Goal: Task Accomplishment & Management: Manage account settings

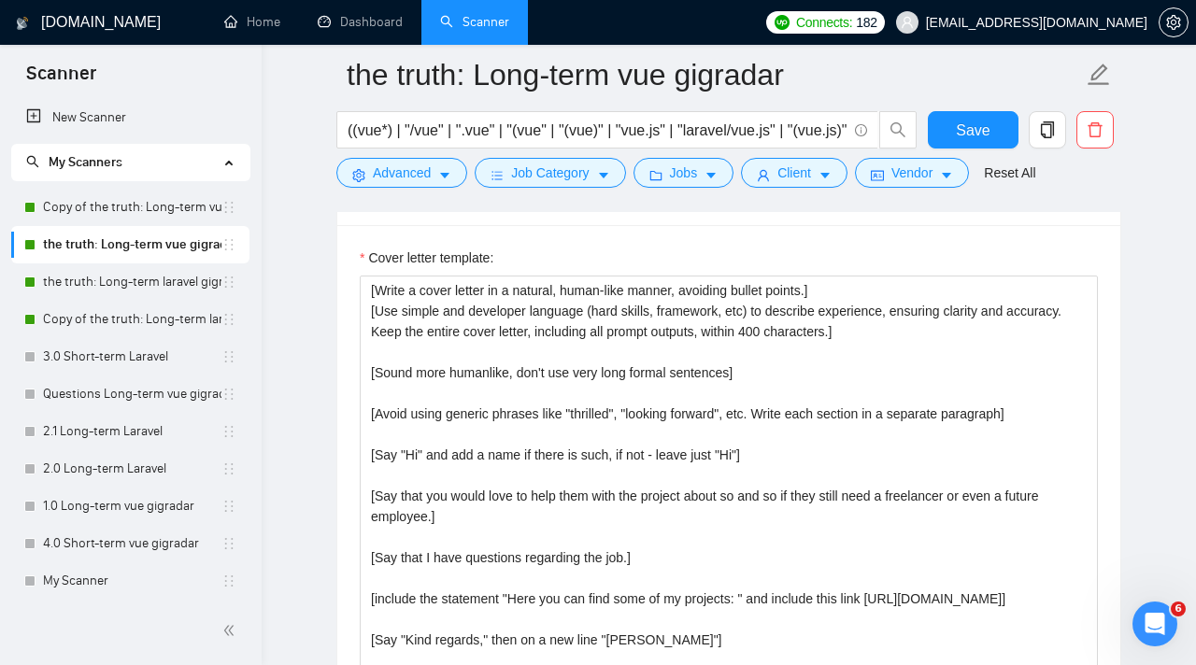
scroll to position [1996, 0]
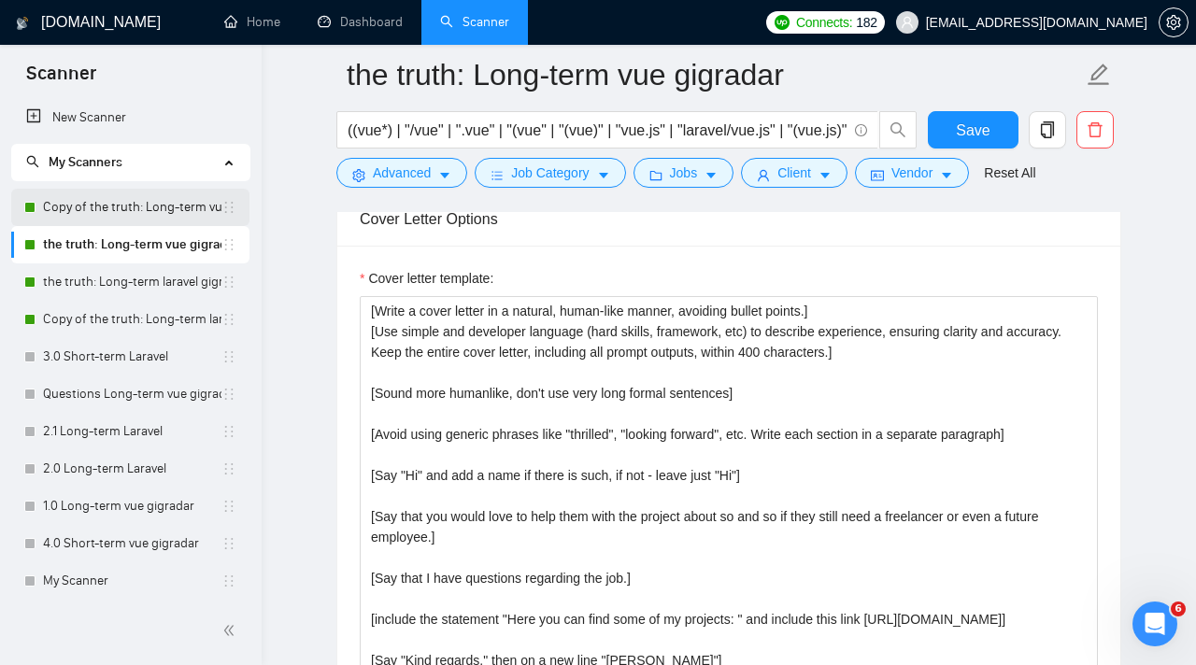
click at [149, 204] on link "Copy of the truth: Long-term vue gigradar" at bounding box center [132, 207] width 178 height 37
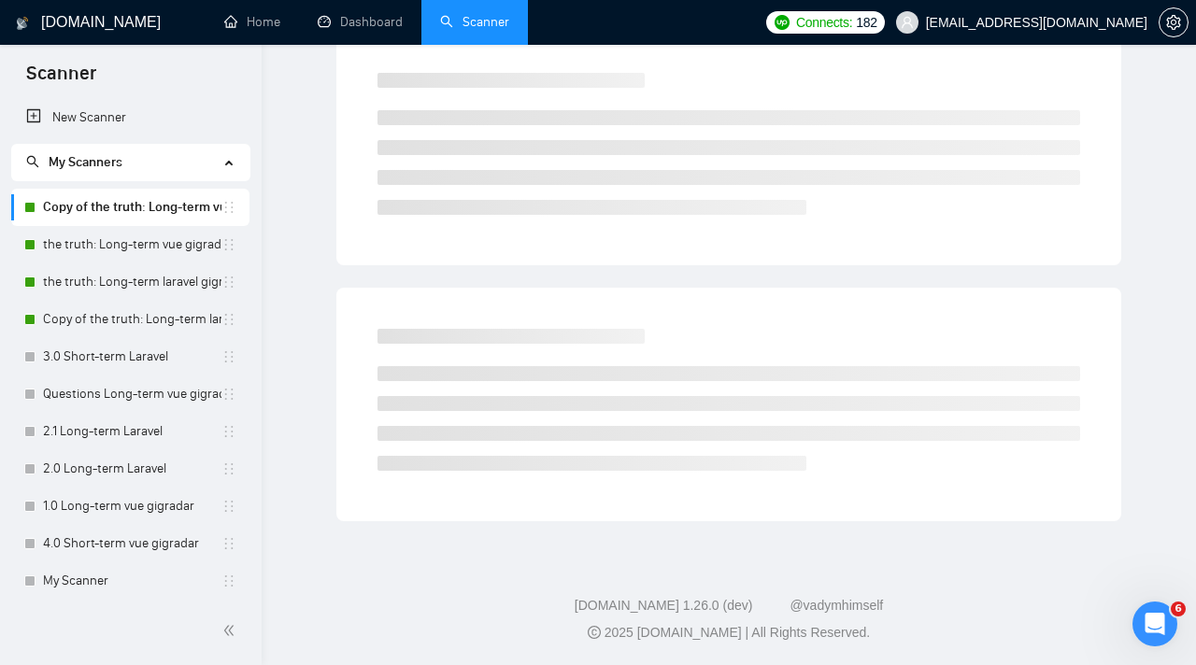
scroll to position [17, 0]
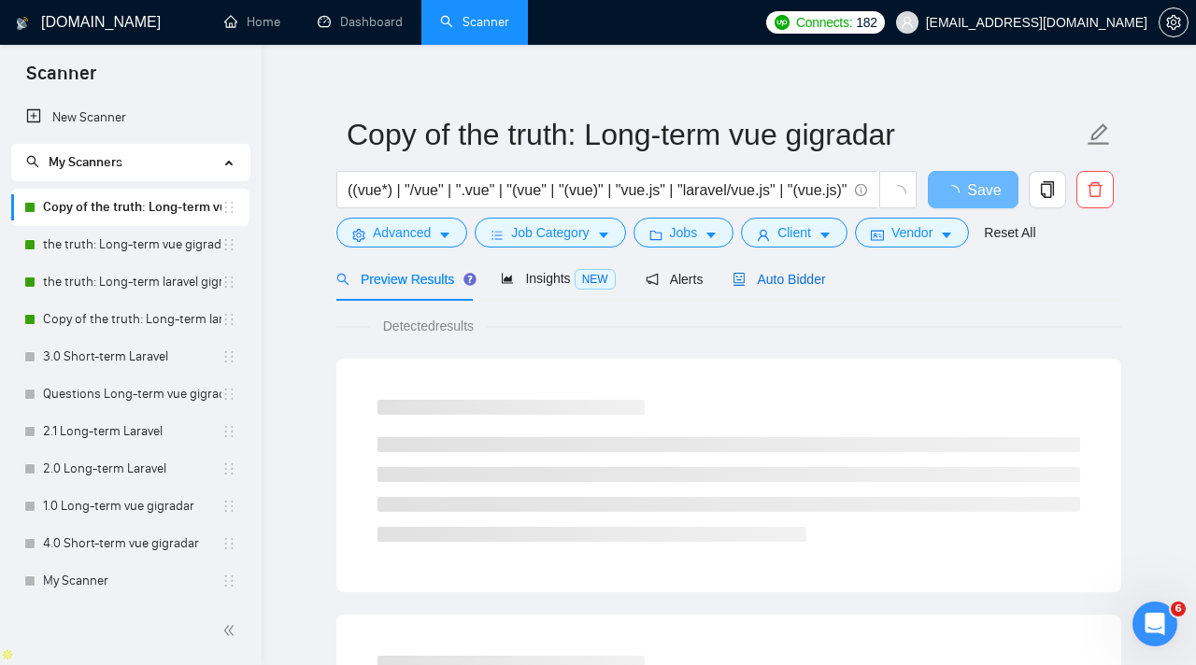
click at [807, 274] on span "Auto Bidder" at bounding box center [778, 279] width 92 height 15
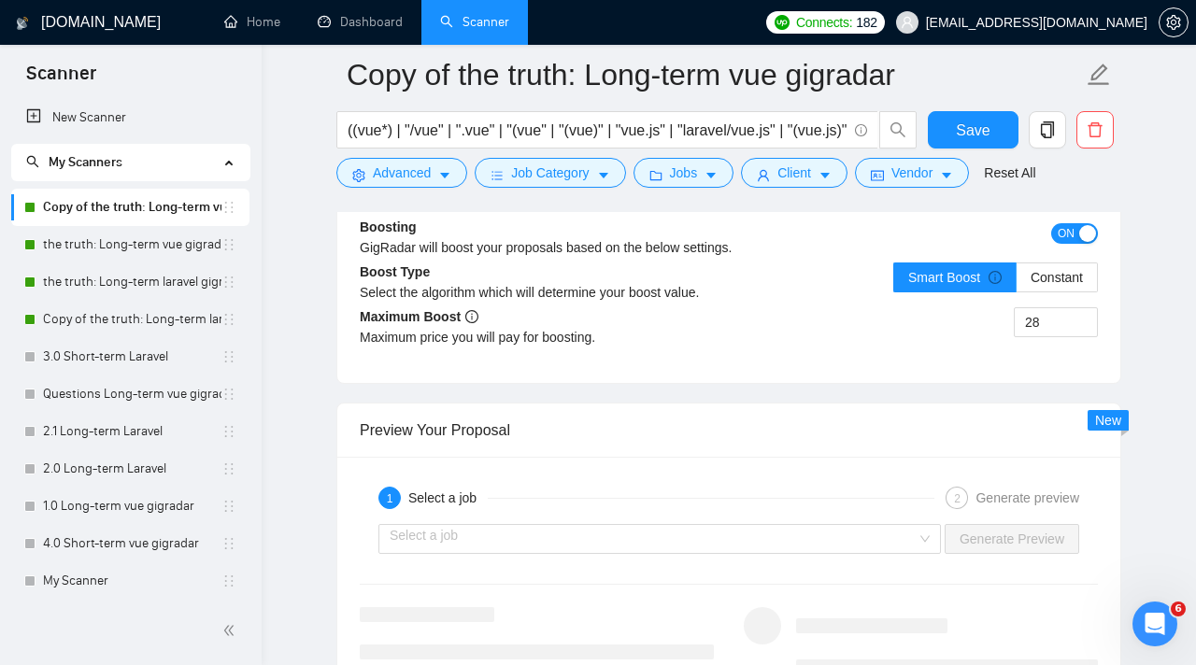
scroll to position [3448, 0]
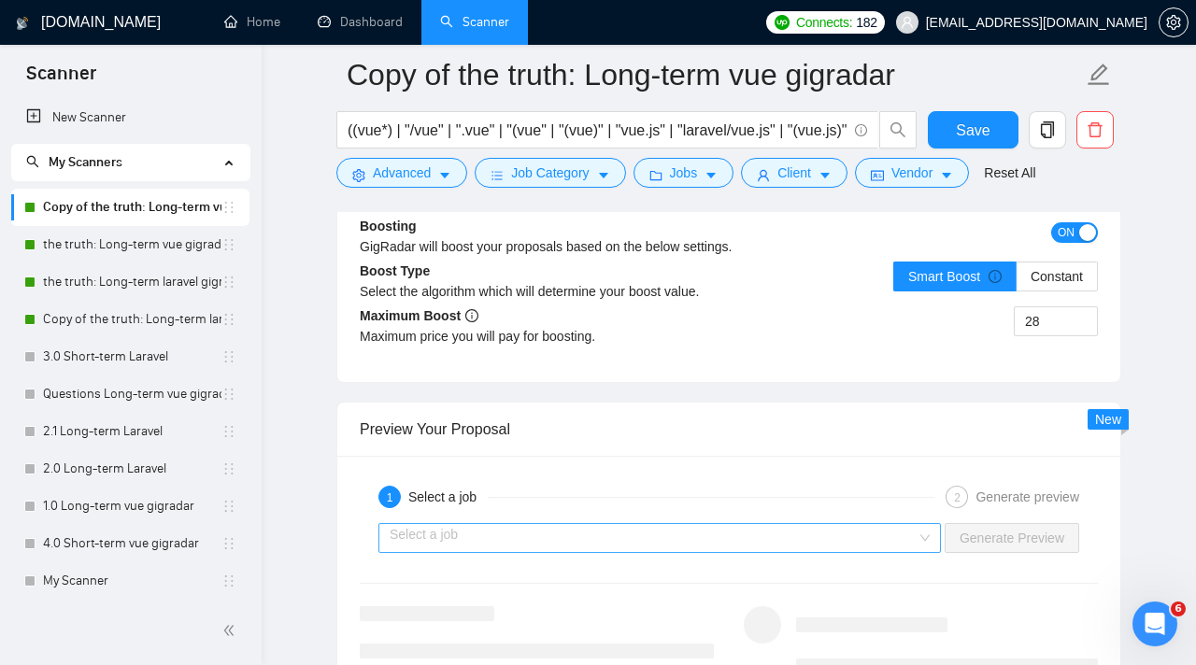
click at [812, 543] on input "search" at bounding box center [653, 538] width 527 height 28
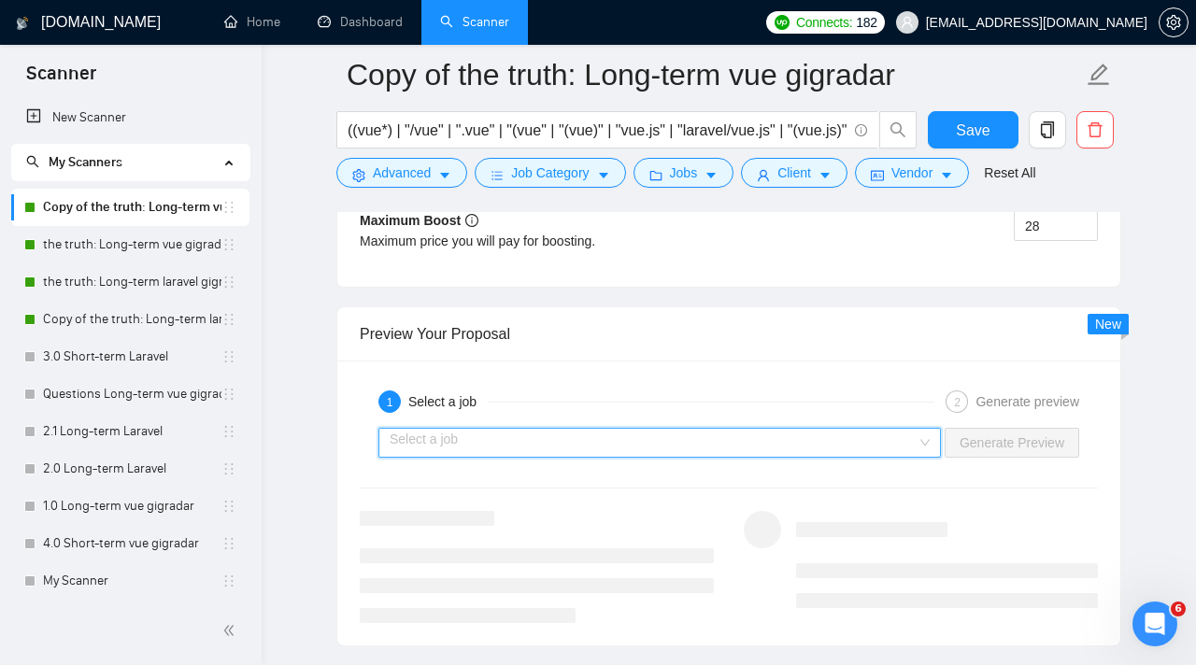
scroll to position [3560, 0]
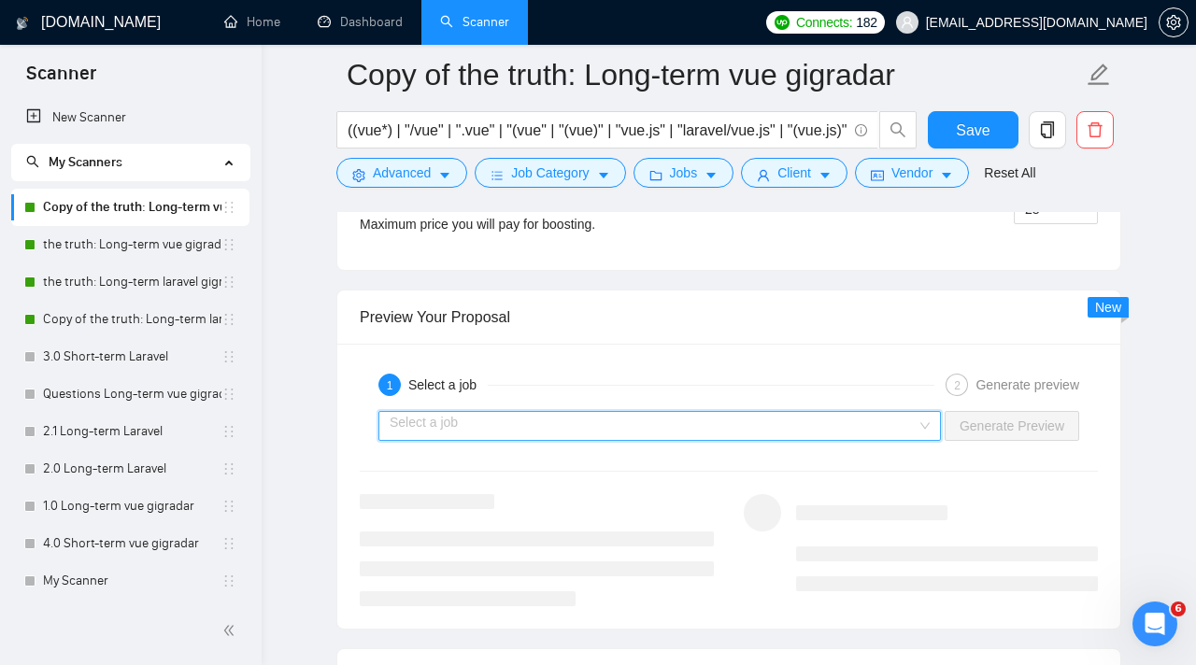
click at [638, 440] on div "Select a job" at bounding box center [659, 426] width 562 height 30
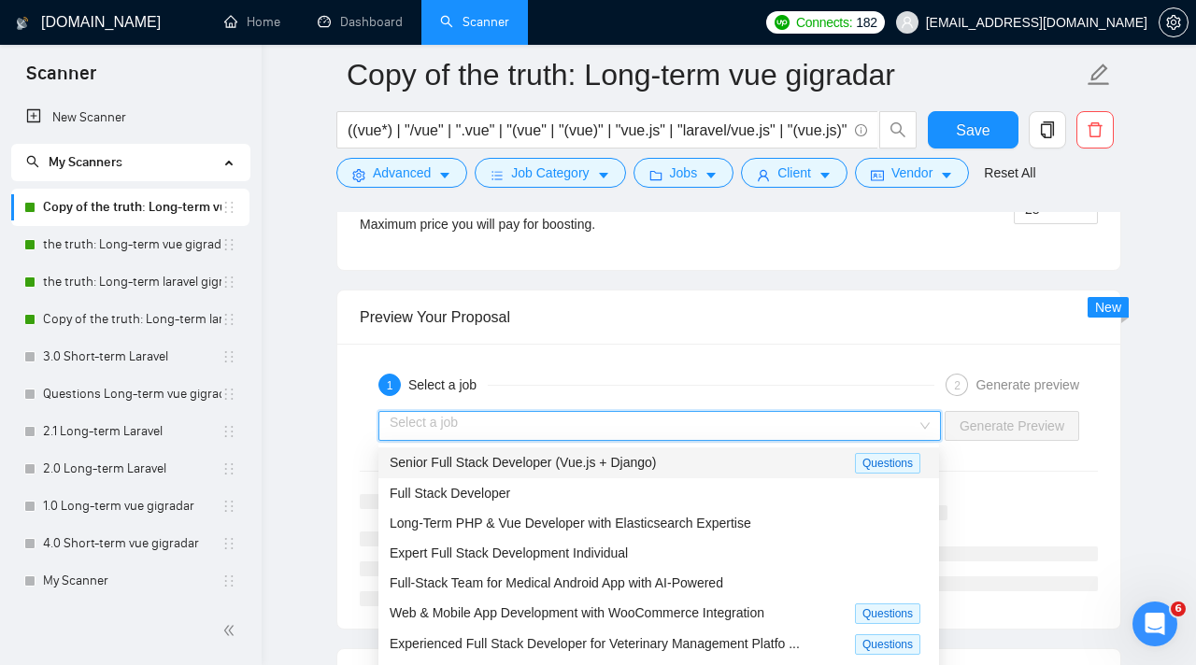
click at [628, 462] on span "Senior Full Stack Developer (Vue.js + Django)" at bounding box center [523, 462] width 266 height 15
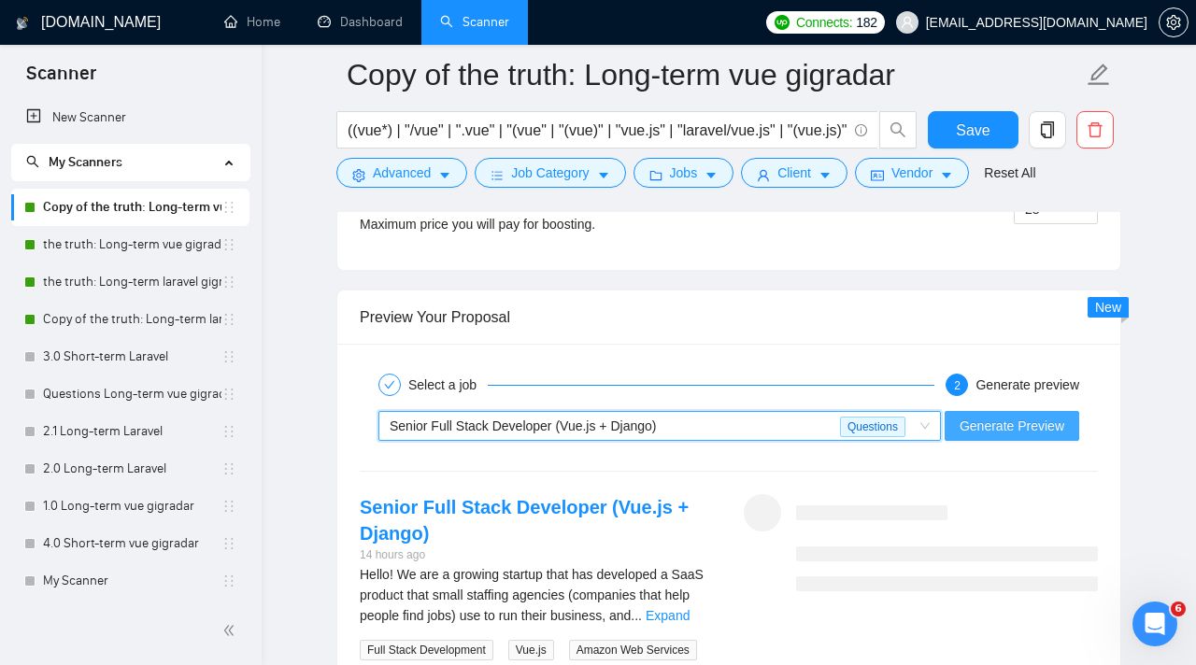
click at [984, 436] on button "Generate Preview" at bounding box center [1012, 426] width 135 height 30
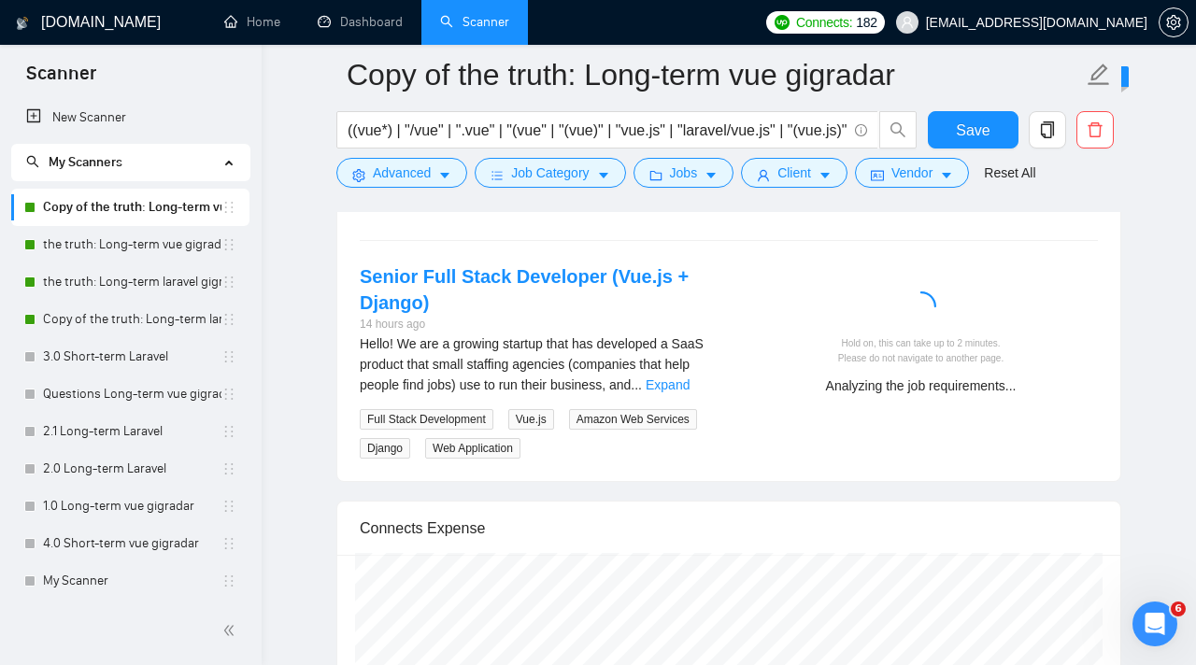
scroll to position [3789, 0]
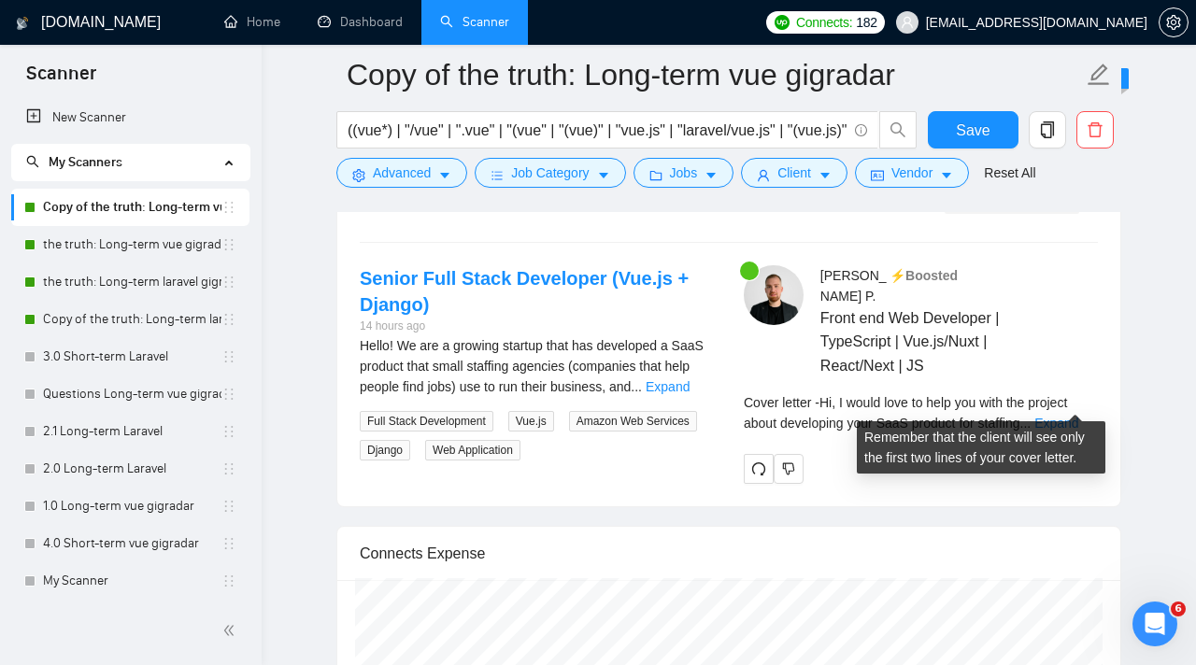
click at [1049, 404] on div "Cover letter - Hi, I would love to help you with the project about developing y…" at bounding box center [921, 412] width 354 height 41
click at [1071, 416] on link "Expand" at bounding box center [1056, 423] width 44 height 15
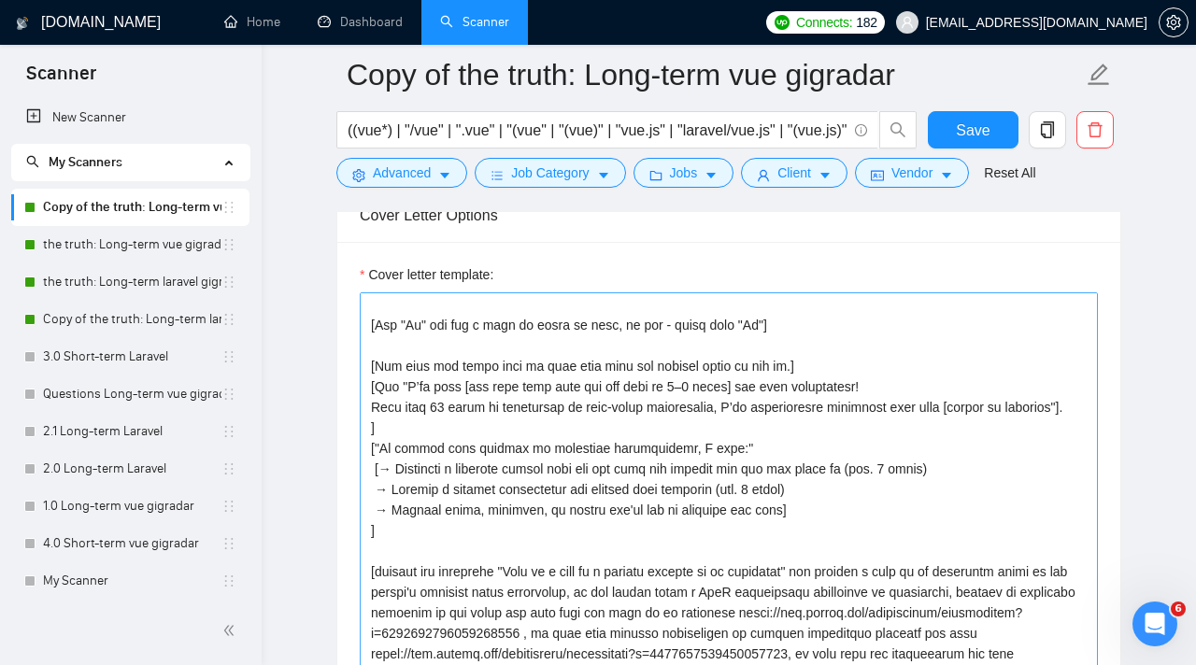
scroll to position [157, 0]
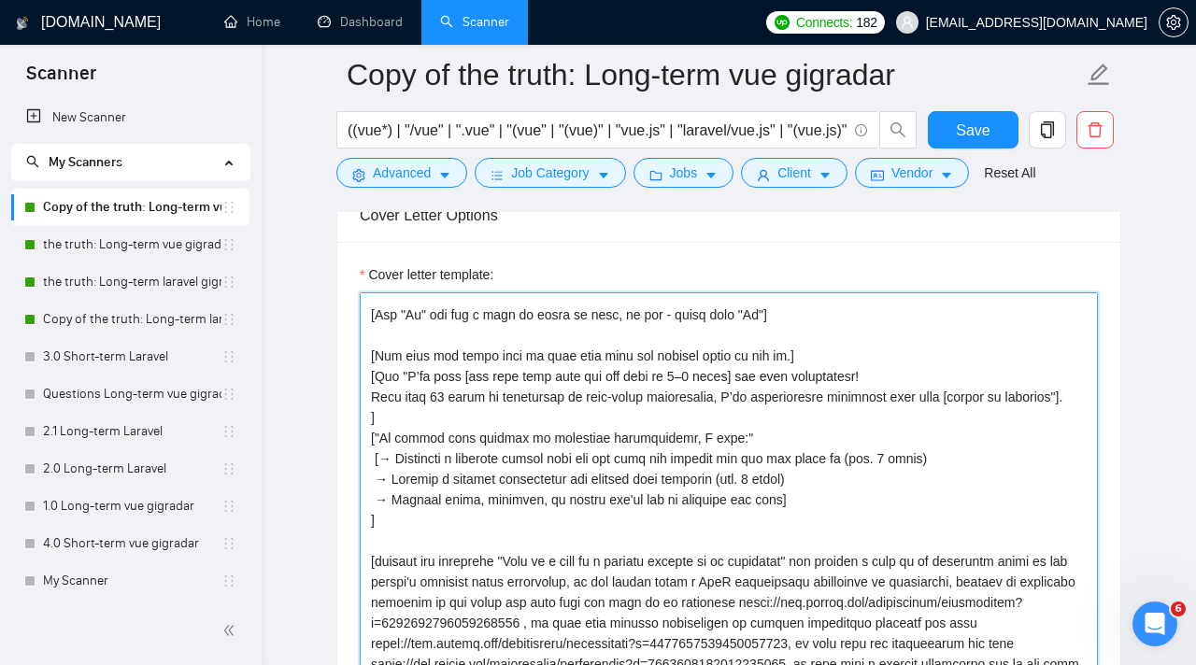
click at [373, 374] on textarea "Cover letter template:" at bounding box center [729, 502] width 738 height 420
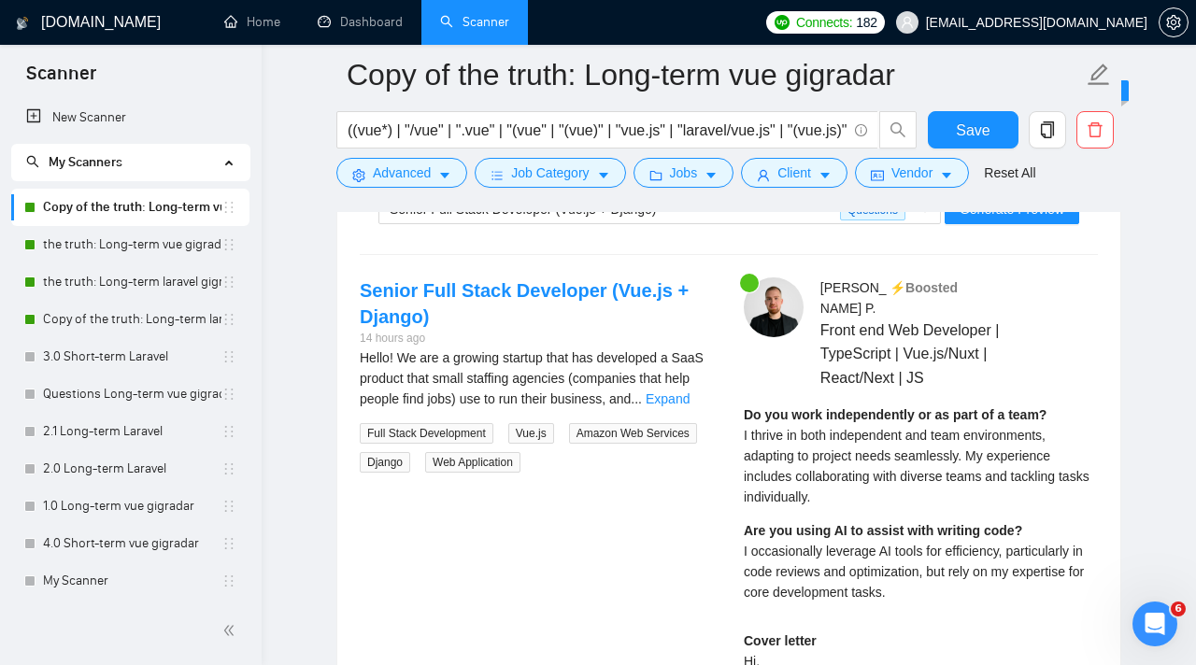
scroll to position [3681, 0]
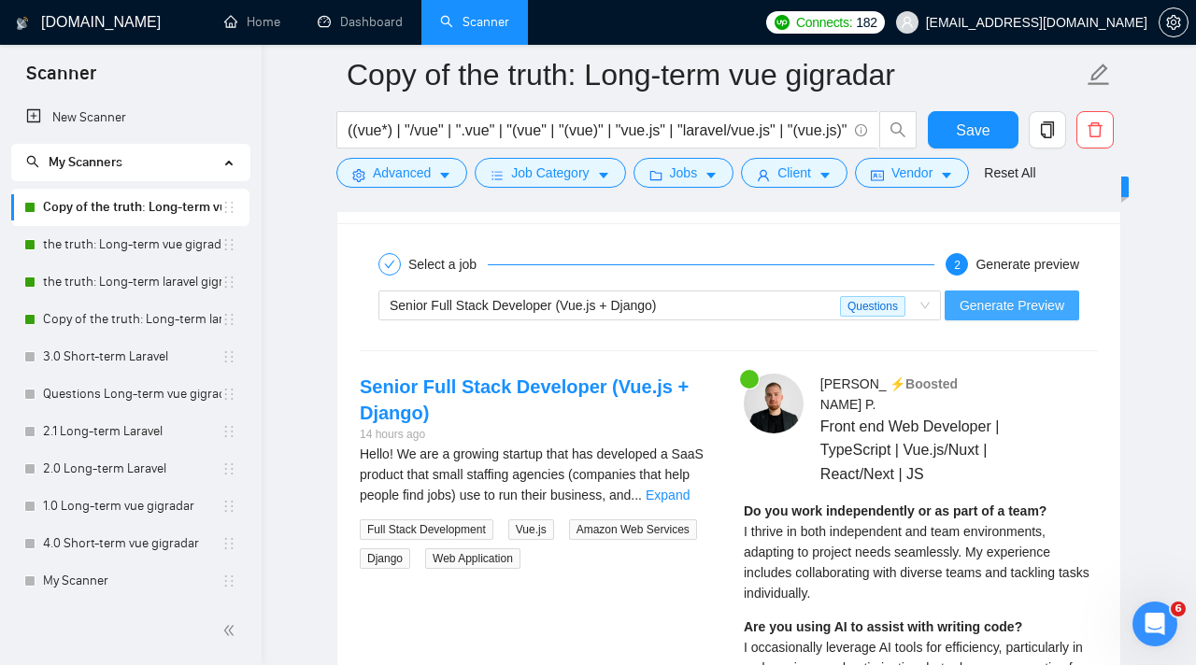
click at [989, 311] on span "Generate Preview" at bounding box center [1011, 305] width 105 height 21
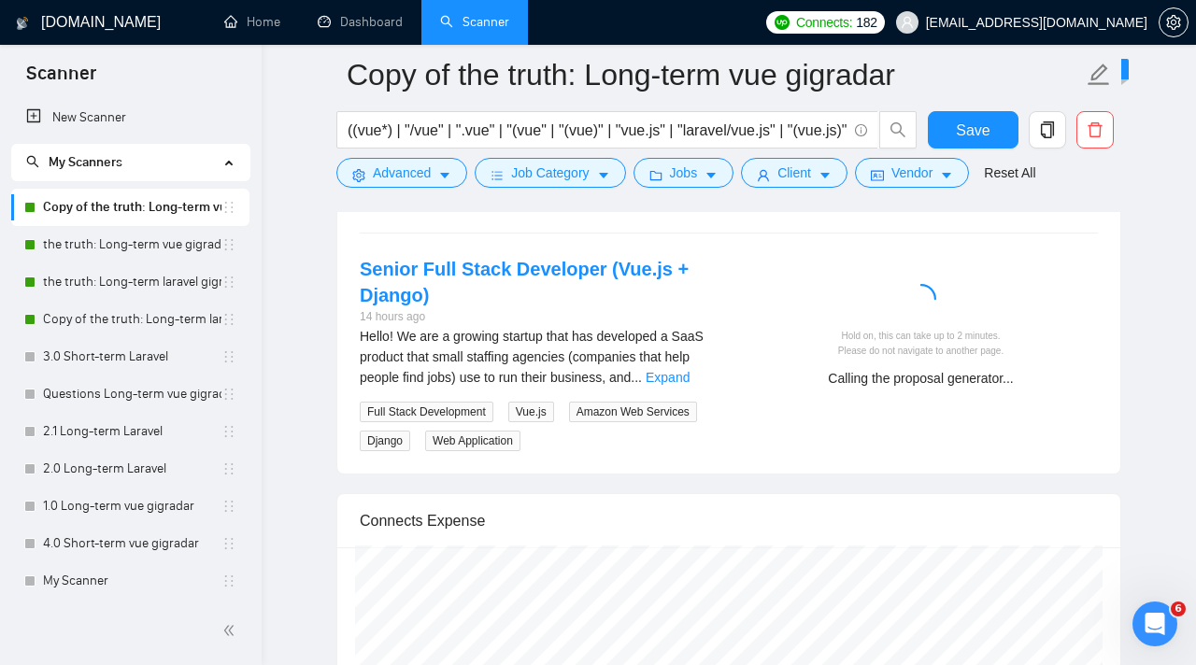
scroll to position [3831, 0]
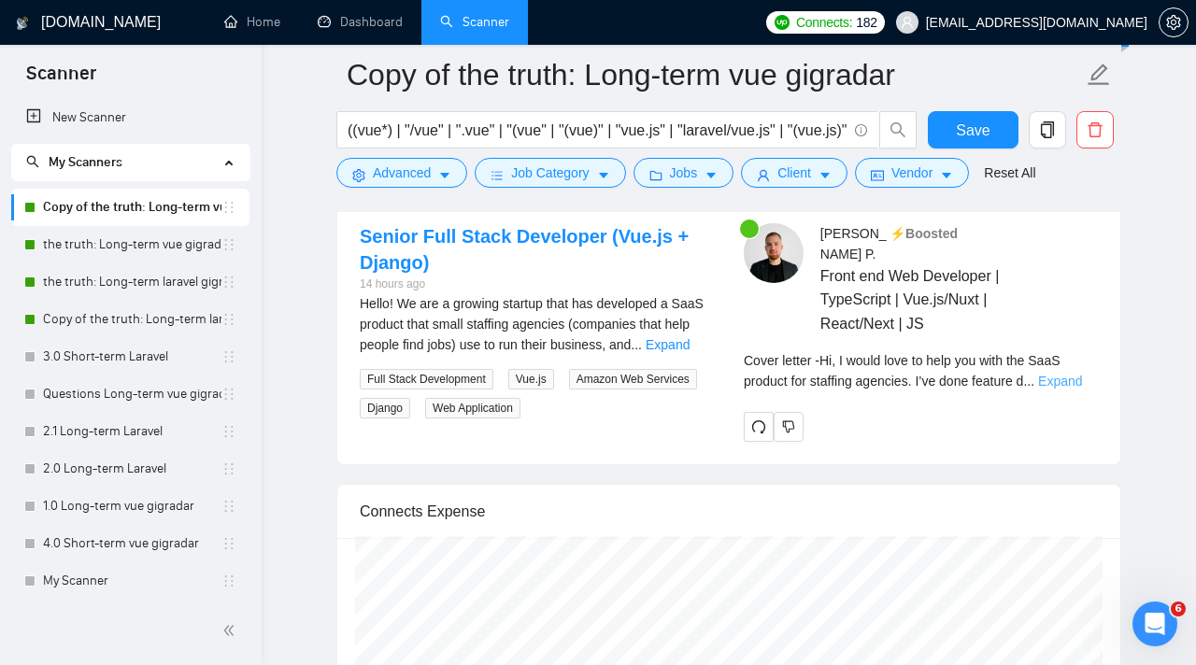
click at [1073, 374] on link "Expand" at bounding box center [1060, 381] width 44 height 15
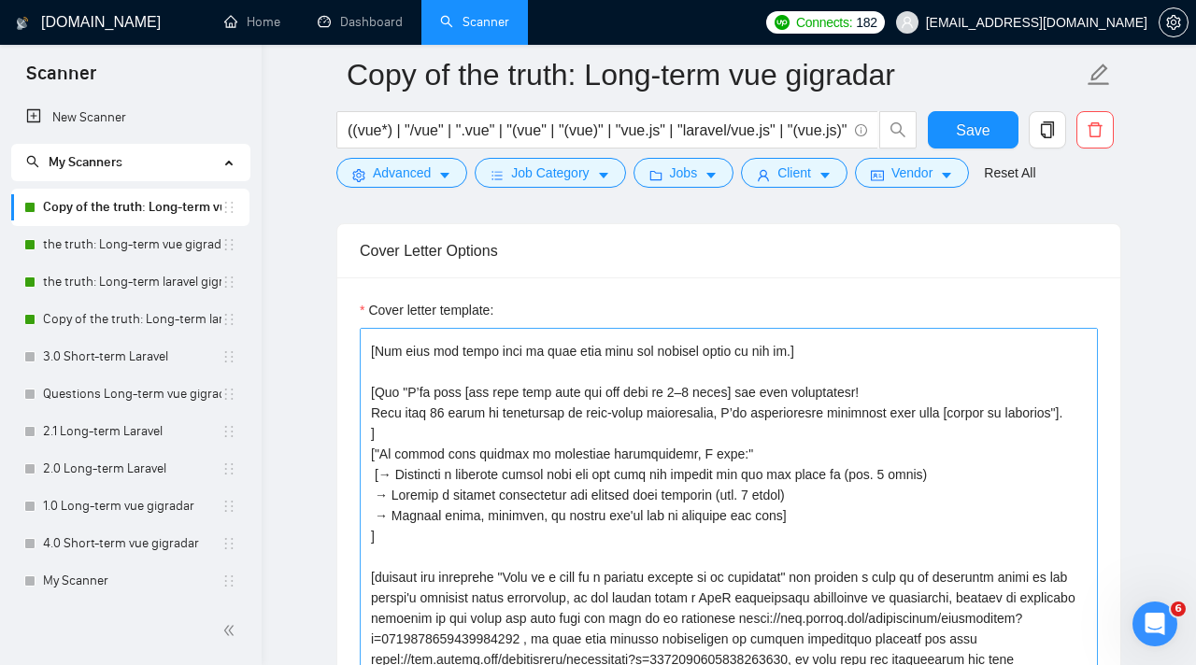
scroll to position [196, 0]
click at [376, 391] on textarea "Cover letter template:" at bounding box center [729, 538] width 738 height 420
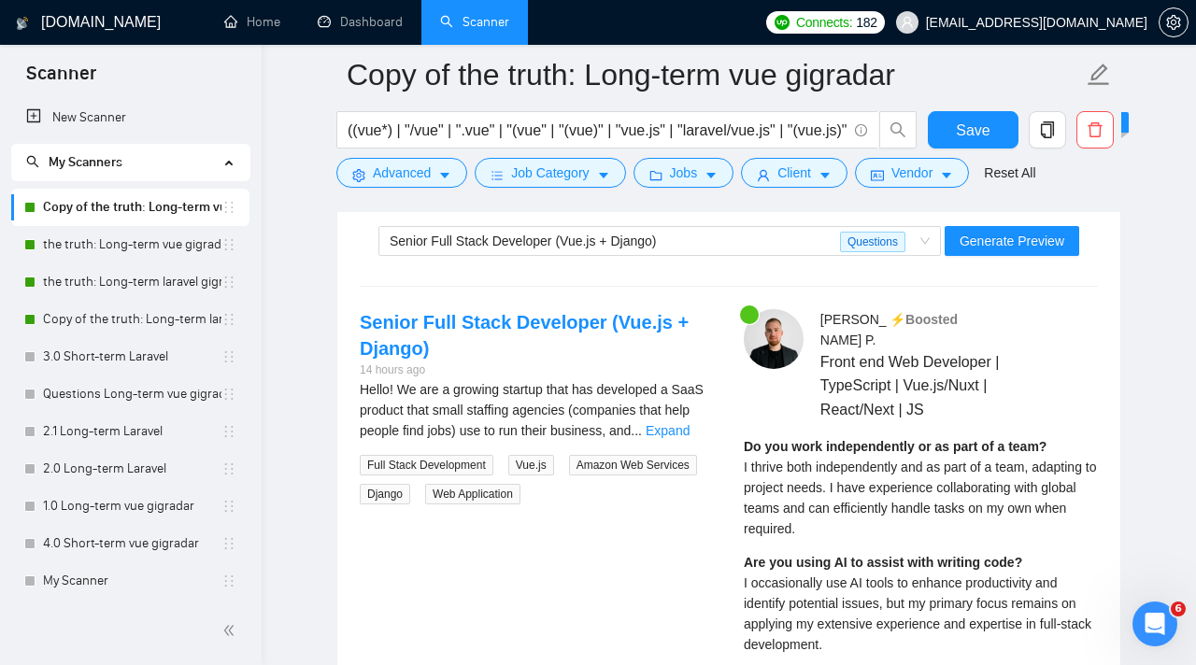
scroll to position [3744, 0]
type textarea "[Lorem i dolor sitame co a elitsed, doeiu-temp incidi, utlabore etdolo magnaa.]…"
click at [1002, 229] on button "Generate Preview" at bounding box center [1012, 242] width 135 height 30
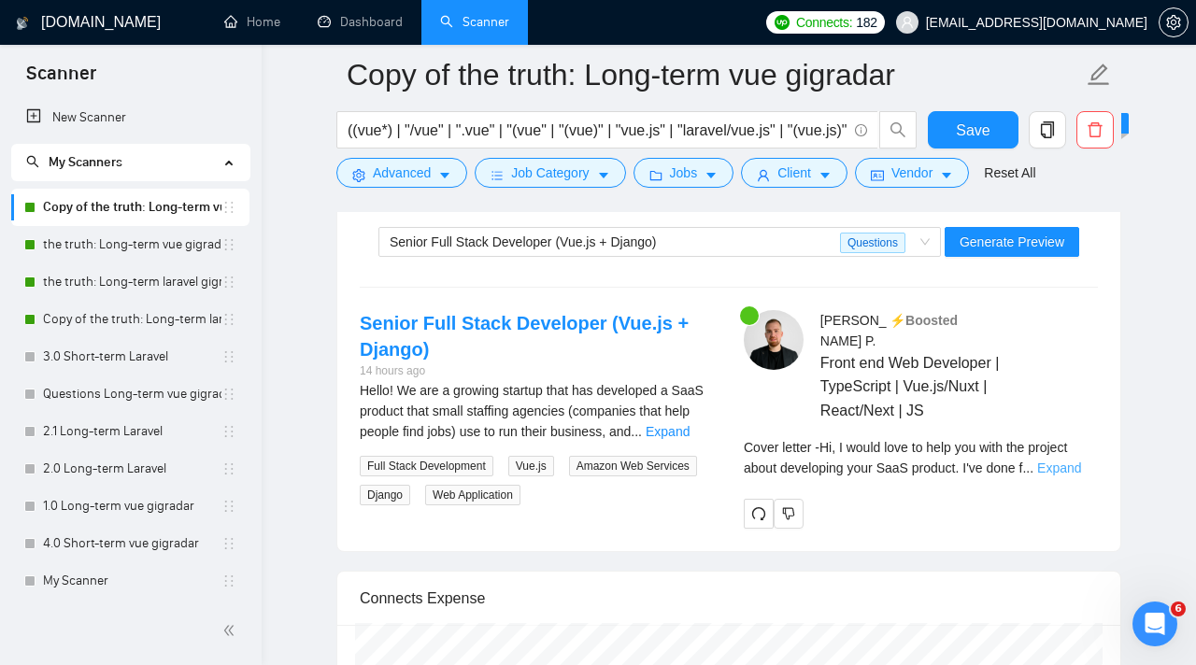
click at [1057, 461] on link "Expand" at bounding box center [1059, 468] width 44 height 15
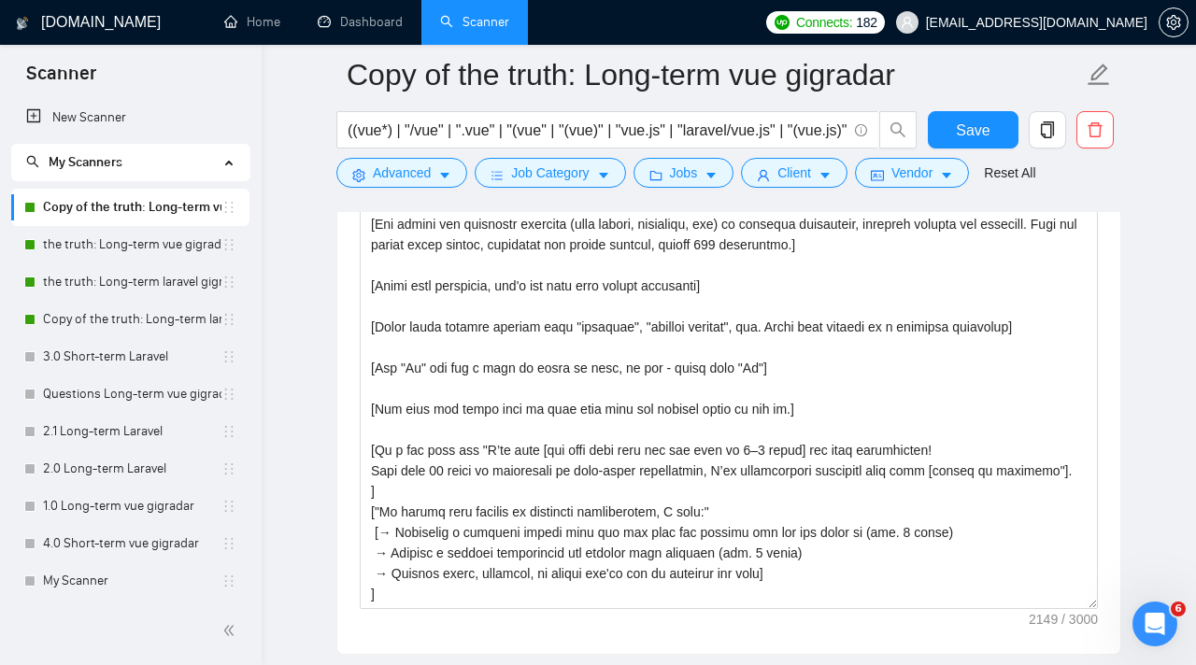
scroll to position [2035, 0]
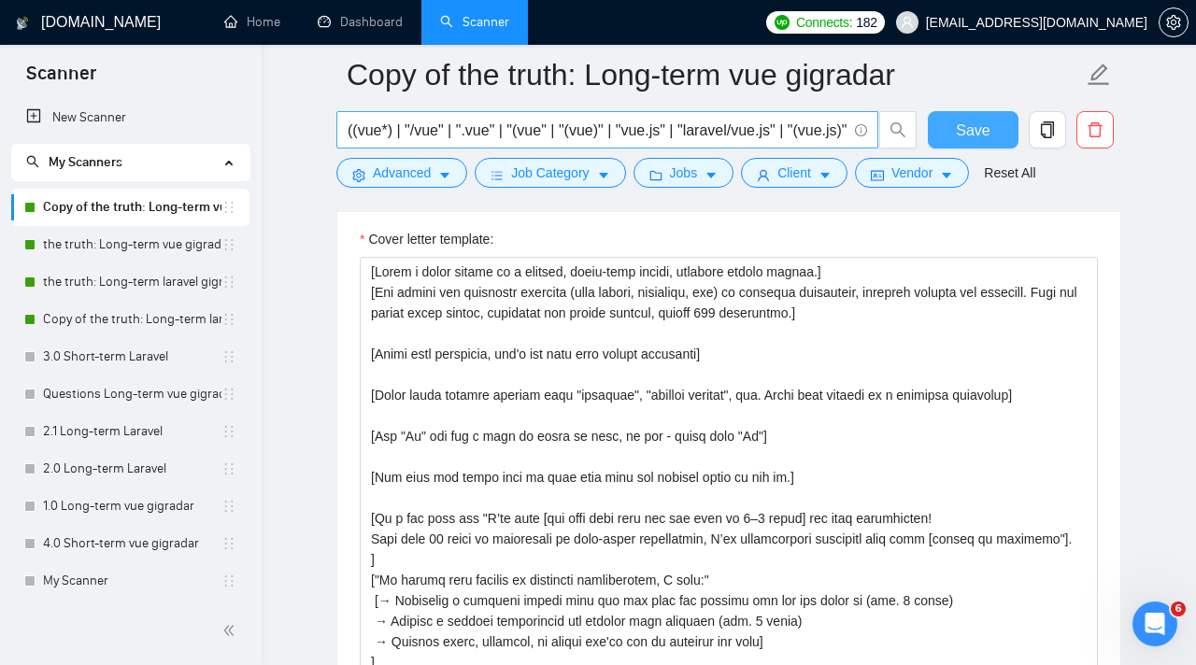
click at [976, 127] on span "Save" at bounding box center [973, 130] width 34 height 23
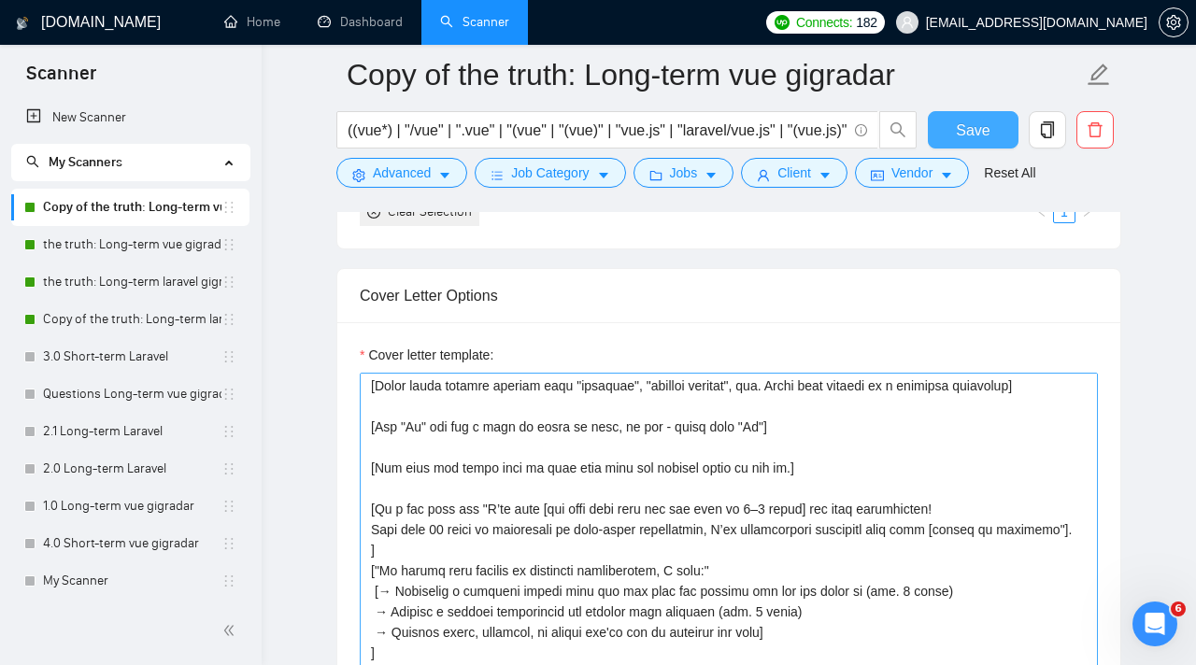
scroll to position [131, 0]
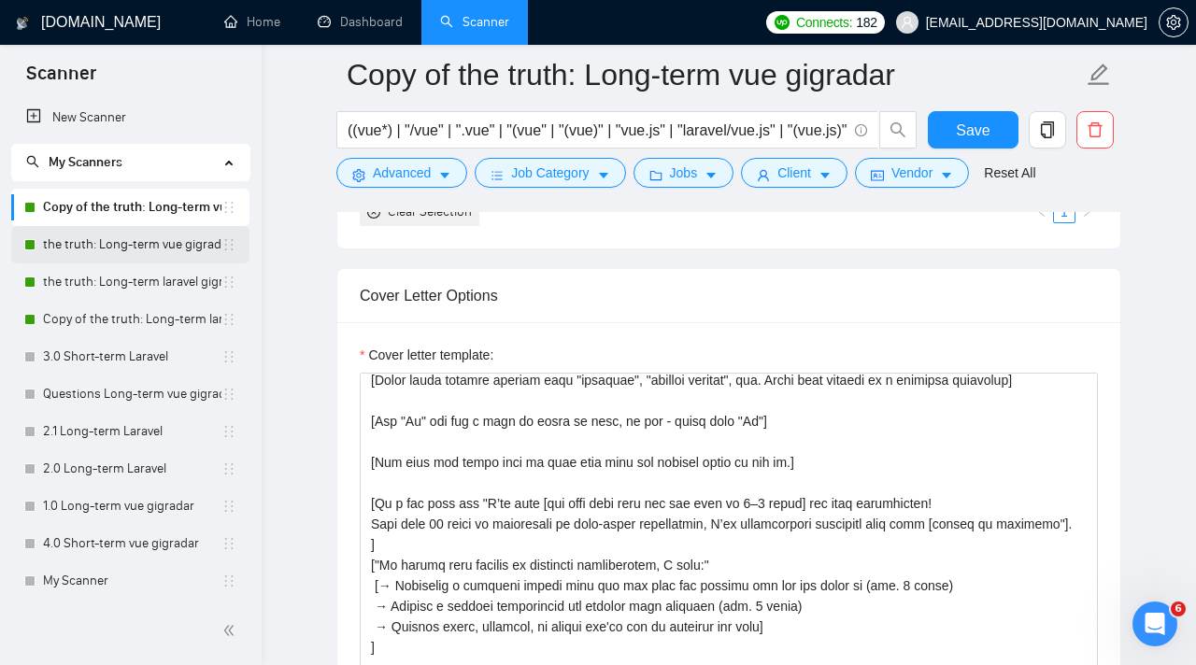
click at [163, 248] on link "the truth: Long-term vue gigradar" at bounding box center [132, 244] width 178 height 37
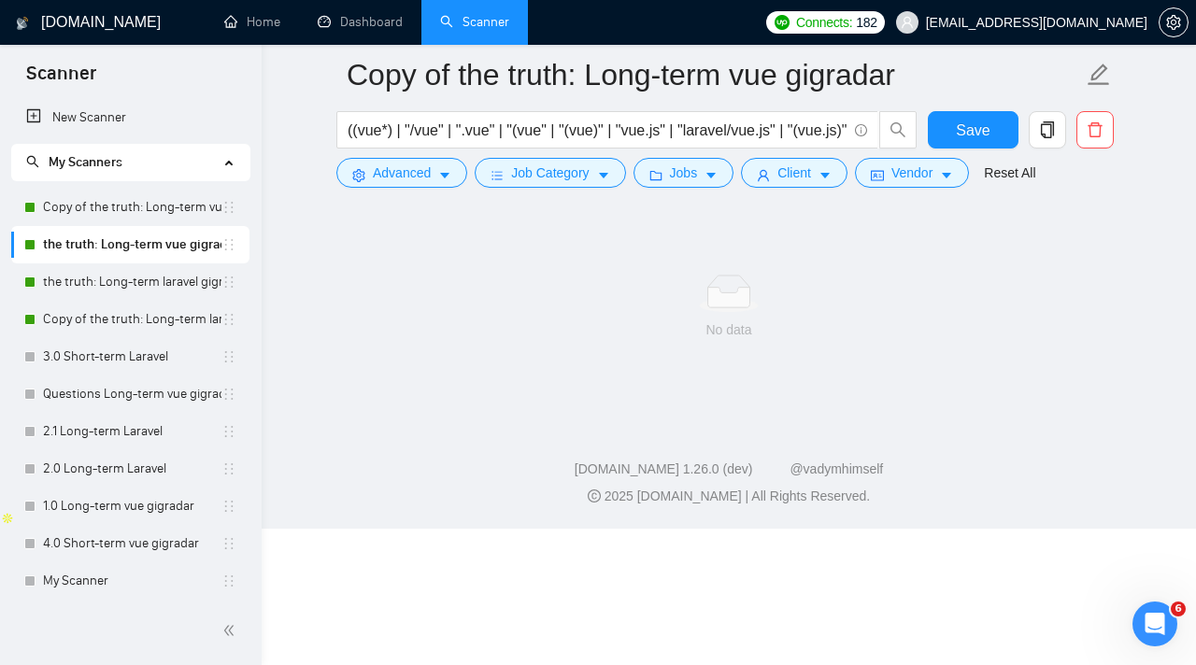
scroll to position [17, 0]
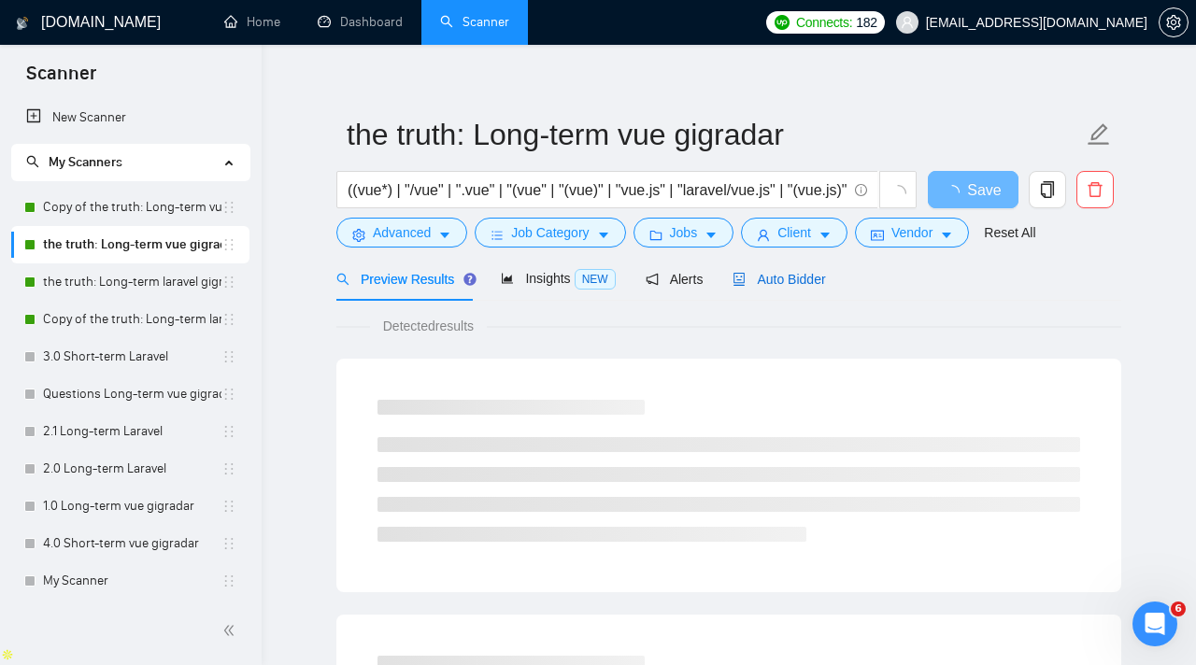
click at [787, 279] on span "Auto Bidder" at bounding box center [778, 279] width 92 height 15
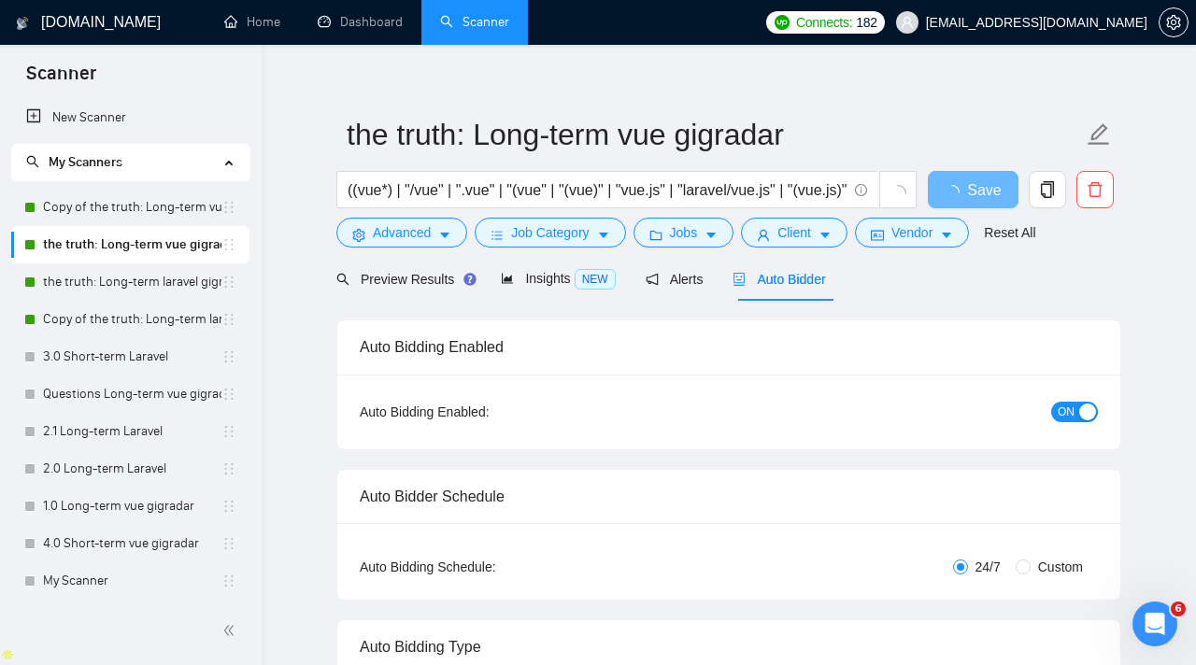
checkbox input "true"
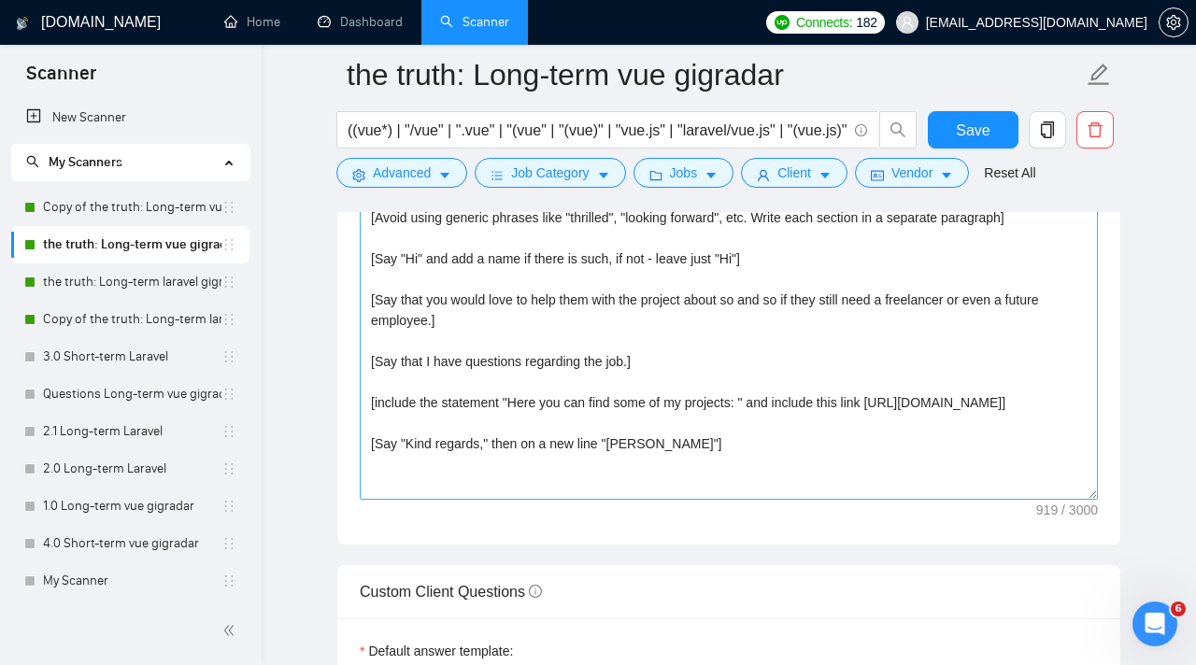
scroll to position [2224, 0]
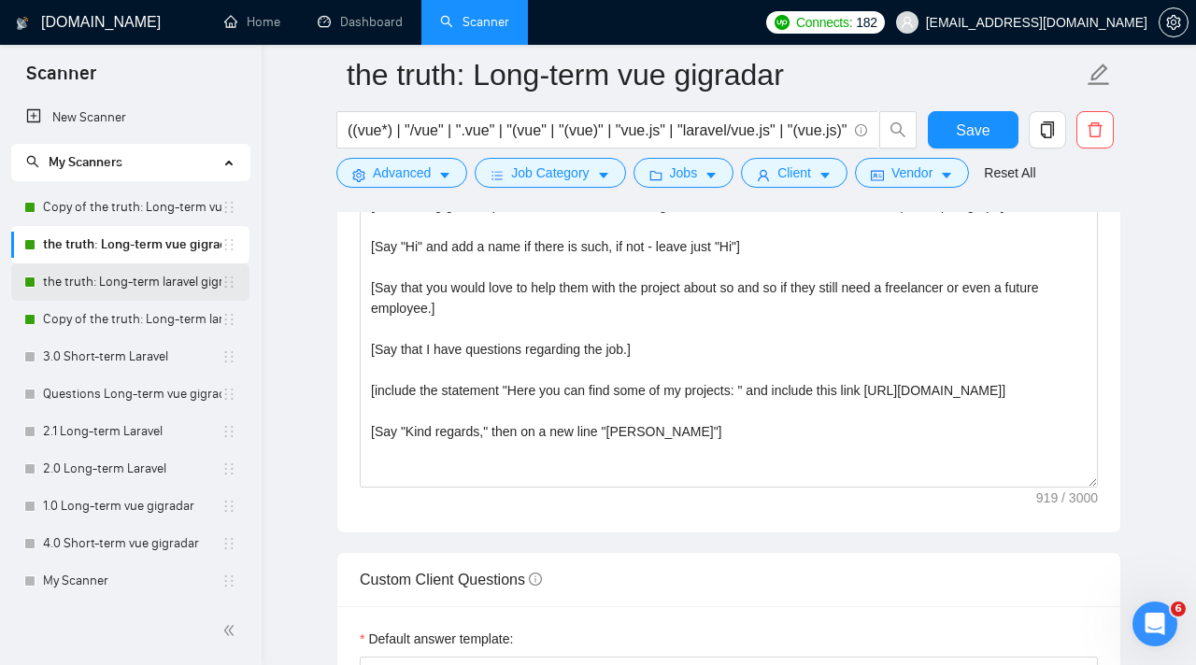
click at [148, 289] on link "the truth: Long-term laravel gigradar" at bounding box center [132, 281] width 178 height 37
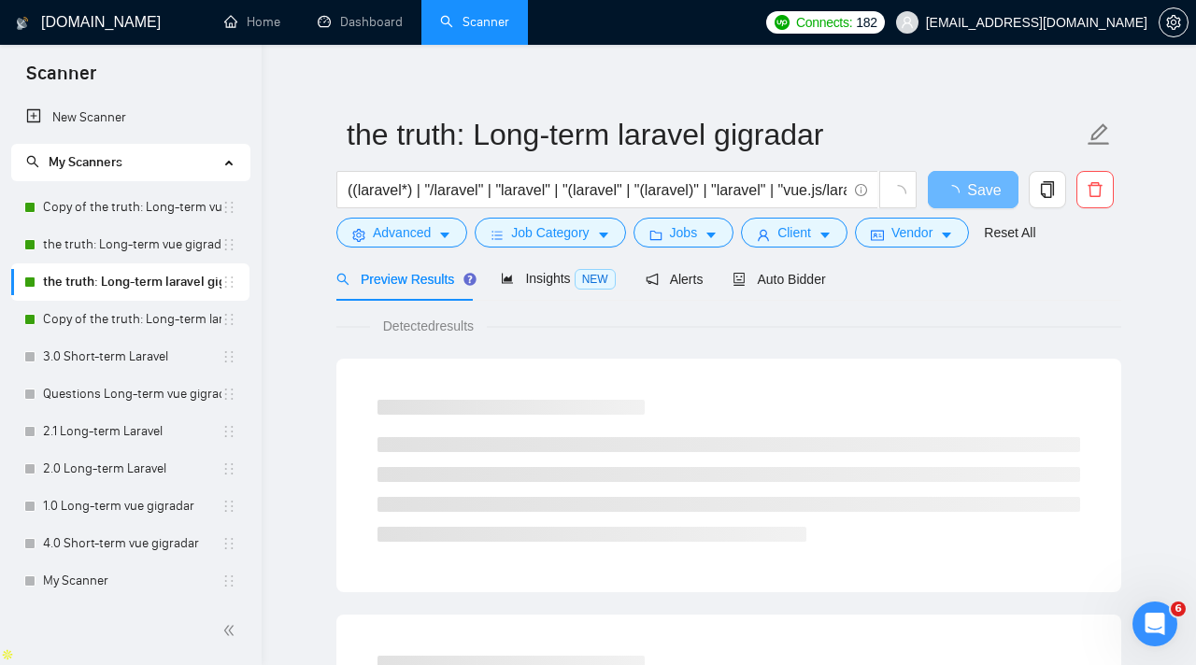
click at [148, 290] on link "the truth: Long-term laravel gigradar" at bounding box center [132, 281] width 178 height 37
click at [760, 271] on div "Auto Bidder" at bounding box center [778, 279] width 92 height 21
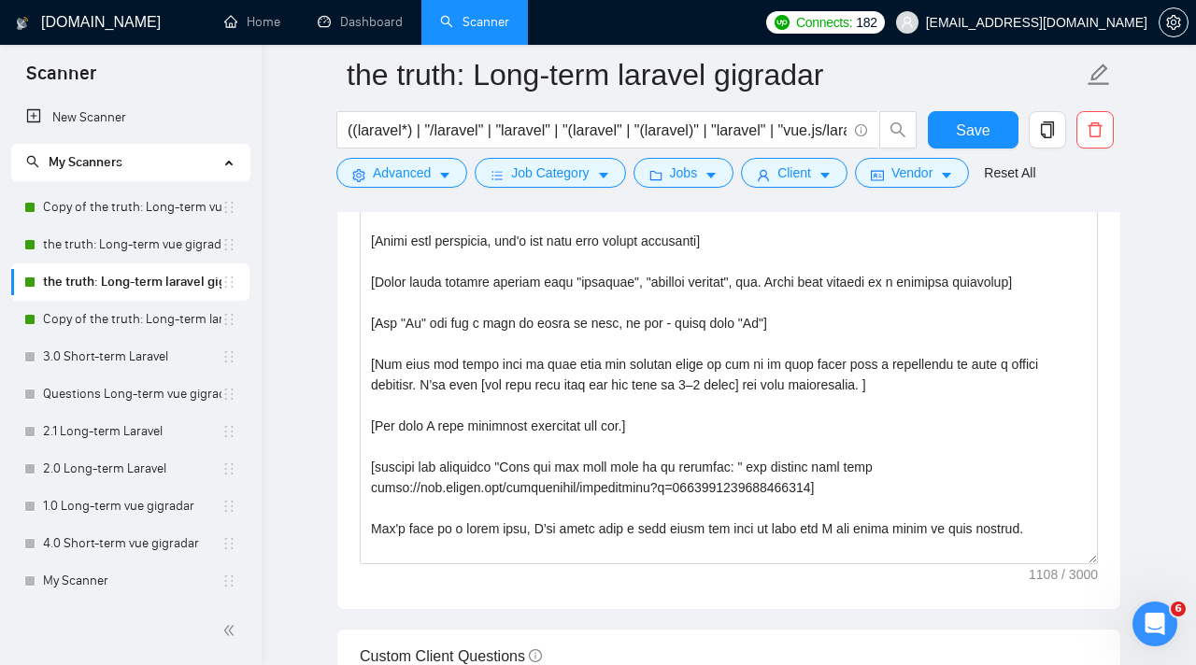
scroll to position [2180, 0]
click at [99, 333] on link "Copy of the truth: Long-term laravel gigradar" at bounding box center [132, 319] width 178 height 37
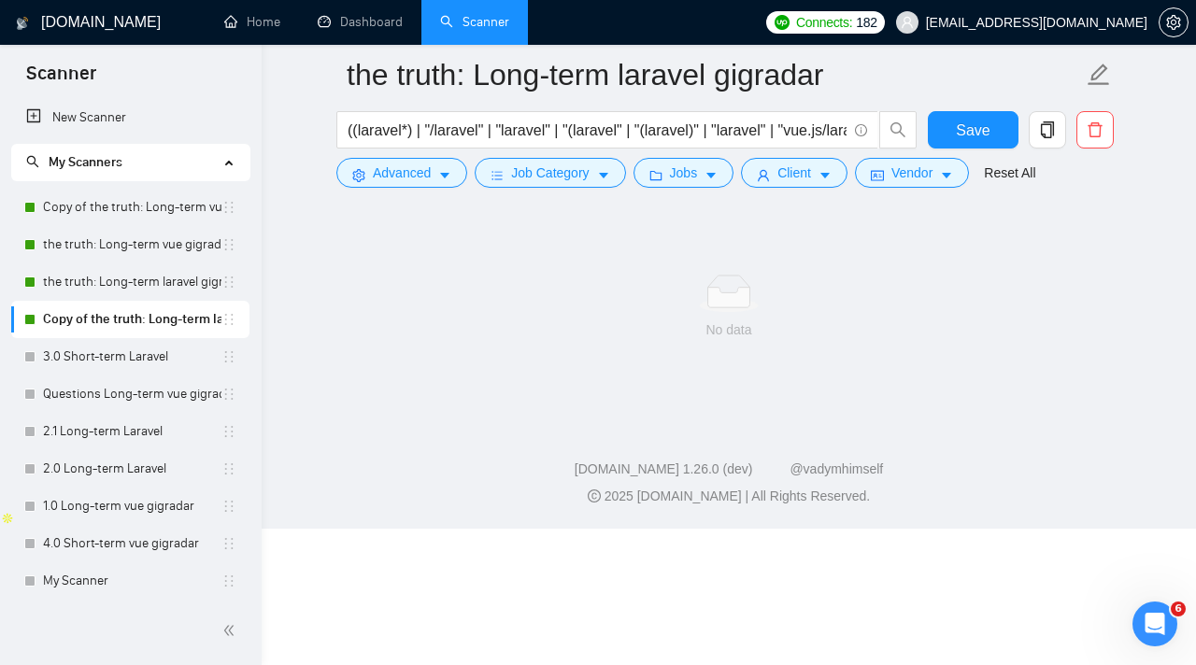
scroll to position [17, 0]
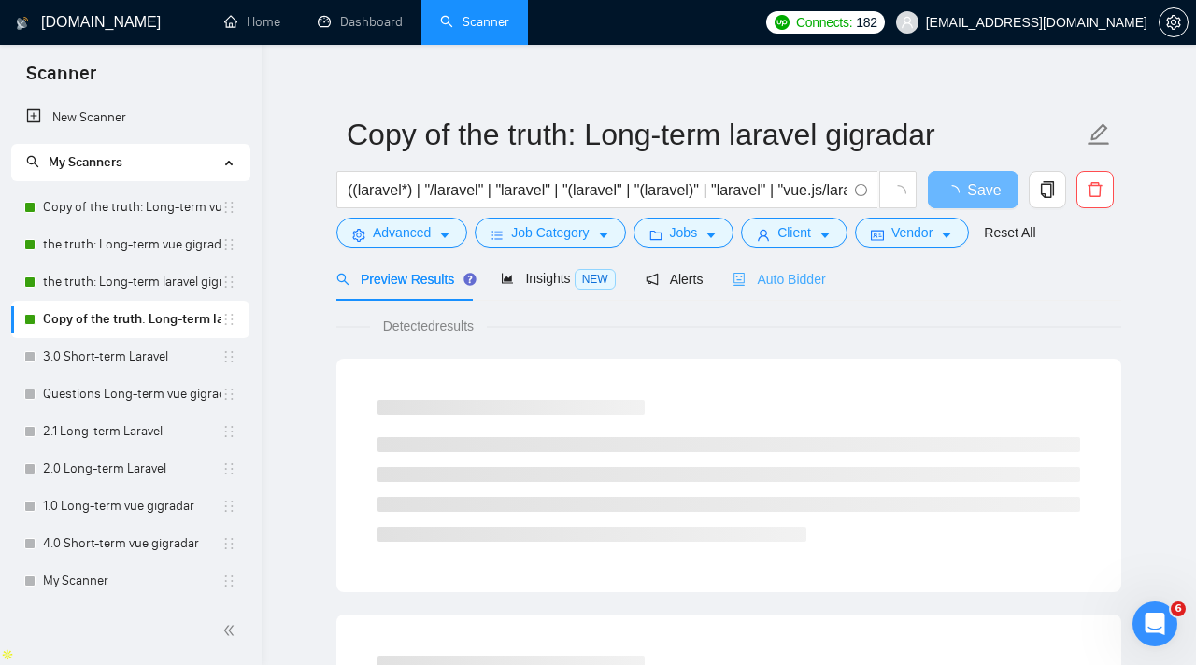
click at [781, 267] on div "Auto Bidder" at bounding box center [778, 279] width 92 height 44
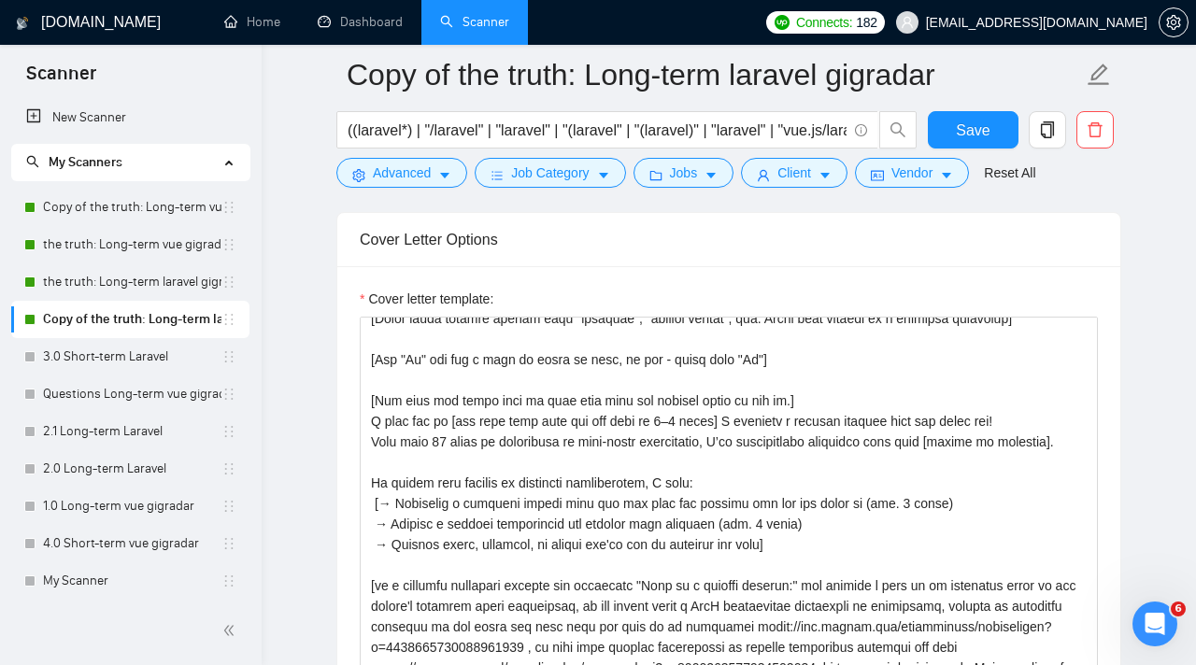
scroll to position [144, 0]
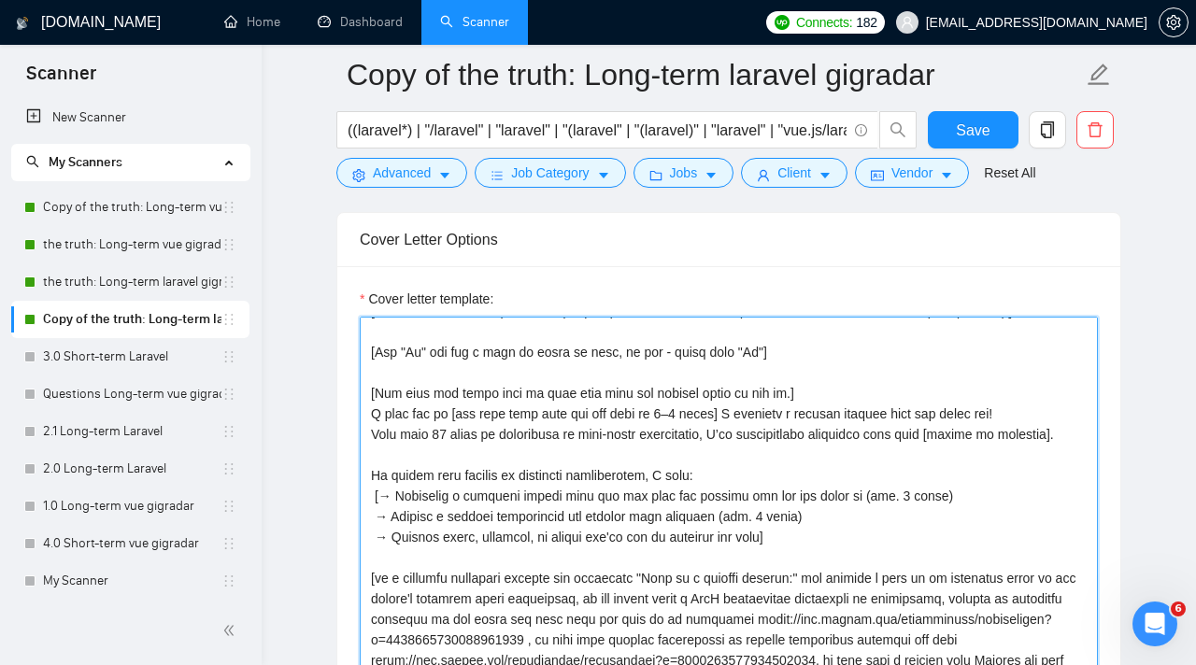
click at [528, 416] on textarea "Cover letter template:" at bounding box center [729, 527] width 738 height 420
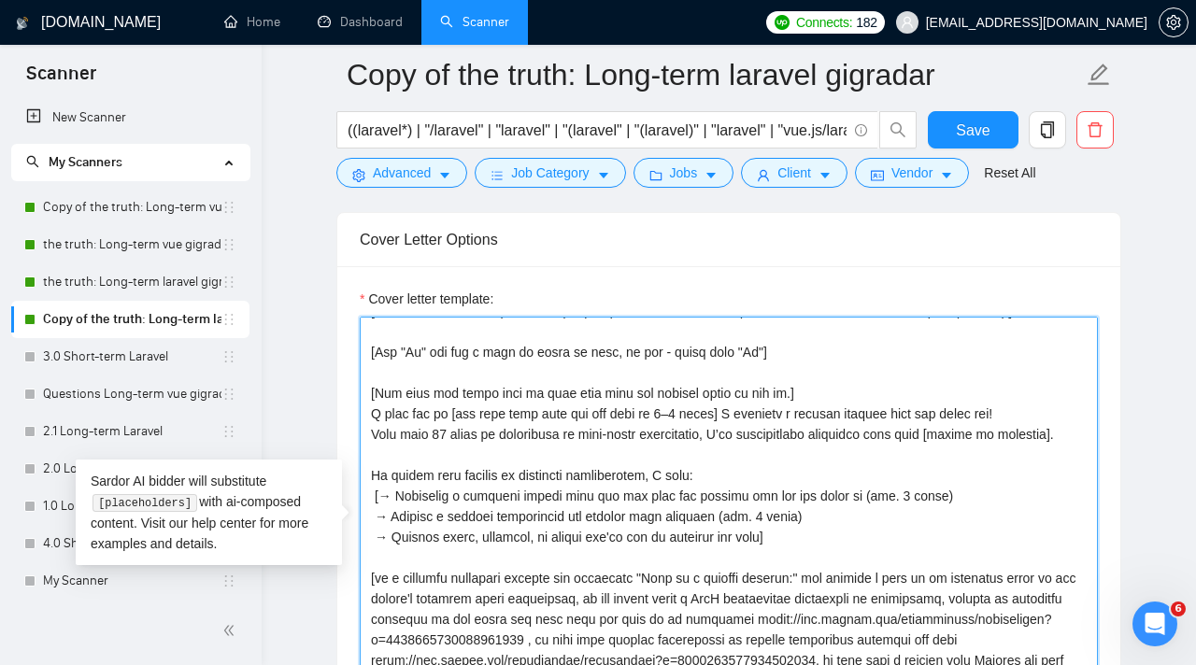
click at [504, 378] on textarea "Cover letter template:" at bounding box center [729, 527] width 738 height 420
click at [478, 391] on textarea "Cover letter template:" at bounding box center [729, 527] width 738 height 420
click at [876, 346] on textarea "Cover letter template:" at bounding box center [729, 527] width 738 height 420
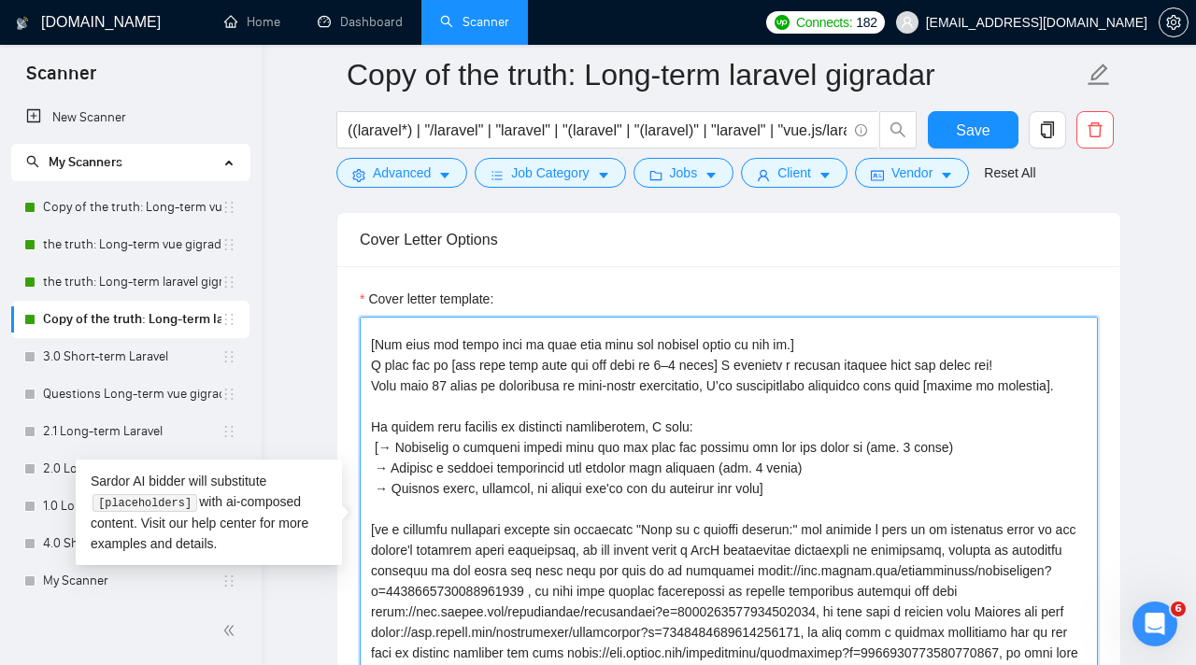
scroll to position [194, 0]
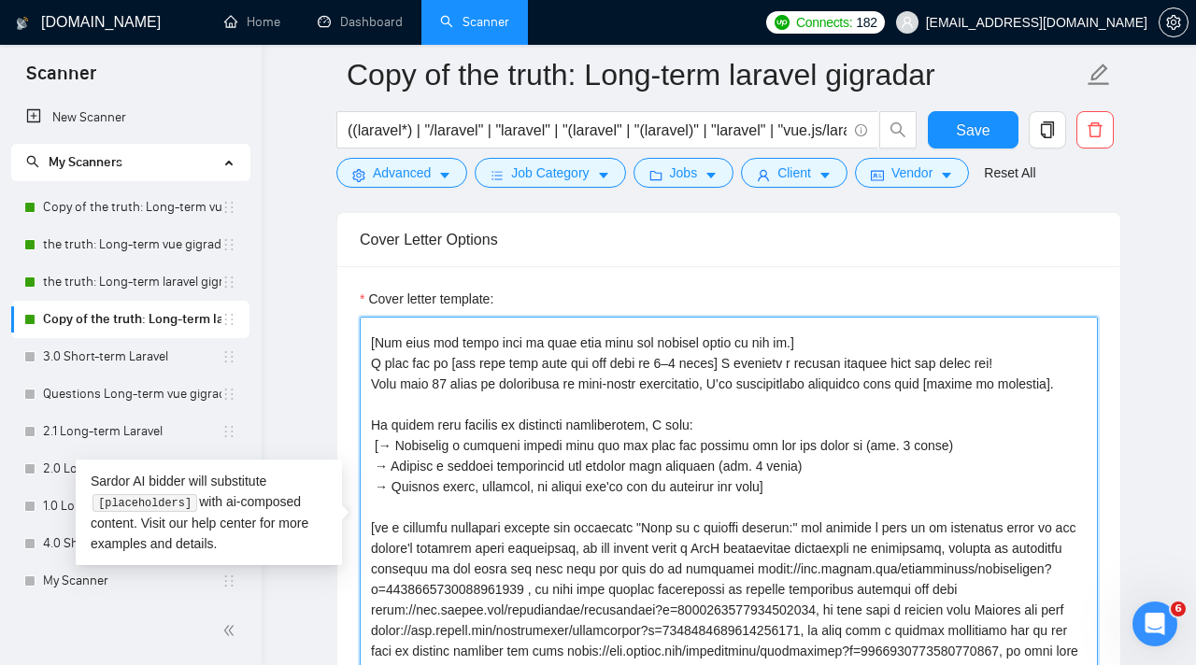
click at [973, 386] on textarea "Cover letter template:" at bounding box center [729, 527] width 738 height 420
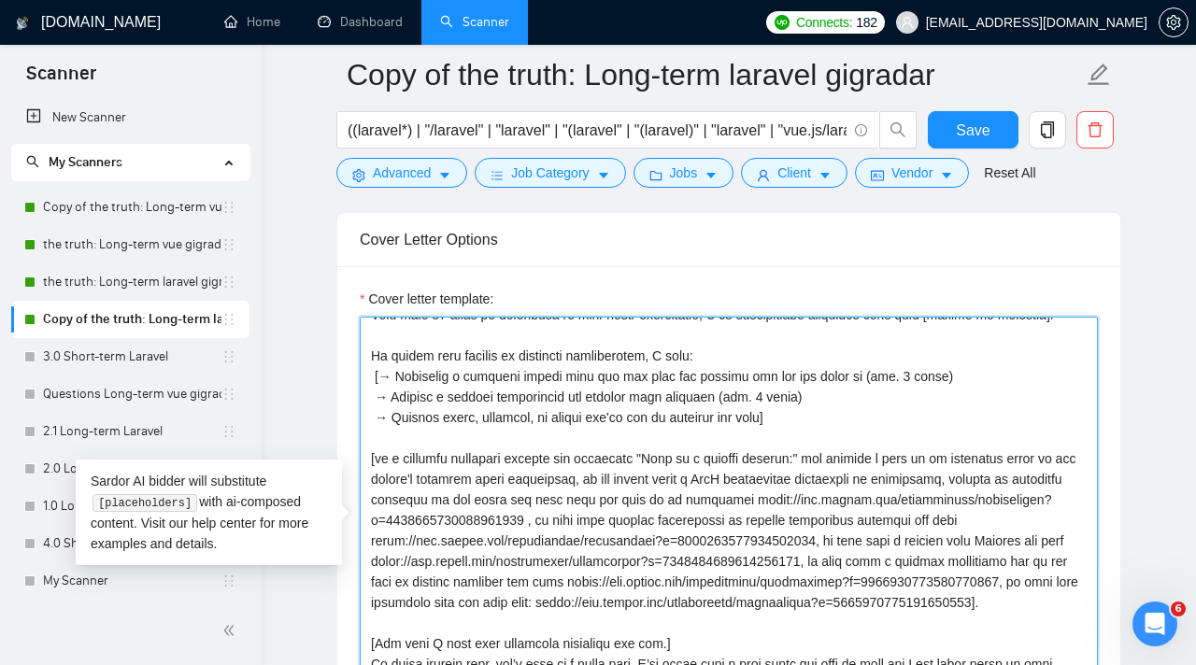
scroll to position [269, 0]
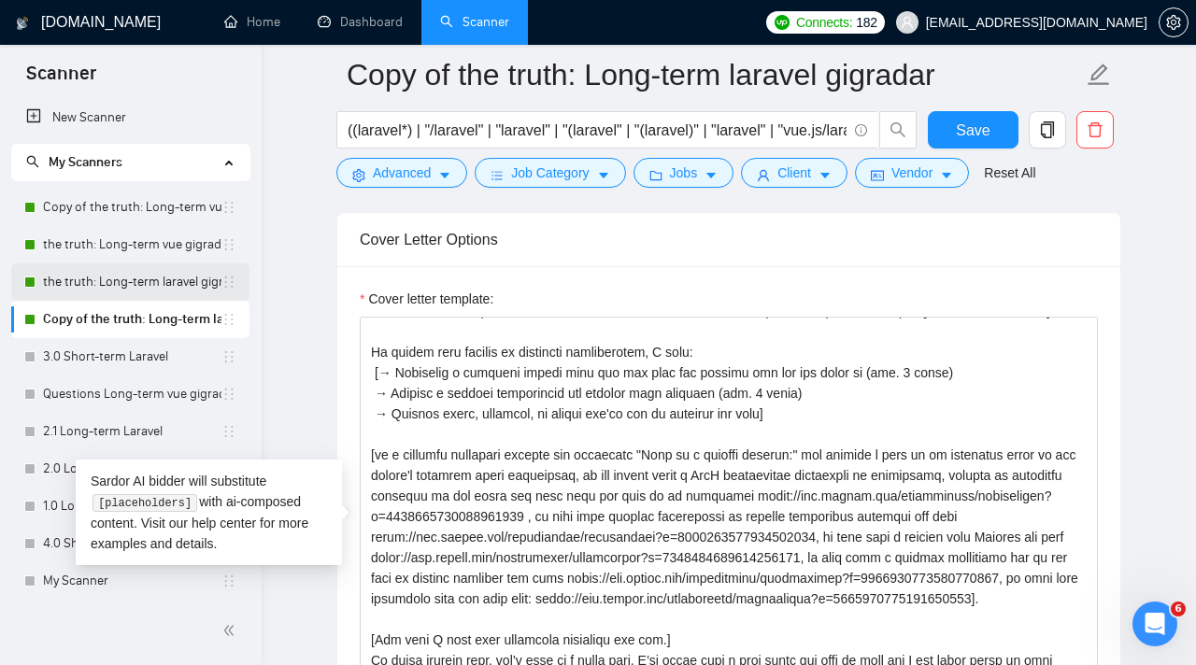
click at [158, 282] on link "the truth: Long-term laravel gigradar" at bounding box center [132, 281] width 178 height 37
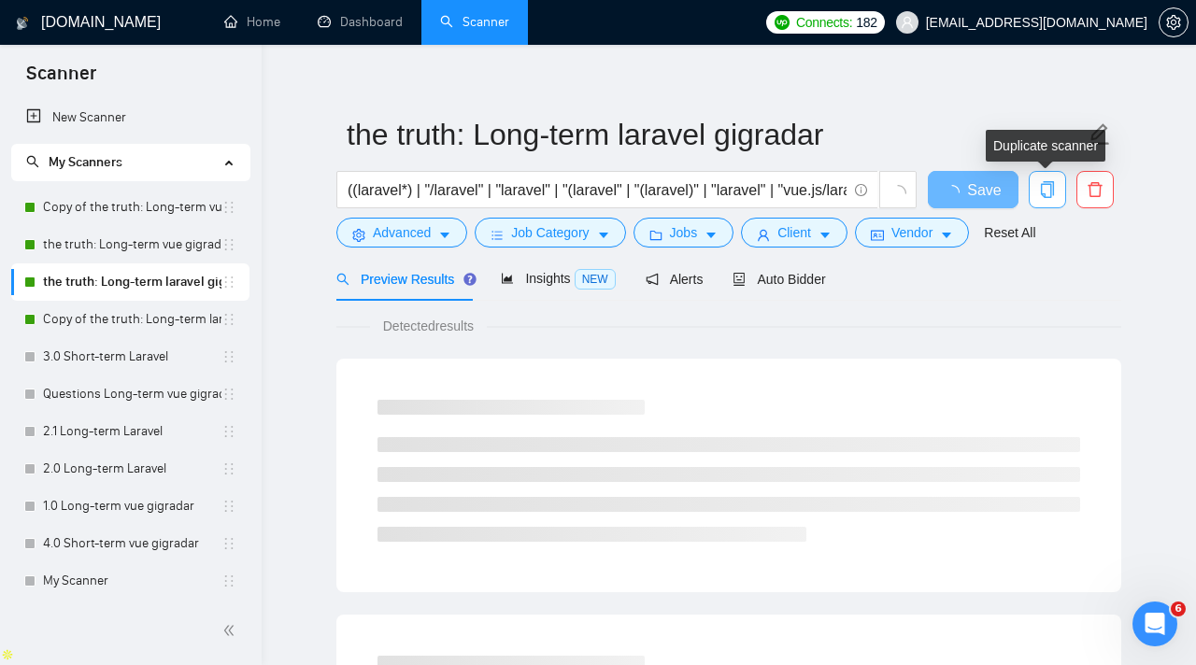
click at [1044, 197] on icon "copy" at bounding box center [1047, 189] width 13 height 17
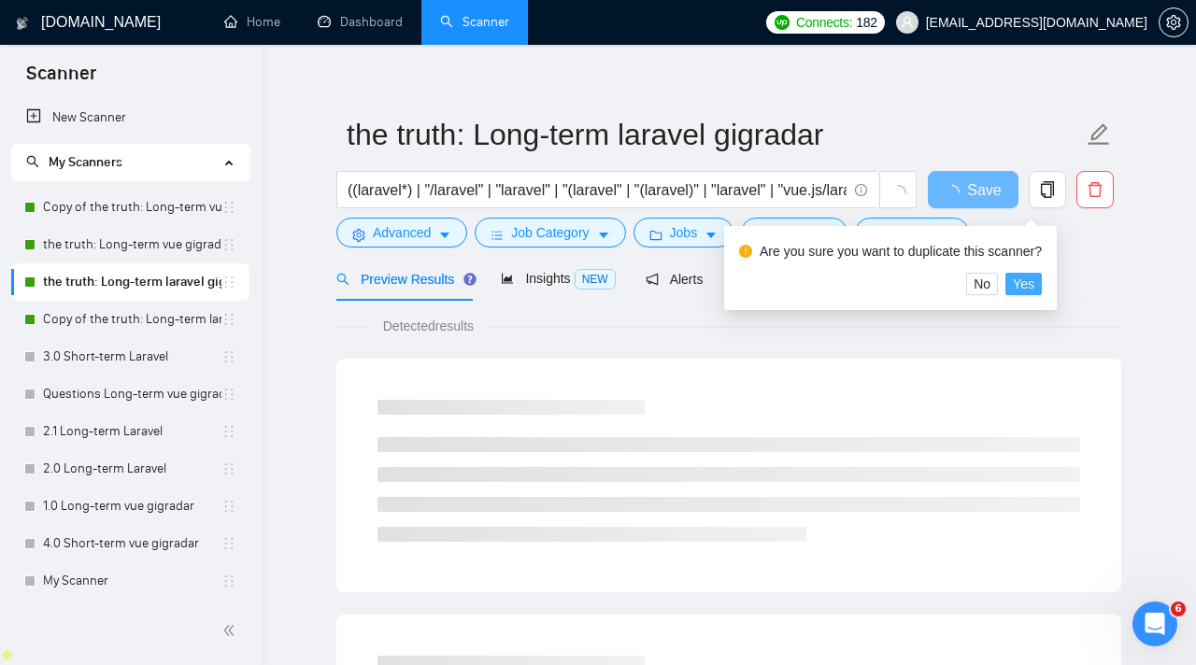
click at [1034, 281] on span "Yes" at bounding box center [1023, 284] width 21 height 21
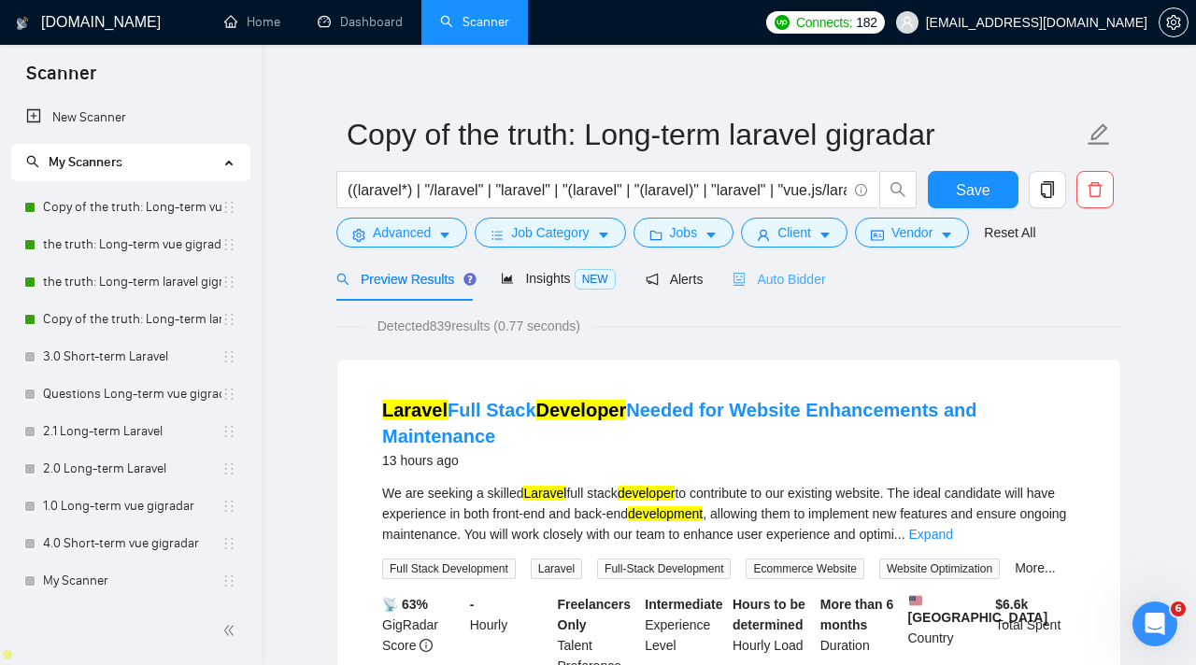
click at [776, 290] on div "Auto Bidder" at bounding box center [778, 279] width 92 height 44
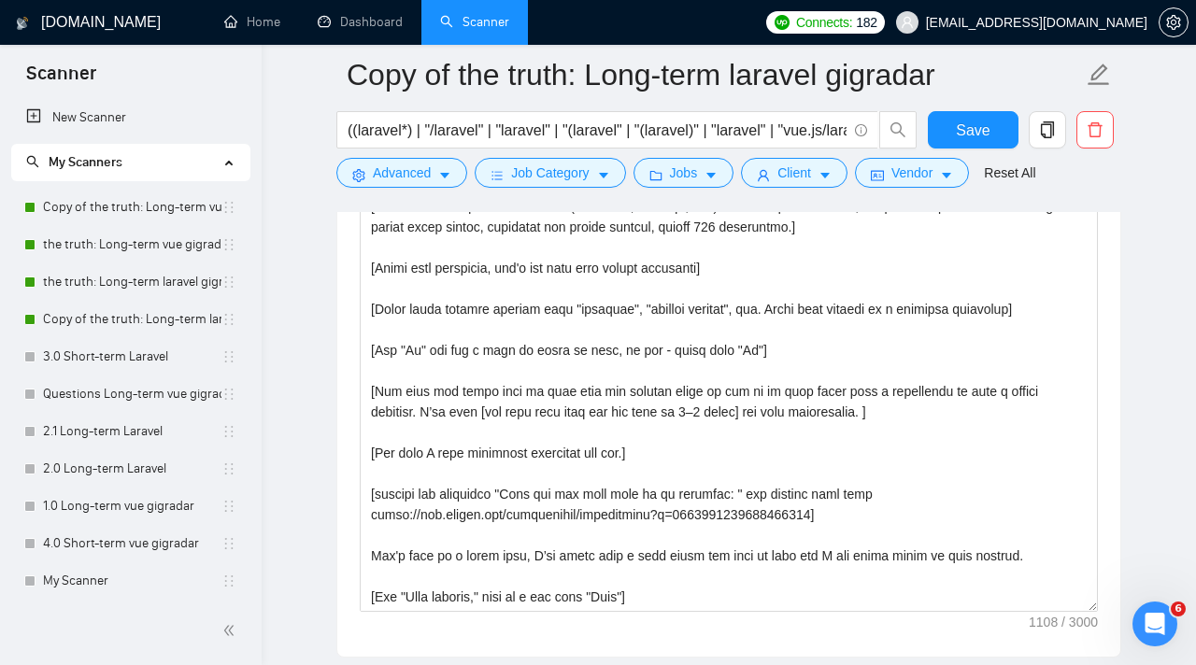
scroll to position [2136, 0]
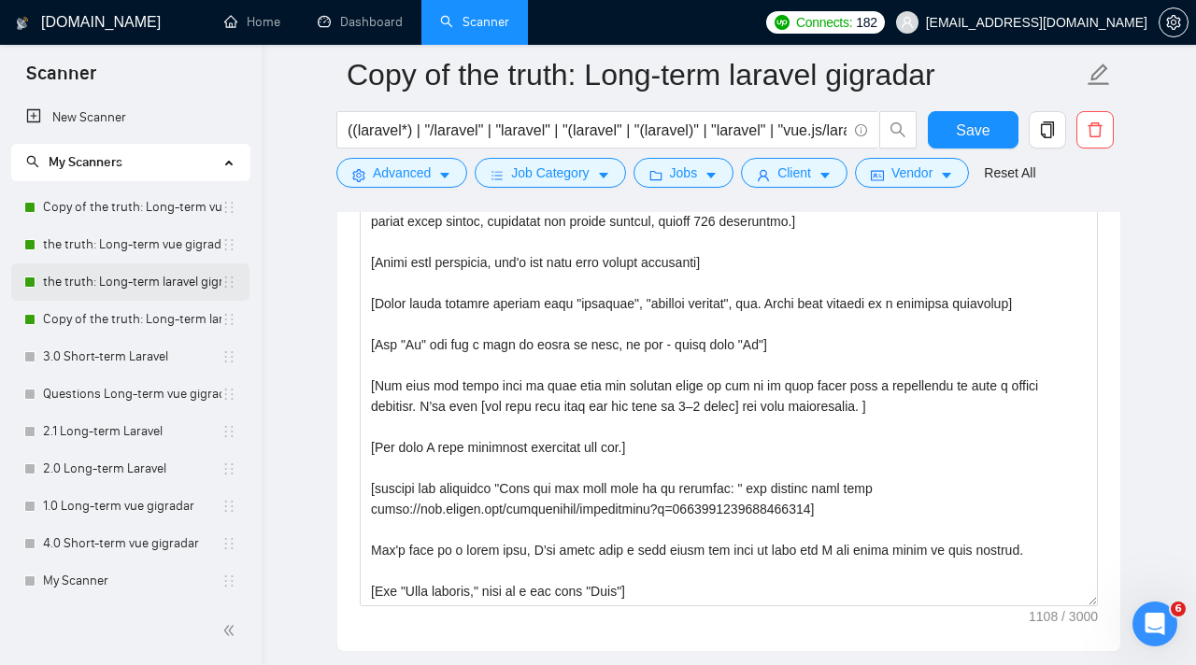
click at [92, 287] on link "the truth: Long-term laravel gigradar" at bounding box center [132, 281] width 178 height 37
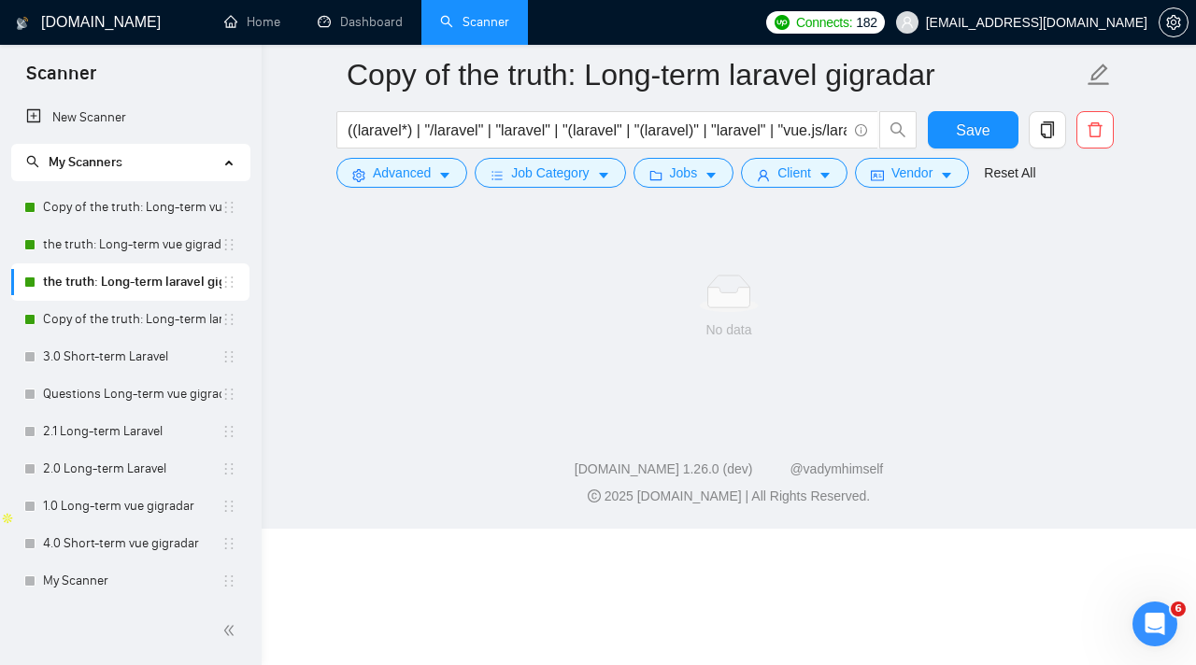
scroll to position [17, 0]
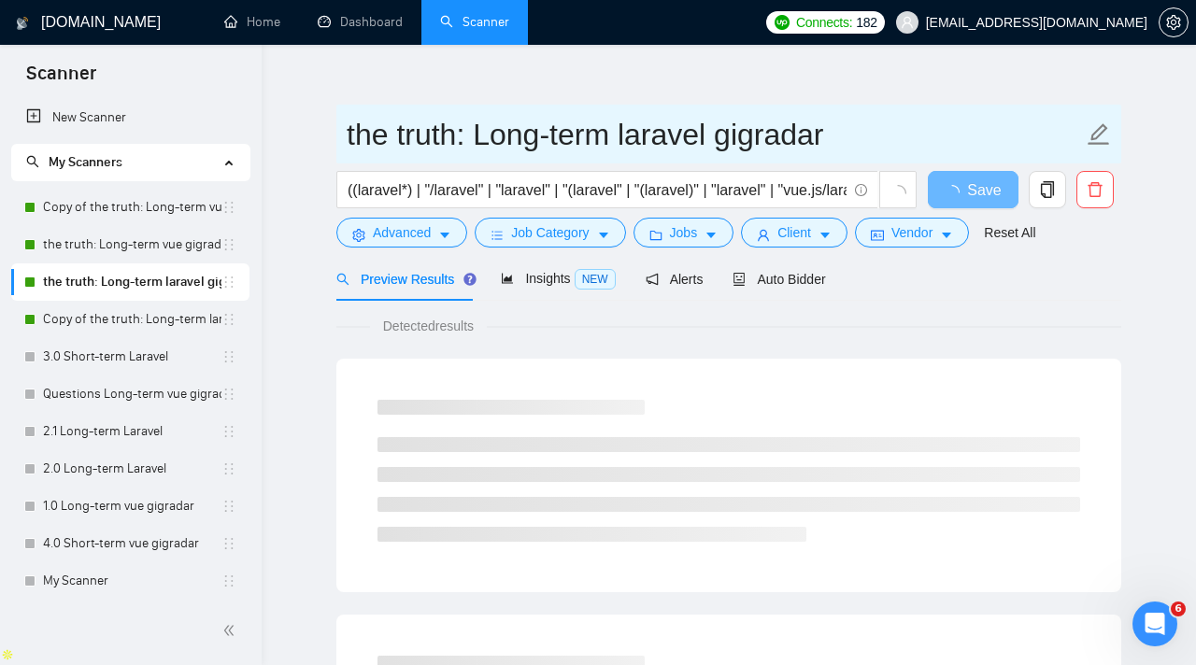
click at [457, 147] on input "the truth: Long-term laravel gigradar" at bounding box center [715, 134] width 736 height 47
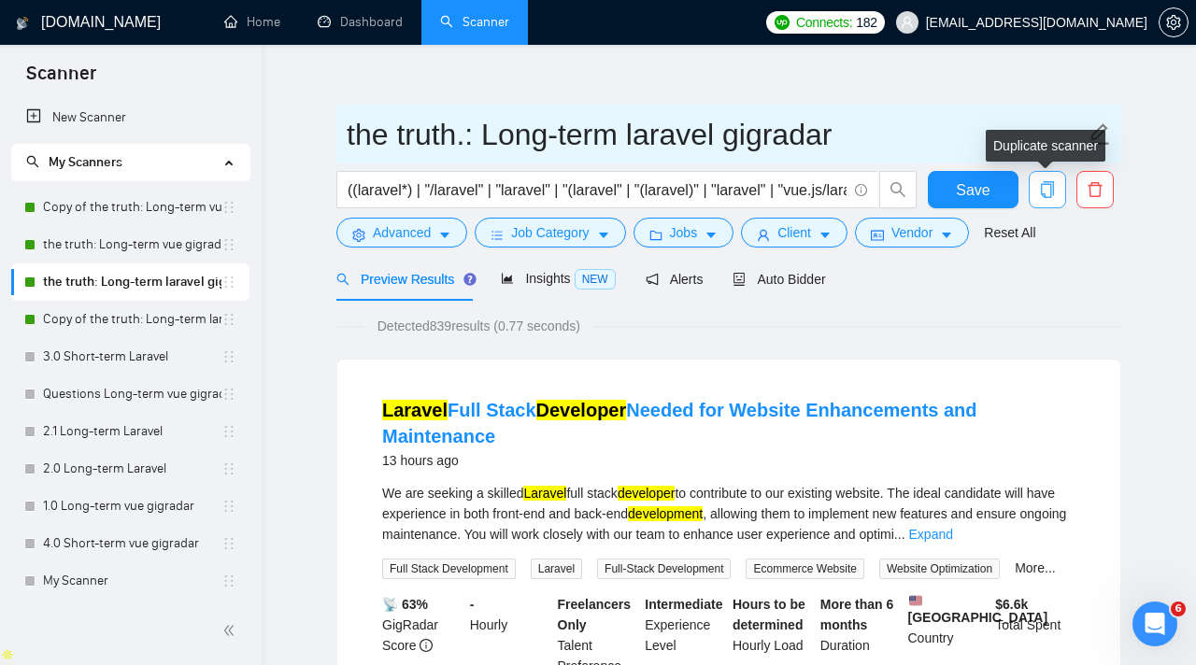
type input "the truth.: Long-term laravel gigradar"
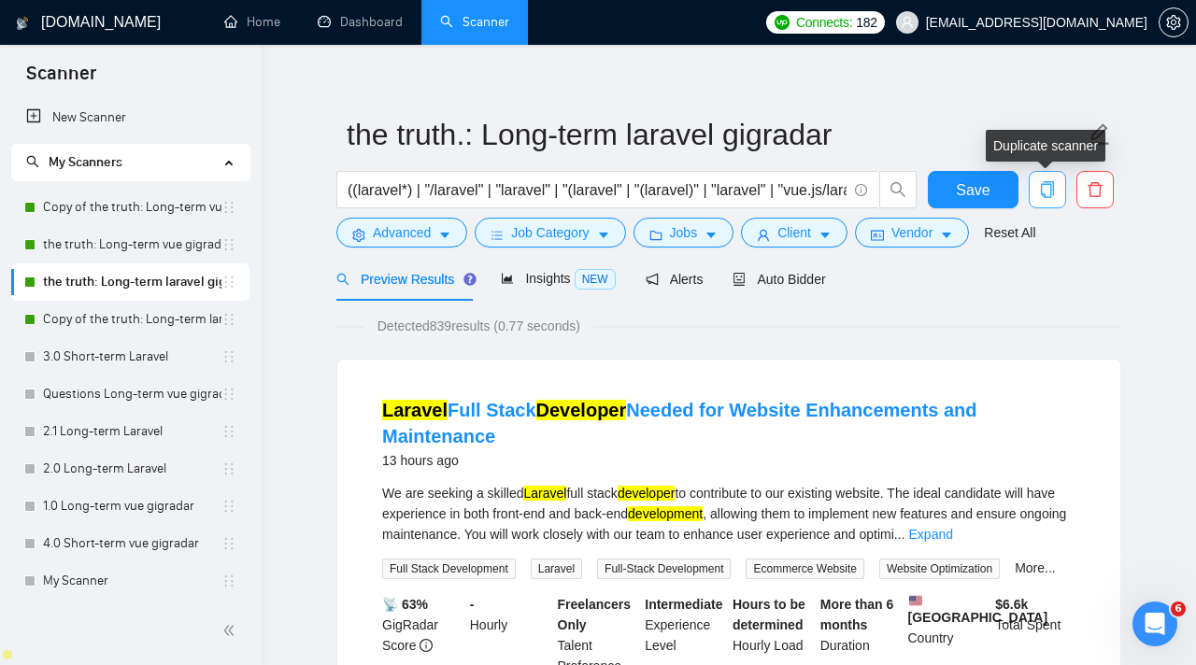
click at [1049, 190] on icon "copy" at bounding box center [1047, 189] width 17 height 17
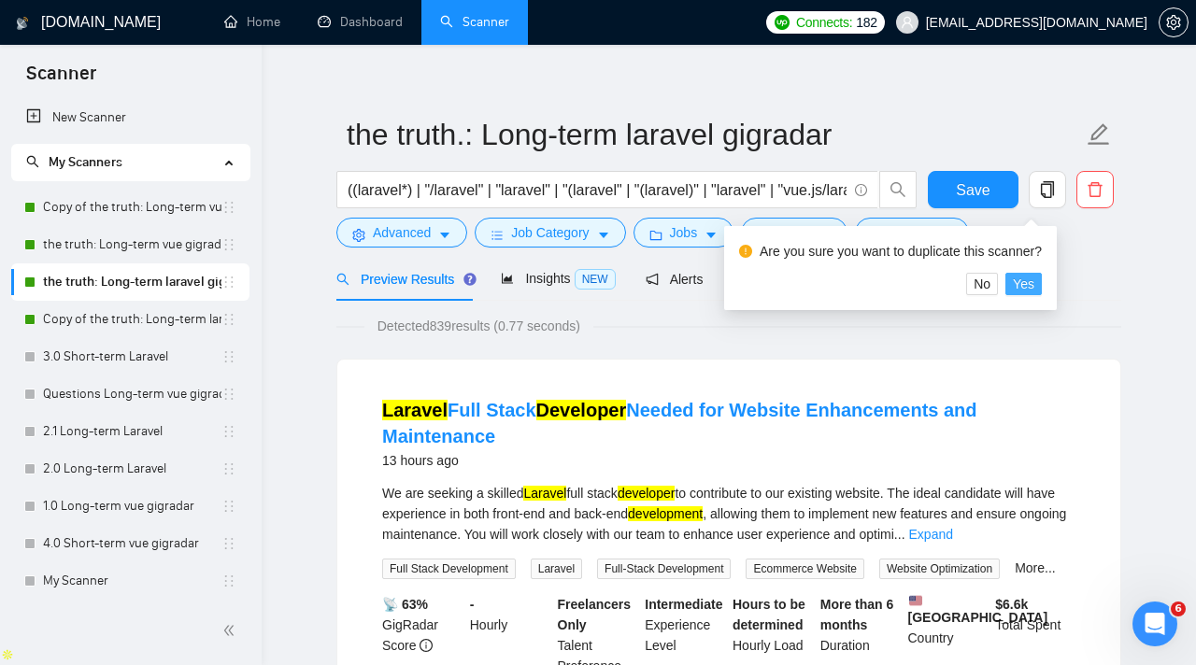
click at [1034, 288] on span "Yes" at bounding box center [1023, 284] width 21 height 21
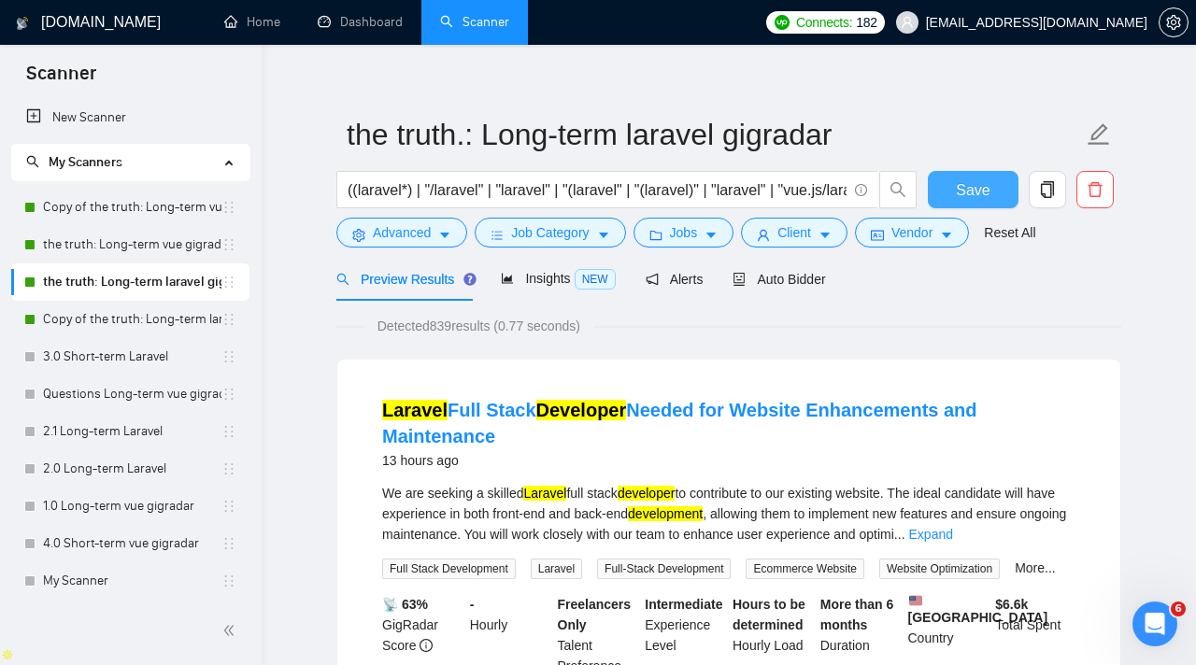
click at [953, 189] on button "Save" at bounding box center [973, 189] width 91 height 37
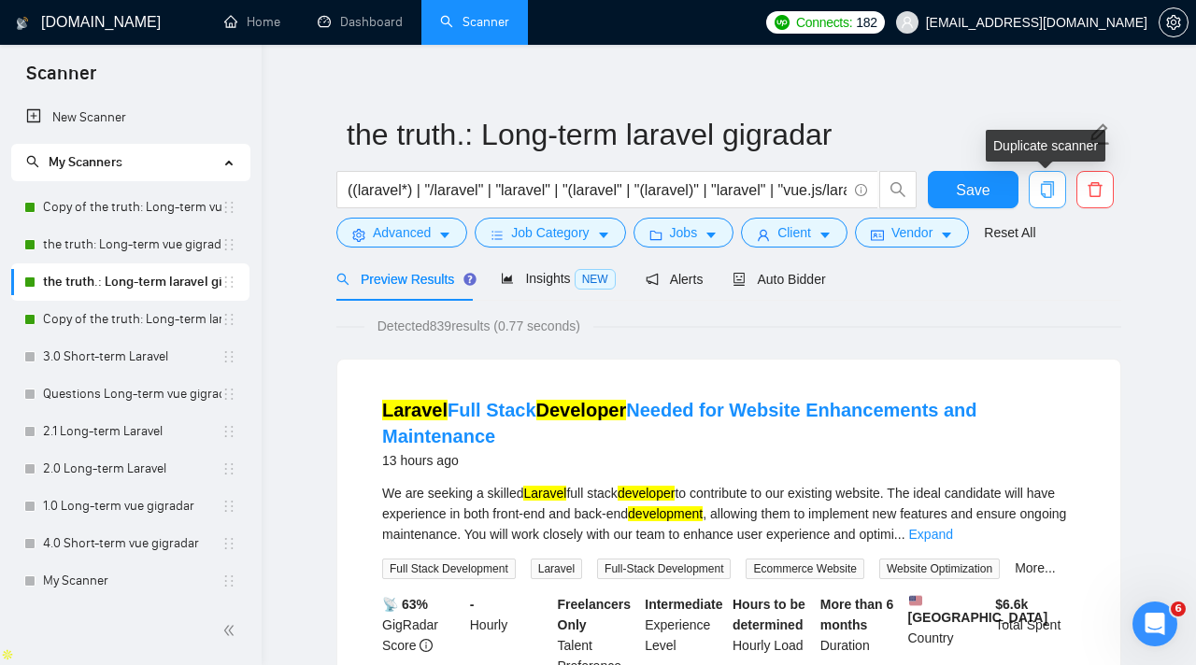
click at [1049, 192] on icon "copy" at bounding box center [1047, 189] width 17 height 17
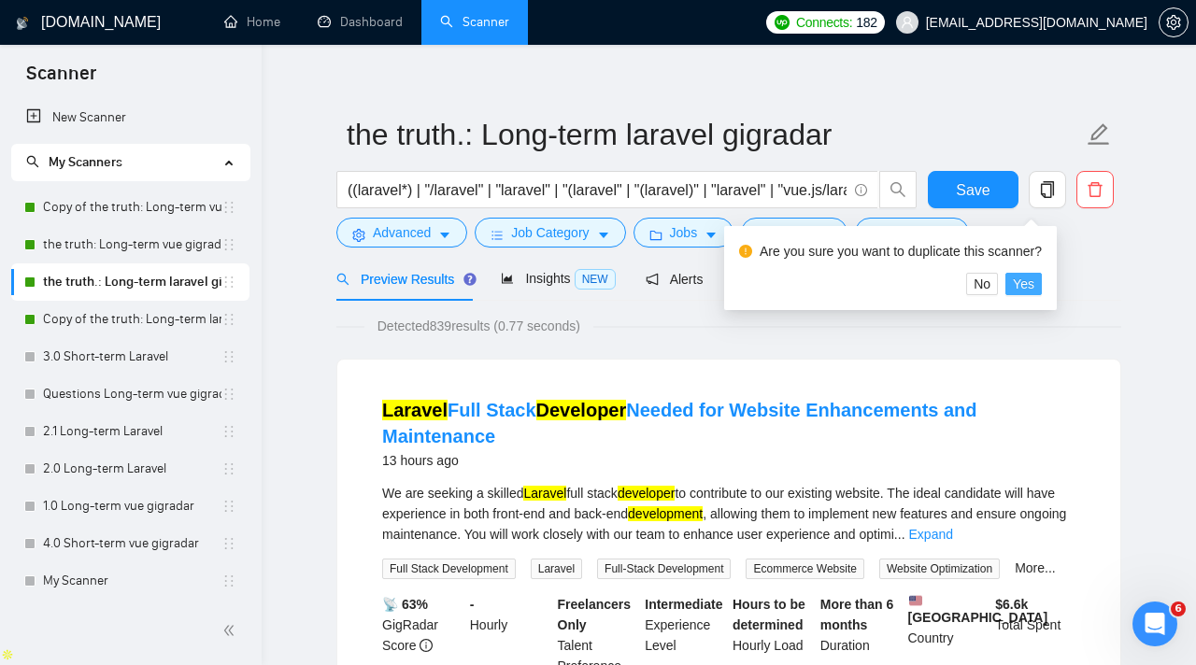
click at [1034, 286] on span "Yes" at bounding box center [1023, 284] width 21 height 21
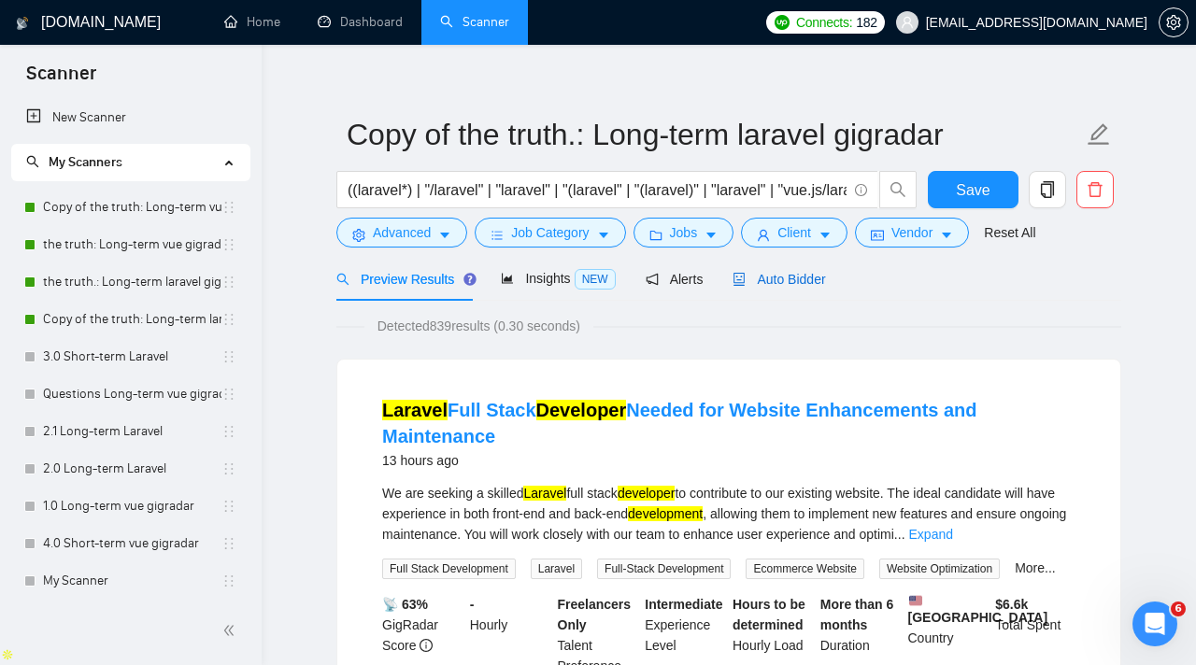
click at [790, 286] on span "Auto Bidder" at bounding box center [778, 279] width 92 height 15
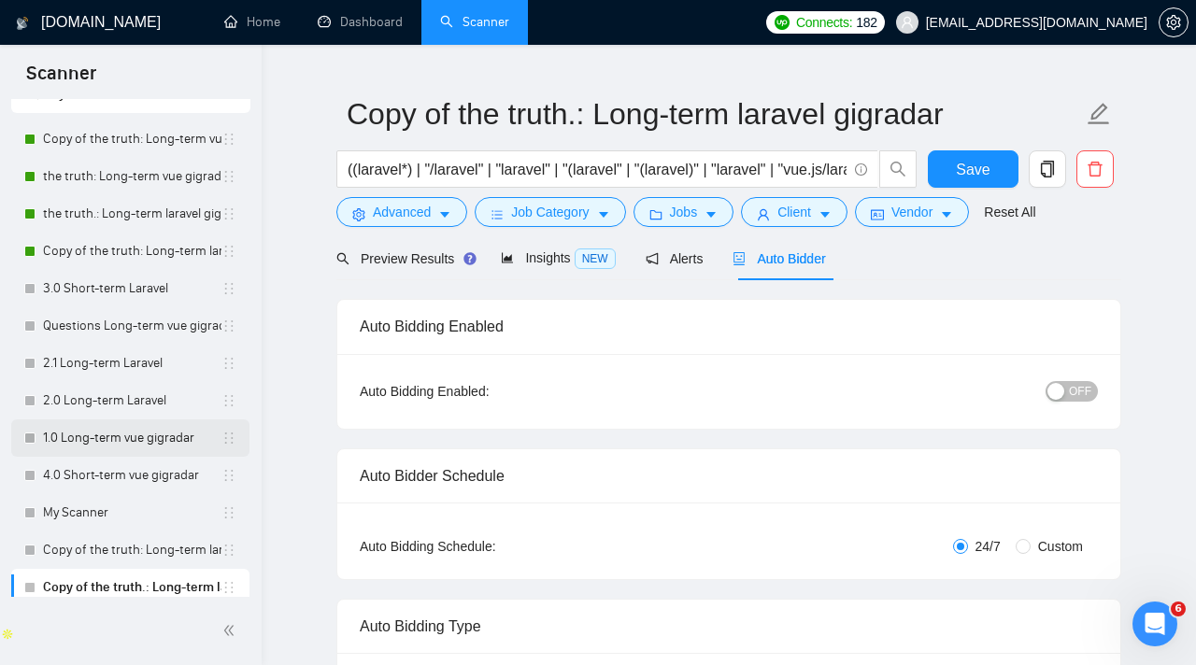
scroll to position [78, 0]
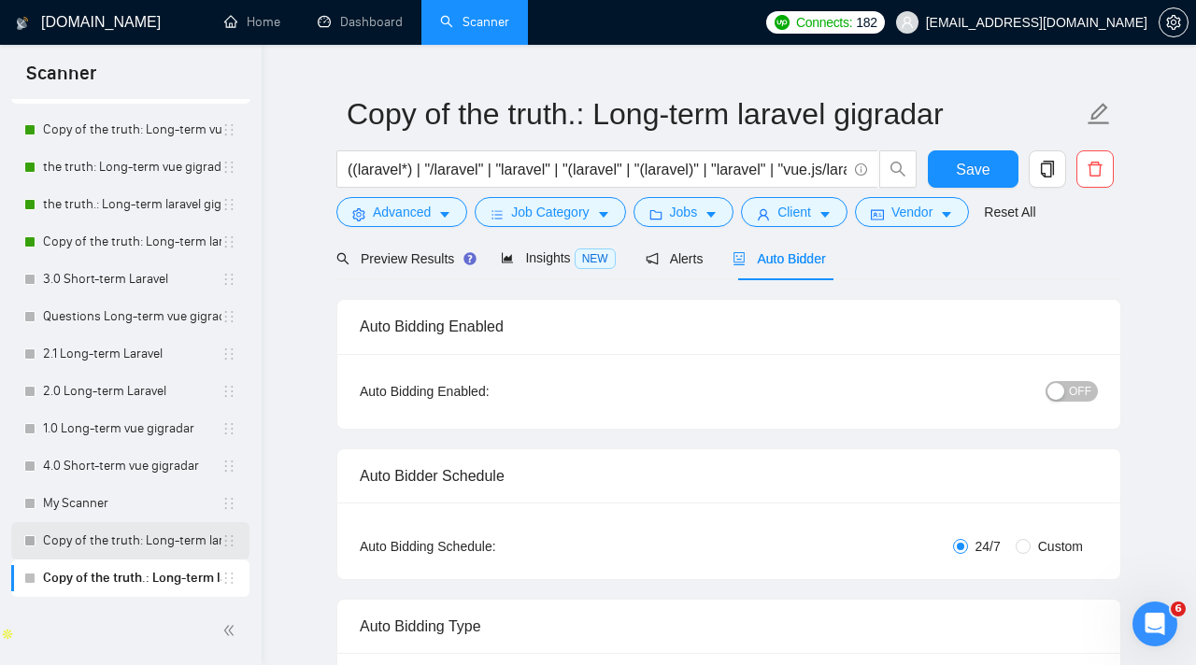
click at [222, 534] on icon "holder" at bounding box center [228, 540] width 15 height 15
click at [1102, 164] on icon "delete" at bounding box center [1095, 169] width 17 height 17
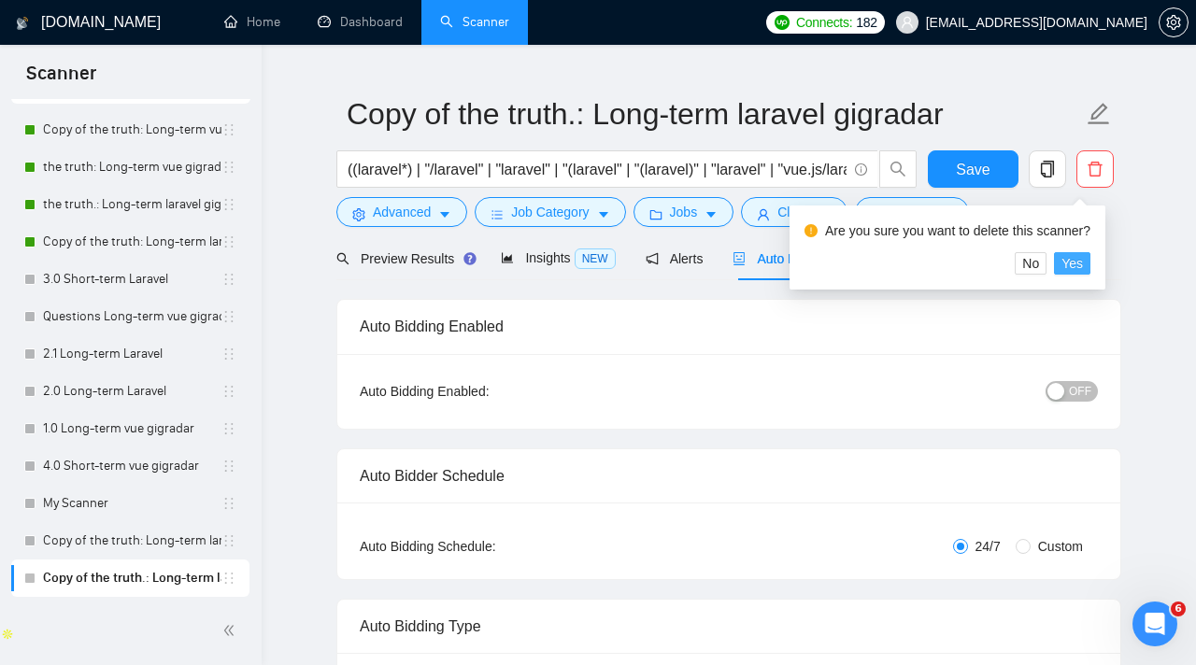
click at [1082, 273] on span "Yes" at bounding box center [1071, 263] width 21 height 21
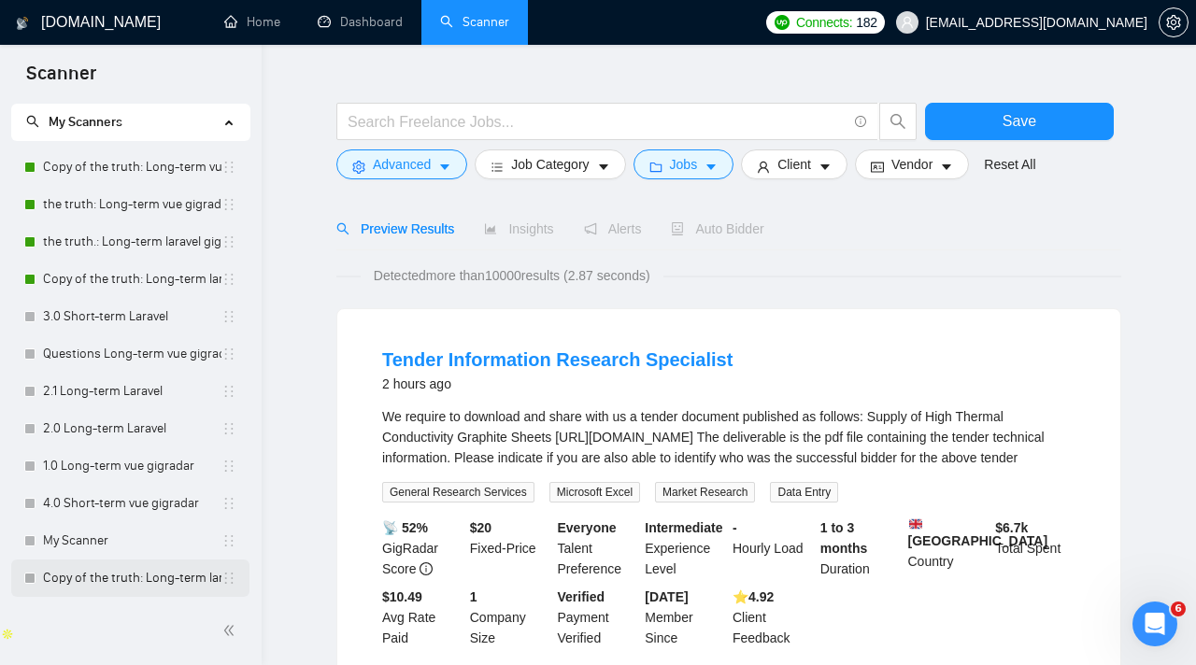
click at [93, 546] on link "My Scanner" at bounding box center [132, 540] width 178 height 37
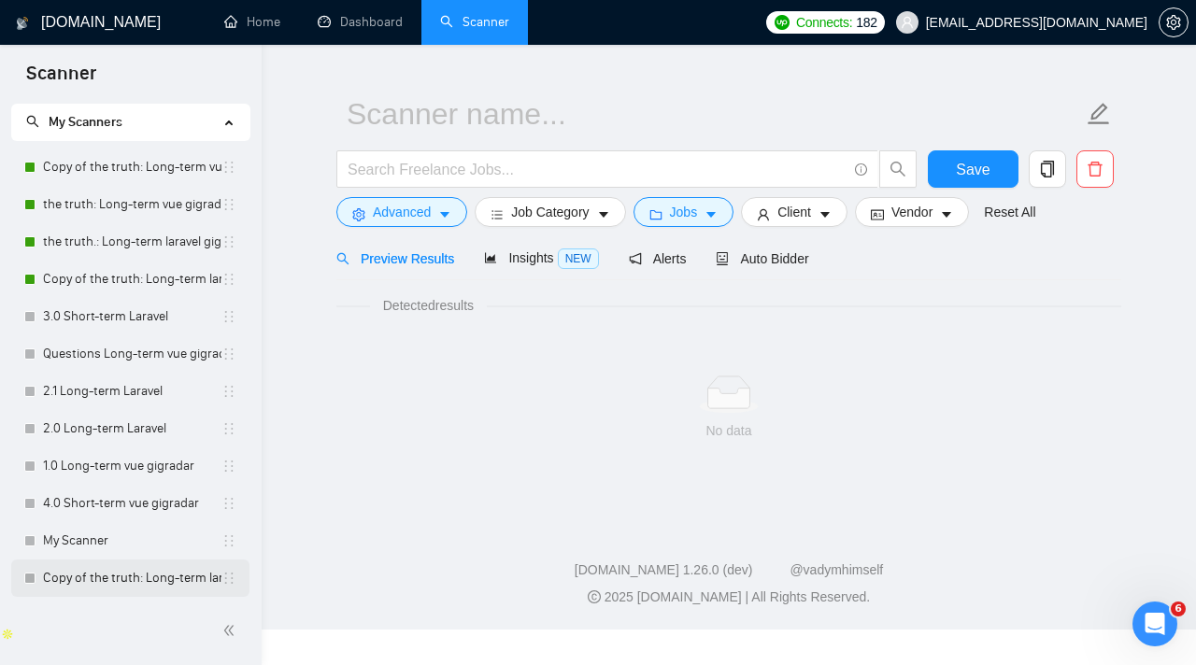
scroll to position [40, 0]
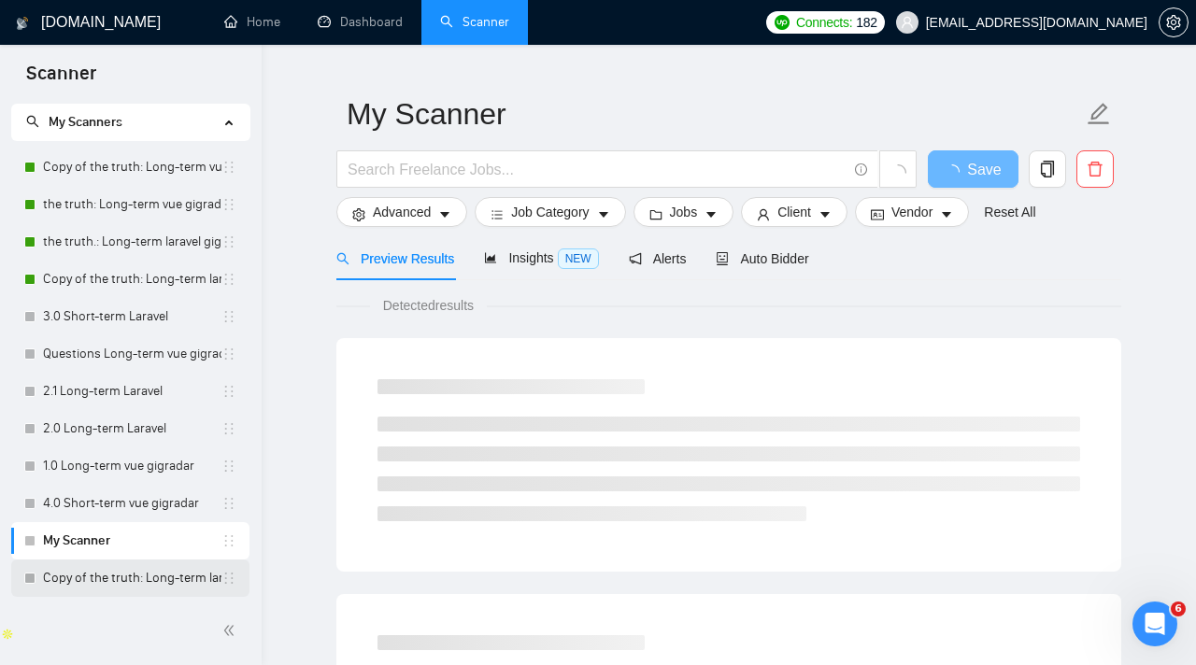
click at [94, 570] on link "Copy of the truth: Long-term laravel gigradar" at bounding box center [132, 578] width 178 height 37
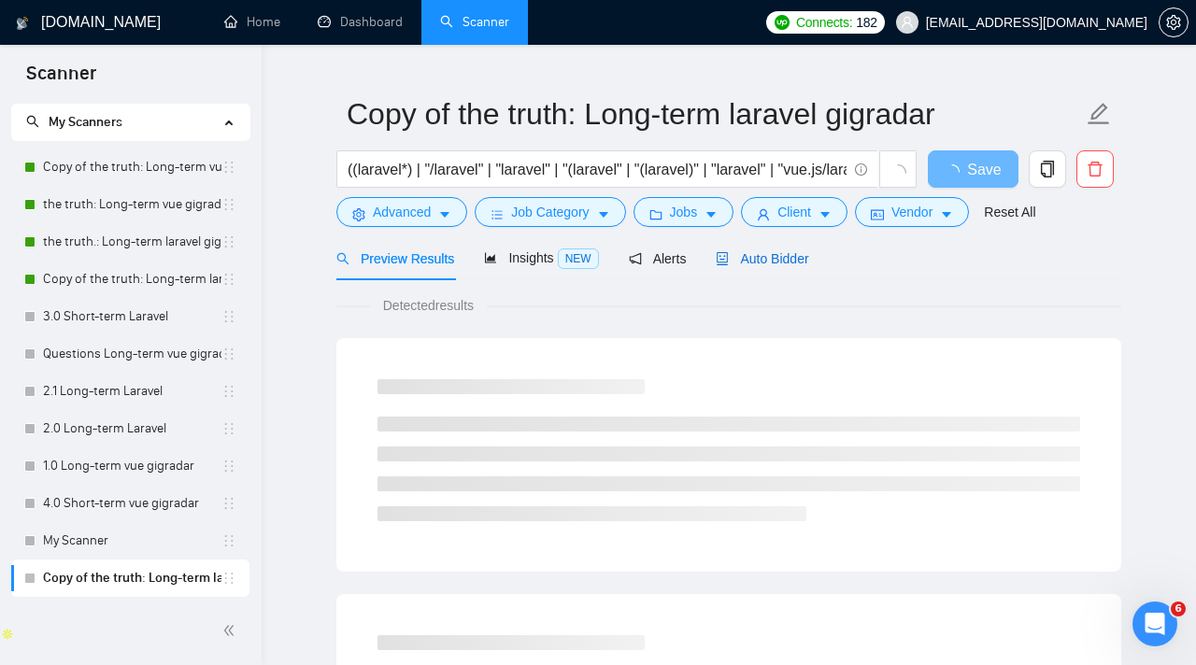
click at [799, 256] on span "Auto Bidder" at bounding box center [762, 258] width 92 height 15
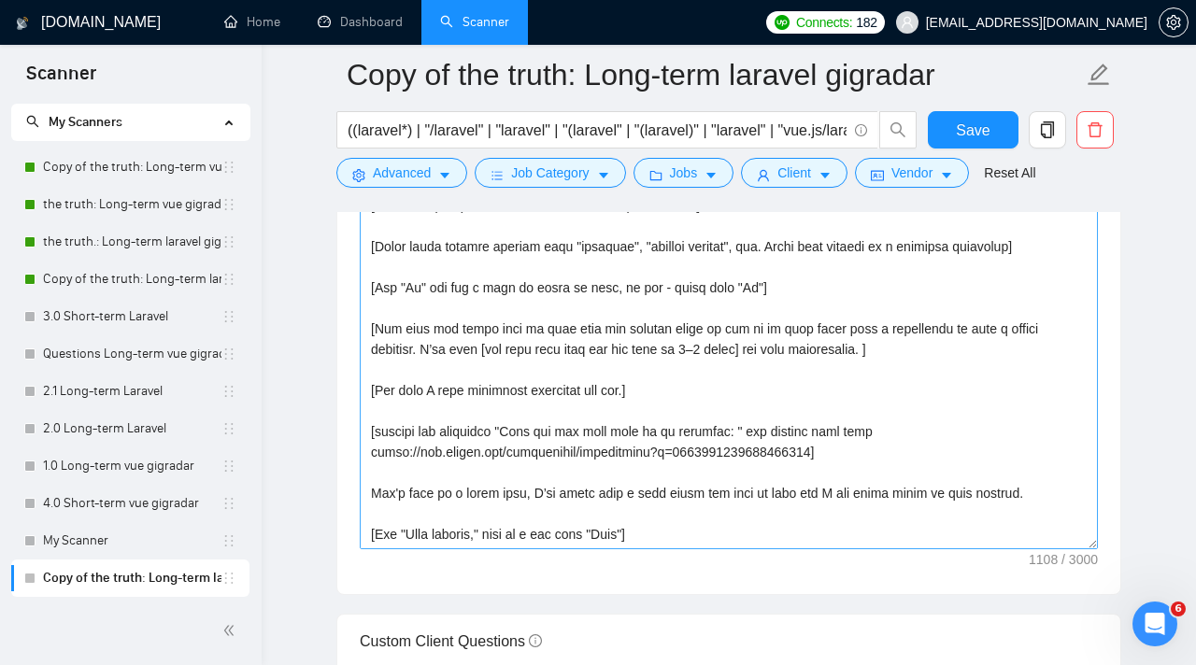
scroll to position [2198, 0]
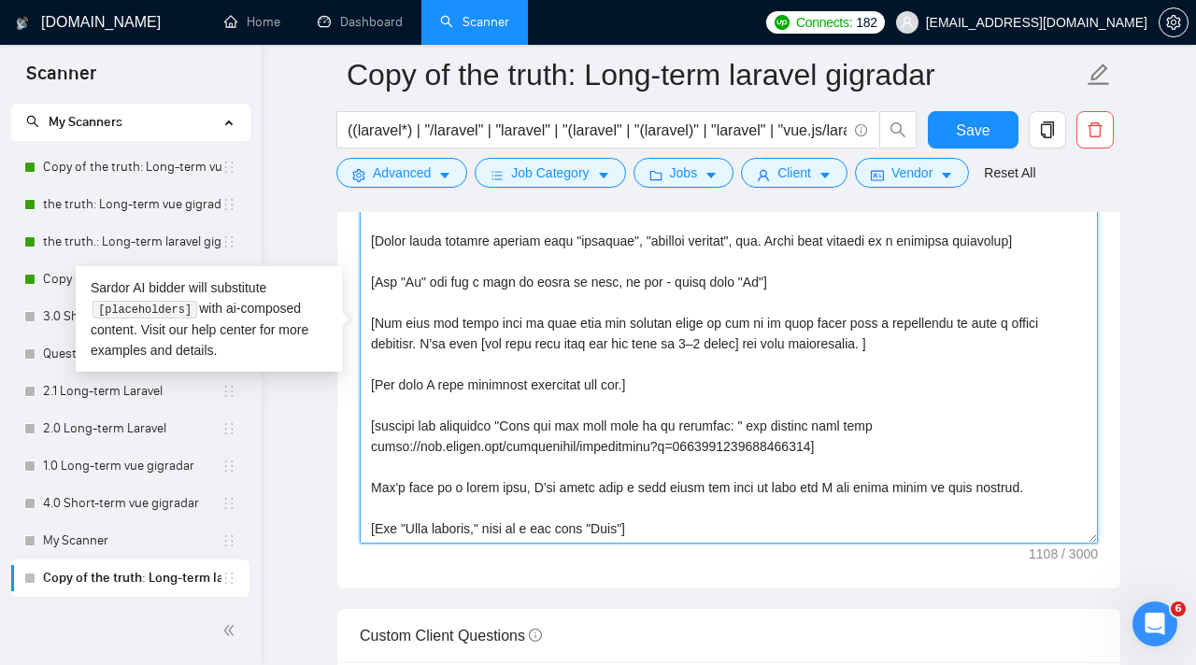
drag, startPoint x: 378, startPoint y: 322, endPoint x: 907, endPoint y: 338, distance: 529.0
click at [907, 338] on textarea "Cover letter template:" at bounding box center [729, 333] width 738 height 420
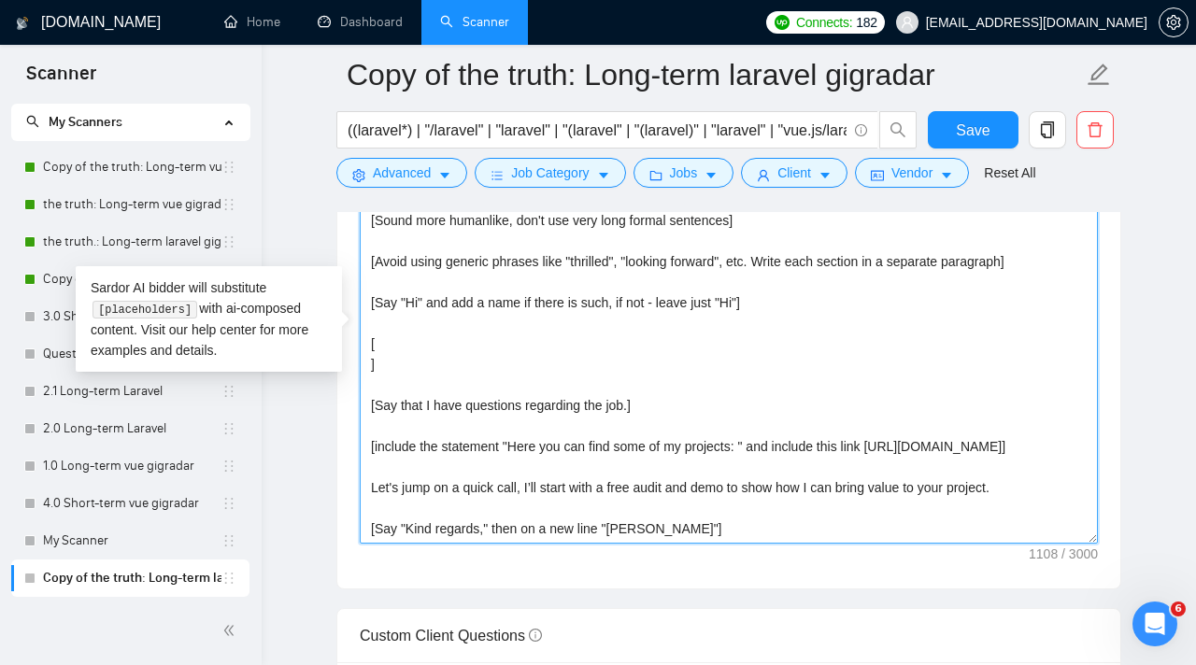
scroll to position [0, 0]
click at [907, 338] on textarea "[Write a cover letter in a natural, human-like manner, avoiding bullet points.]…" at bounding box center [729, 333] width 738 height 420
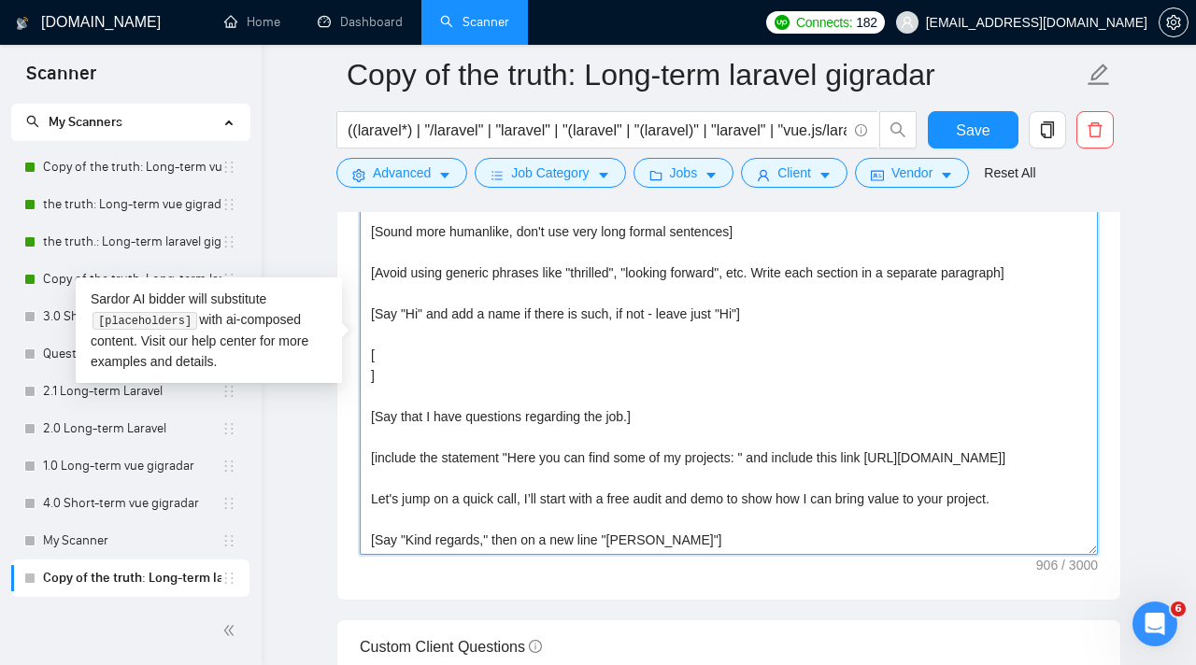
scroll to position [2183, 0]
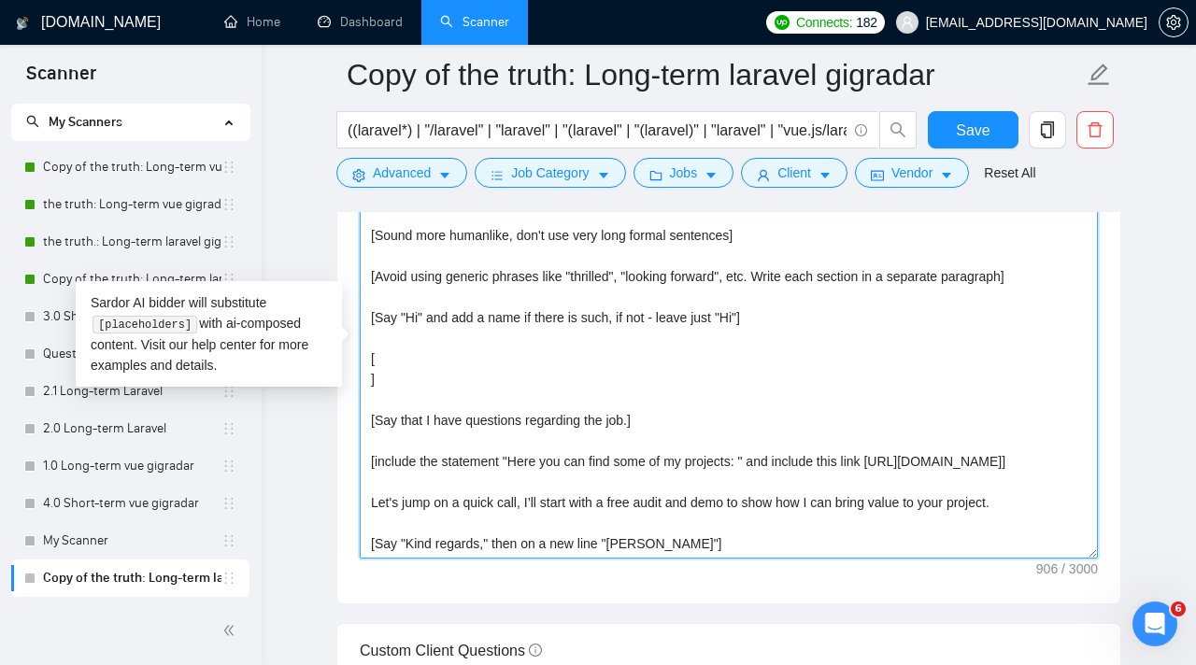
paste textarea "To help you [solve specific problem from their post - max 5 words], I’d [briefl…"
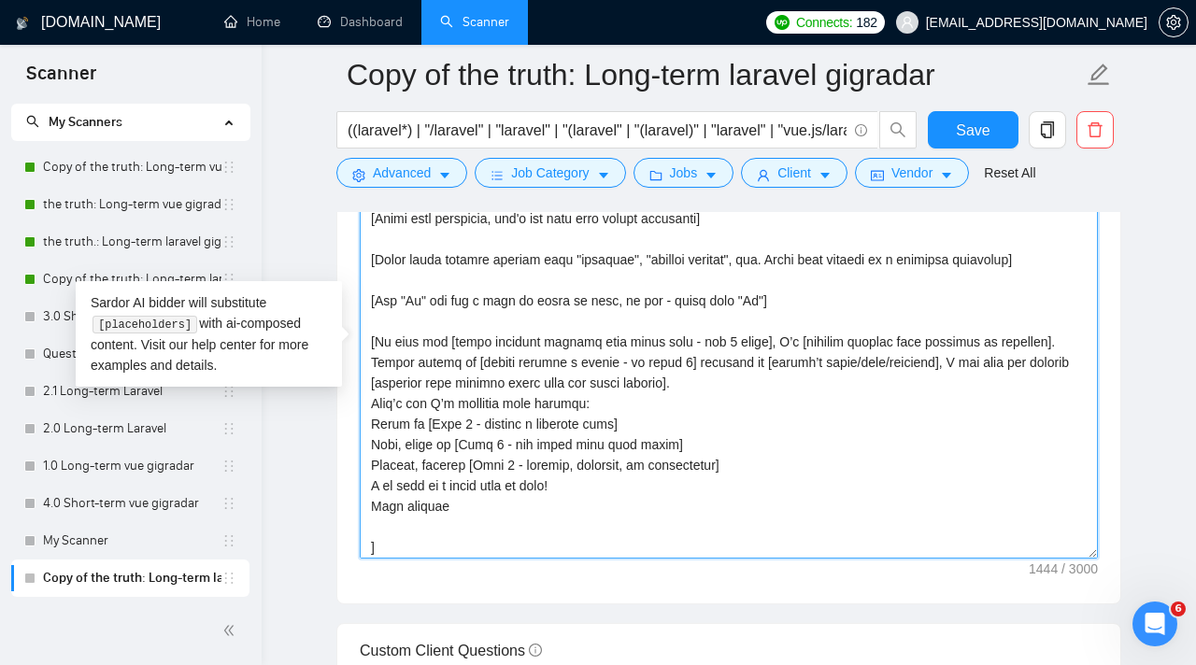
scroll to position [23, 0]
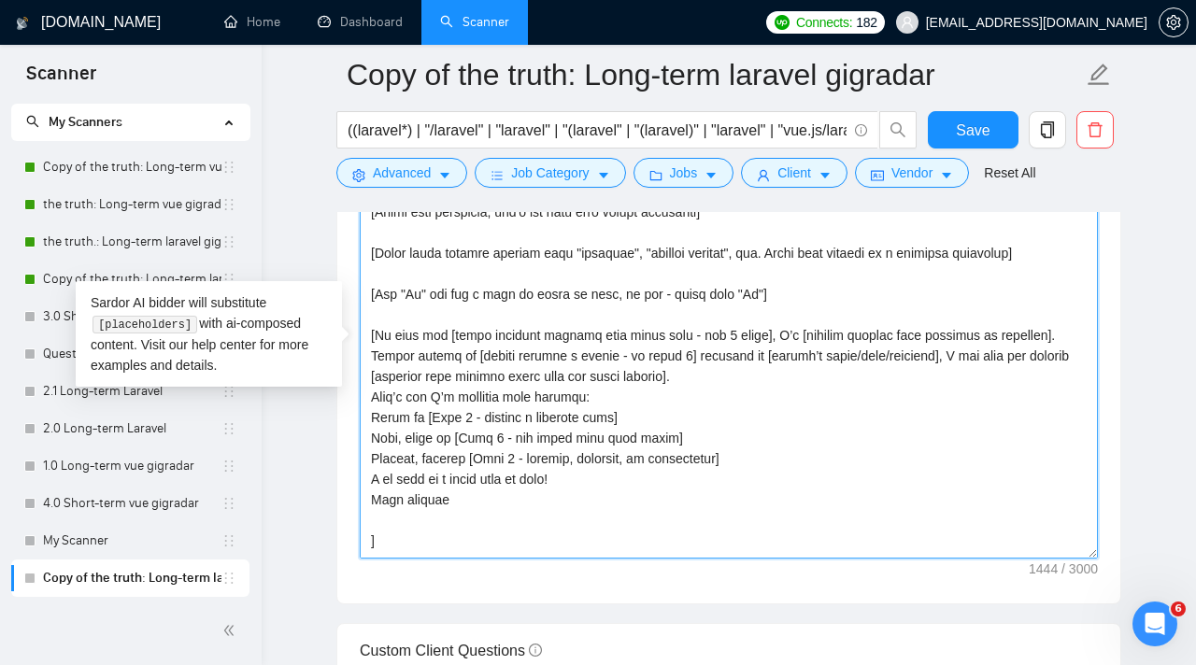
click at [378, 332] on textarea "Cover letter template:" at bounding box center [729, 348] width 738 height 420
click at [752, 378] on textarea "Cover letter template:" at bounding box center [729, 348] width 738 height 420
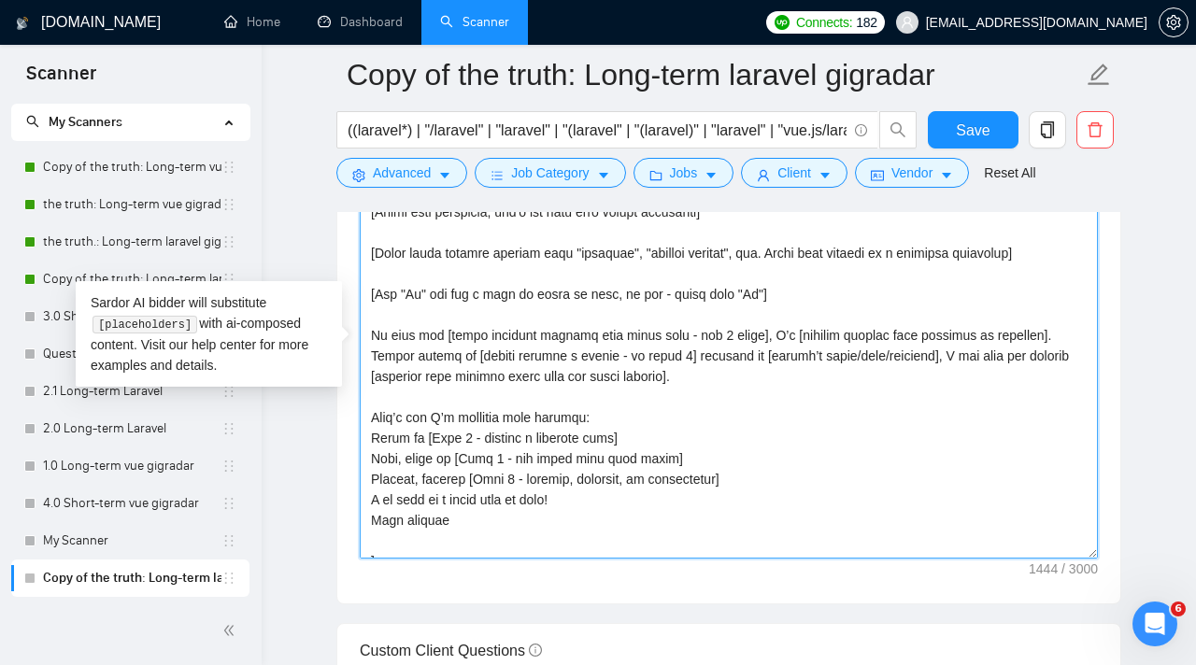
scroll to position [98, 0]
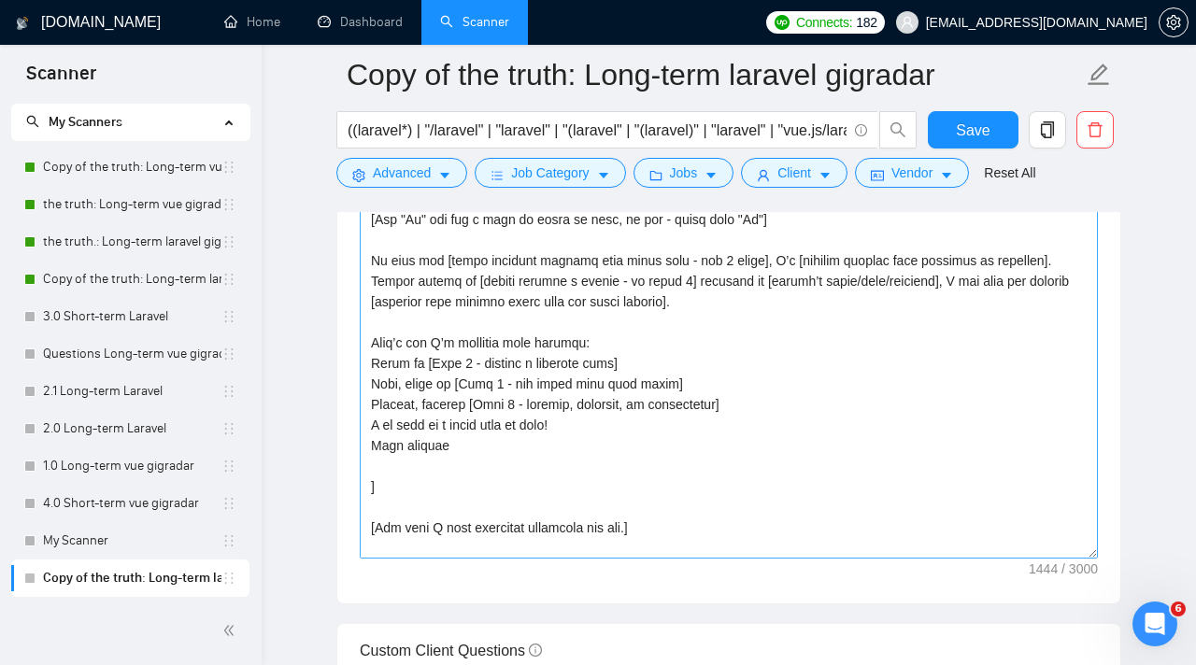
drag, startPoint x: 355, startPoint y: 450, endPoint x: 485, endPoint y: 450, distance: 129.9
click at [485, 450] on div "Cover letter template:" at bounding box center [728, 346] width 783 height 516
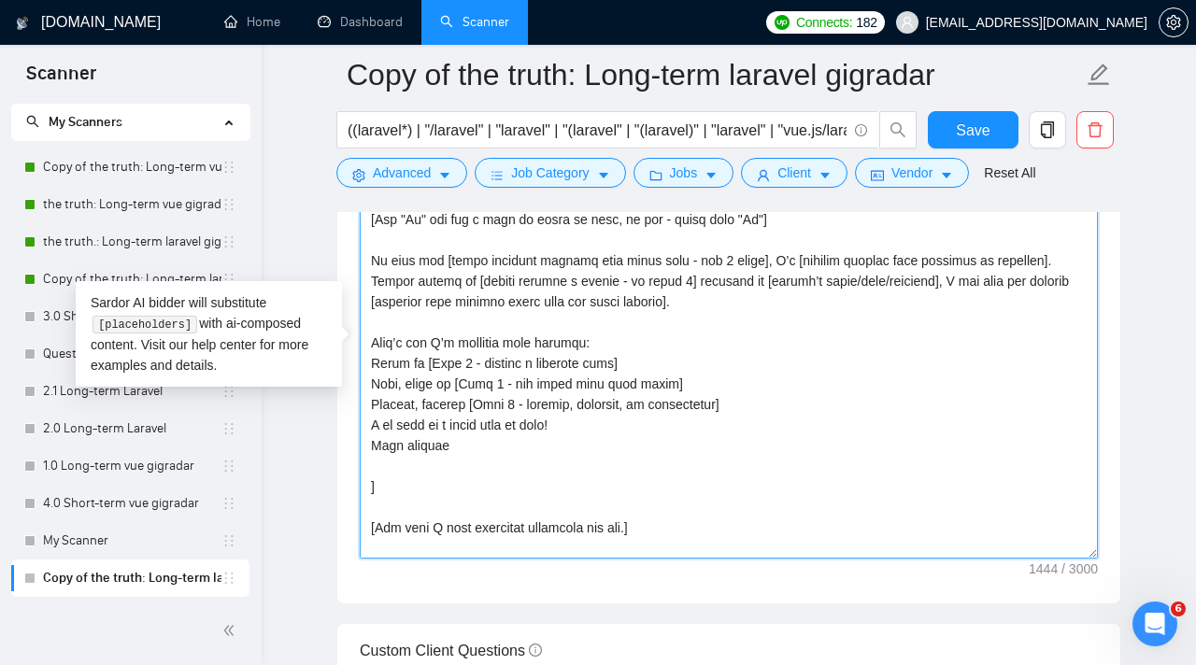
drag, startPoint x: 372, startPoint y: 447, endPoint x: 665, endPoint y: 531, distance: 305.2
click at [665, 531] on textarea "Cover letter template:" at bounding box center [729, 348] width 738 height 420
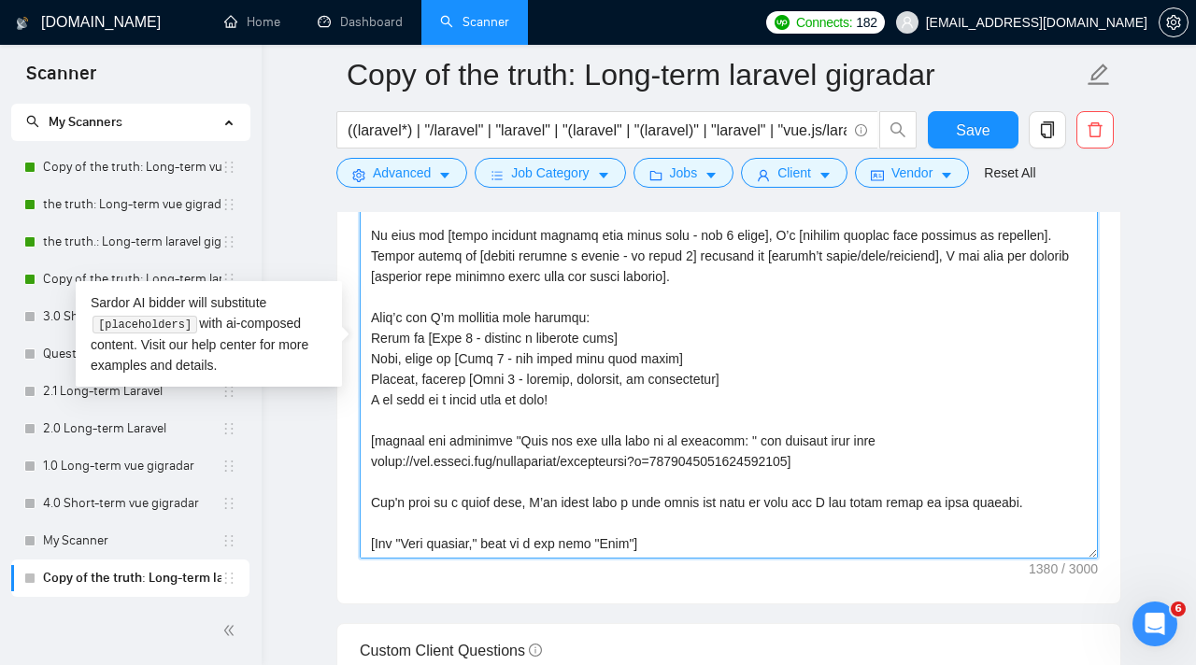
scroll to position [122, 0]
click at [604, 504] on textarea "Cover letter template:" at bounding box center [729, 348] width 738 height 420
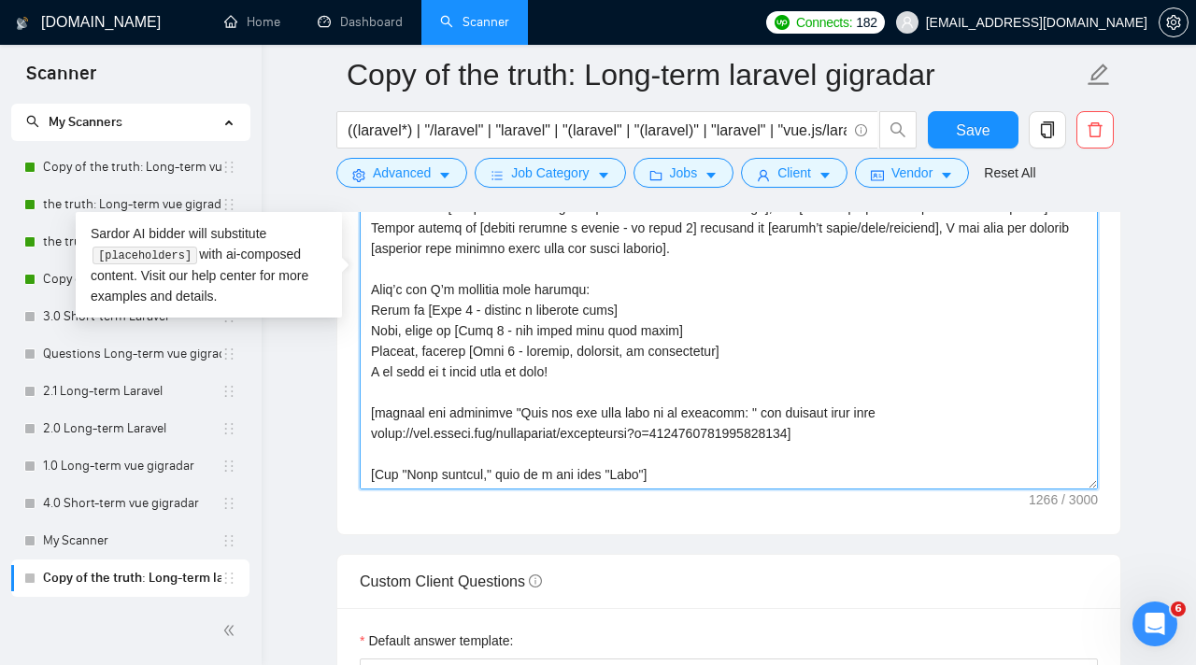
scroll to position [2263, 0]
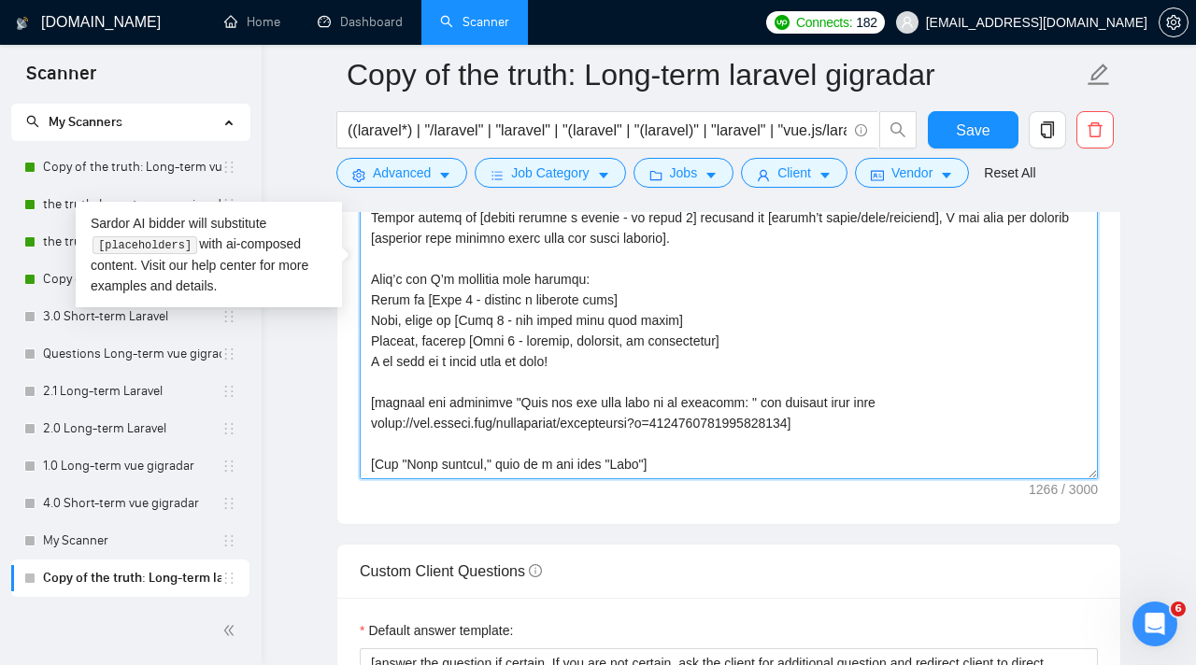
drag, startPoint x: 370, startPoint y: 363, endPoint x: 571, endPoint y: 363, distance: 200.9
click at [571, 363] on textarea "Cover letter template:" at bounding box center [729, 269] width 738 height 420
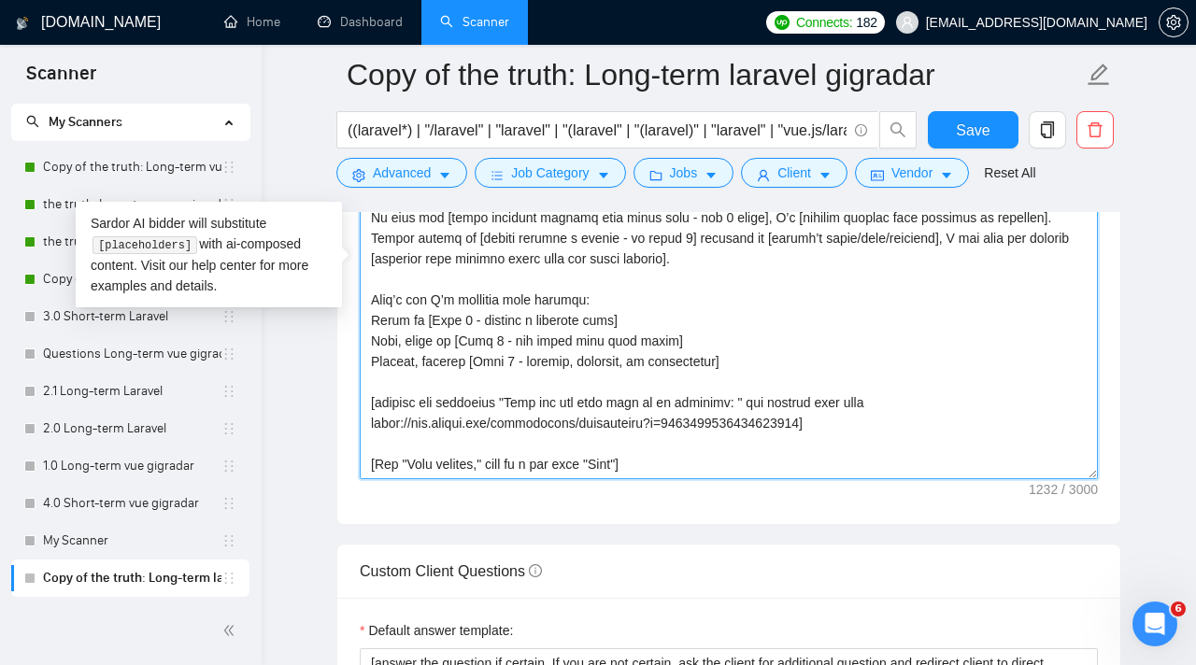
scroll to position [62, 0]
click at [540, 445] on textarea "Cover letter template:" at bounding box center [729, 269] width 738 height 420
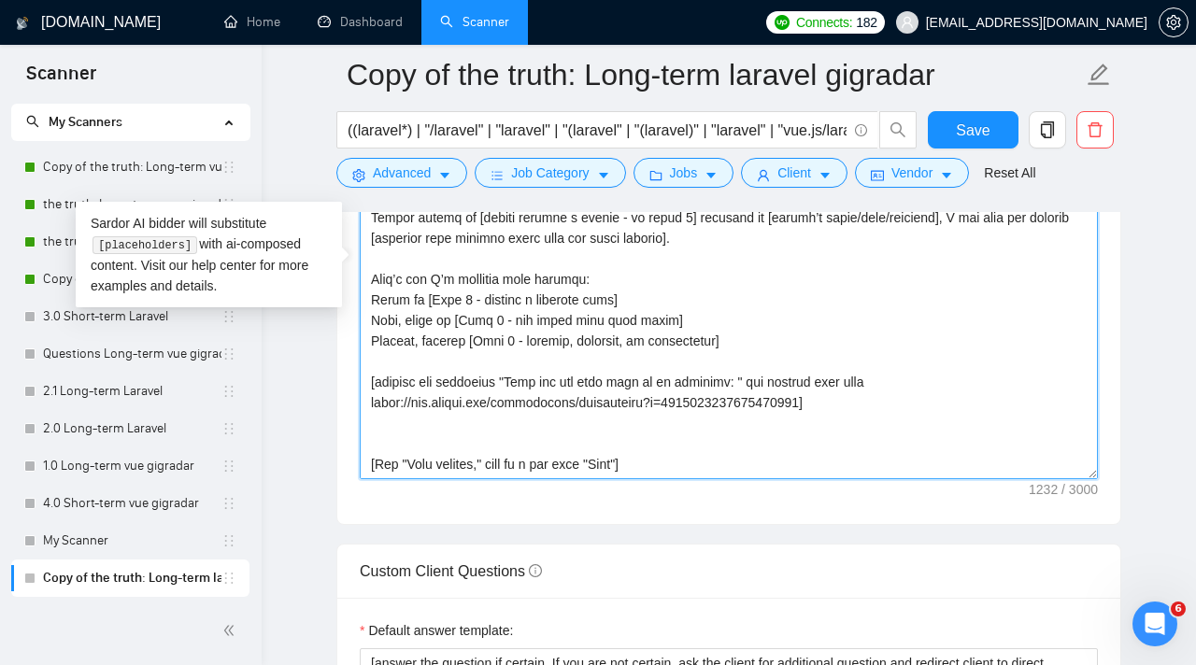
paste textarea "I am open to a quick call or chat!"
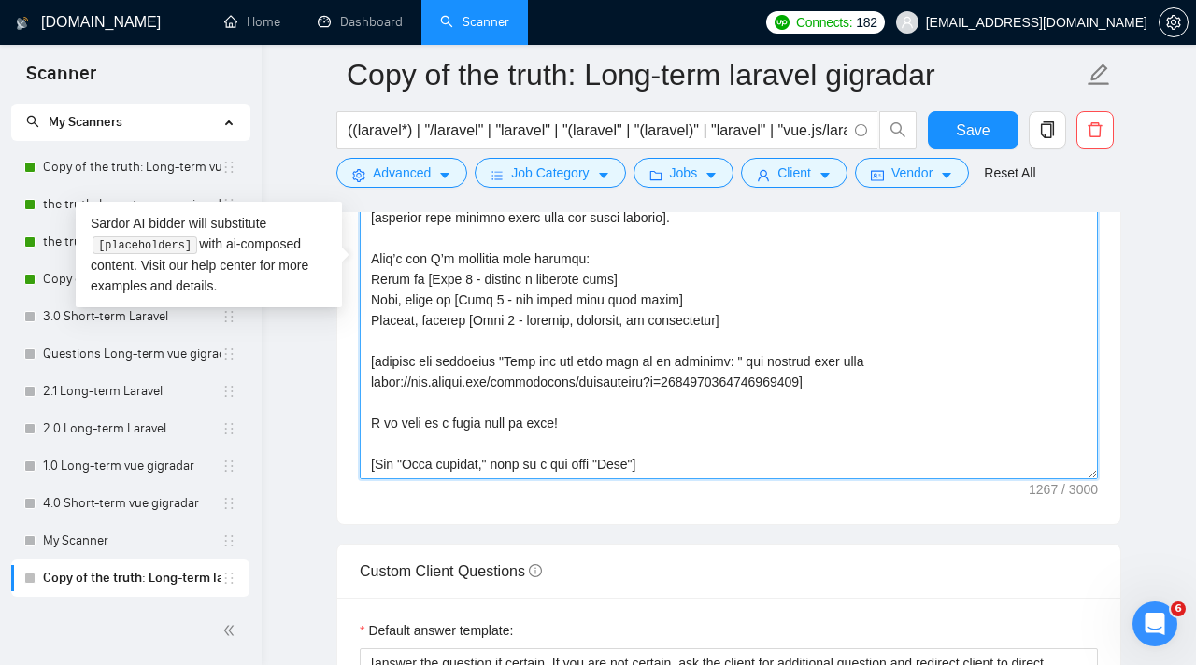
drag, startPoint x: 371, startPoint y: 358, endPoint x: 949, endPoint y: 388, distance: 579.1
click at [949, 388] on textarea "Cover letter template:" at bounding box center [729, 269] width 738 height 420
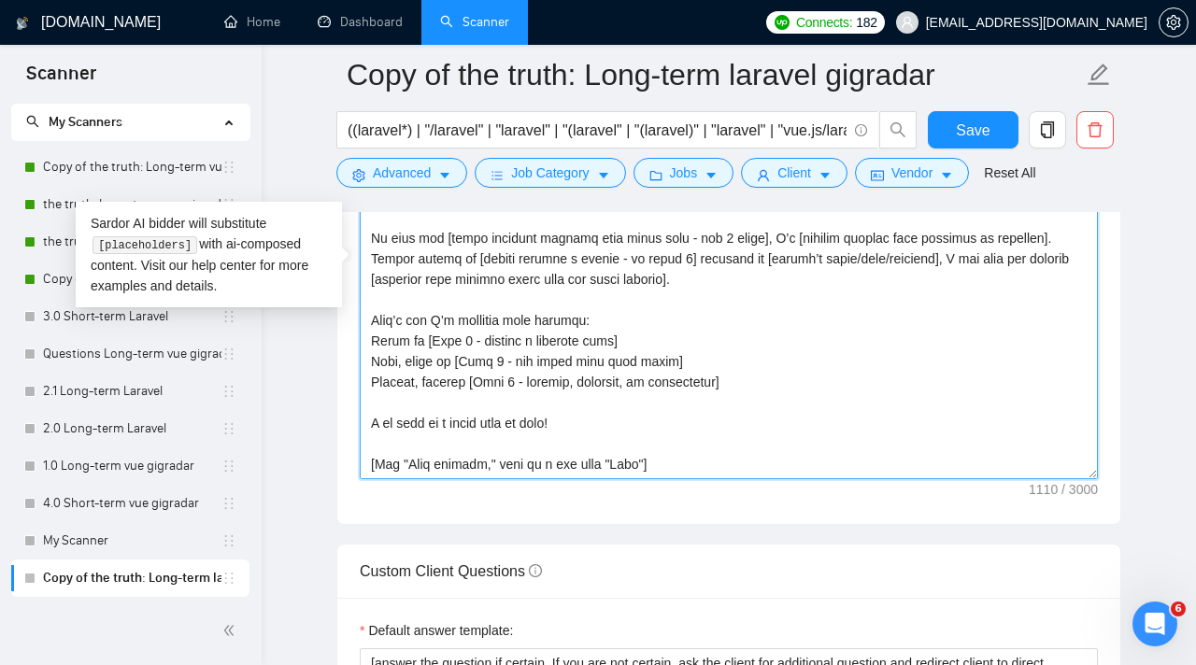
scroll to position [41, 0]
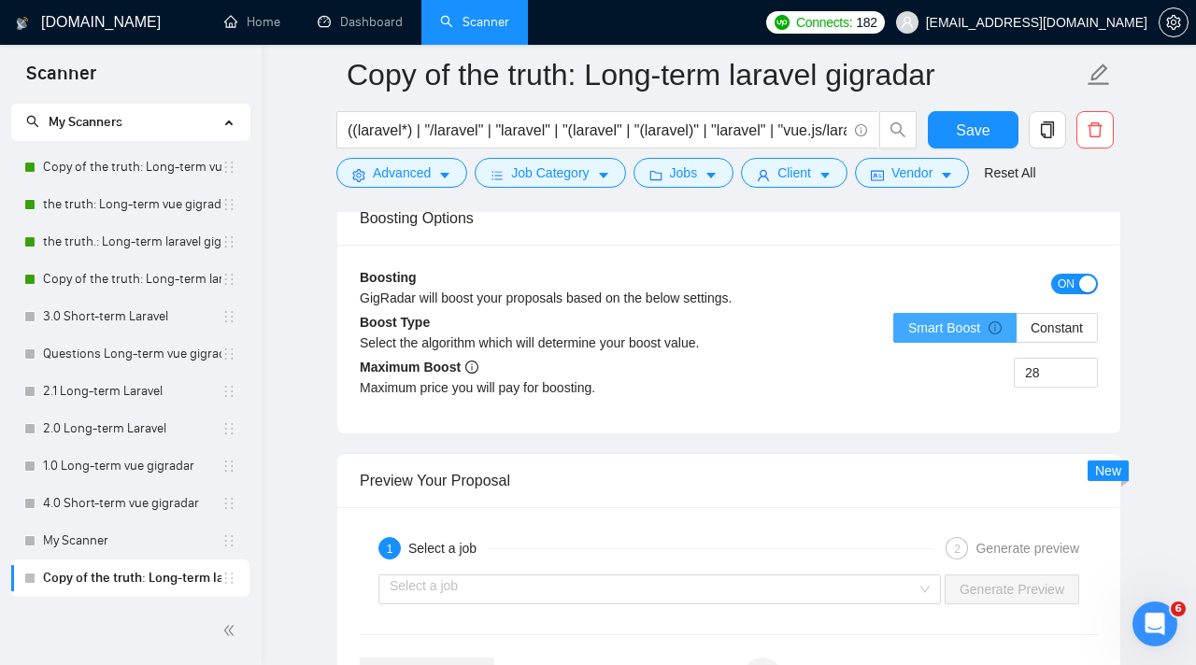
type textarea "[Lorem i dolor sitame co a elitsed, doeiu-temp incidi, utlabore etdolo magnaa.]…"
click at [966, 335] on label "Smart Boost" at bounding box center [954, 328] width 123 height 30
click at [894, 333] on input "Smart Boost" at bounding box center [894, 333] width 0 height 0
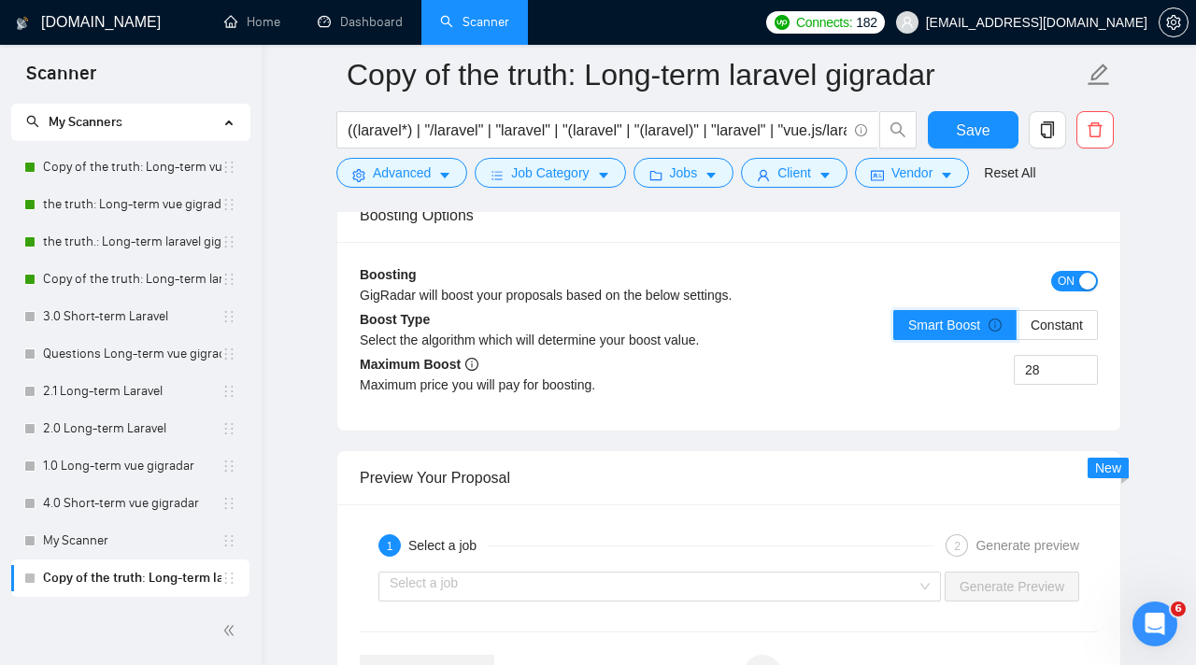
scroll to position [3573, 0]
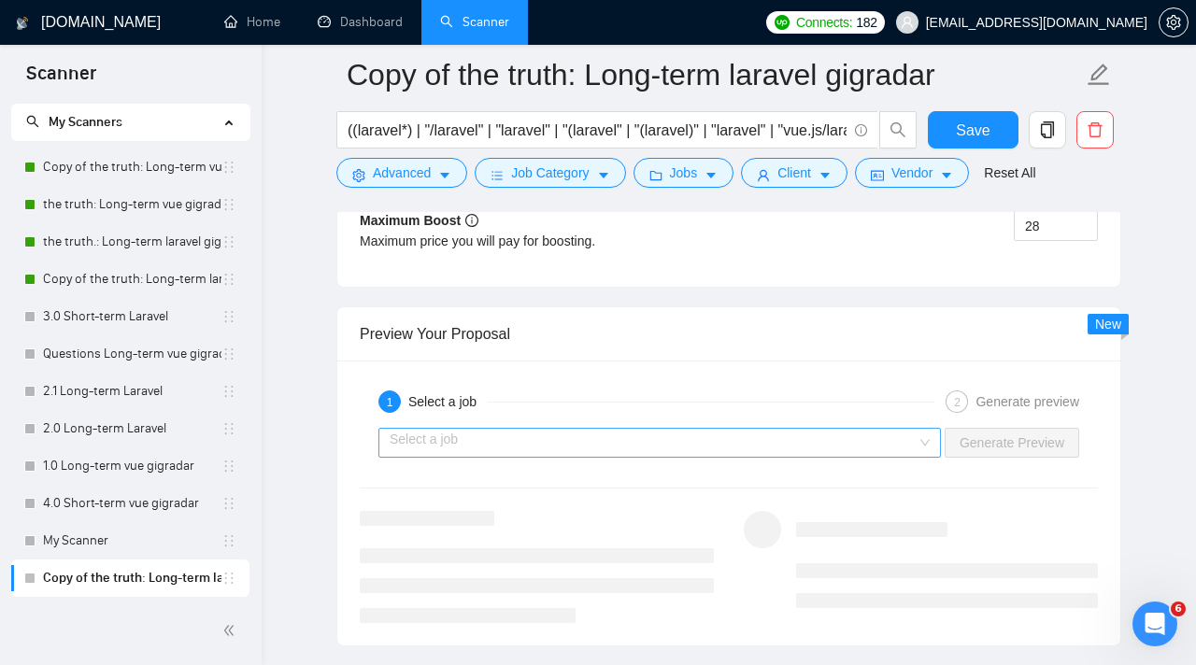
click at [888, 447] on input "search" at bounding box center [653, 443] width 527 height 28
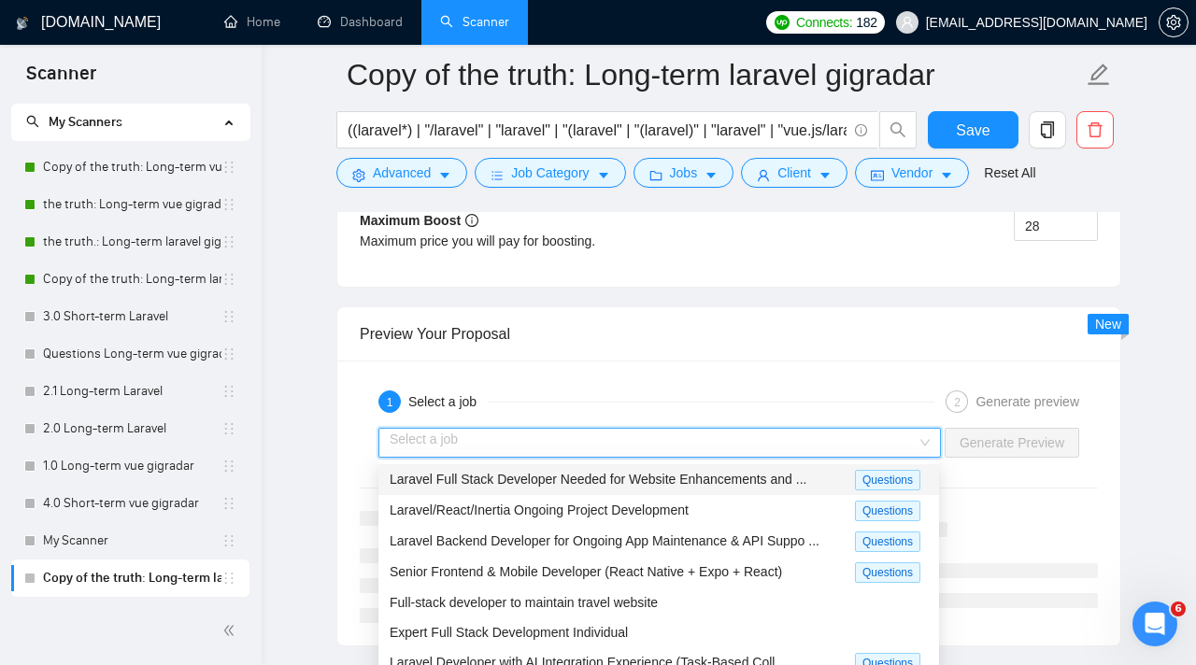
click at [787, 483] on span "Laravel Full Stack Developer Needed for Website Enhancements and ..." at bounding box center [598, 479] width 417 height 15
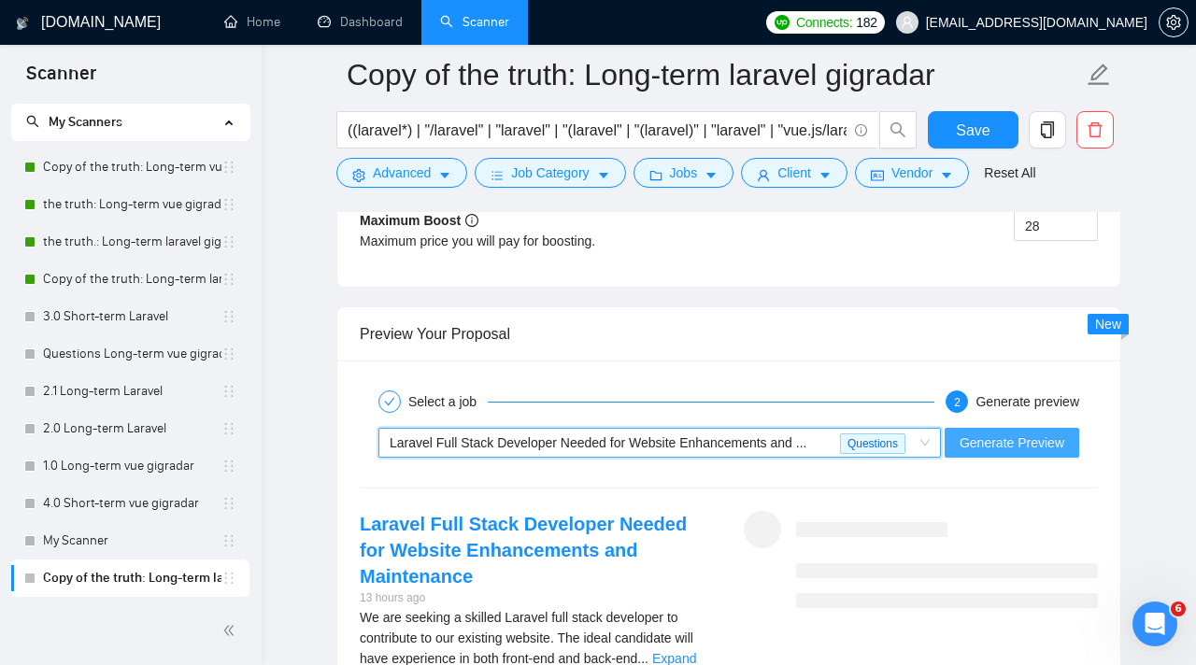
click at [1047, 432] on button "Generate Preview" at bounding box center [1012, 443] width 135 height 30
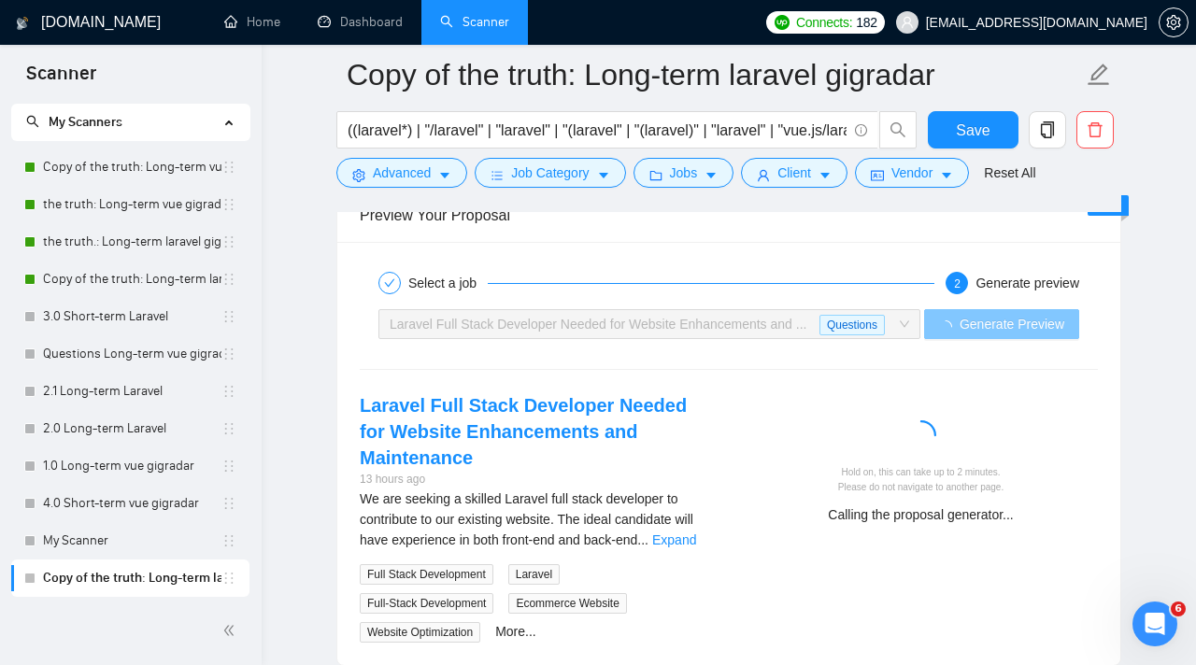
scroll to position [3694, 0]
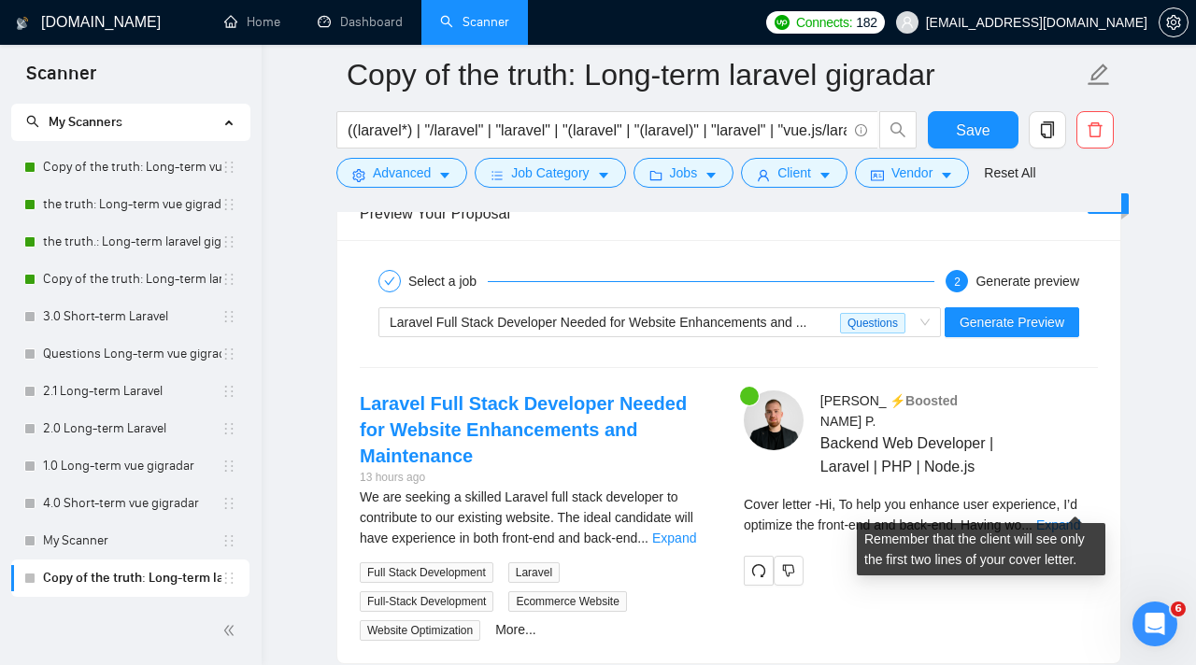
click at [1032, 518] on span "..." at bounding box center [1026, 525] width 11 height 15
click at [1054, 518] on link "Expand" at bounding box center [1058, 525] width 44 height 15
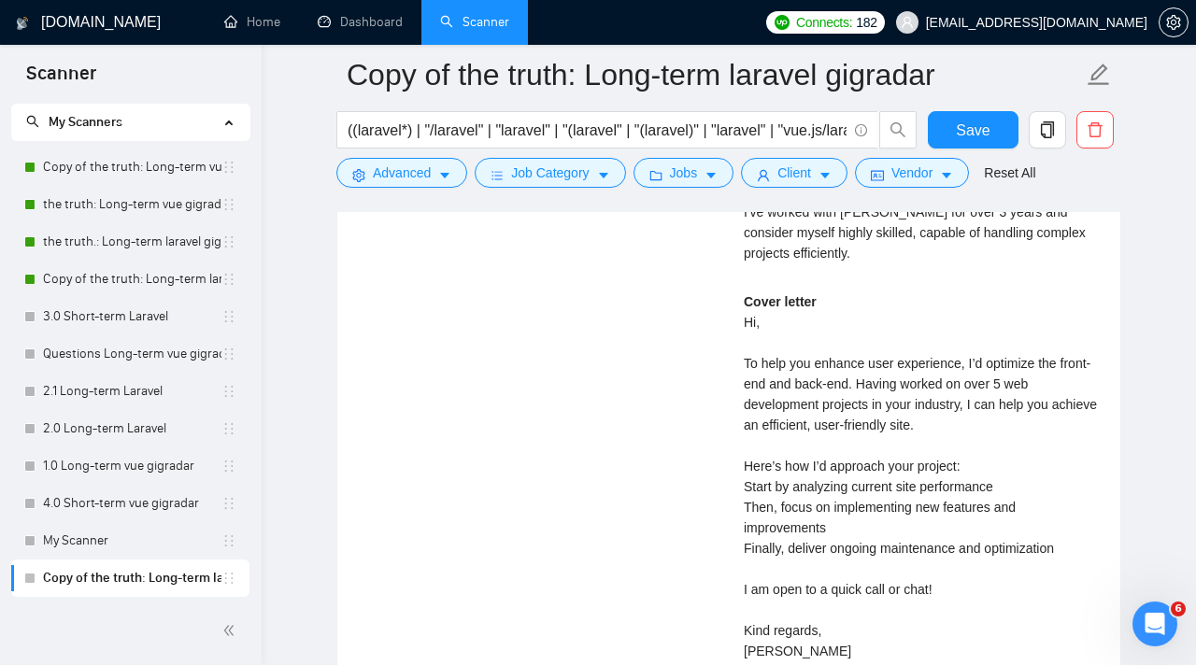
scroll to position [4251, 0]
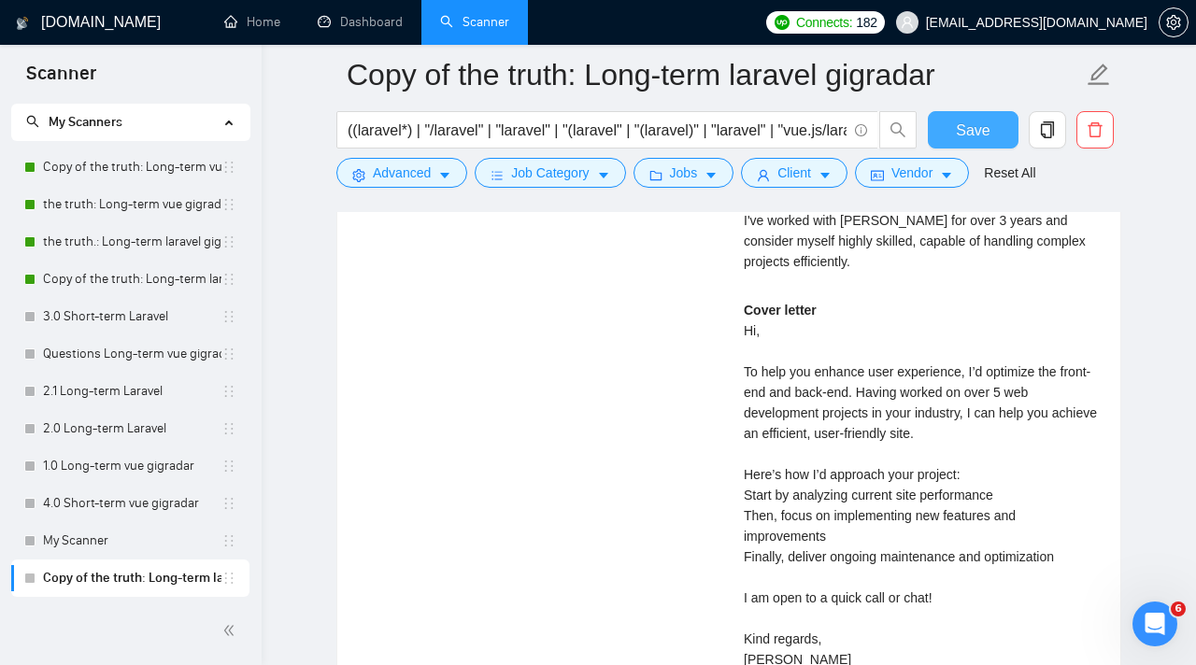
click at [983, 121] on span "Save" at bounding box center [973, 130] width 34 height 23
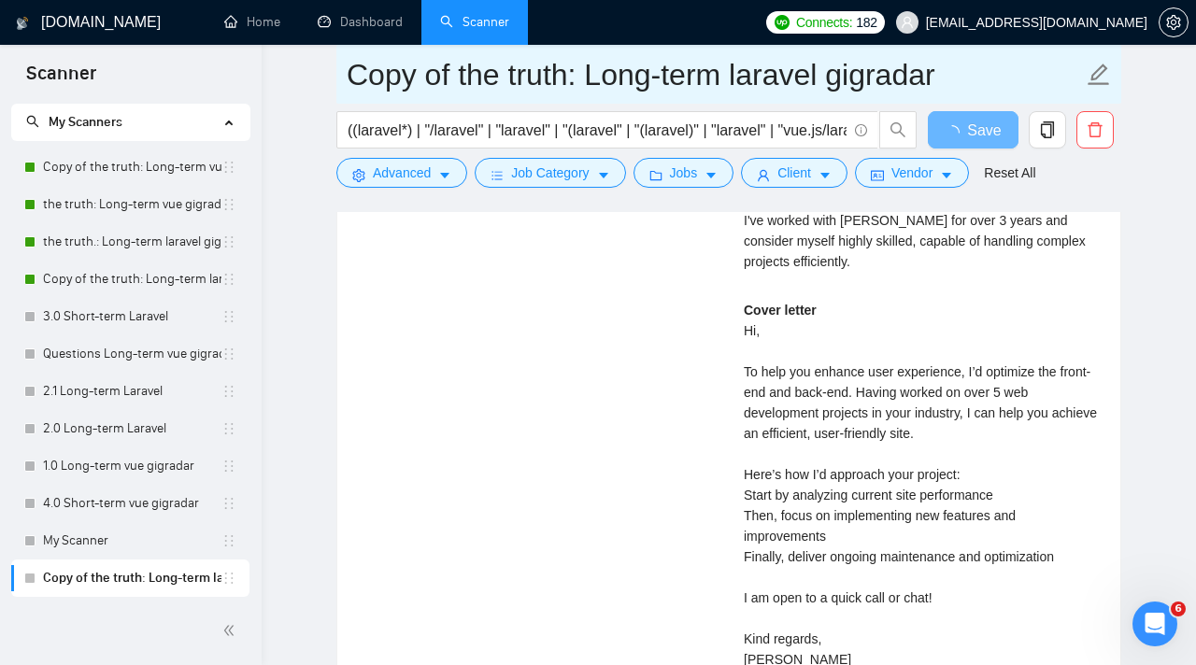
click at [498, 85] on input "Copy of the truth: Long-term laravel gigradar" at bounding box center [715, 74] width 736 height 47
drag, startPoint x: 442, startPoint y: 74, endPoint x: 347, endPoint y: 64, distance: 95.8
click at [347, 64] on input "Copy of the truth: Long-term laravel gigradar" at bounding box center [715, 74] width 736 height 47
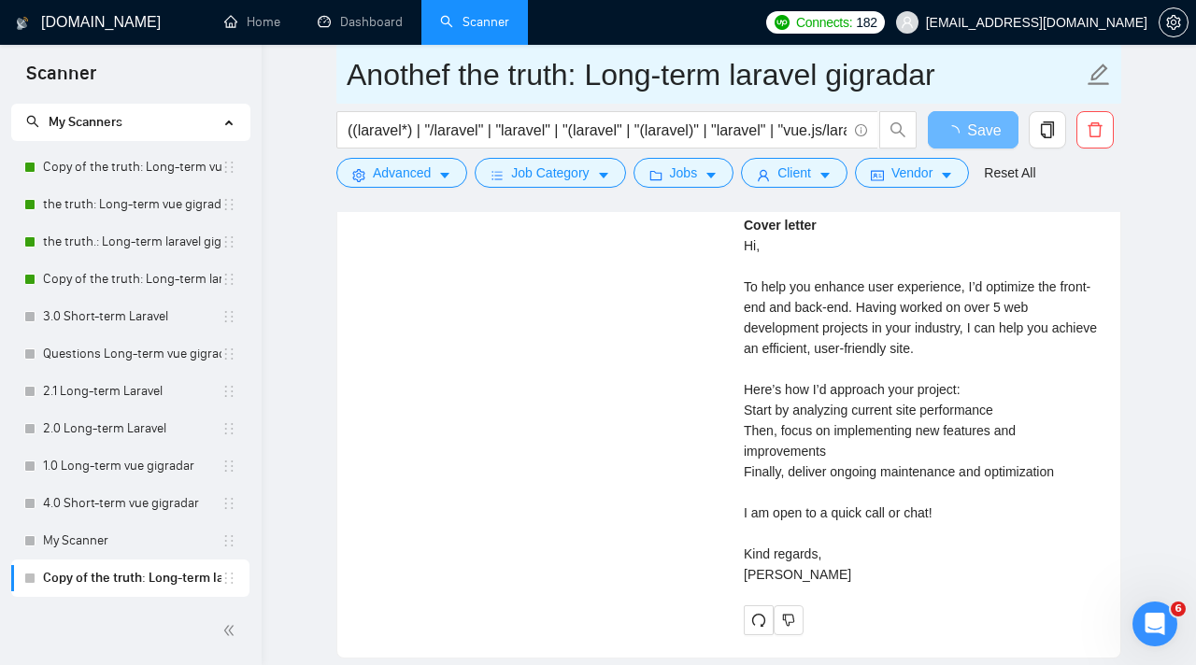
type input "Anotherf the truth: Long-term laravel gigradar"
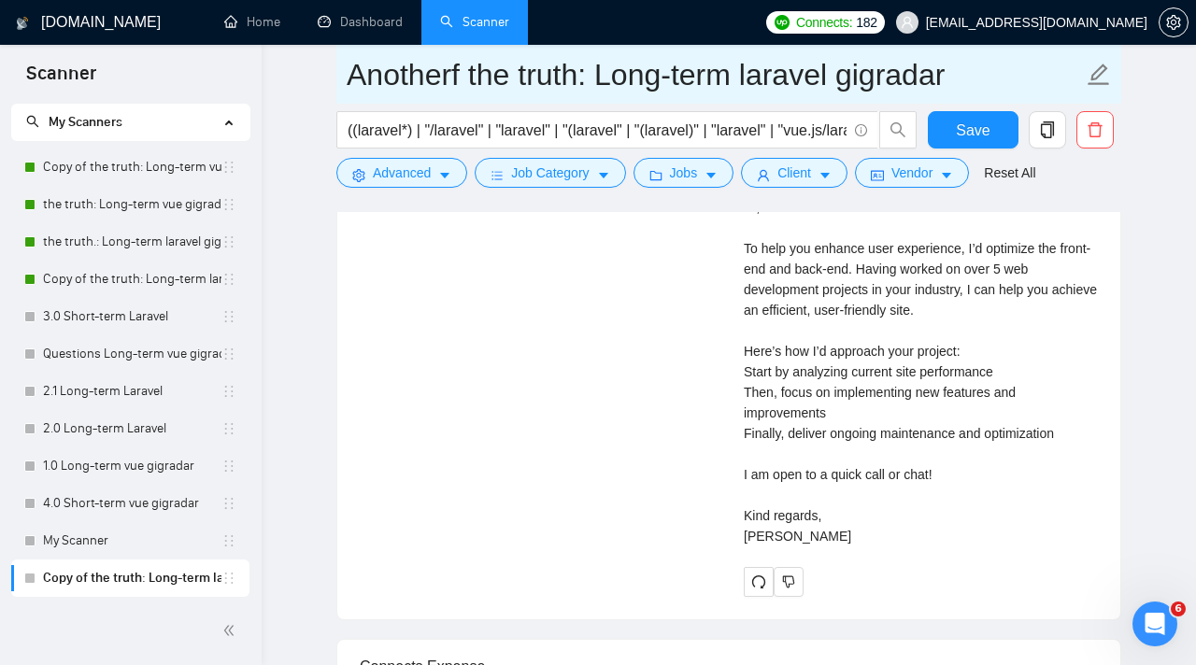
type input "Another f the truth: Long-term laravel gigradar"
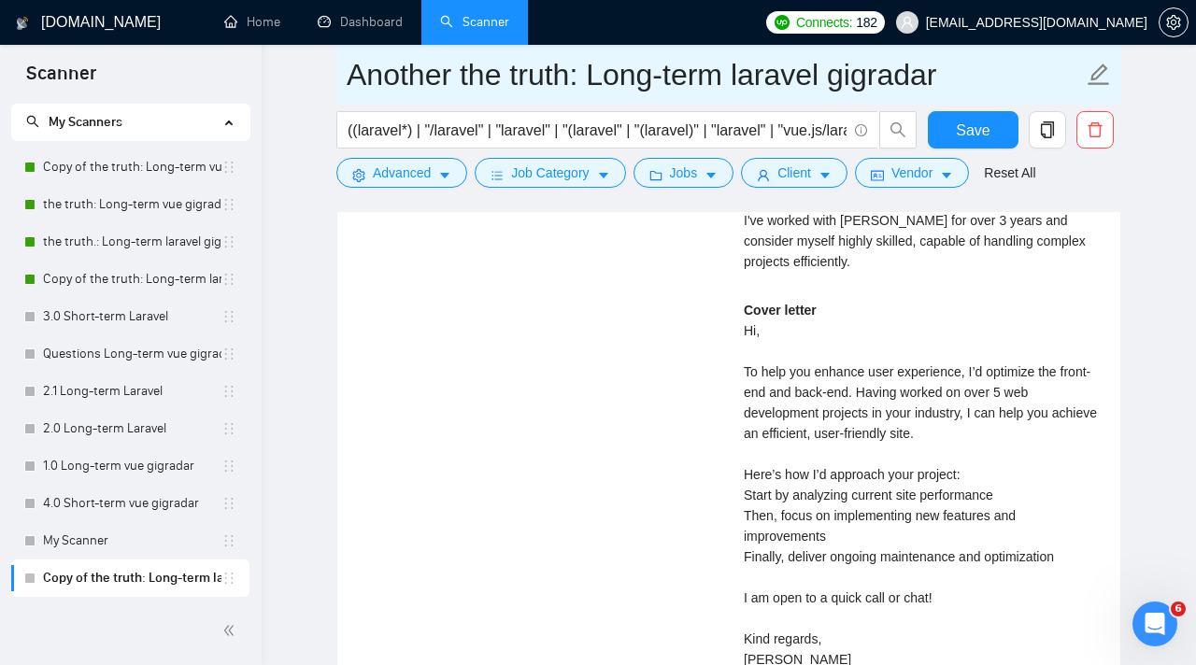
click at [493, 79] on input "Another the truth: Long-term laravel gigradar" at bounding box center [715, 74] width 736 height 47
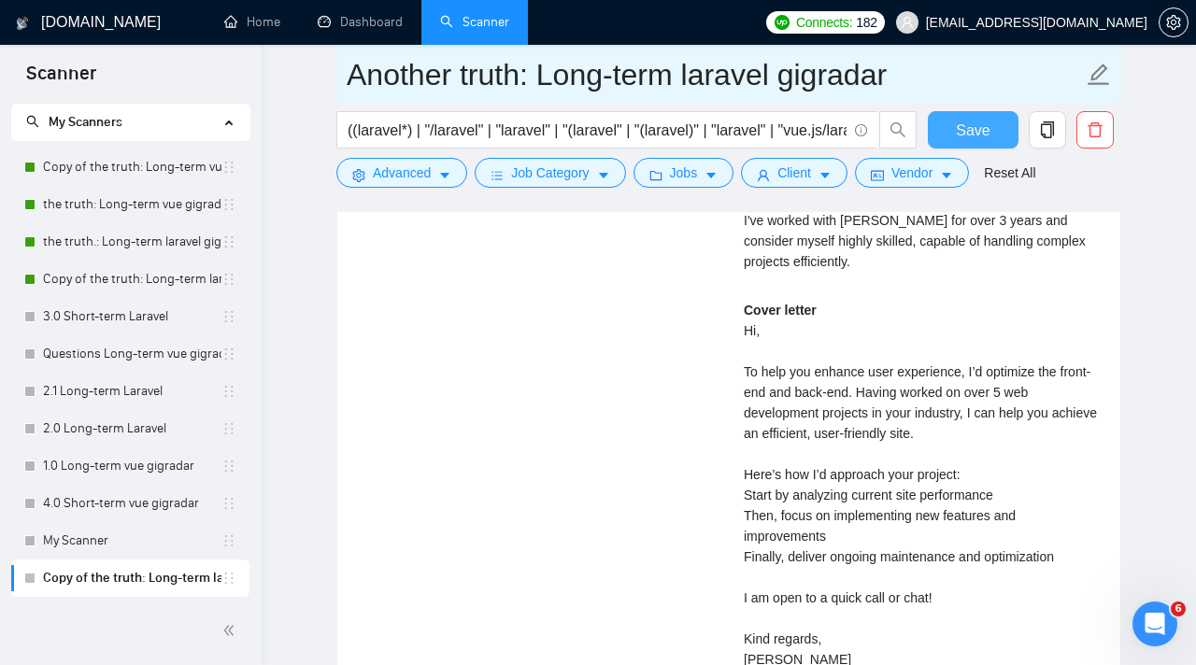
type input "Another truth: Long-term laravel gigradar"
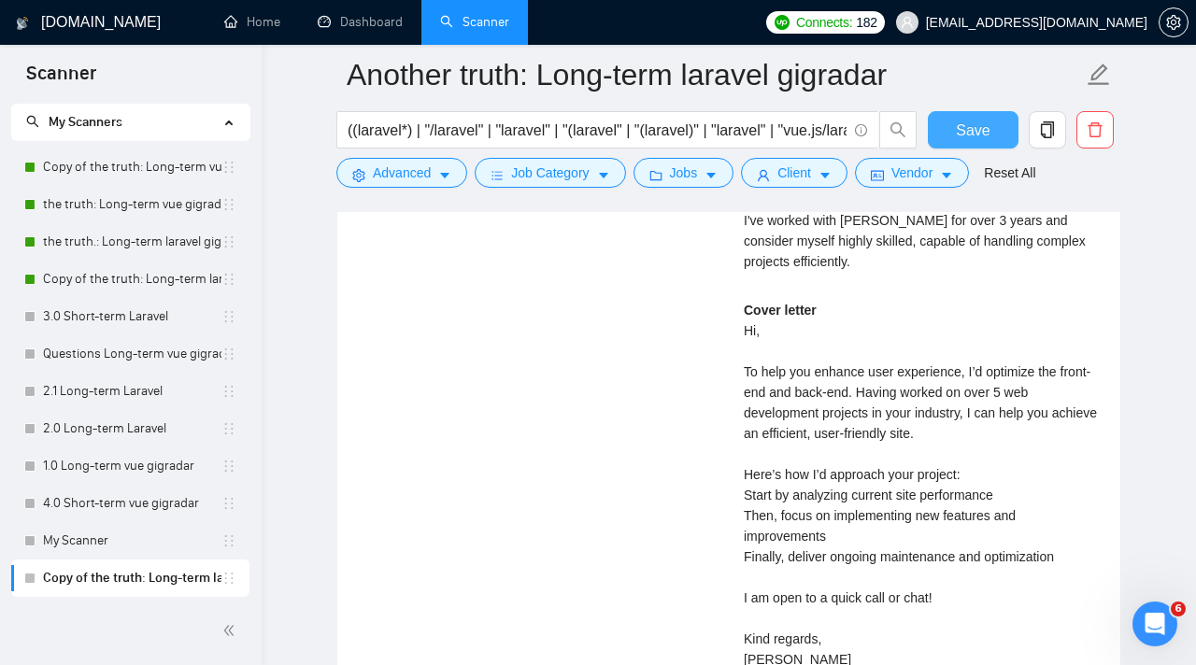
click at [979, 131] on span "Save" at bounding box center [973, 130] width 34 height 23
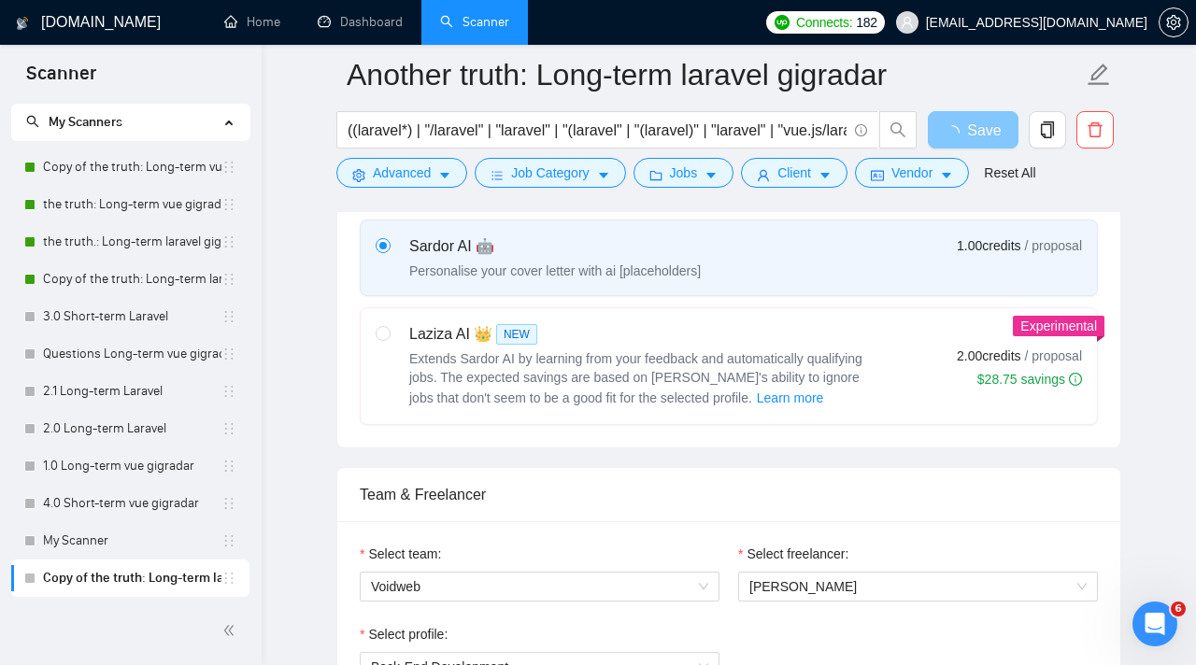
scroll to position [0, 0]
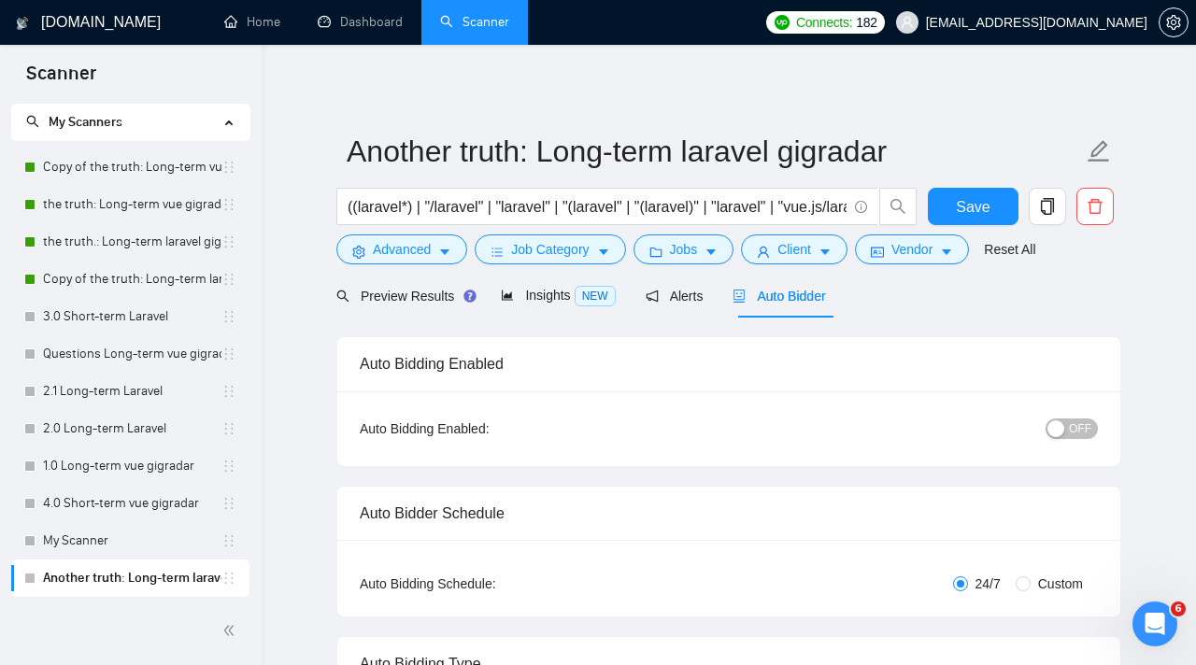
click at [1070, 424] on span "OFF" at bounding box center [1080, 429] width 22 height 21
click at [984, 204] on span "Save" at bounding box center [973, 206] width 34 height 23
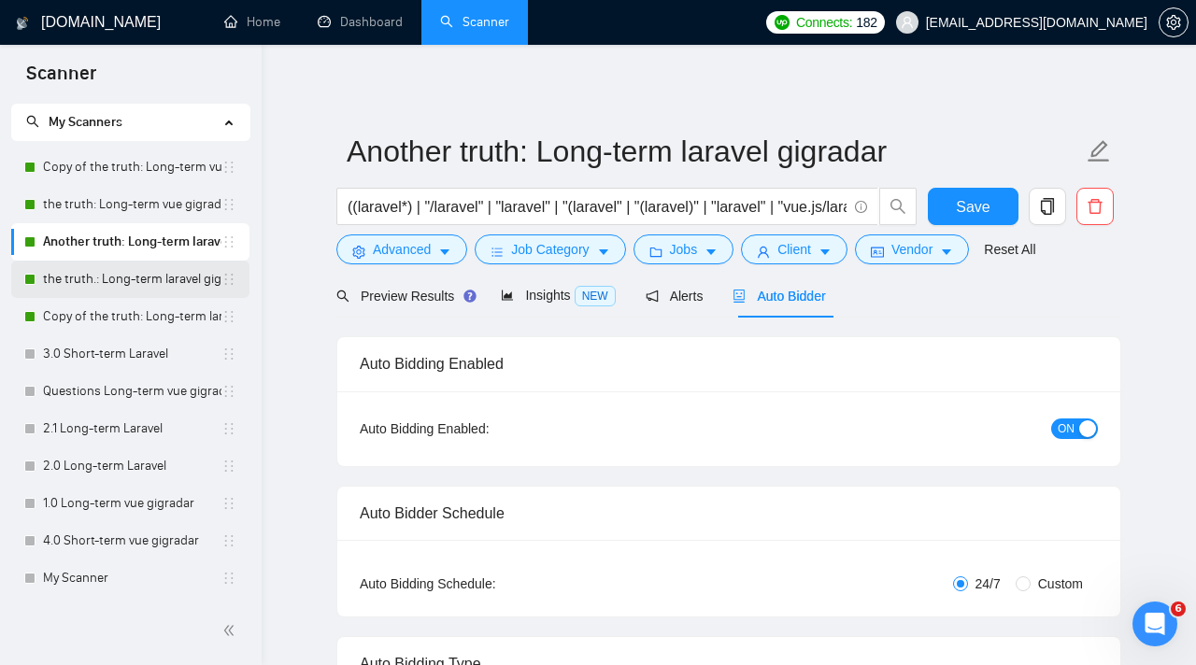
click at [139, 277] on link "the truth.: Long-term laravel gigradar" at bounding box center [132, 279] width 178 height 37
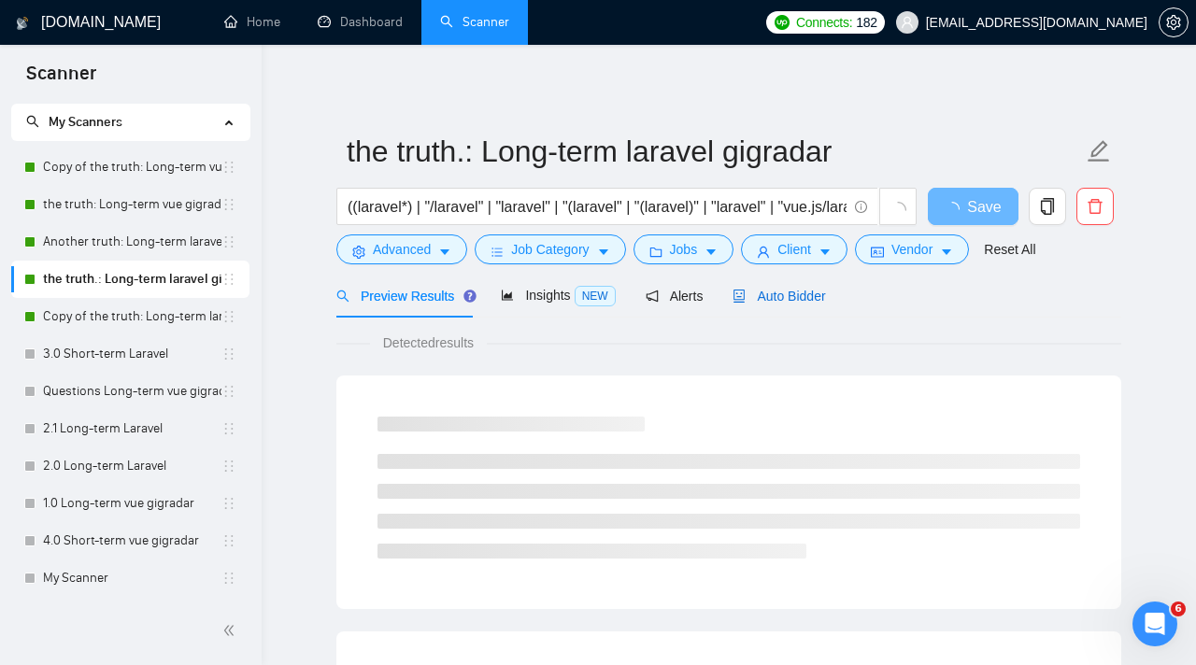
click at [760, 295] on span "Auto Bidder" at bounding box center [778, 296] width 92 height 15
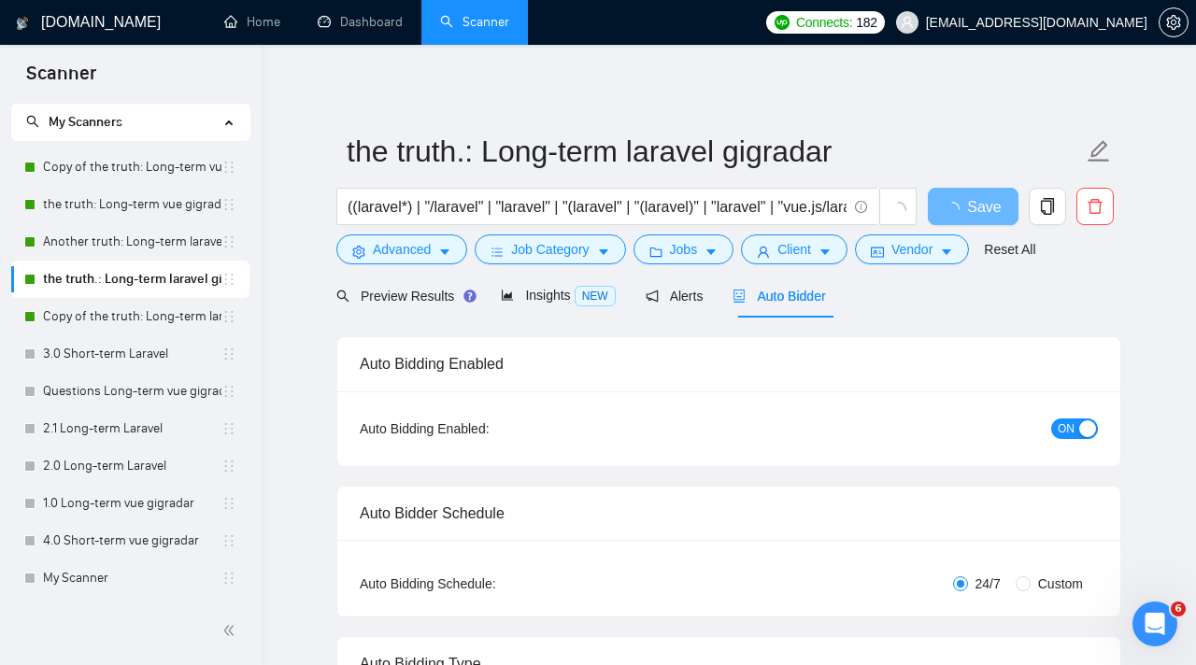
checkbox input "true"
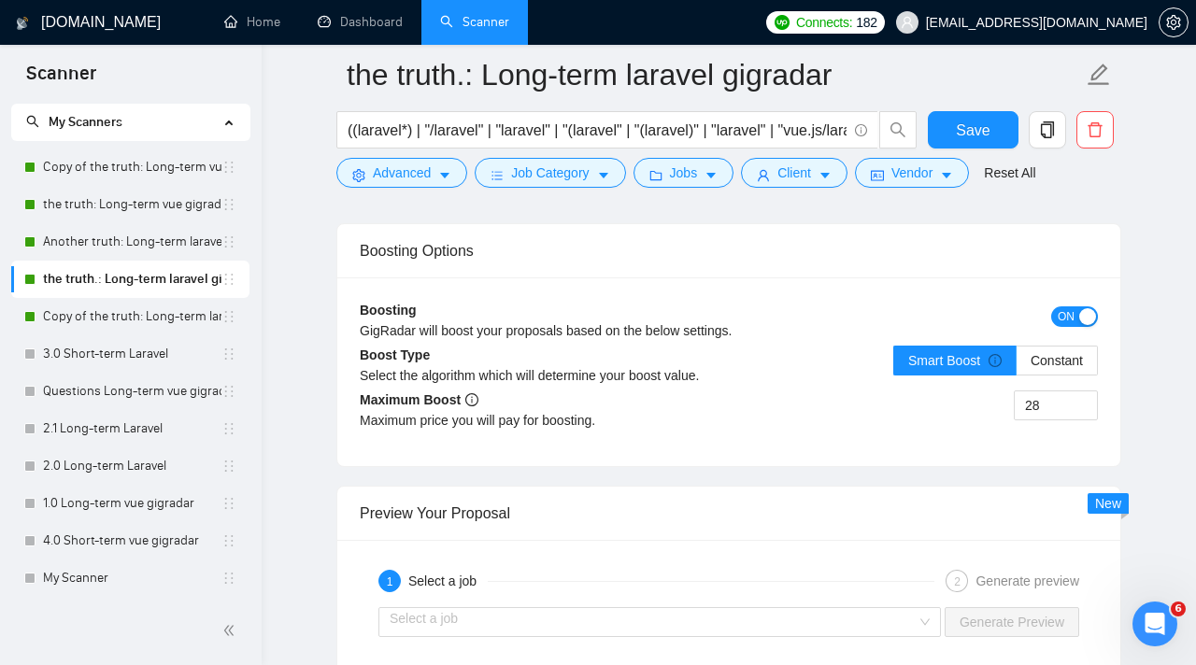
scroll to position [3657, 0]
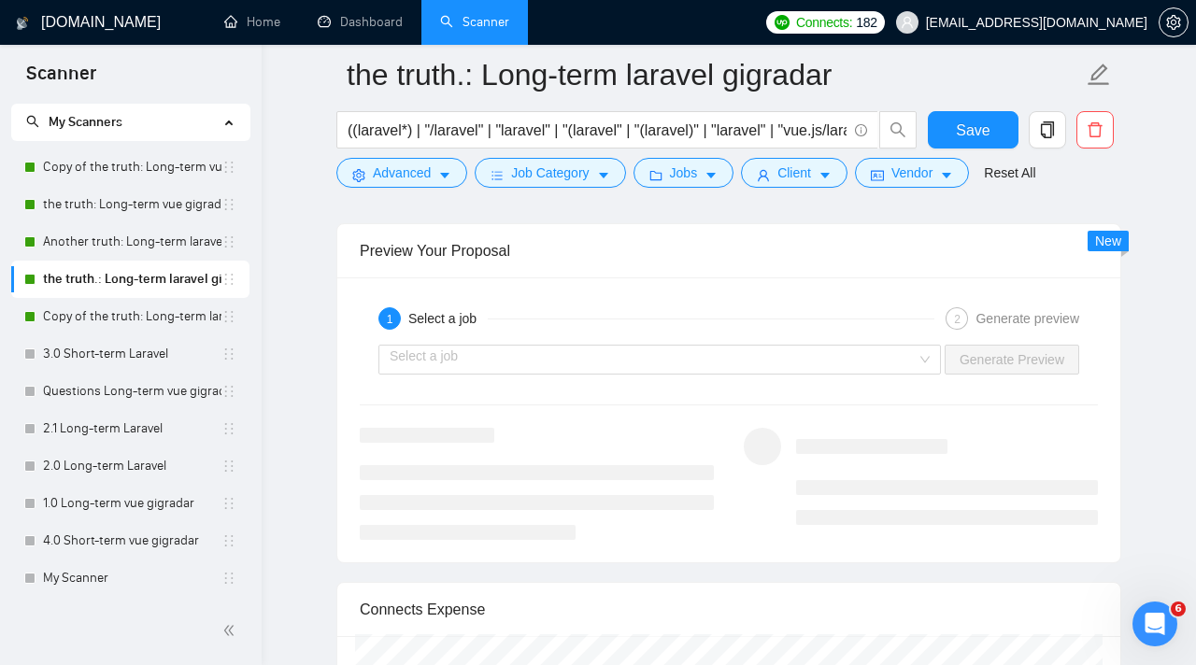
click at [887, 379] on div "Select a job Generate Preview" at bounding box center [729, 359] width 742 height 45
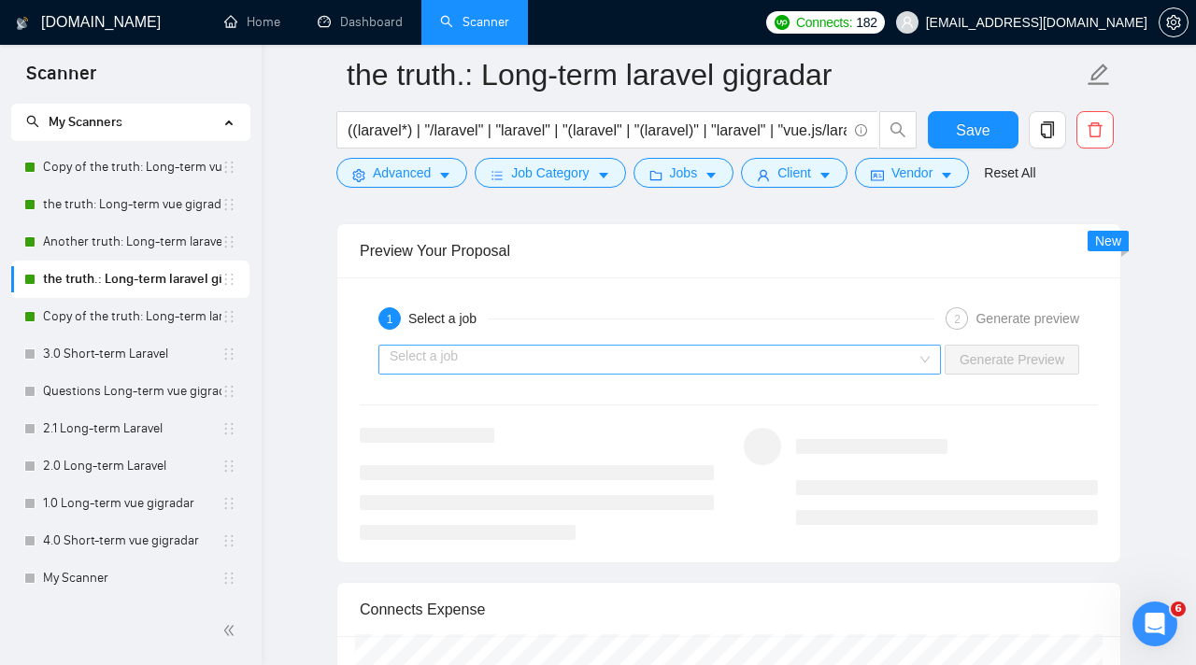
click at [880, 360] on input "search" at bounding box center [653, 360] width 527 height 28
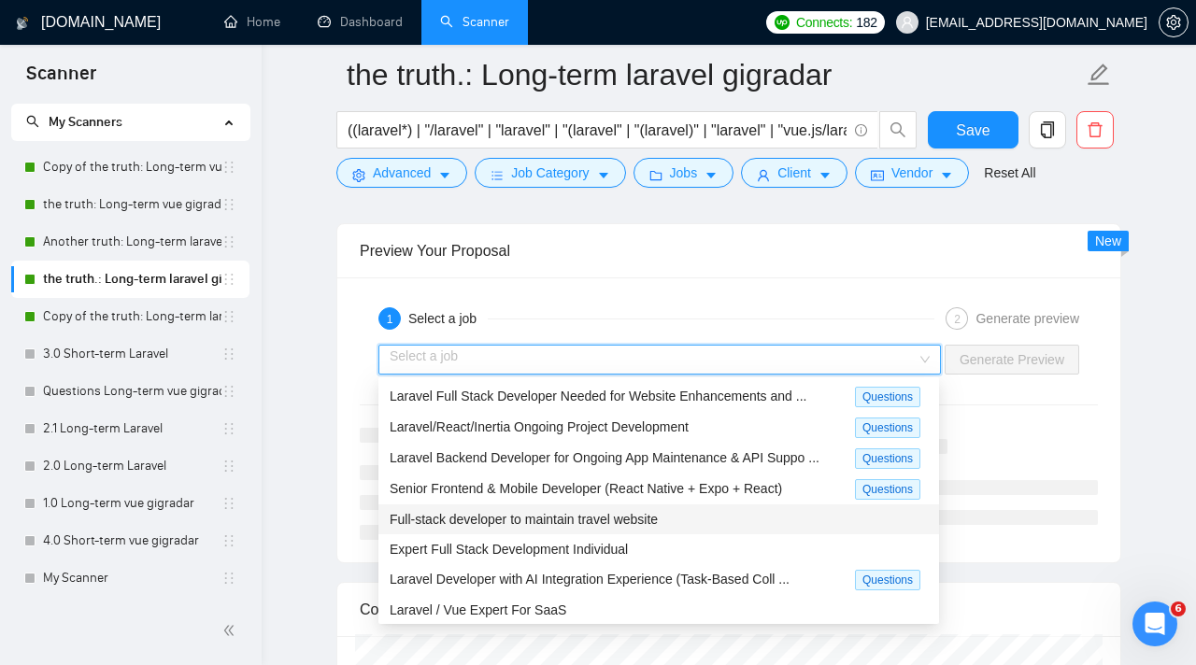
click at [743, 521] on div "Full-stack developer to maintain travel website" at bounding box center [659, 519] width 538 height 21
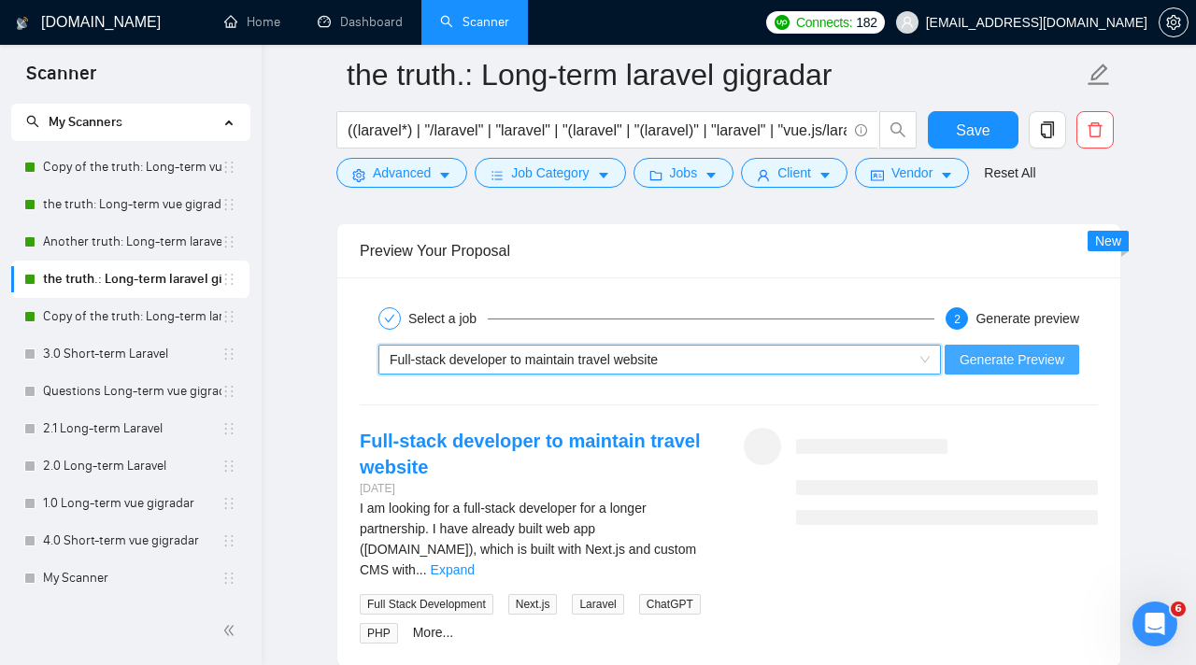
click at [1022, 373] on button "Generate Preview" at bounding box center [1012, 360] width 135 height 30
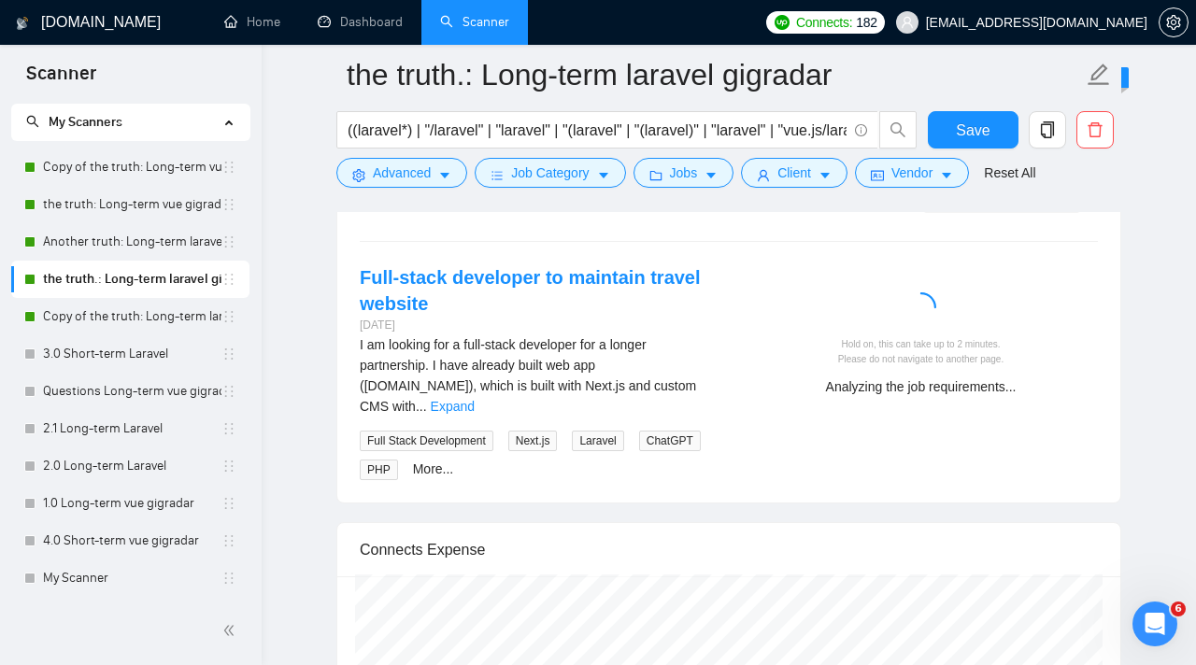
scroll to position [3827, 0]
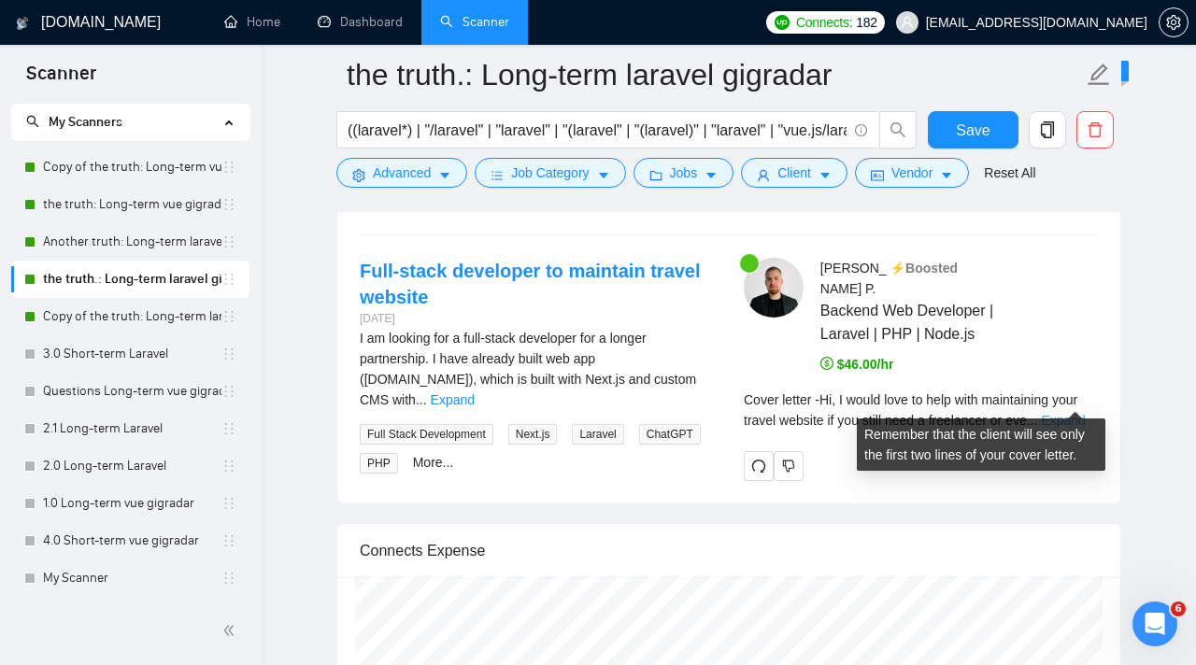
click at [1078, 413] on link "Expand" at bounding box center [1063, 420] width 44 height 15
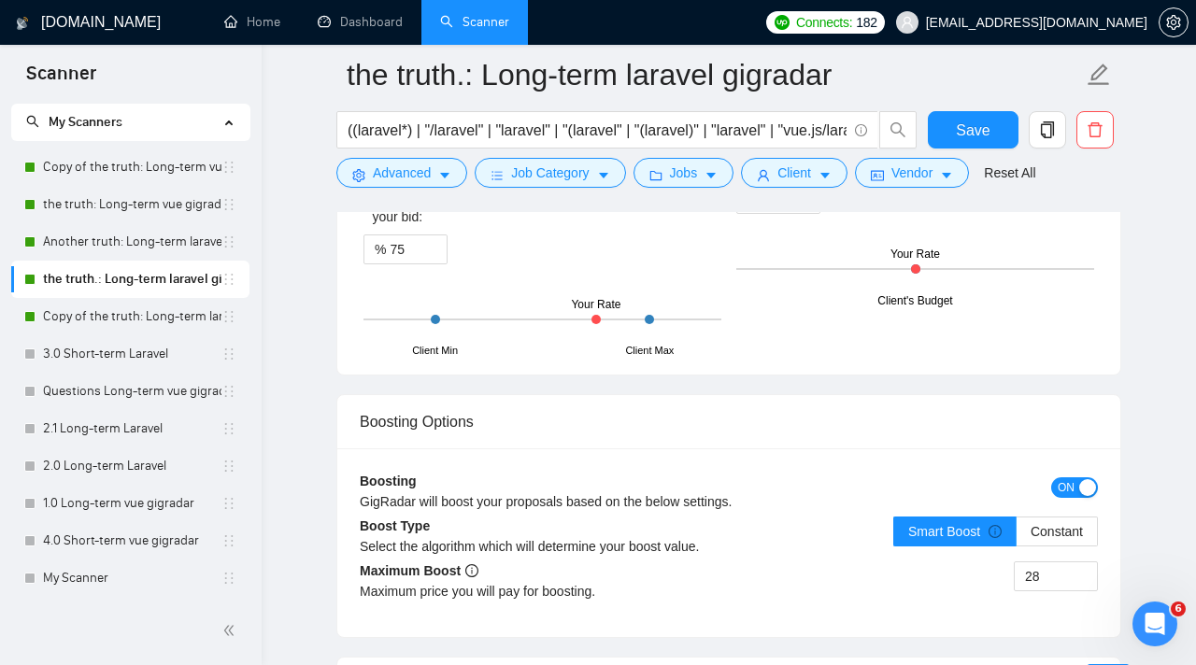
scroll to position [2870, 0]
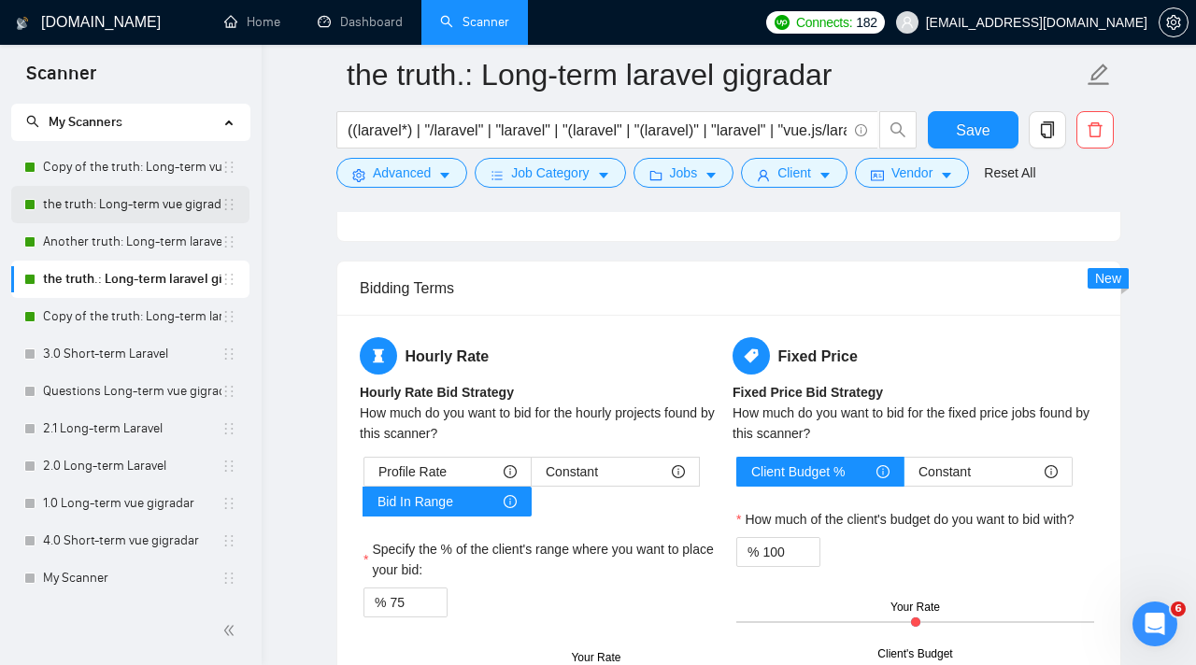
click at [150, 201] on link "the truth: Long-term vue gigradar" at bounding box center [132, 204] width 178 height 37
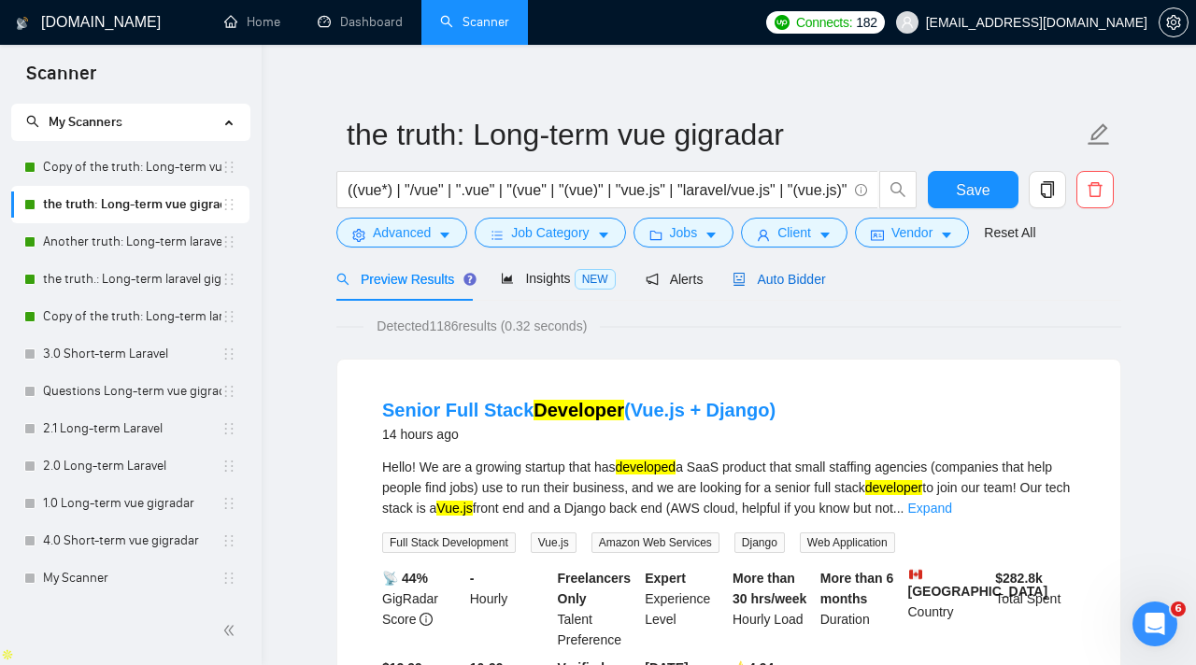
click at [773, 275] on span "Auto Bidder" at bounding box center [778, 279] width 92 height 15
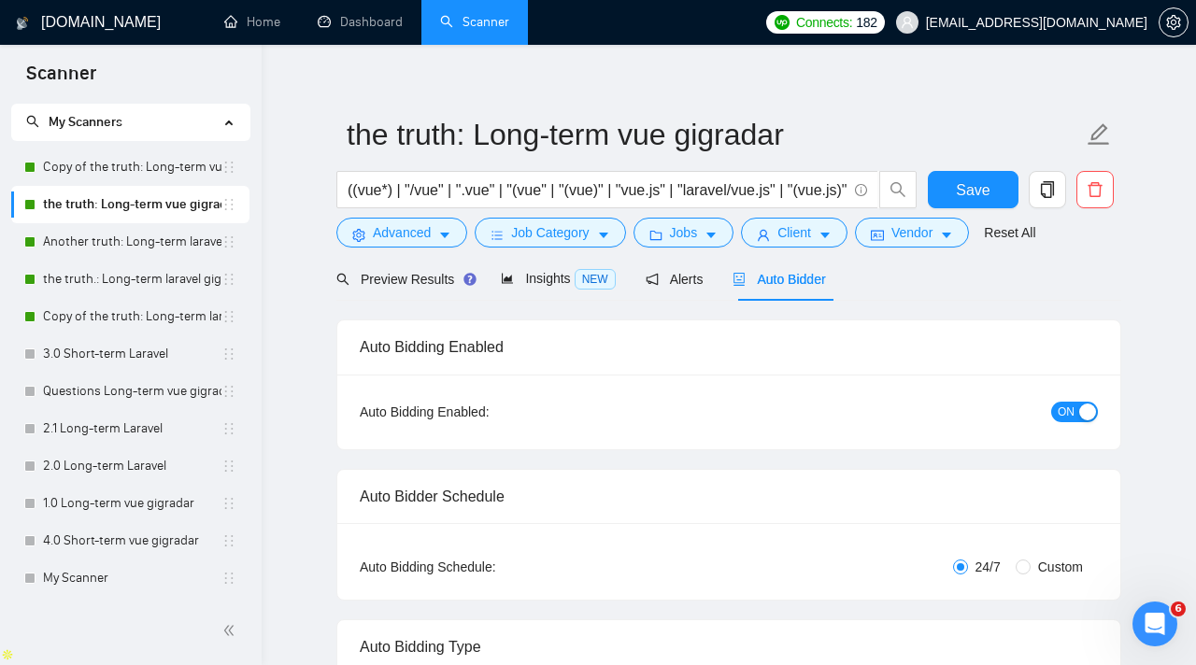
checkbox input "true"
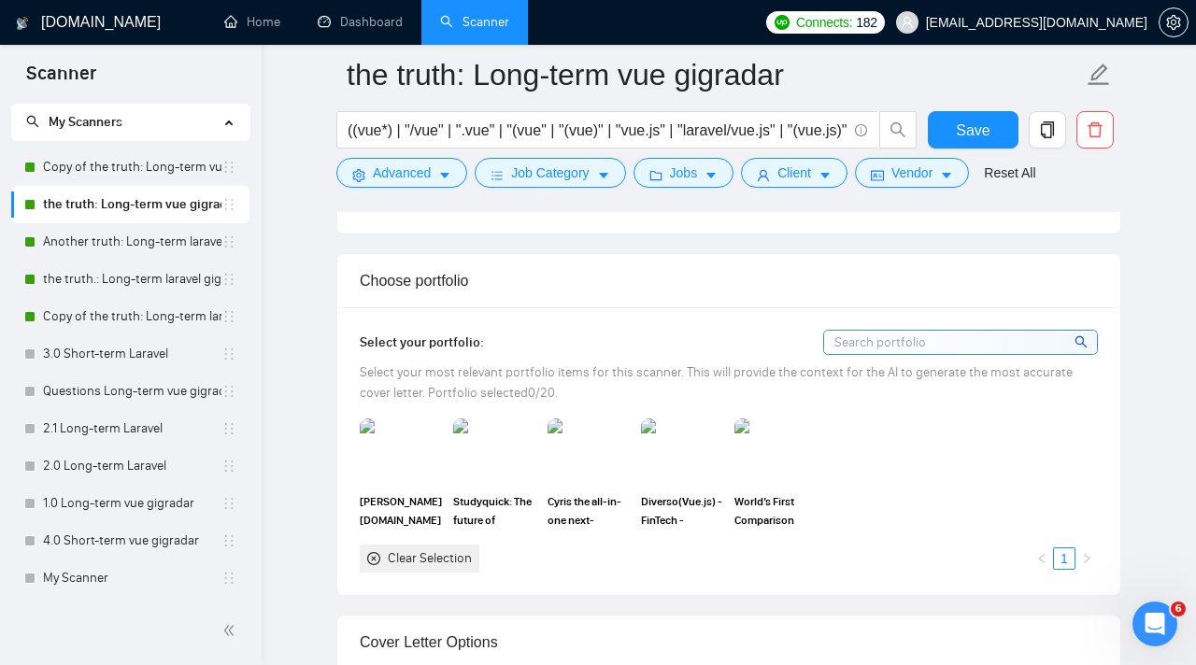
click at [838, 335] on input at bounding box center [960, 342] width 273 height 23
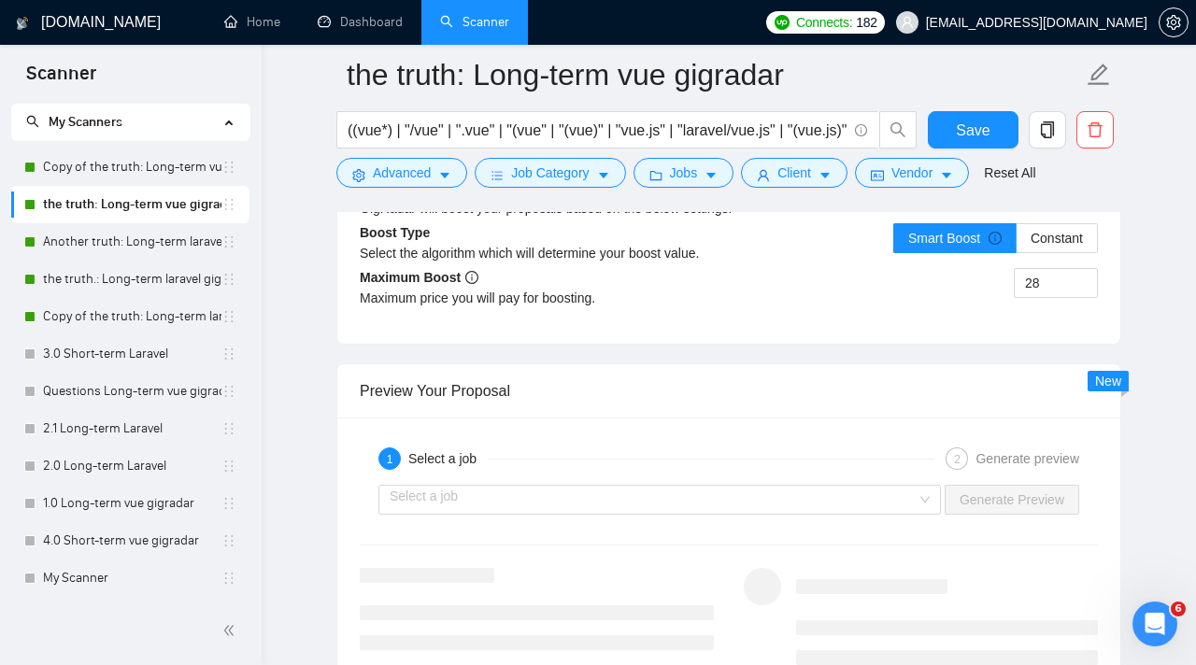
scroll to position [3556, 0]
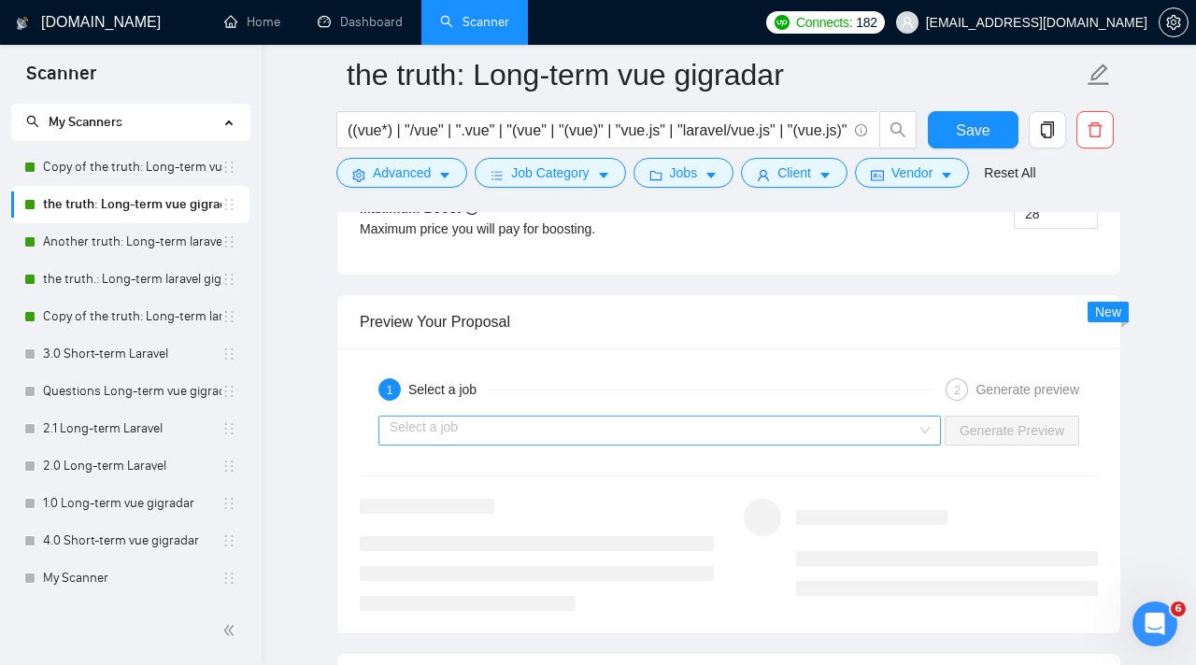
click at [818, 427] on input "search" at bounding box center [653, 431] width 527 height 28
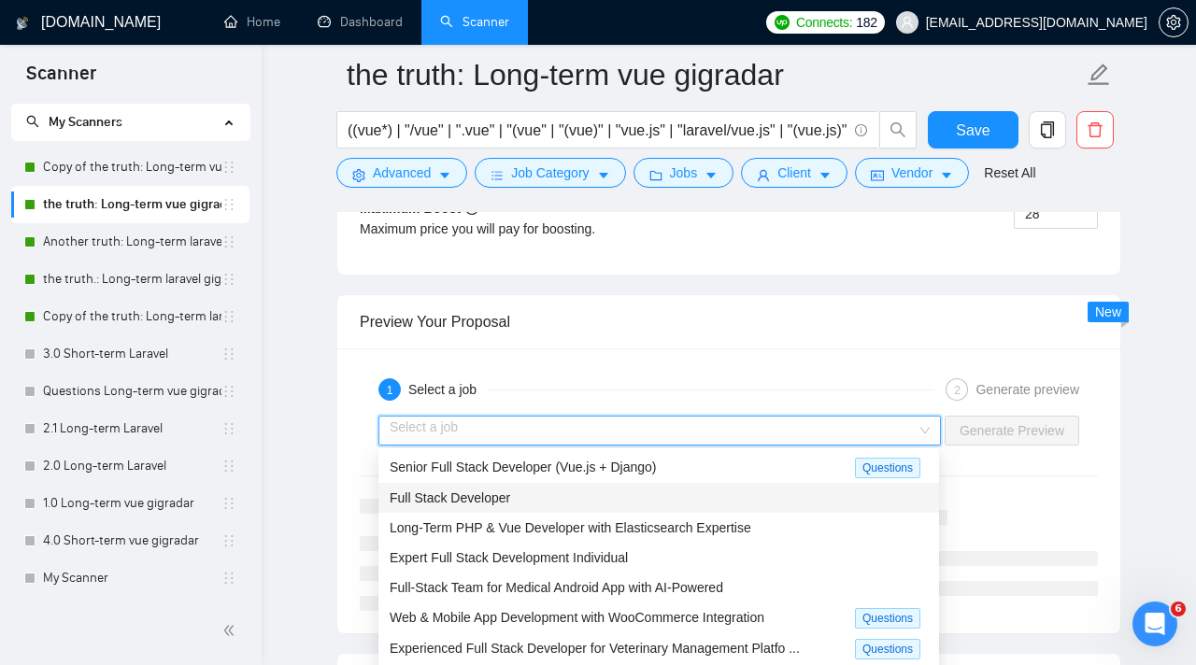
click at [666, 504] on div "Full Stack Developer" at bounding box center [659, 498] width 538 height 21
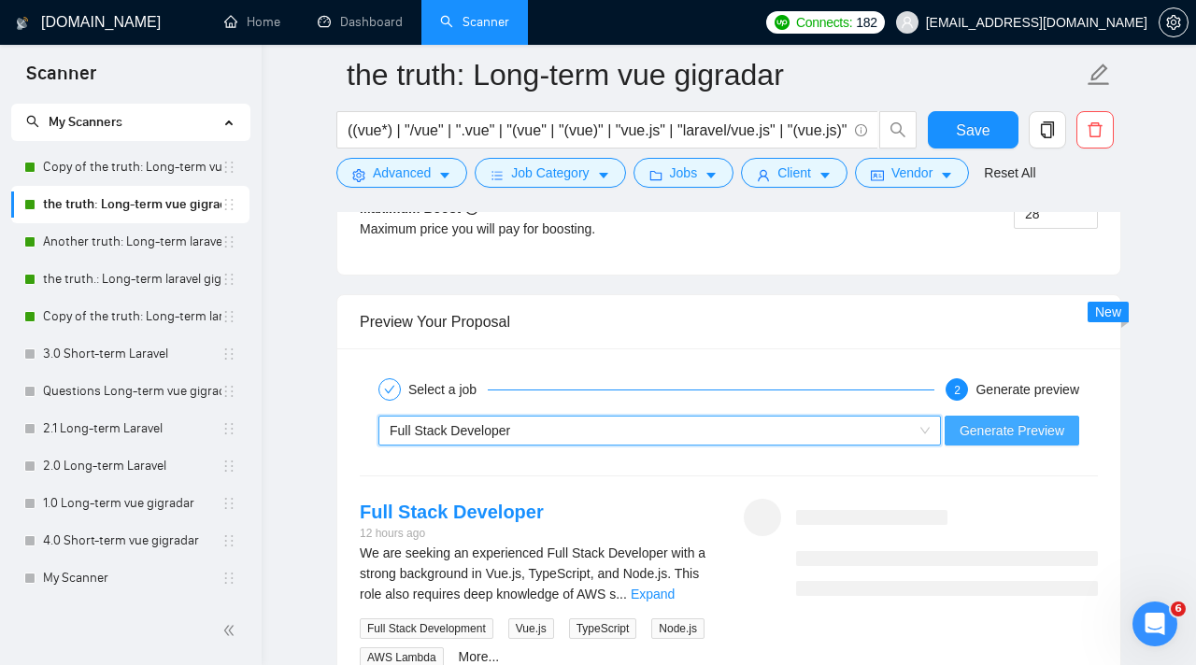
click at [1048, 426] on span "Generate Preview" at bounding box center [1011, 430] width 105 height 21
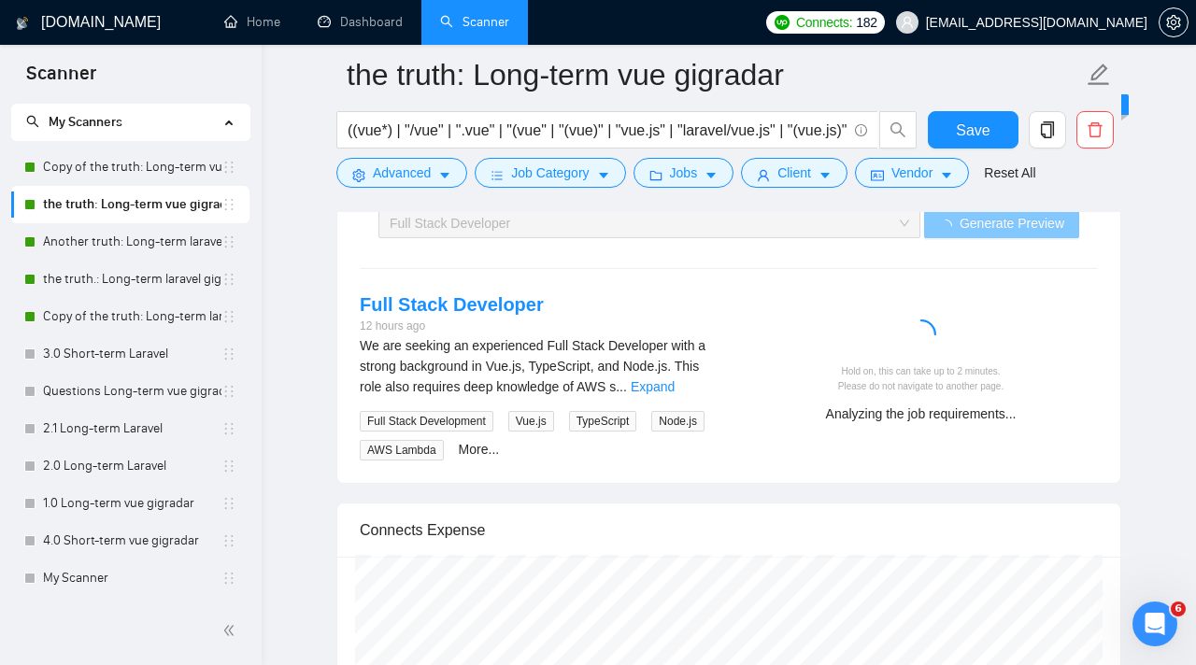
scroll to position [3762, 0]
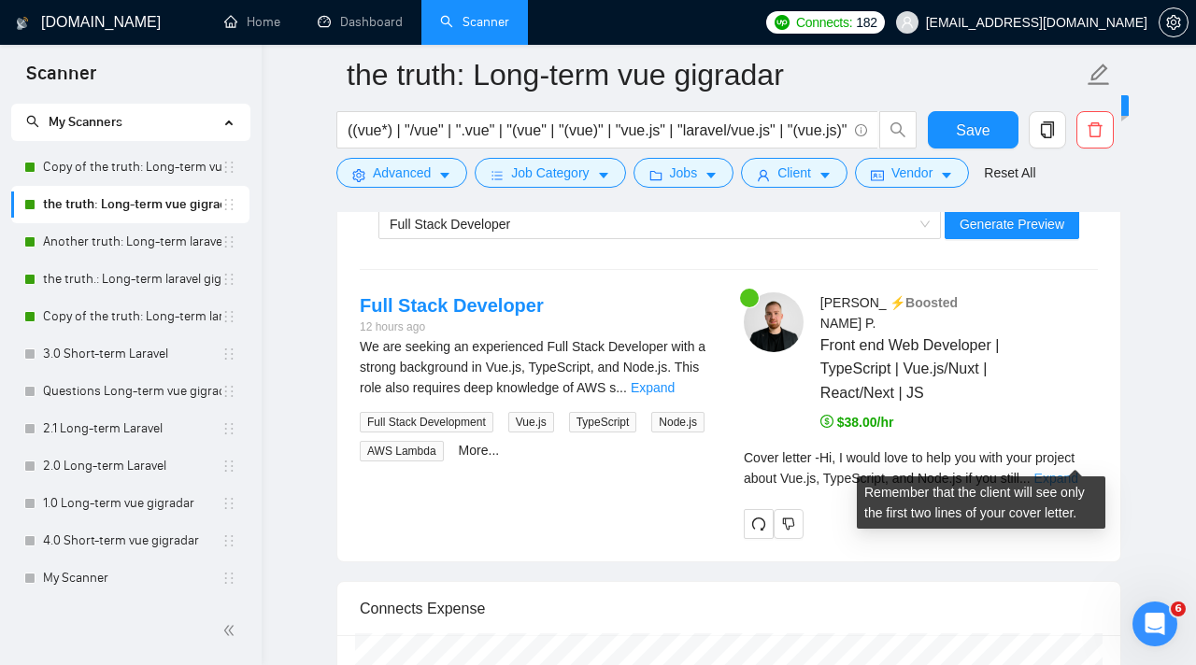
click at [1061, 471] on link "Expand" at bounding box center [1056, 478] width 44 height 15
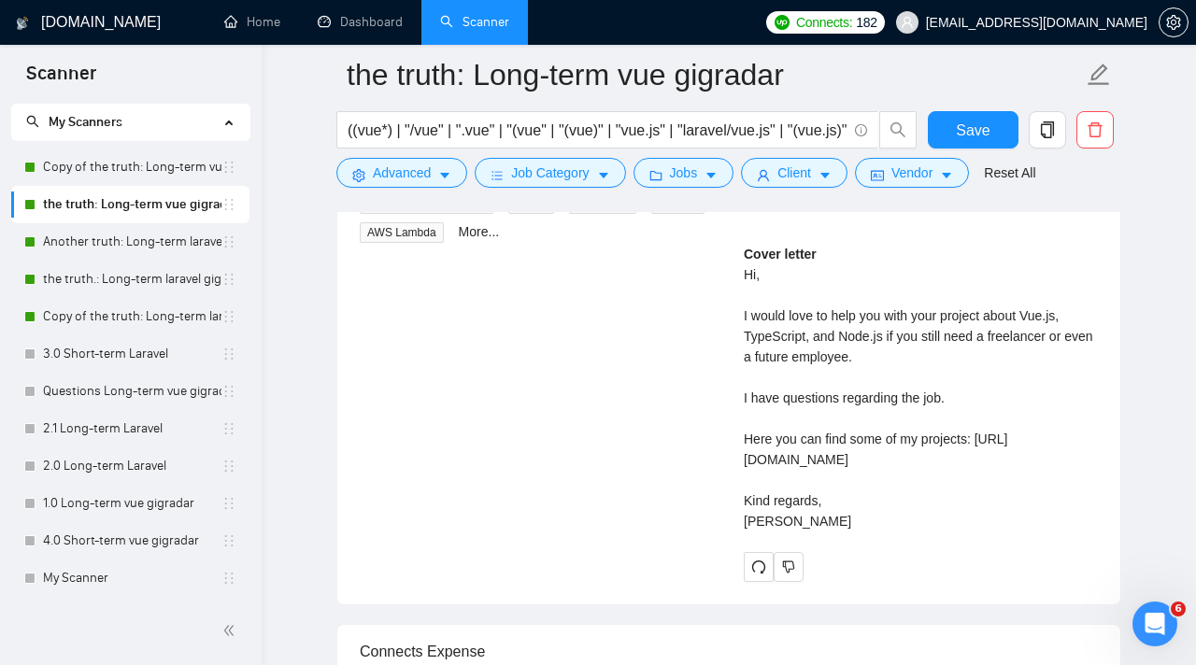
scroll to position [3979, 0]
click at [122, 164] on link "Copy of the truth: Long-term vue gigradar" at bounding box center [132, 167] width 178 height 37
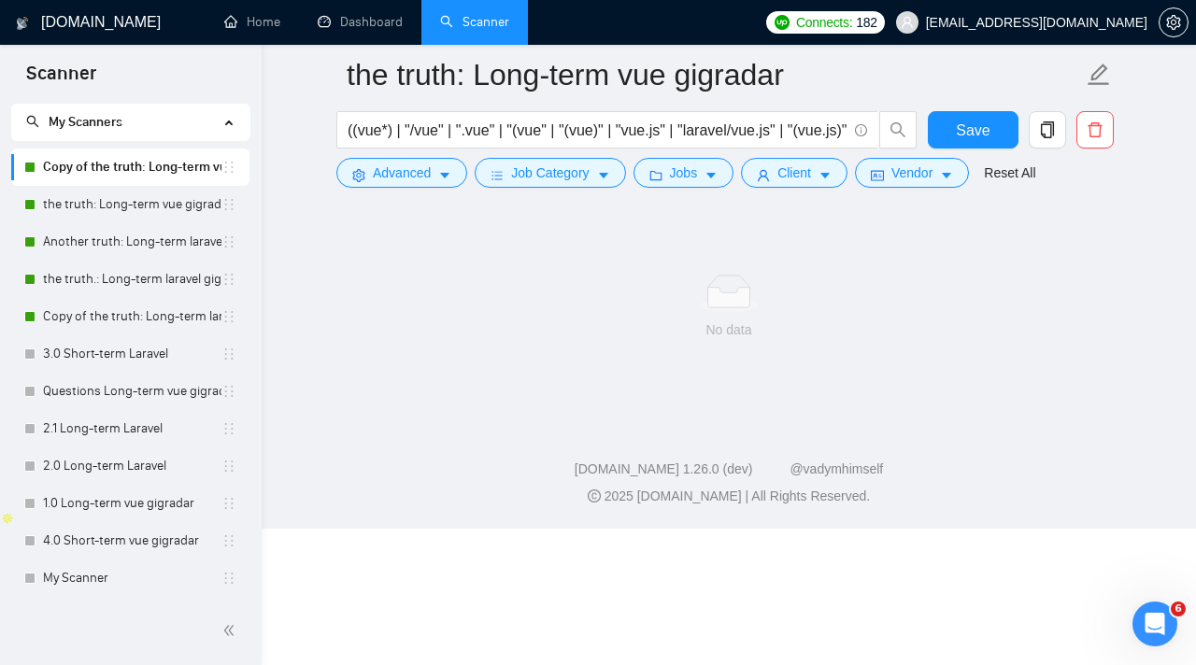
scroll to position [17, 0]
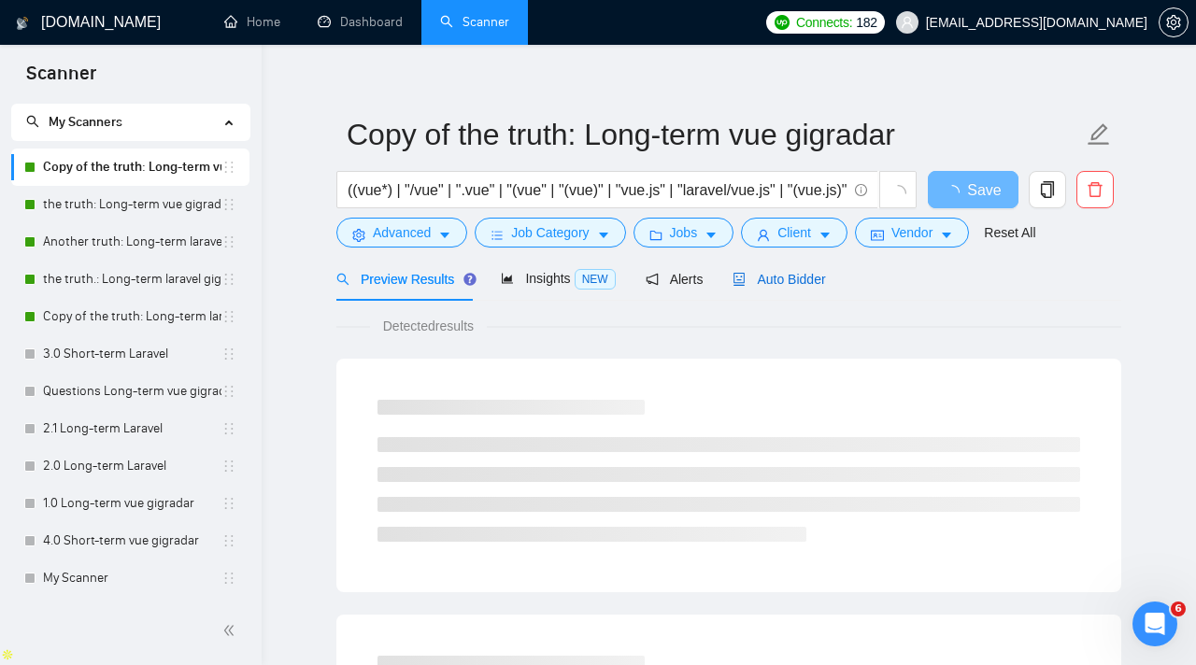
click at [802, 277] on span "Auto Bidder" at bounding box center [778, 279] width 92 height 15
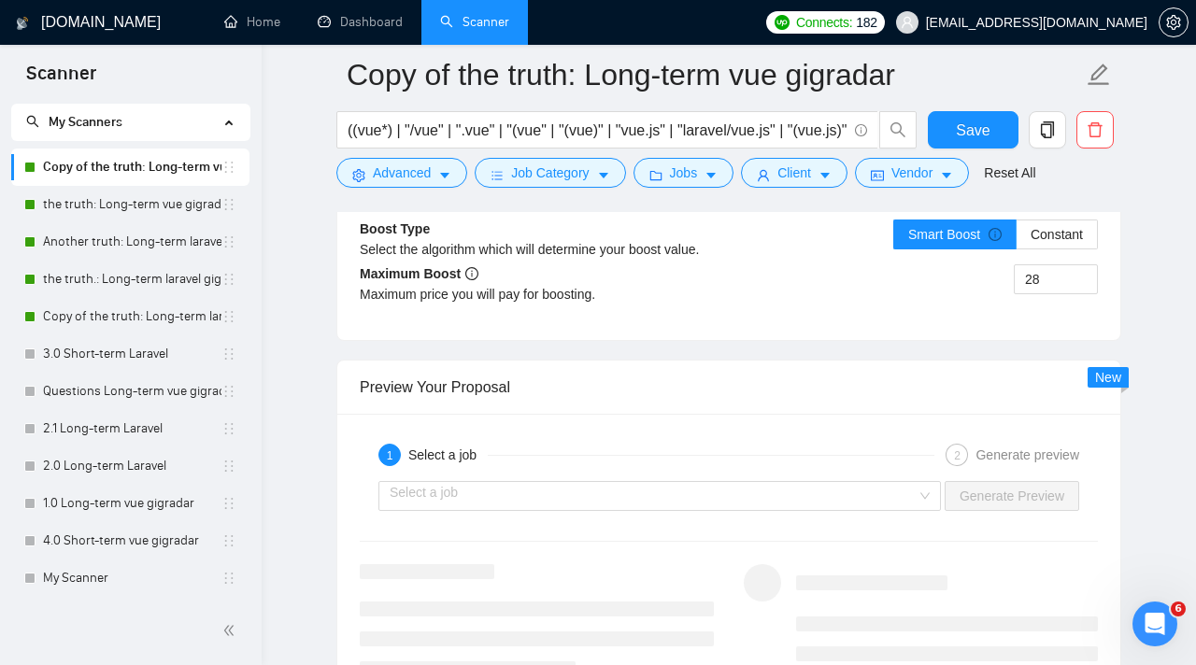
click at [775, 518] on div "1 Select a job 2 Generate preview Select a job Generate Preview" at bounding box center [728, 556] width 783 height 285
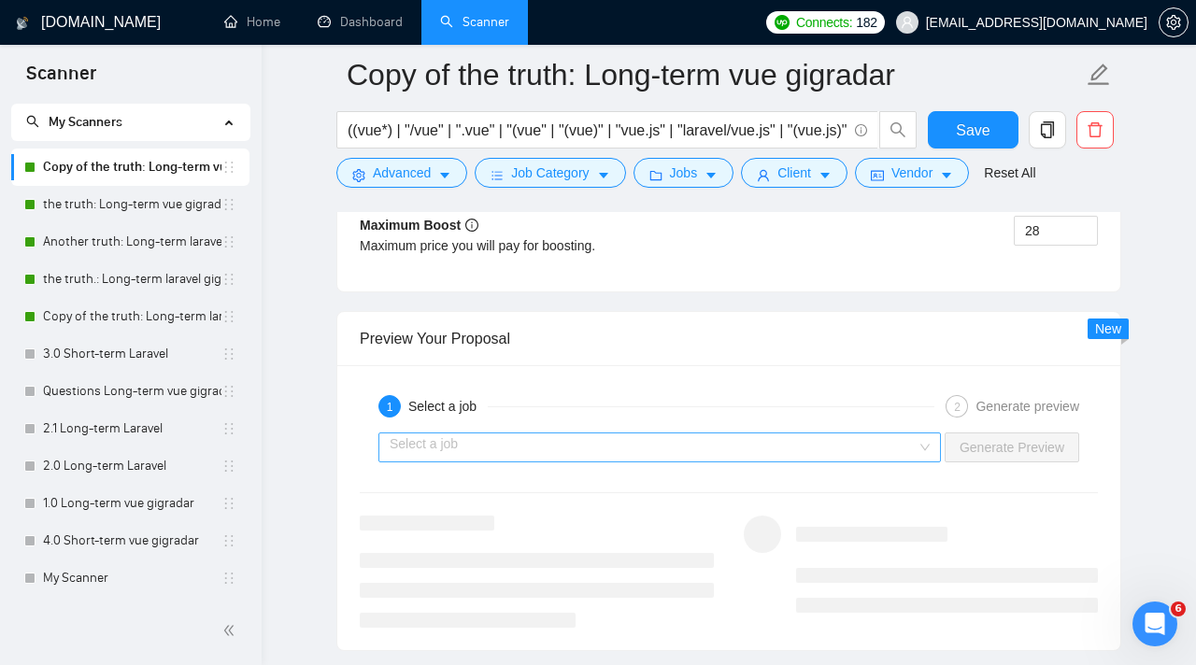
click at [784, 447] on input "search" at bounding box center [653, 447] width 527 height 28
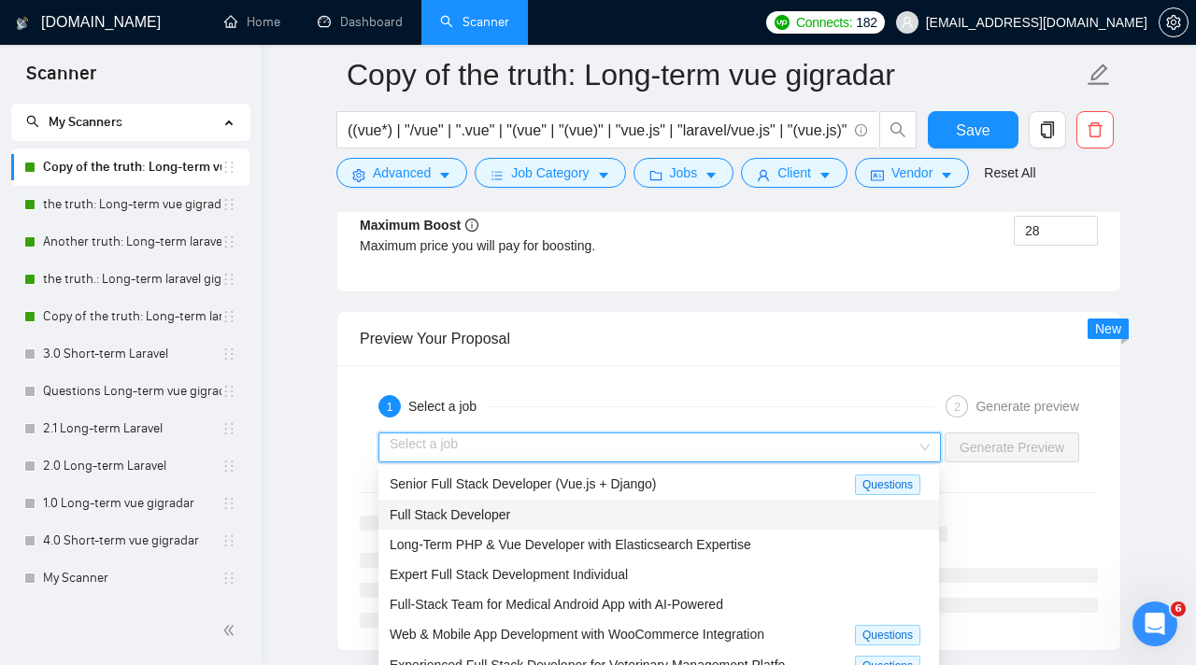
click at [724, 508] on div "Full Stack Developer" at bounding box center [659, 514] width 538 height 21
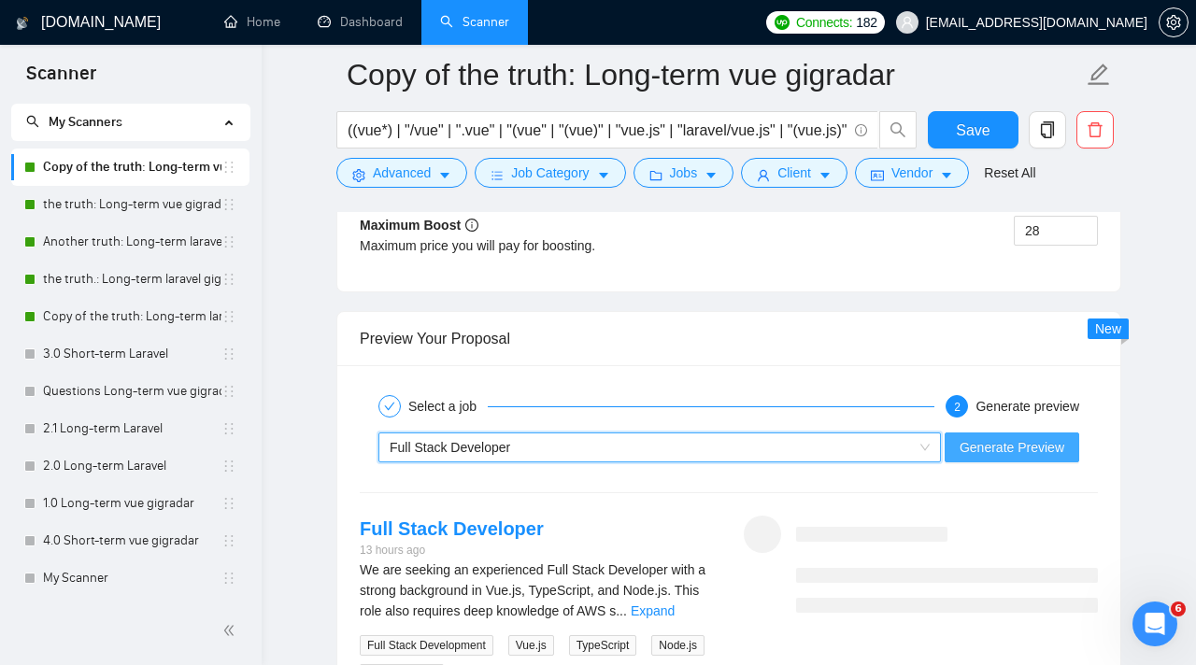
click at [1016, 433] on button "Generate Preview" at bounding box center [1012, 448] width 135 height 30
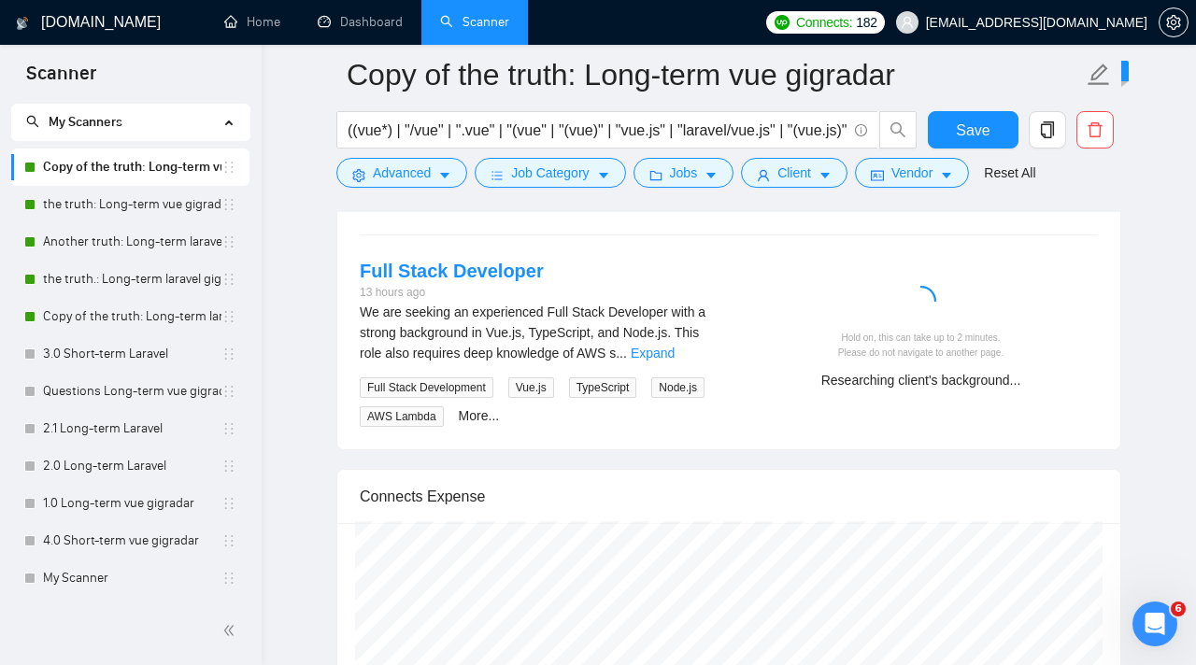
scroll to position [3745, 0]
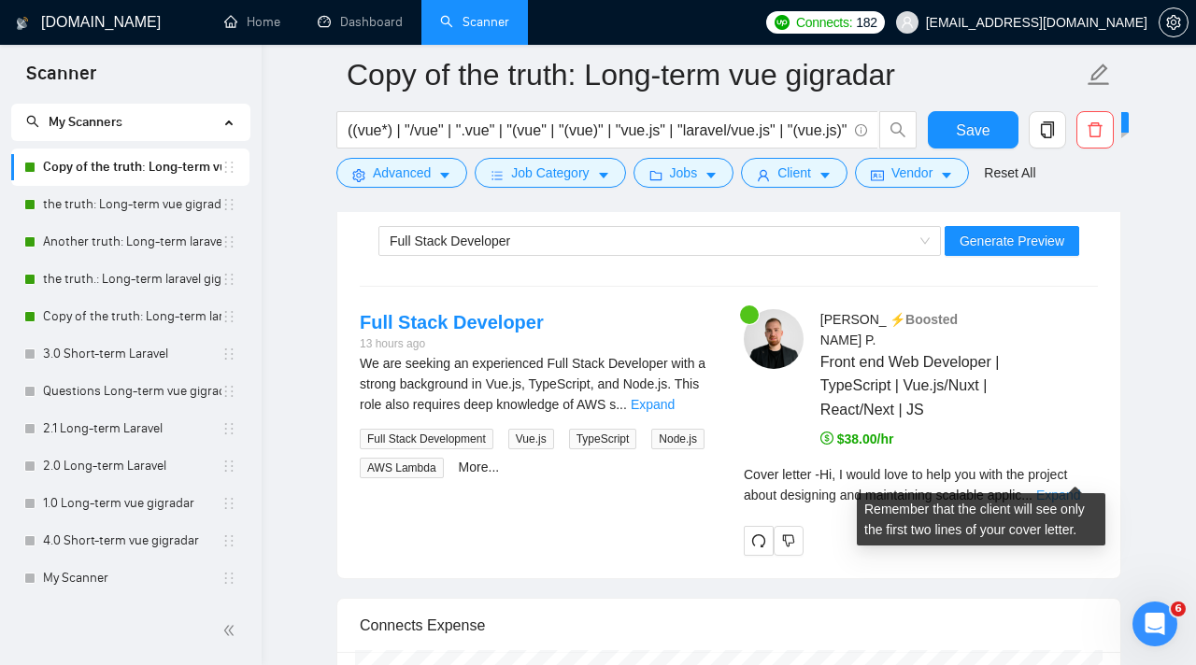
click at [1078, 488] on link "Expand" at bounding box center [1058, 495] width 44 height 15
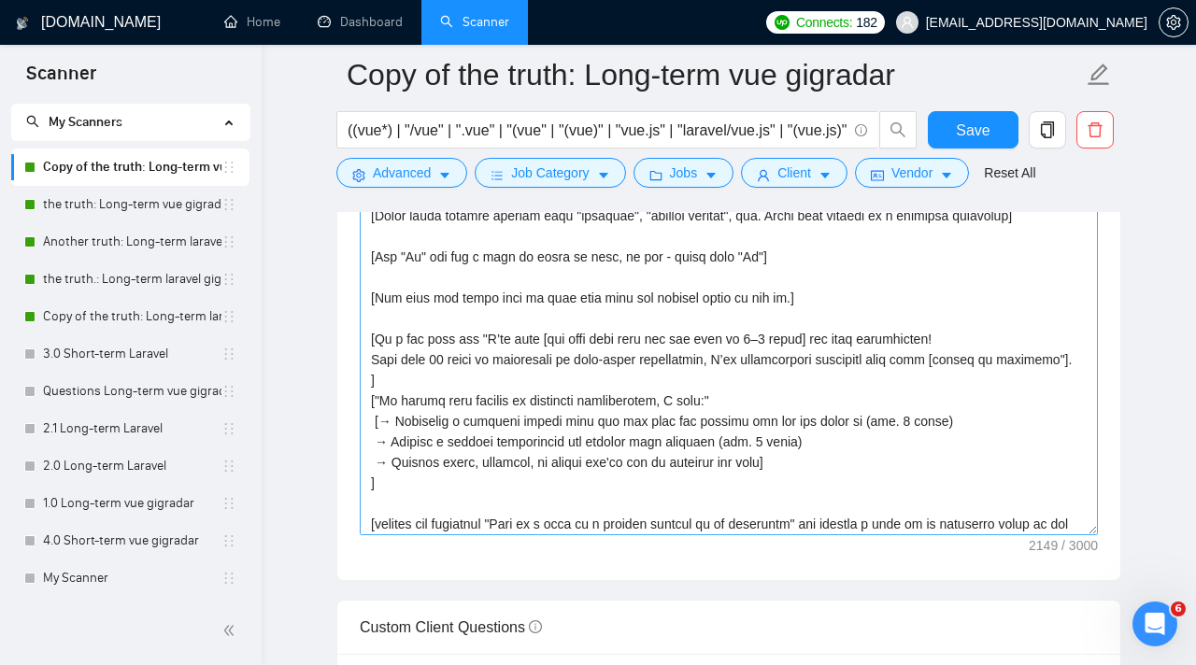
scroll to position [47, 0]
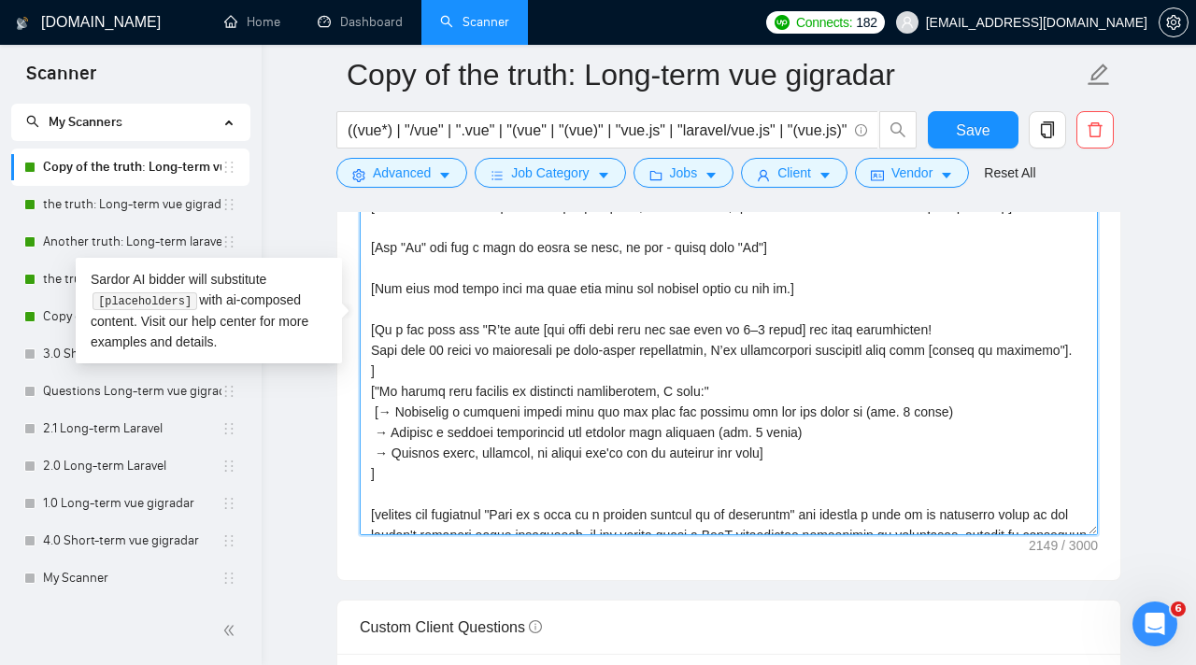
click at [730, 418] on textarea "Cover letter template:" at bounding box center [729, 325] width 738 height 420
click at [381, 435] on textarea "Cover letter template:" at bounding box center [729, 325] width 738 height 420
click at [419, 433] on textarea "Cover letter template:" at bounding box center [729, 325] width 738 height 420
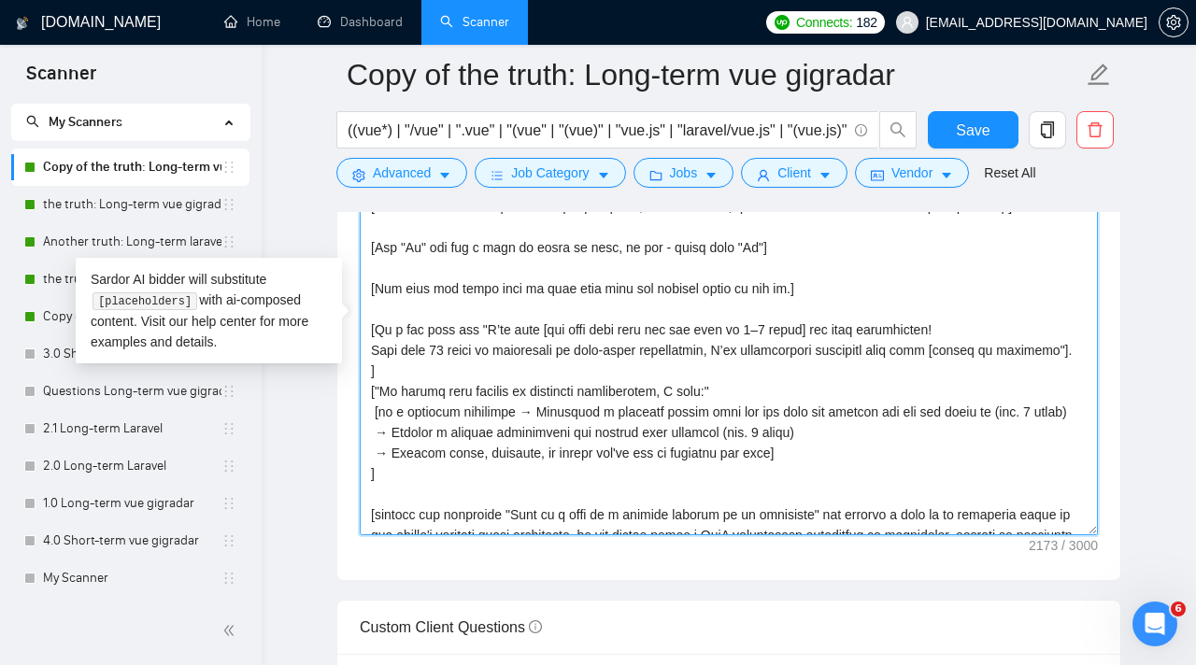
drag, startPoint x: 531, startPoint y: 431, endPoint x: 379, endPoint y: 433, distance: 151.4
click at [379, 433] on textarea "Cover letter template:" at bounding box center [729, 325] width 738 height 420
click at [376, 476] on textarea "Cover letter template:" at bounding box center [729, 325] width 738 height 420
paste textarea "on a seperate paragraph"
click at [375, 500] on textarea "Cover letter template:" at bounding box center [729, 325] width 738 height 420
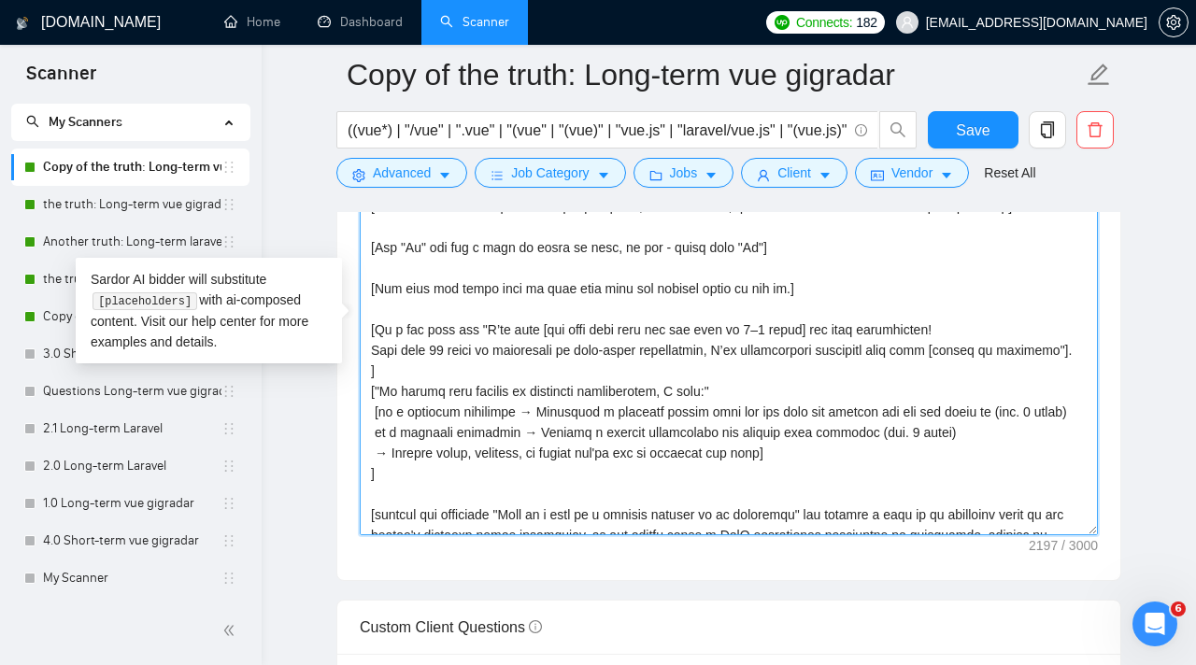
paste textarea "on a seperate paragraph"
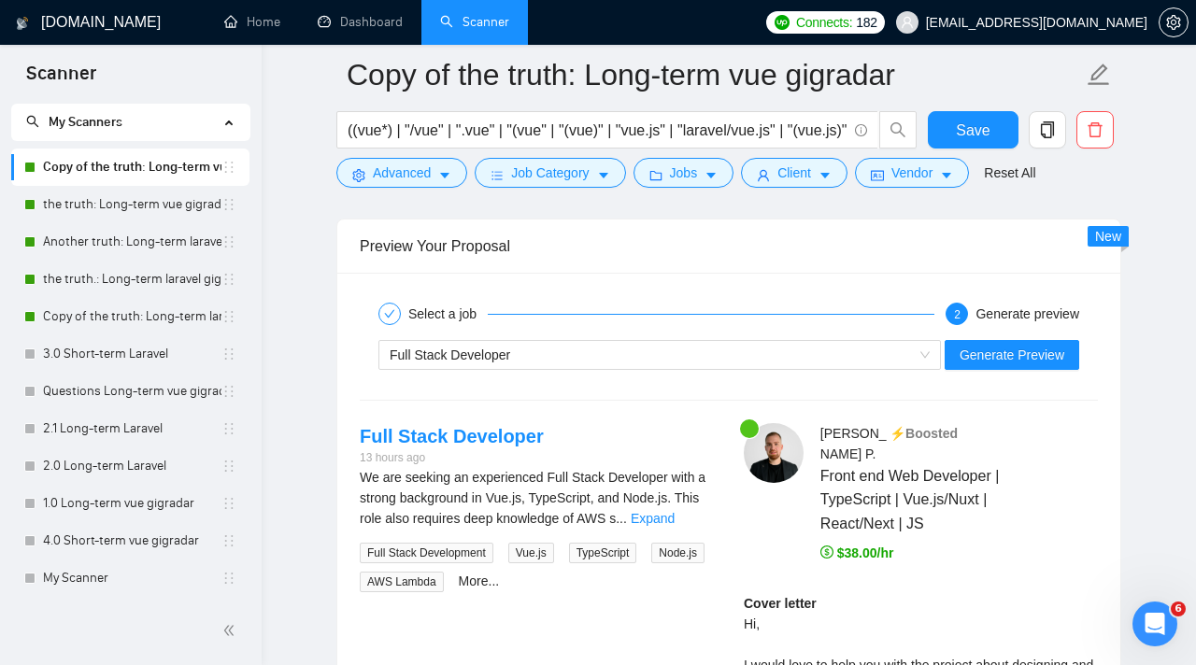
scroll to position [3671, 0]
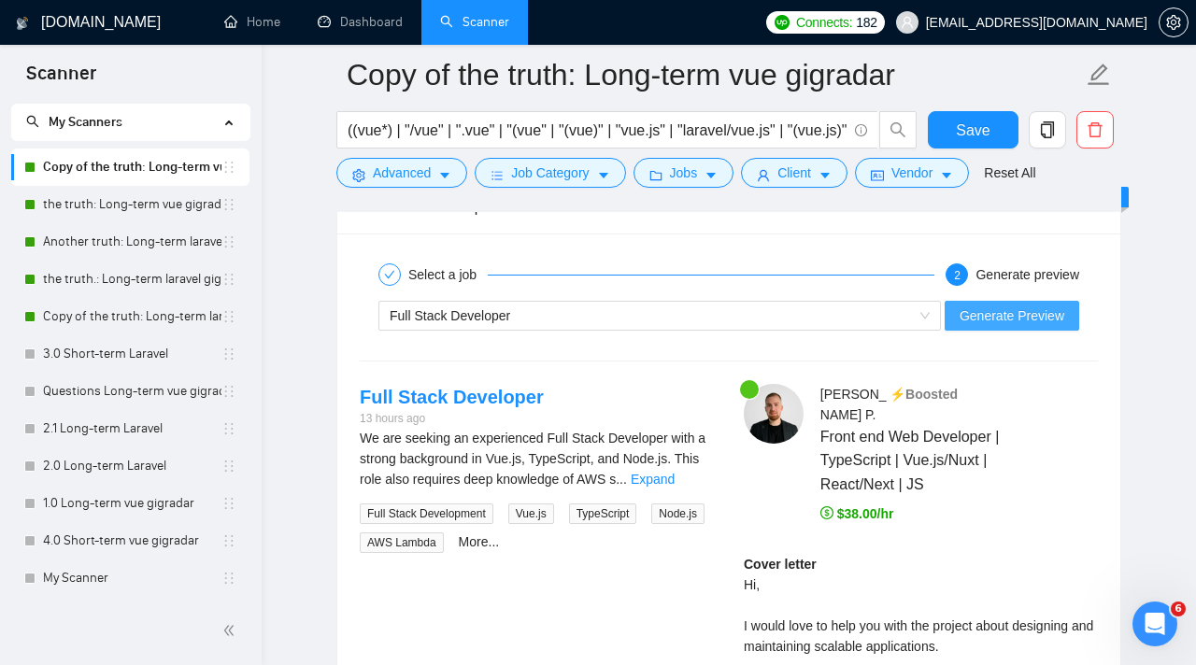
click at [976, 314] on span "Generate Preview" at bounding box center [1011, 315] width 105 height 21
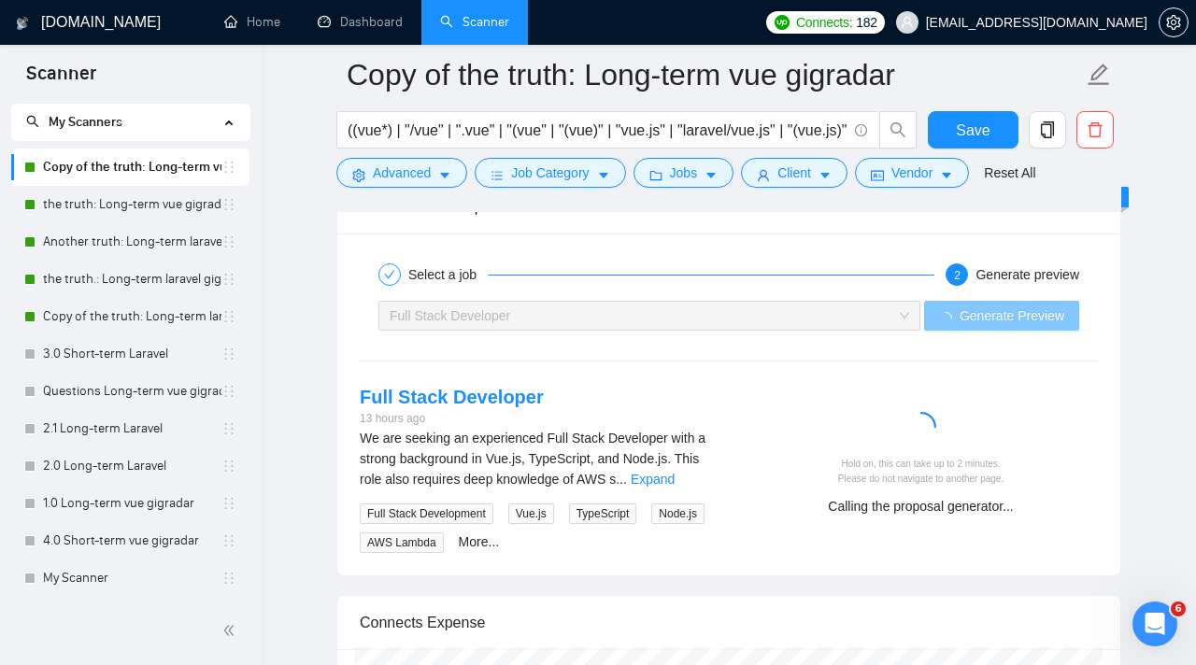
scroll to position [3858, 0]
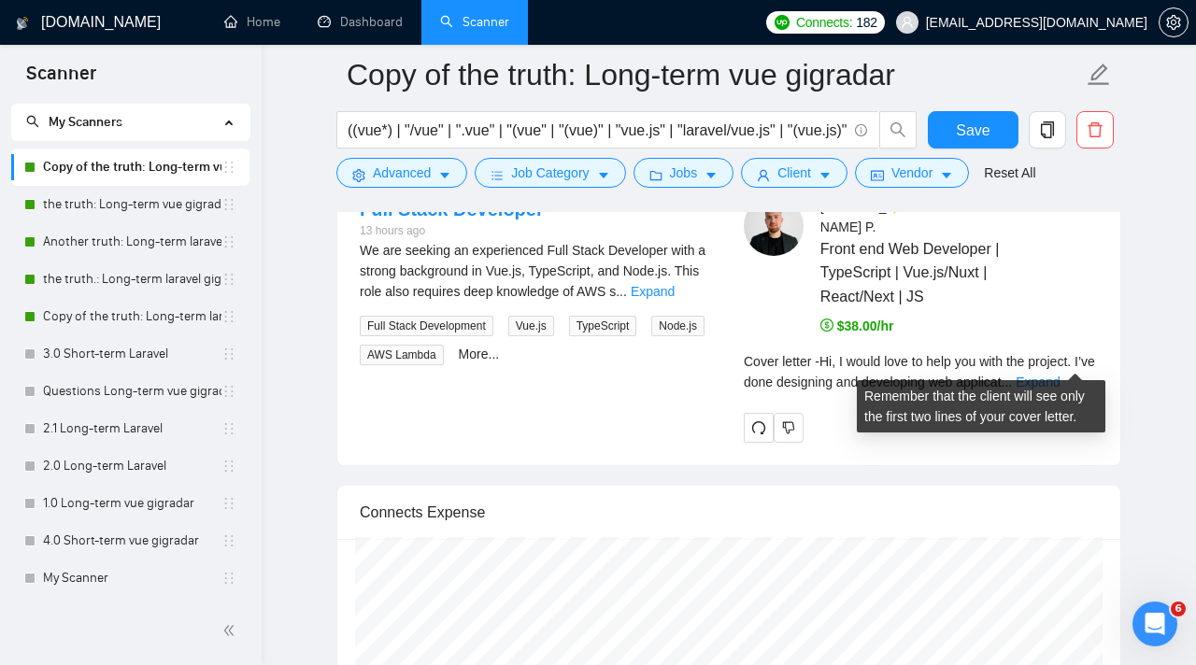
click at [1013, 375] on span "..." at bounding box center [1006, 382] width 11 height 15
click at [1059, 375] on link "Expand" at bounding box center [1038, 382] width 44 height 15
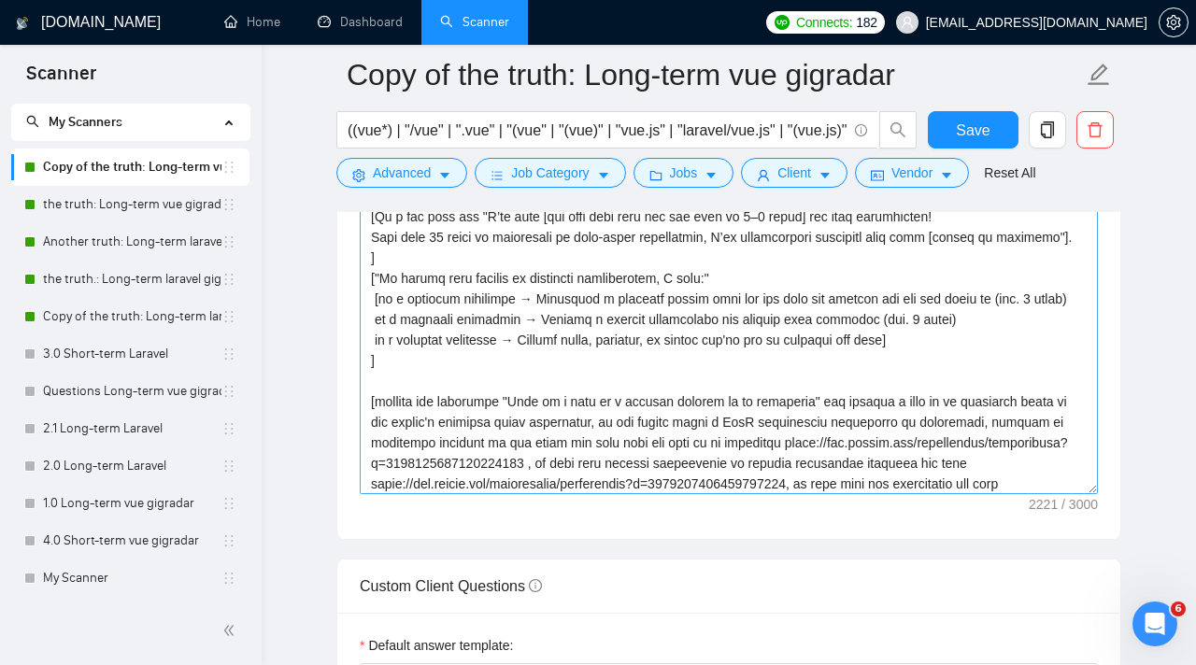
scroll to position [106, 0]
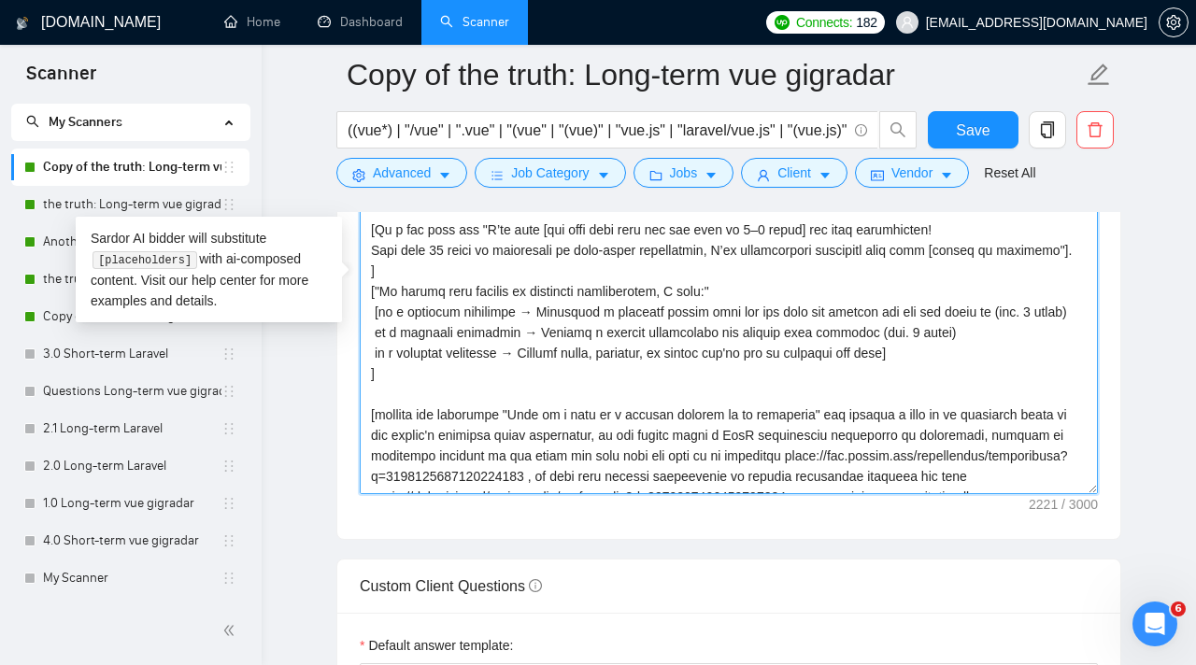
click at [725, 312] on textarea "Cover letter template:" at bounding box center [729, 284] width 738 height 420
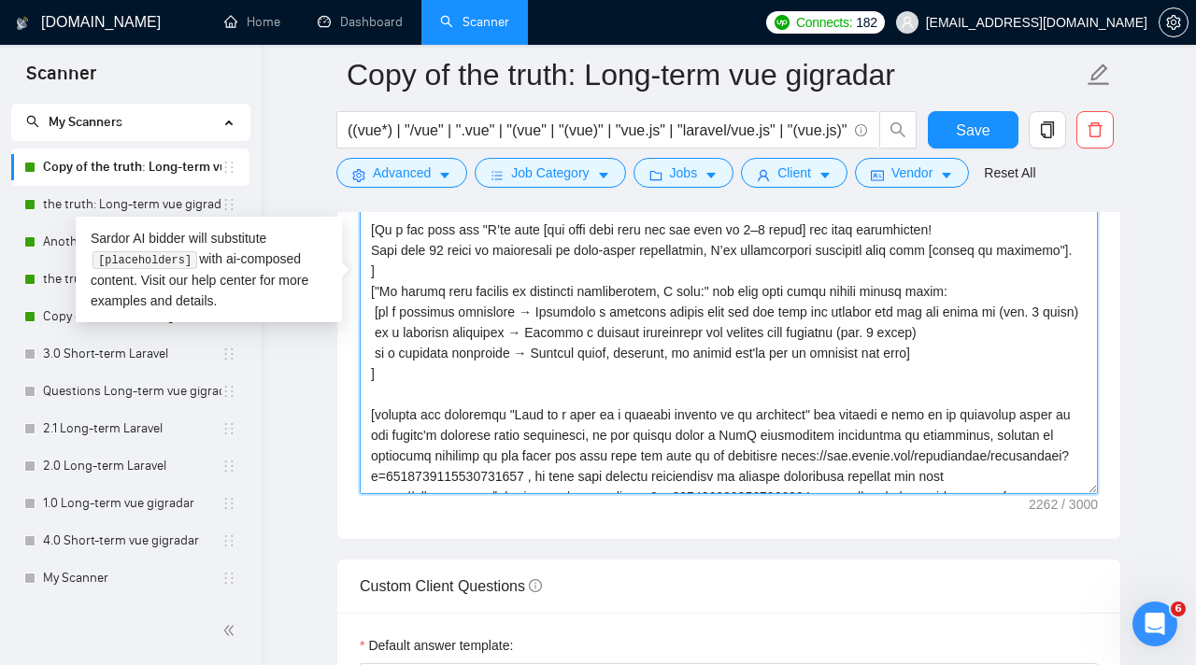
drag, startPoint x: 381, startPoint y: 333, endPoint x: 526, endPoint y: 331, distance: 144.8
click at [526, 331] on textarea "Cover letter template:" at bounding box center [729, 284] width 738 height 420
drag, startPoint x: 376, startPoint y: 349, endPoint x: 519, endPoint y: 348, distance: 143.9
click at [519, 348] on textarea "Cover letter template:" at bounding box center [729, 284] width 738 height 420
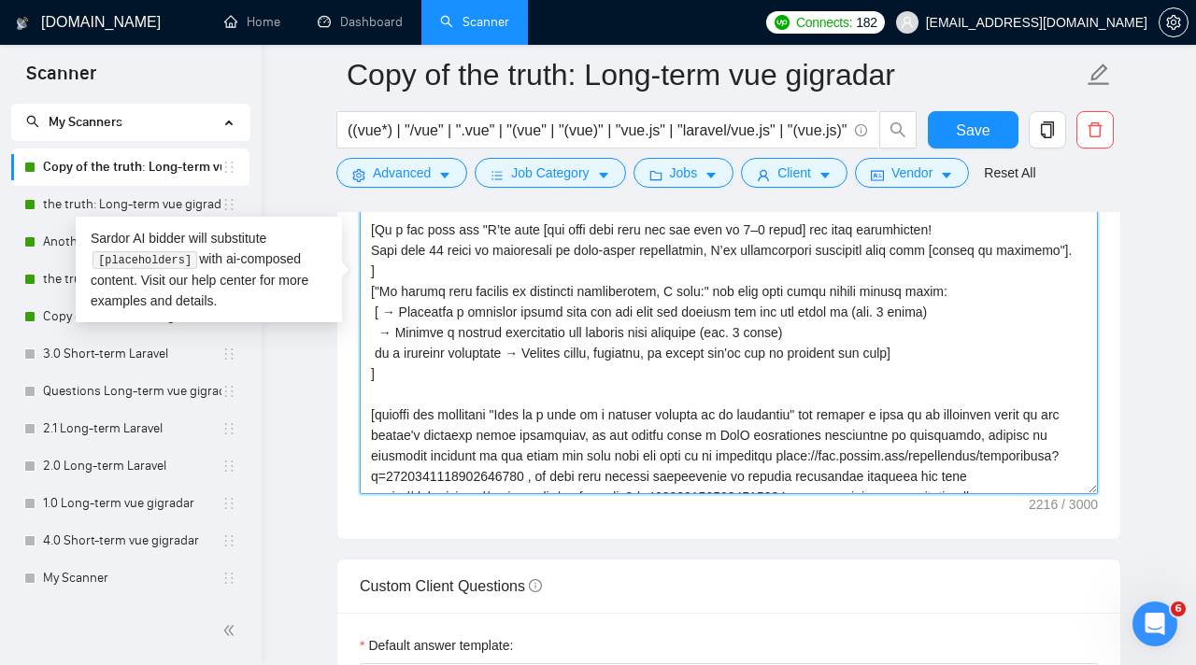
drag, startPoint x: 374, startPoint y: 375, endPoint x: 525, endPoint y: 376, distance: 151.3
click at [525, 376] on textarea "Cover letter template:" at bounding box center [729, 284] width 738 height 420
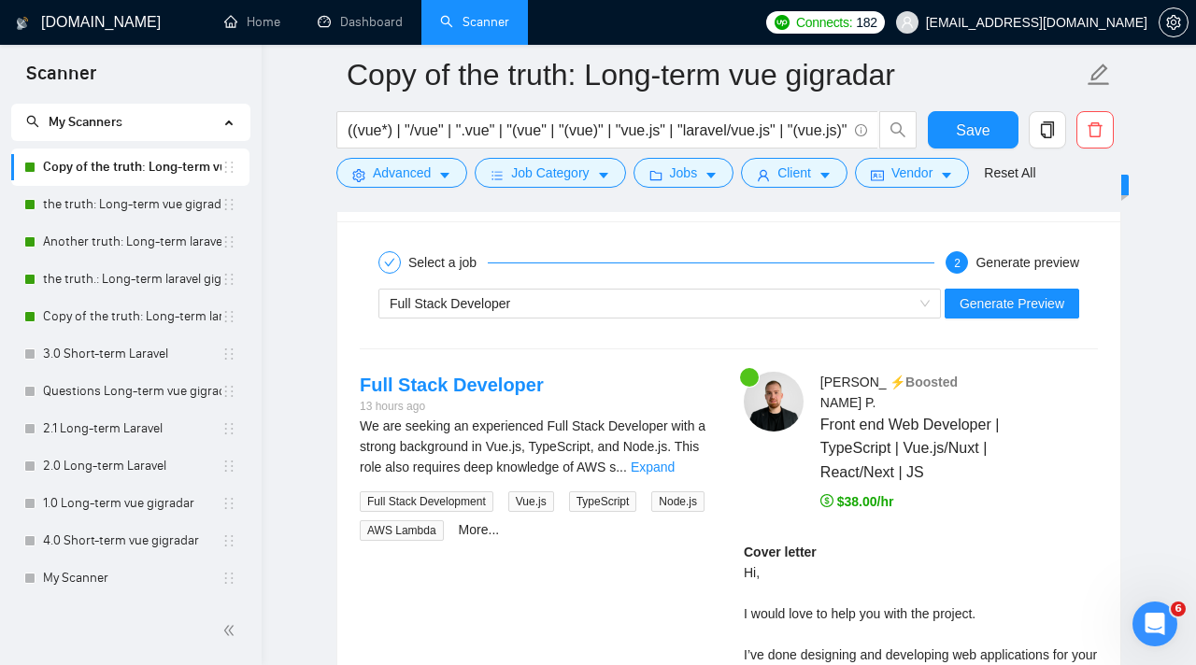
scroll to position [3686, 0]
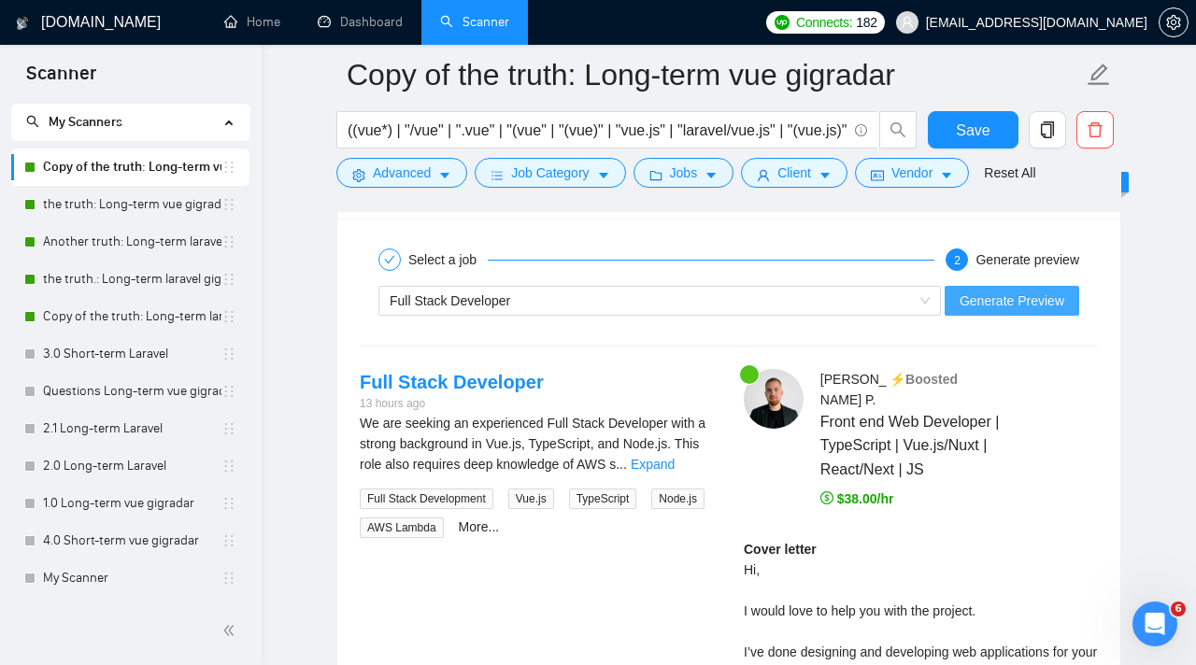
type textarea "[Lorem i dolor sitame co a elitsed, doeiu-temp incidi, utlabore etdolo magnaa.]…"
click at [1066, 303] on button "Generate Preview" at bounding box center [1012, 301] width 135 height 30
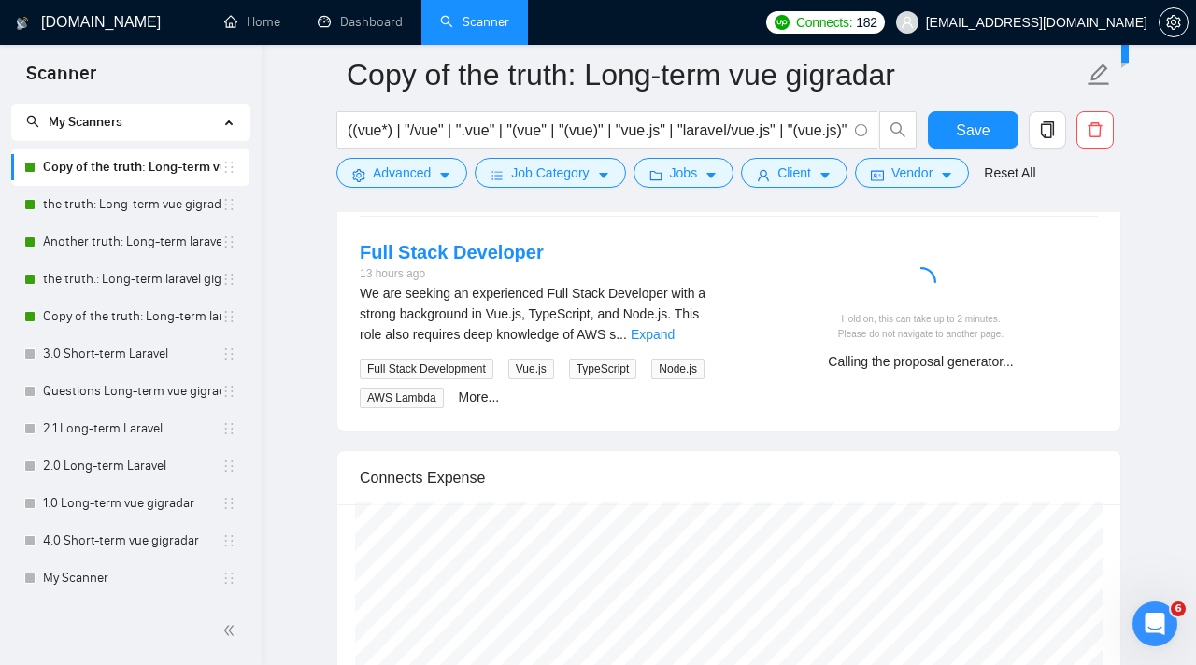
scroll to position [3828, 0]
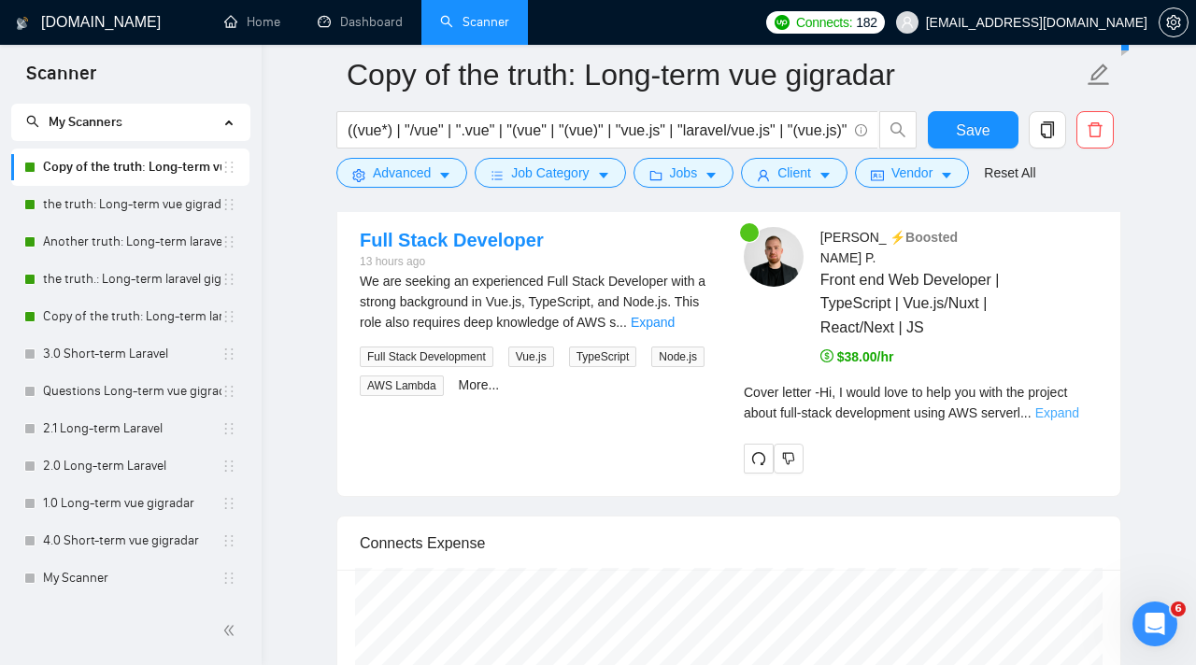
click at [1067, 405] on link "Expand" at bounding box center [1057, 412] width 44 height 15
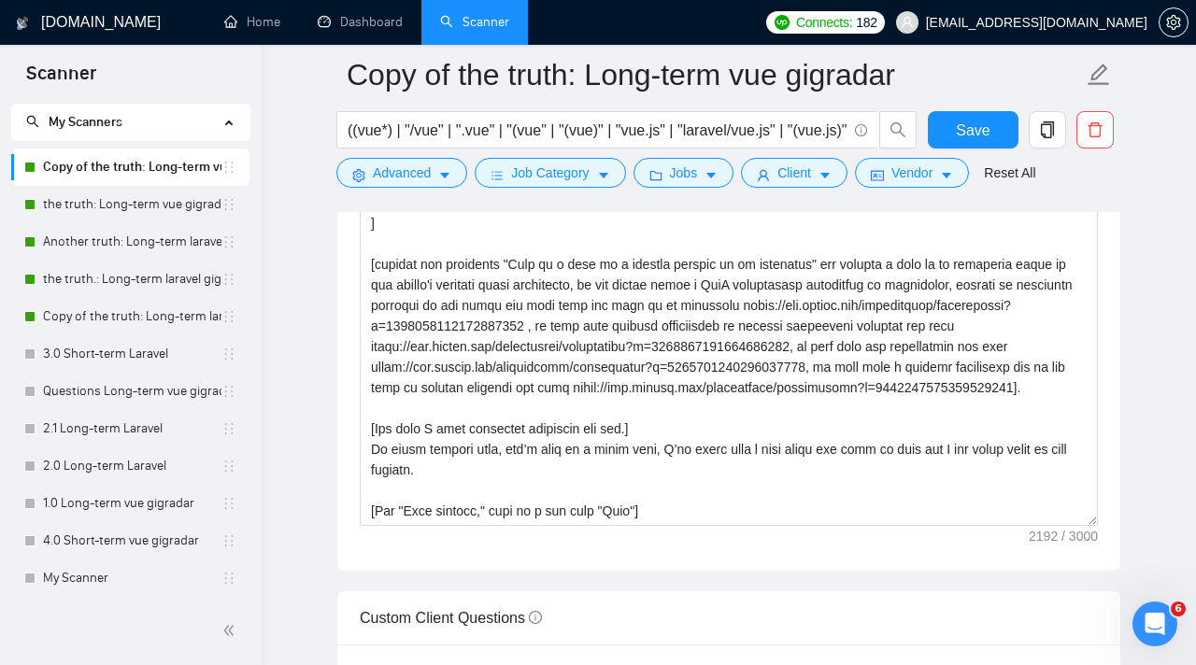
scroll to position [2183, 0]
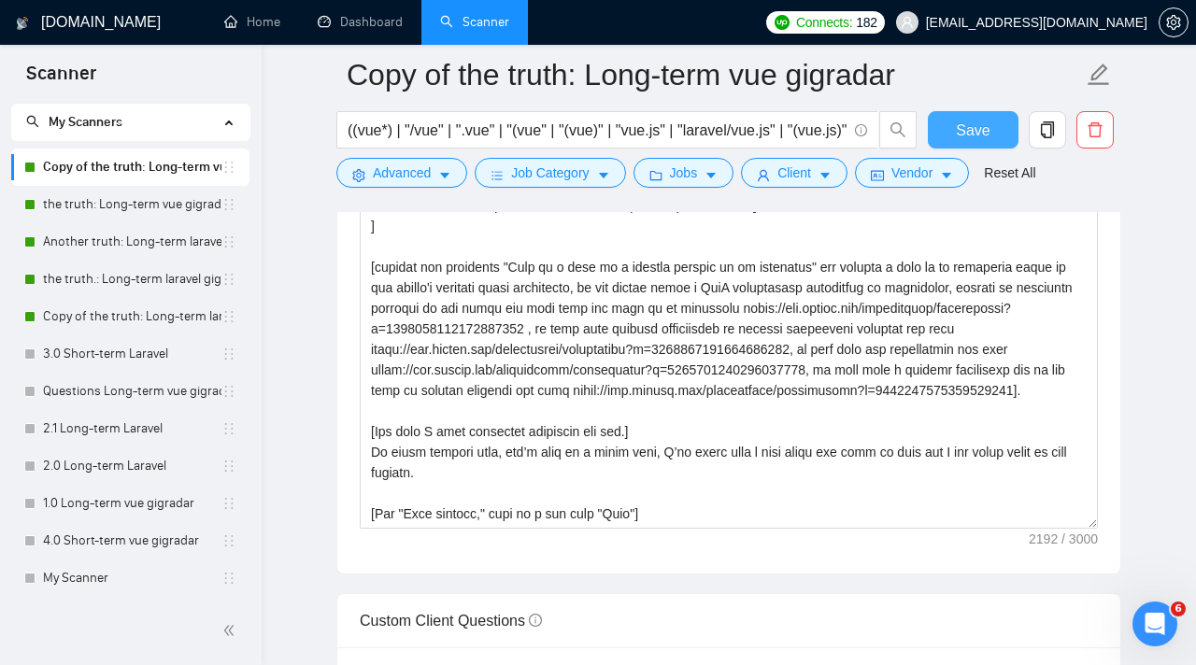
click at [971, 126] on span "Save" at bounding box center [973, 130] width 34 height 23
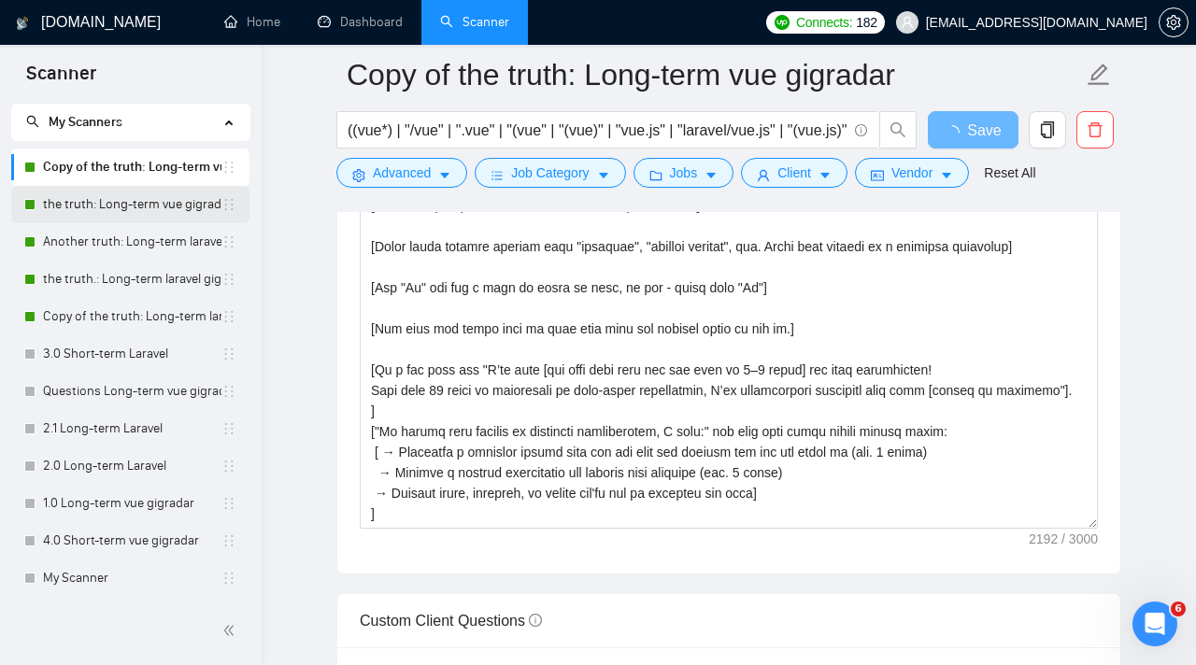
click at [152, 208] on link "the truth: Long-term vue gigradar" at bounding box center [132, 204] width 178 height 37
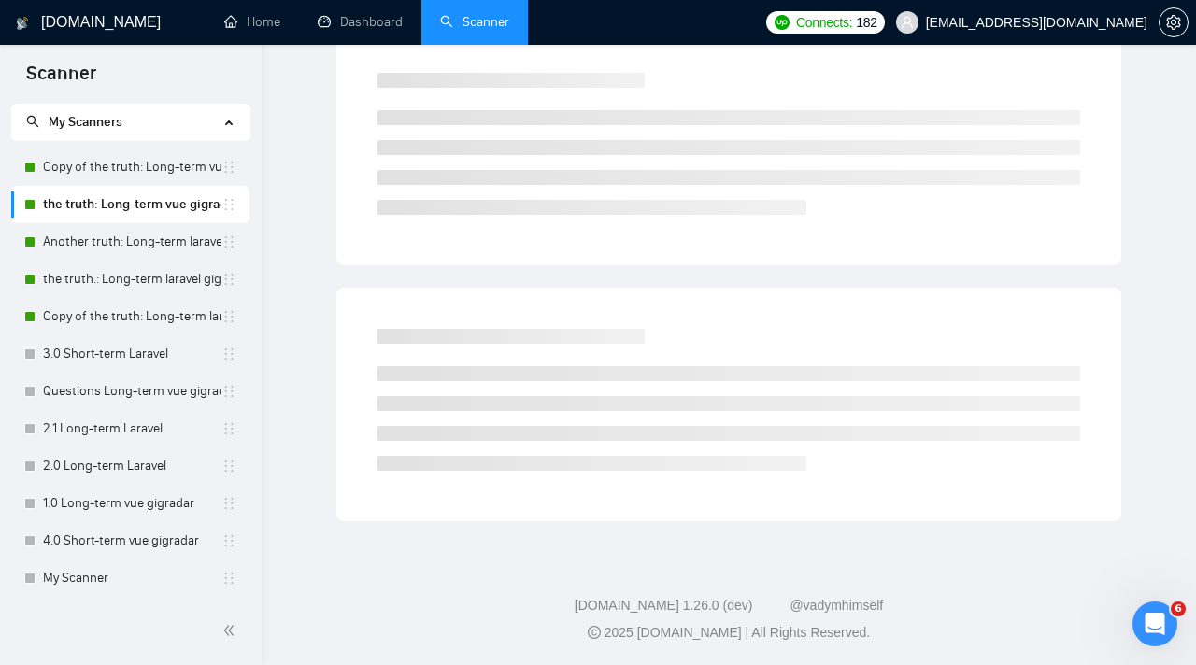
scroll to position [17, 0]
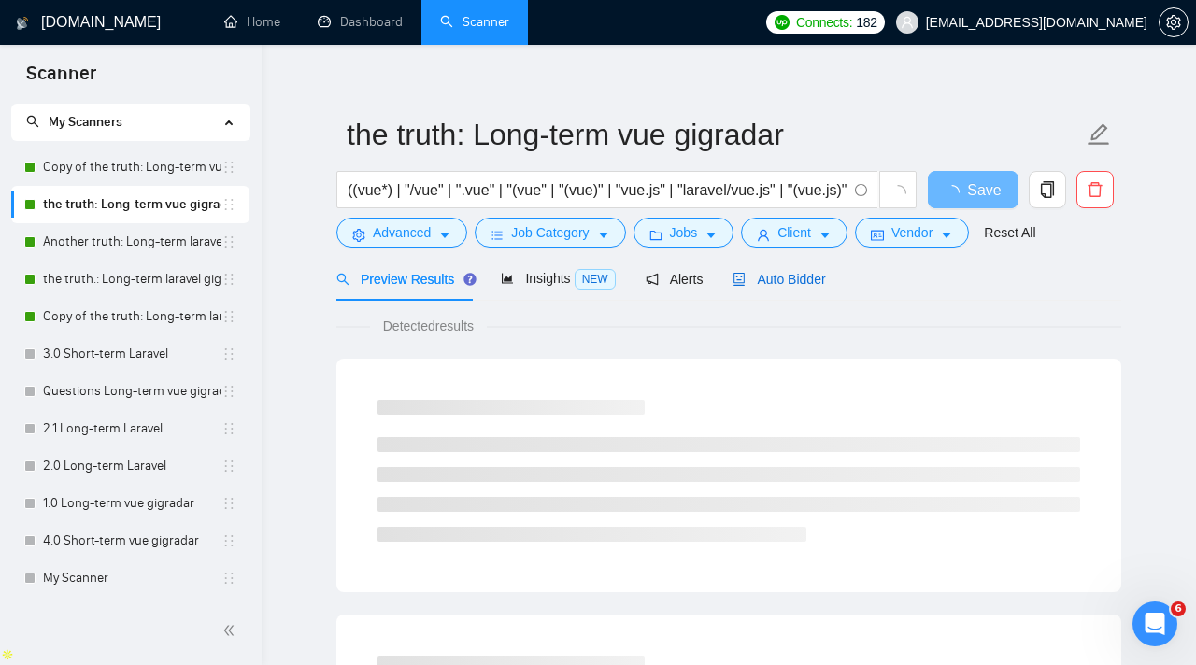
click at [796, 282] on span "Auto Bidder" at bounding box center [778, 279] width 92 height 15
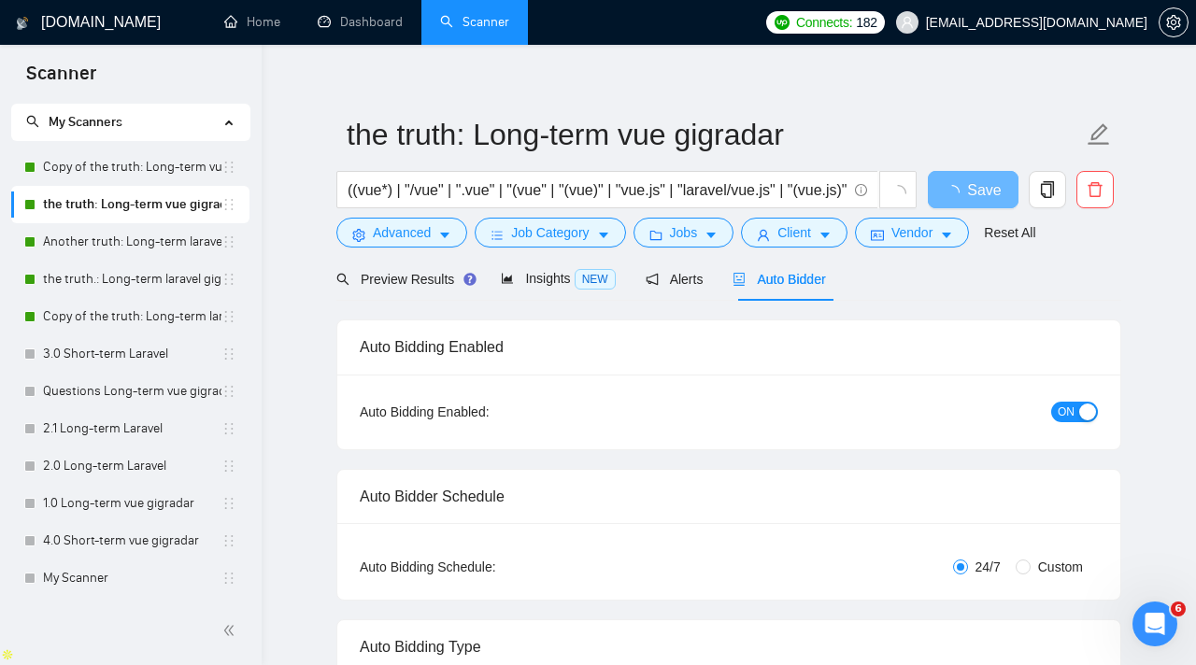
checkbox input "true"
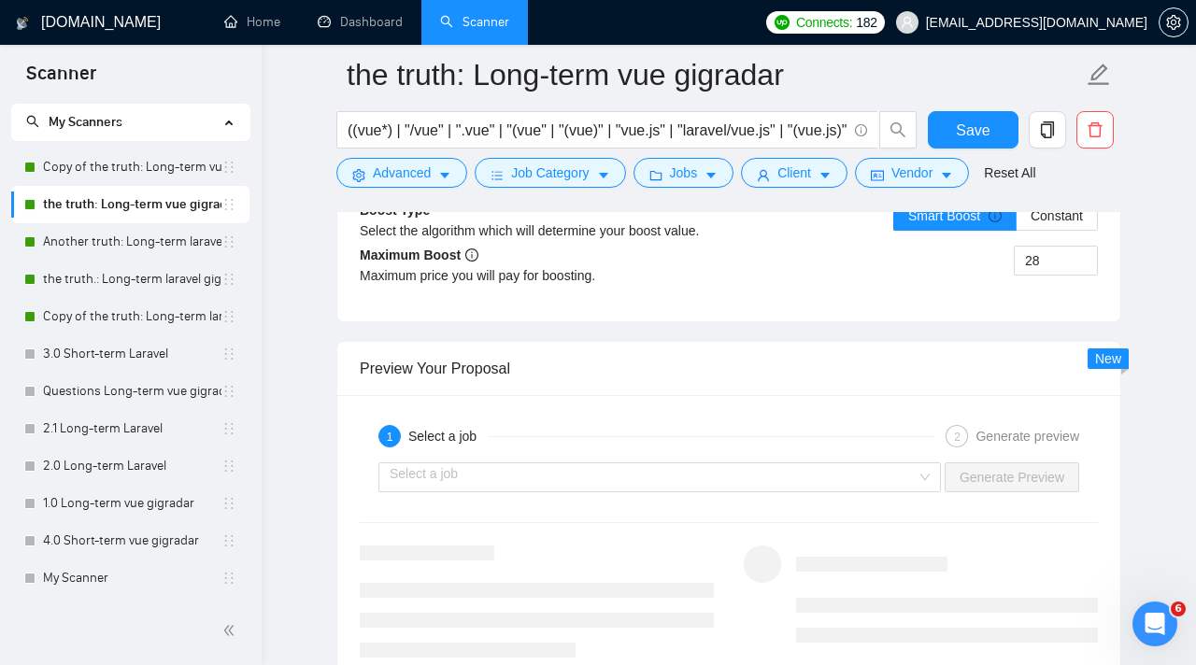
scroll to position [3527, 0]
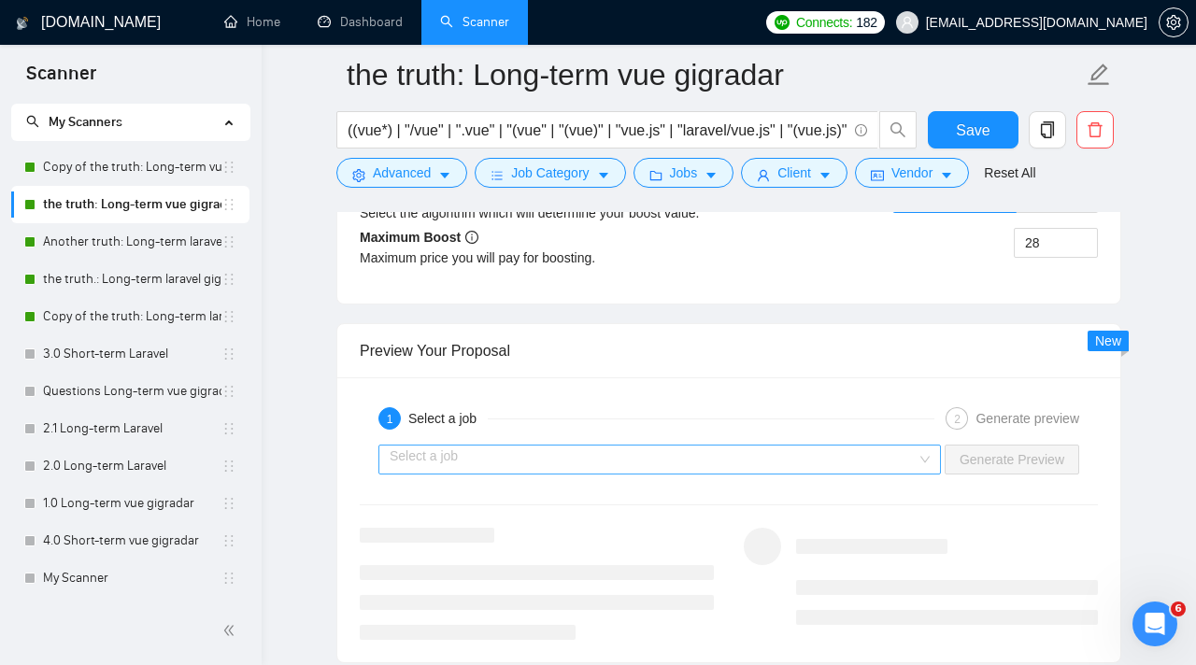
click at [746, 452] on input "search" at bounding box center [653, 460] width 527 height 28
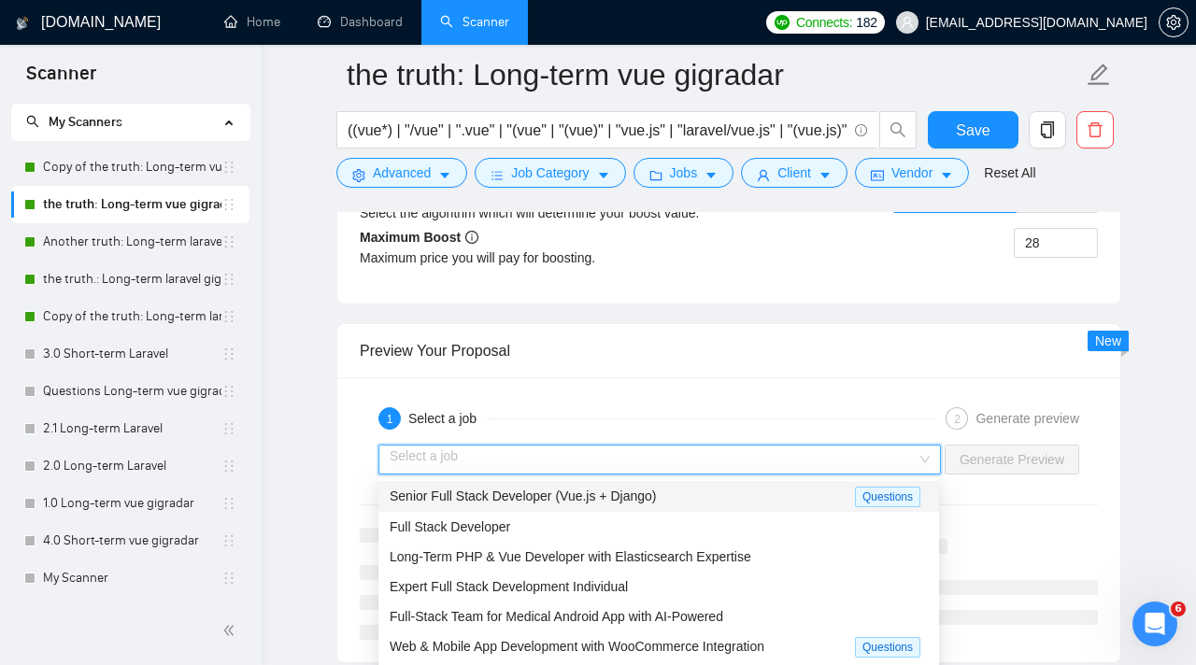
click at [707, 524] on div "Full Stack Developer" at bounding box center [659, 527] width 538 height 21
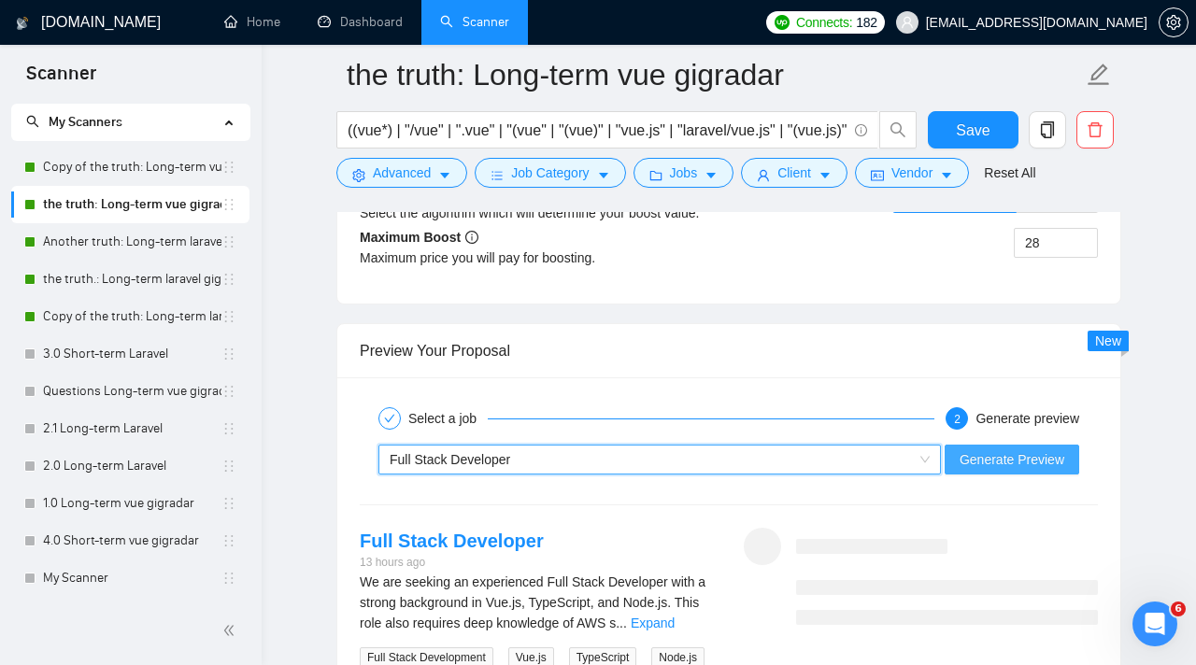
click at [959, 471] on button "Generate Preview" at bounding box center [1012, 460] width 135 height 30
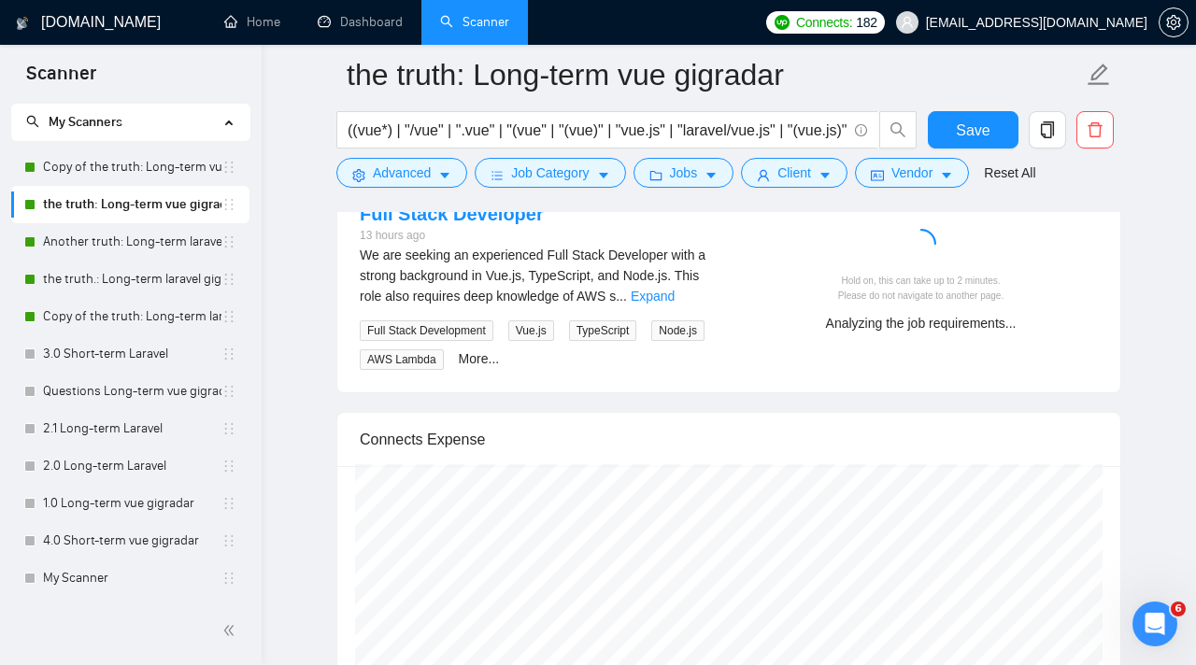
scroll to position [3857, 0]
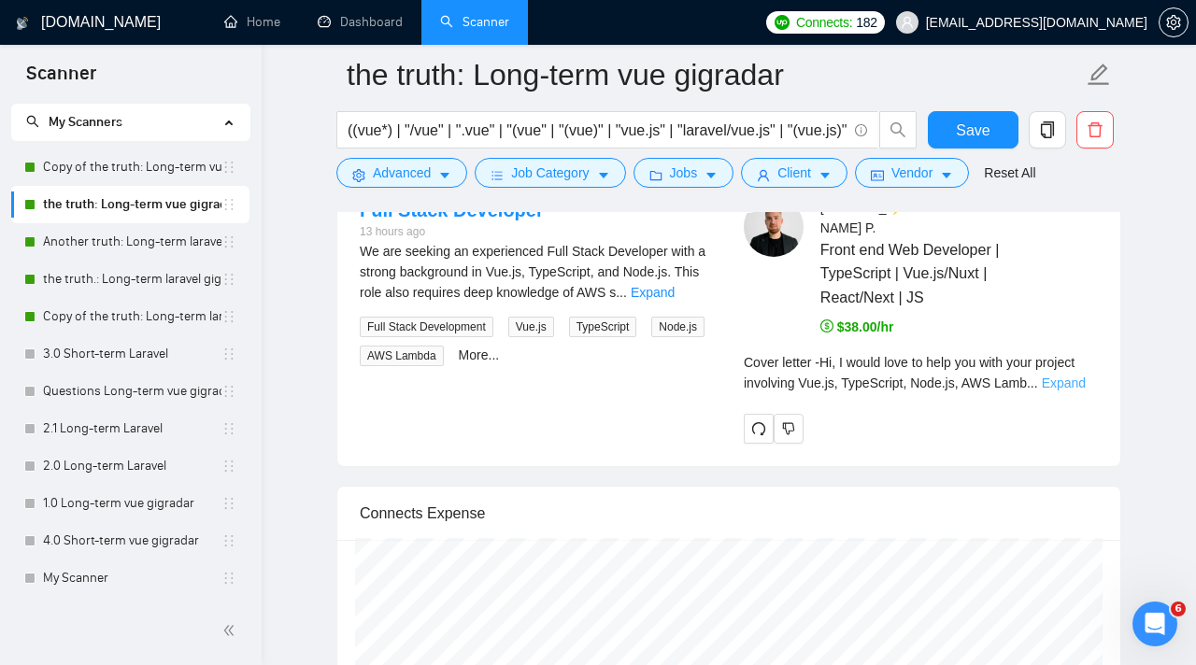
click at [1066, 376] on link "Expand" at bounding box center [1064, 383] width 44 height 15
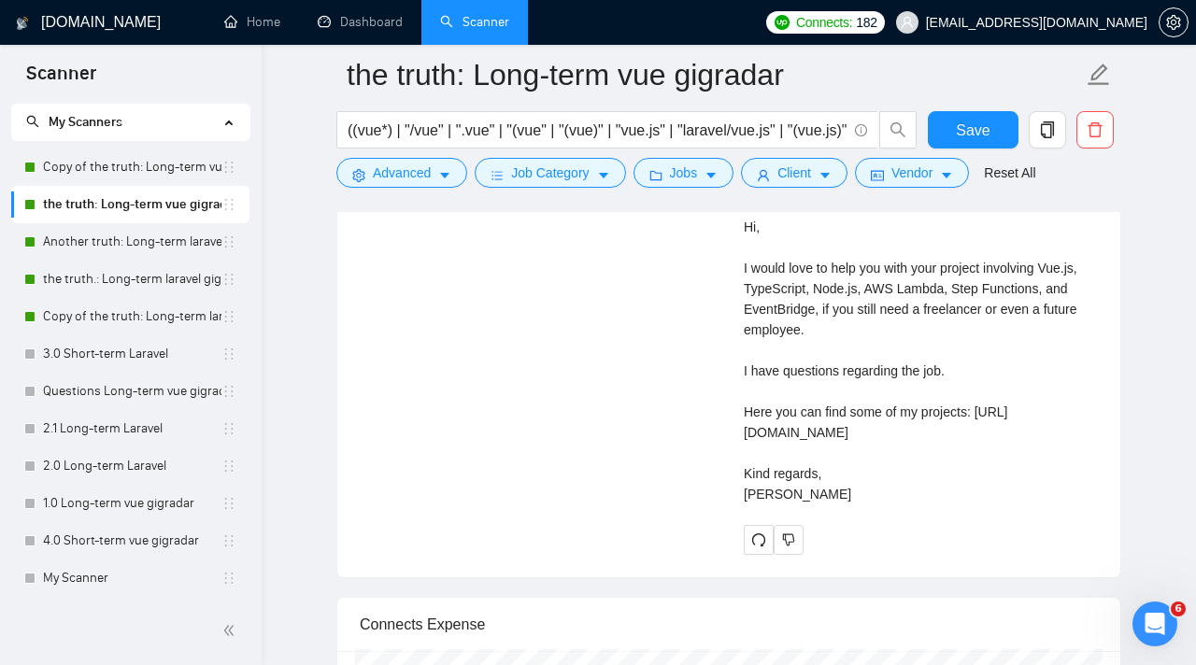
scroll to position [4020, 0]
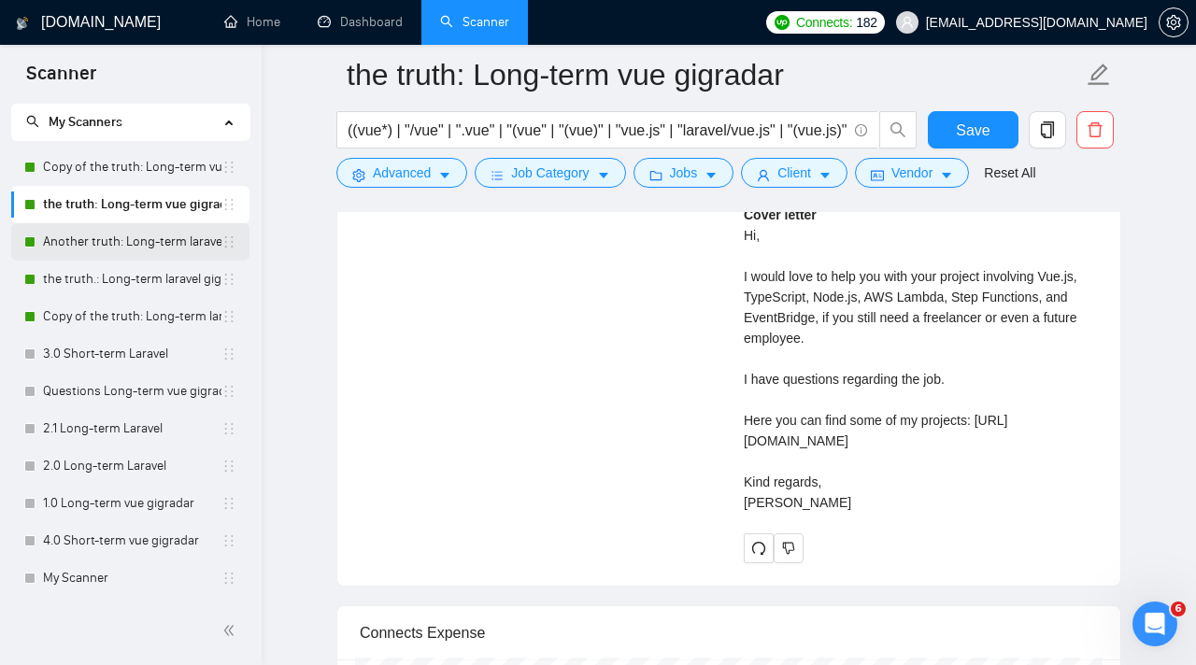
click at [155, 242] on link "Another truth: Long-term laravel gigradar" at bounding box center [132, 241] width 178 height 37
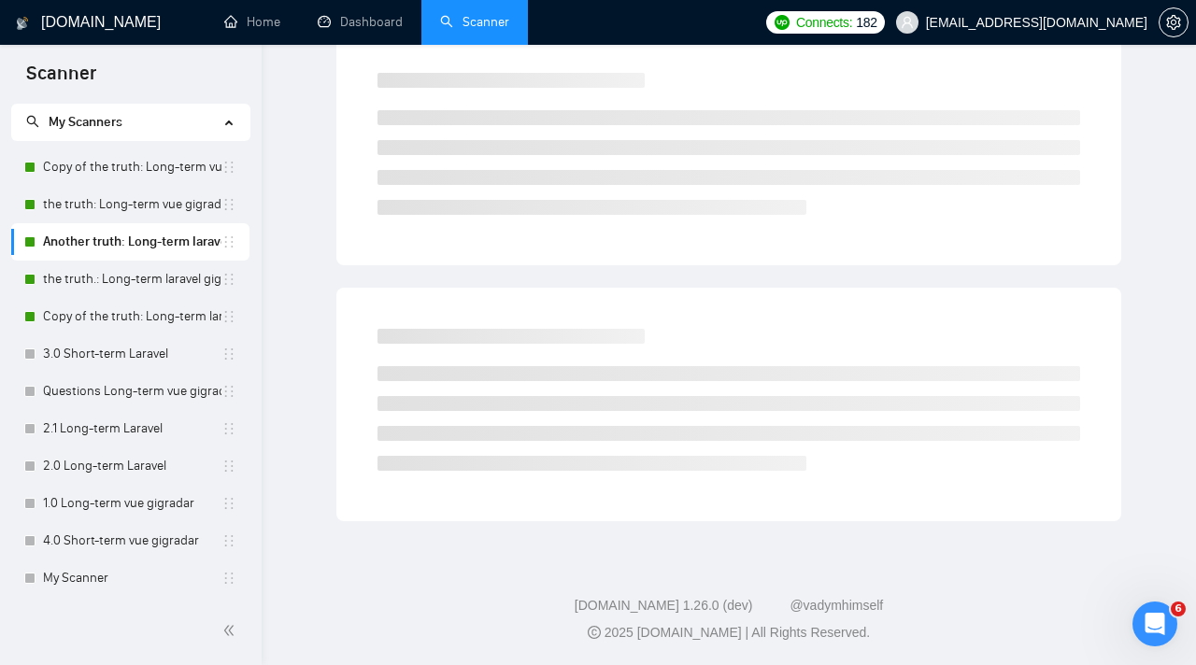
scroll to position [17, 0]
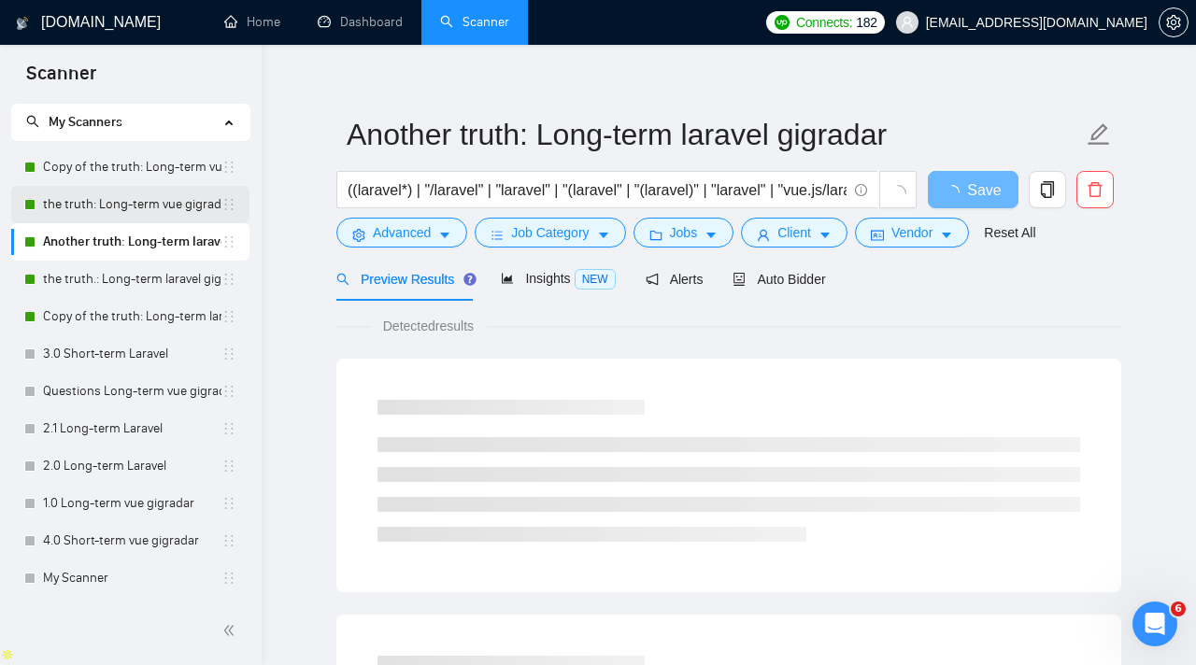
click at [138, 196] on link "the truth: Long-term vue gigradar" at bounding box center [132, 204] width 178 height 37
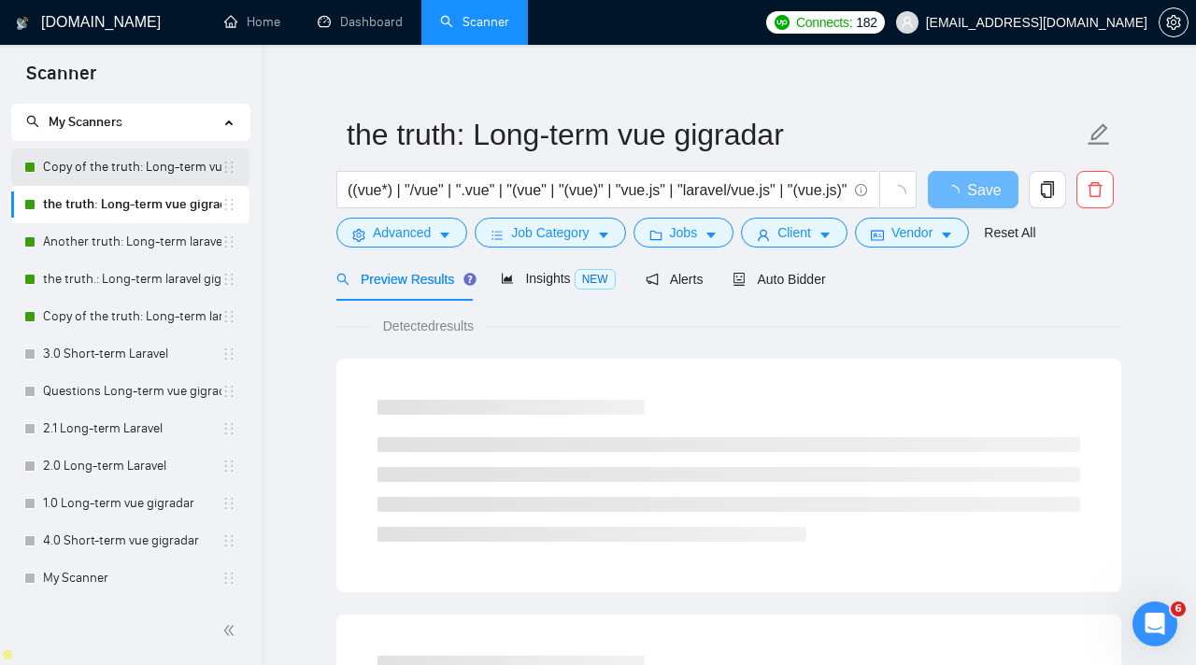
click at [136, 162] on link "Copy of the truth: Long-term vue gigradar" at bounding box center [132, 167] width 178 height 37
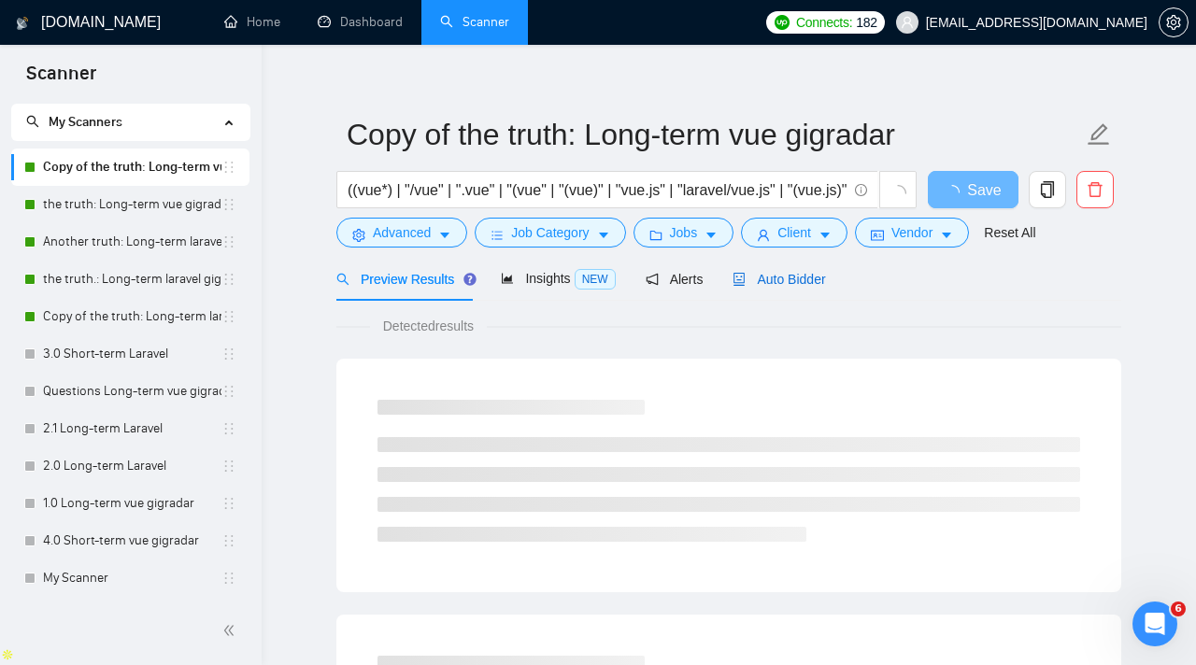
click at [807, 274] on span "Auto Bidder" at bounding box center [778, 279] width 92 height 15
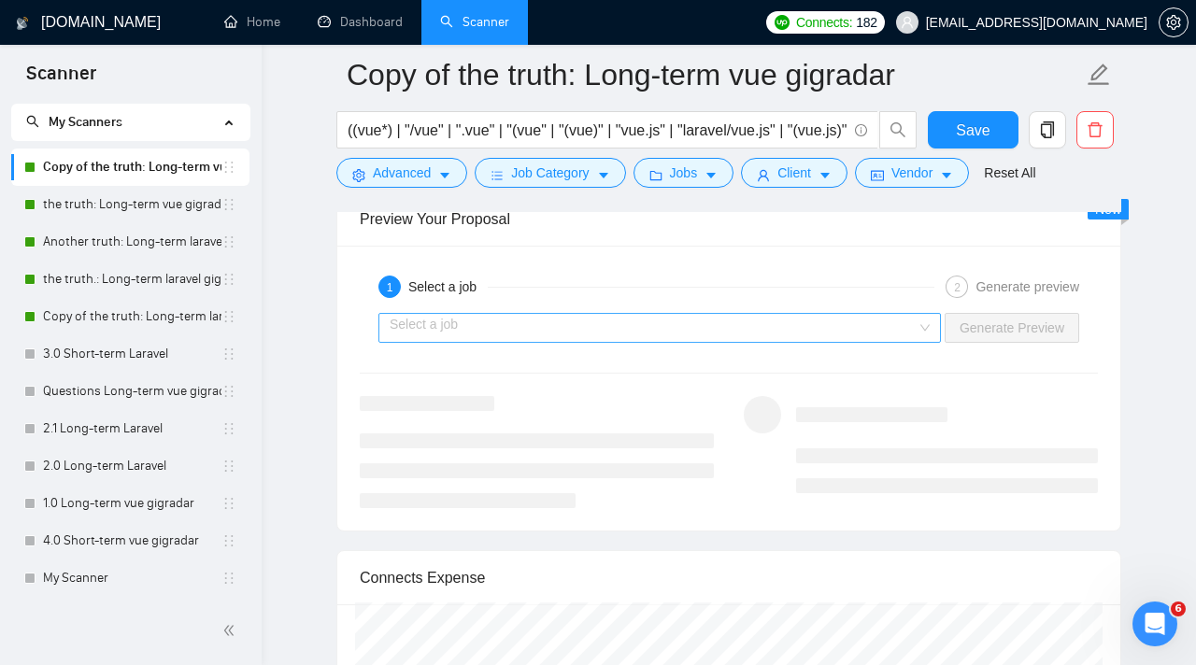
scroll to position [3645, 0]
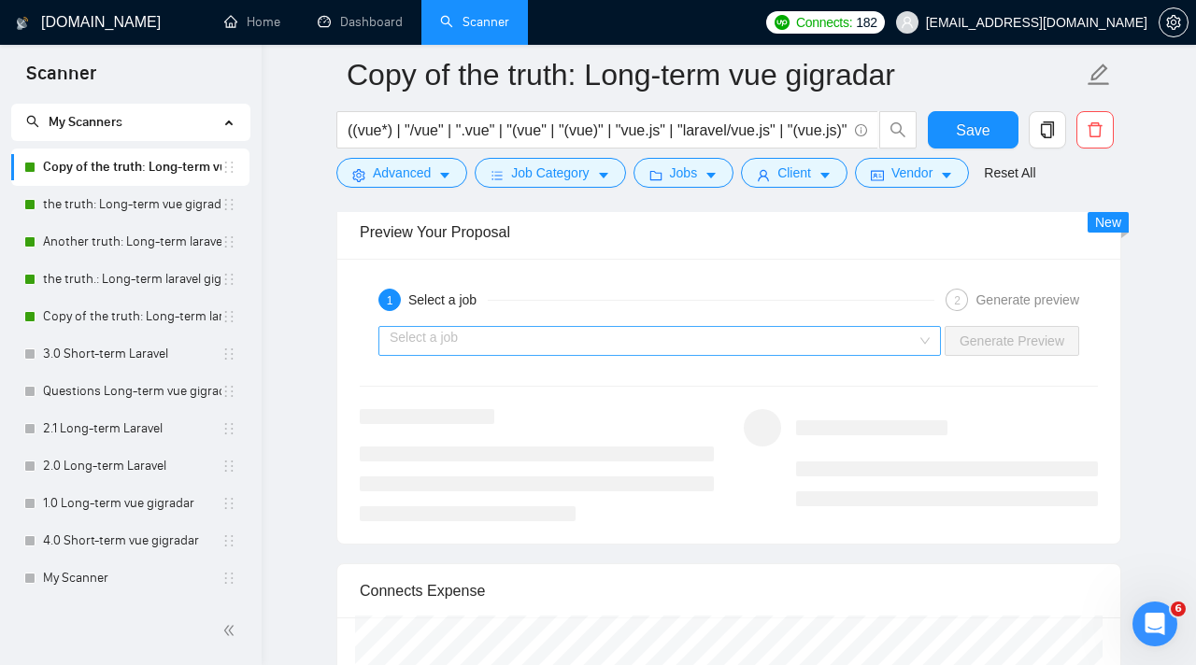
click at [820, 328] on input "search" at bounding box center [653, 341] width 527 height 28
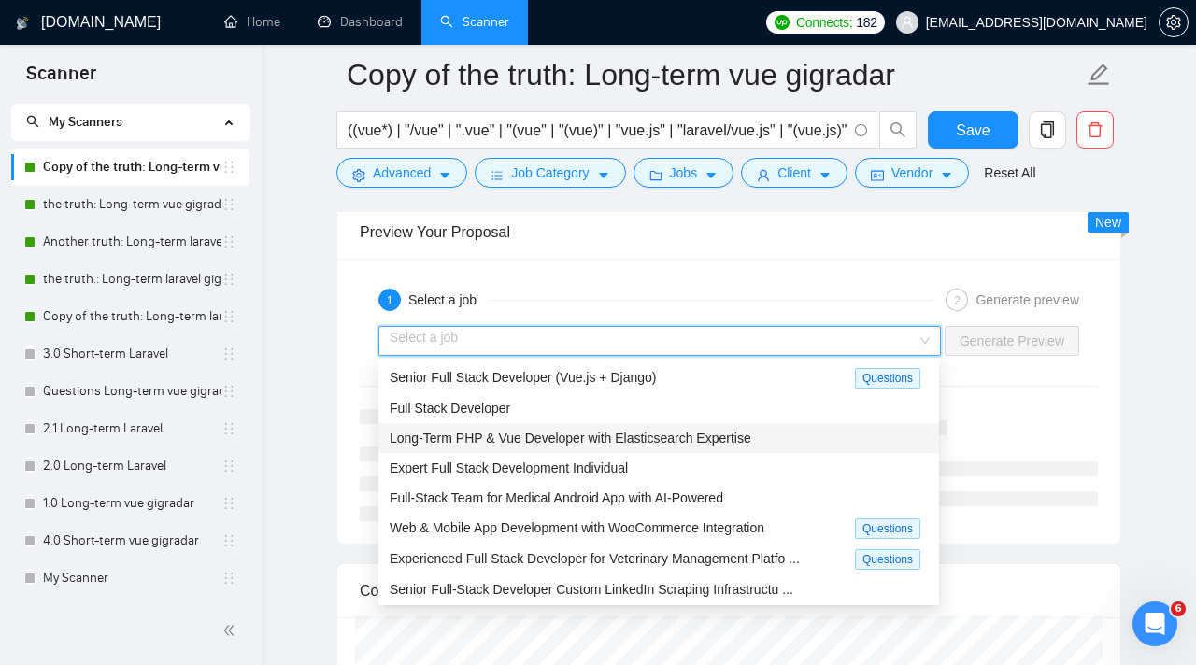
click at [802, 444] on div "Long-Term PHP & Vue Developer with Elasticsearch Expertise" at bounding box center [659, 438] width 538 height 21
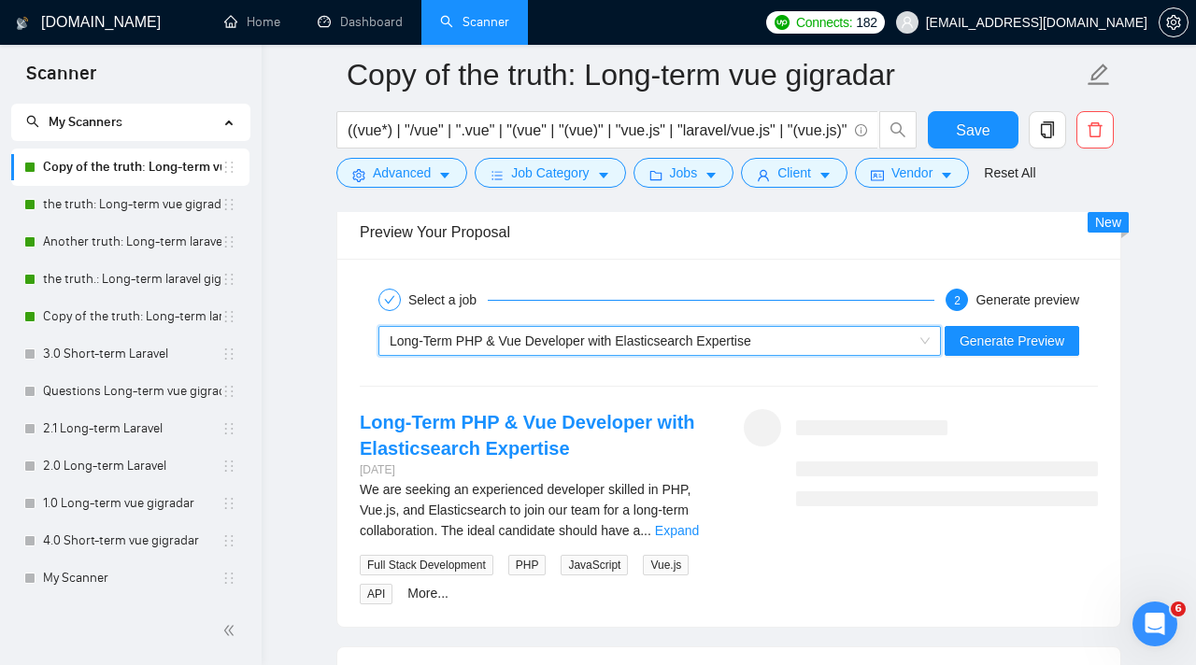
click at [995, 314] on div "Select a job 2 Generate preview" at bounding box center [729, 299] width 738 height 37
click at [938, 333] on div "Long-Term PHP & Vue Developer with Elasticsearch Expertise" at bounding box center [659, 341] width 562 height 30
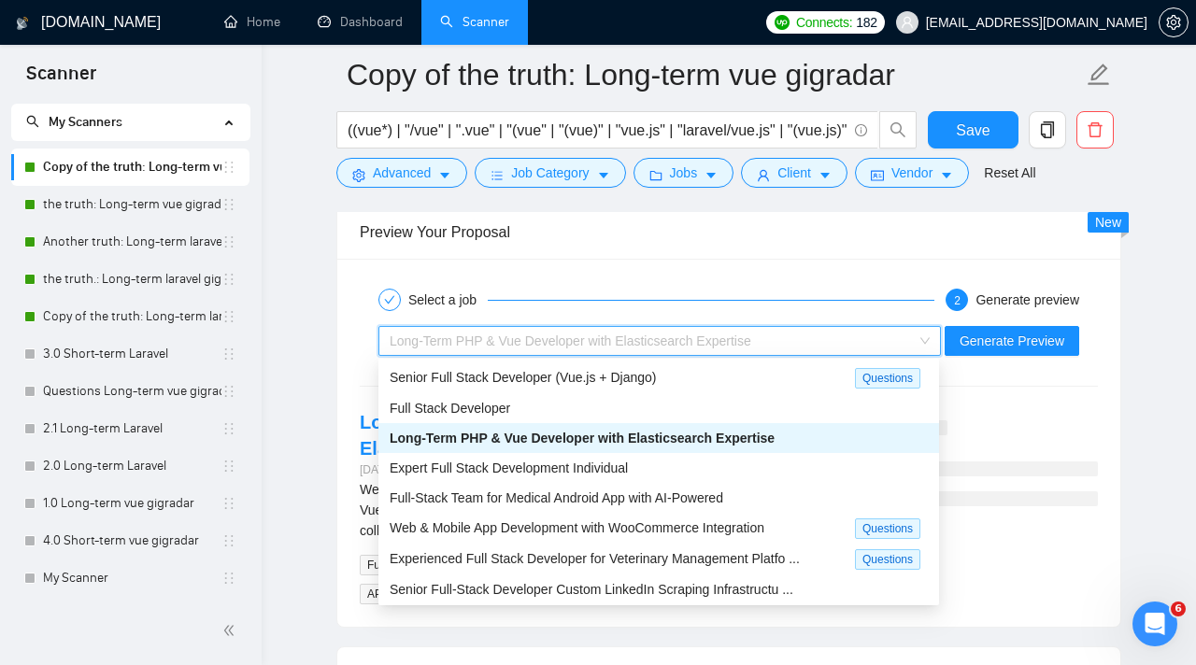
drag, startPoint x: 902, startPoint y: 336, endPoint x: 899, endPoint y: 351, distance: 15.4
click at [902, 336] on div "Long-Term PHP & Vue Developer with Elasticsearch Expertise" at bounding box center [651, 341] width 523 height 28
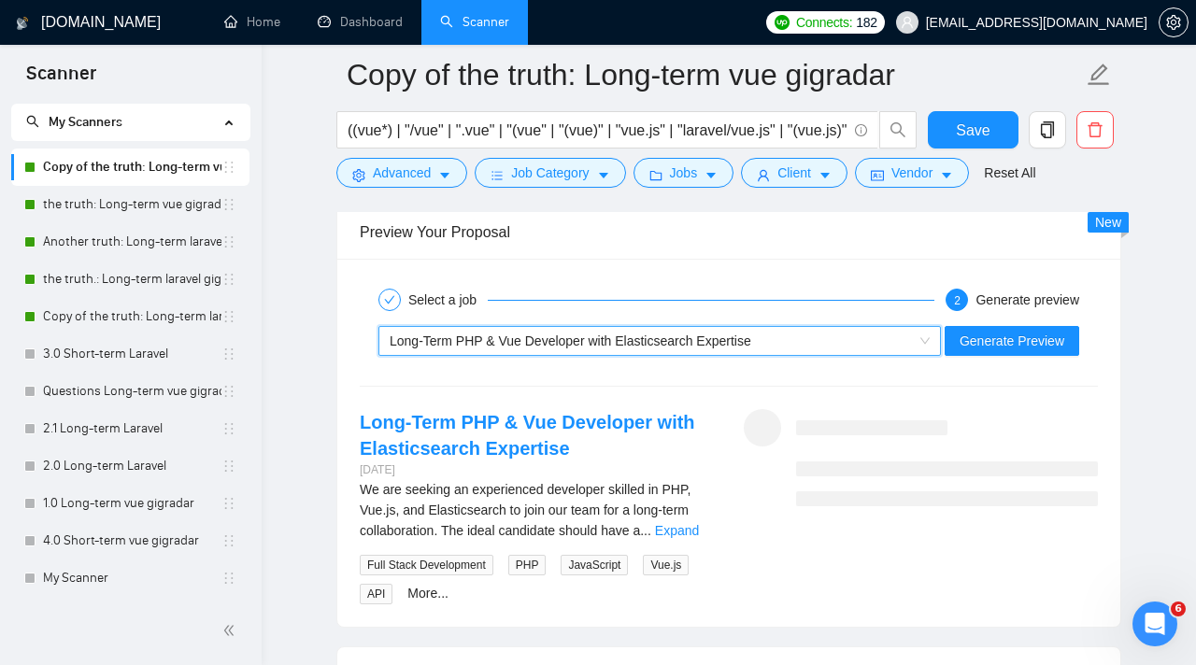
click at [864, 326] on div "Long-Term PHP & Vue Developer with Elasticsearch Expertise" at bounding box center [659, 341] width 562 height 30
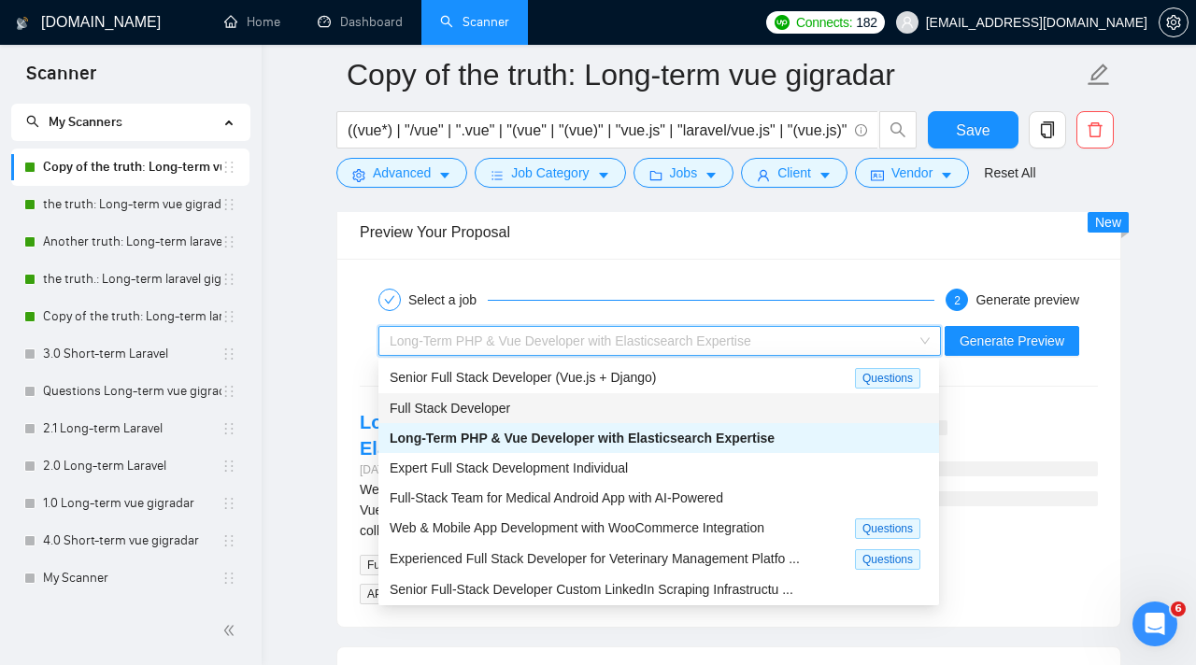
click at [849, 405] on div "Full Stack Developer" at bounding box center [659, 408] width 538 height 21
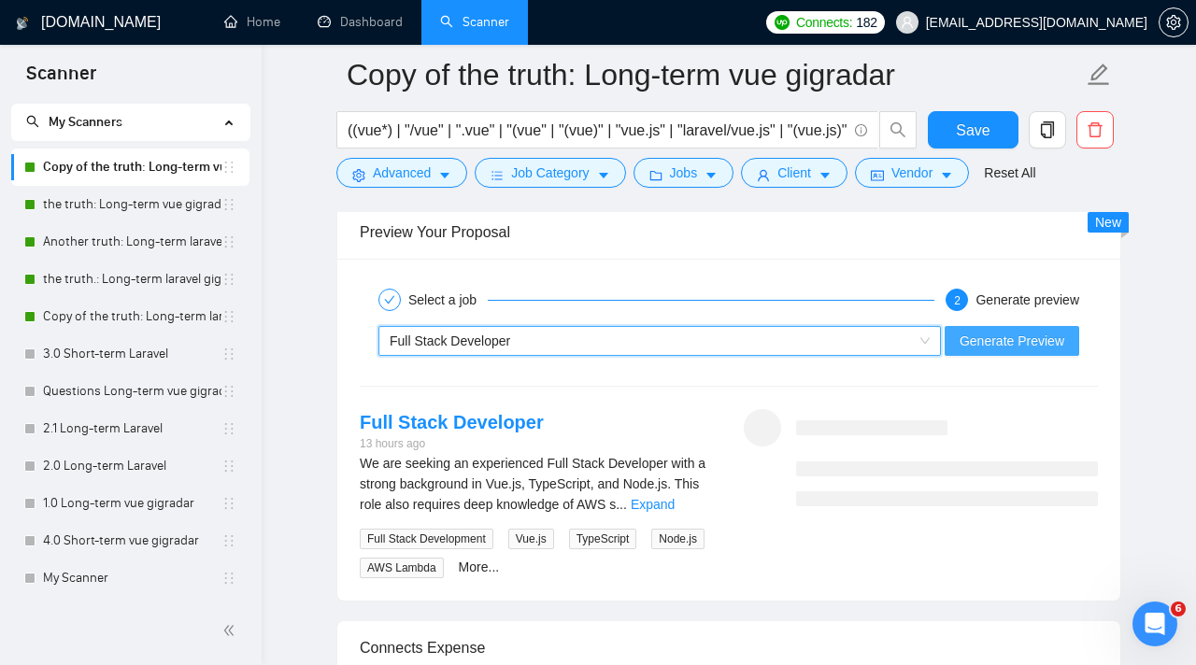
click at [1027, 348] on span "Generate Preview" at bounding box center [1011, 341] width 105 height 21
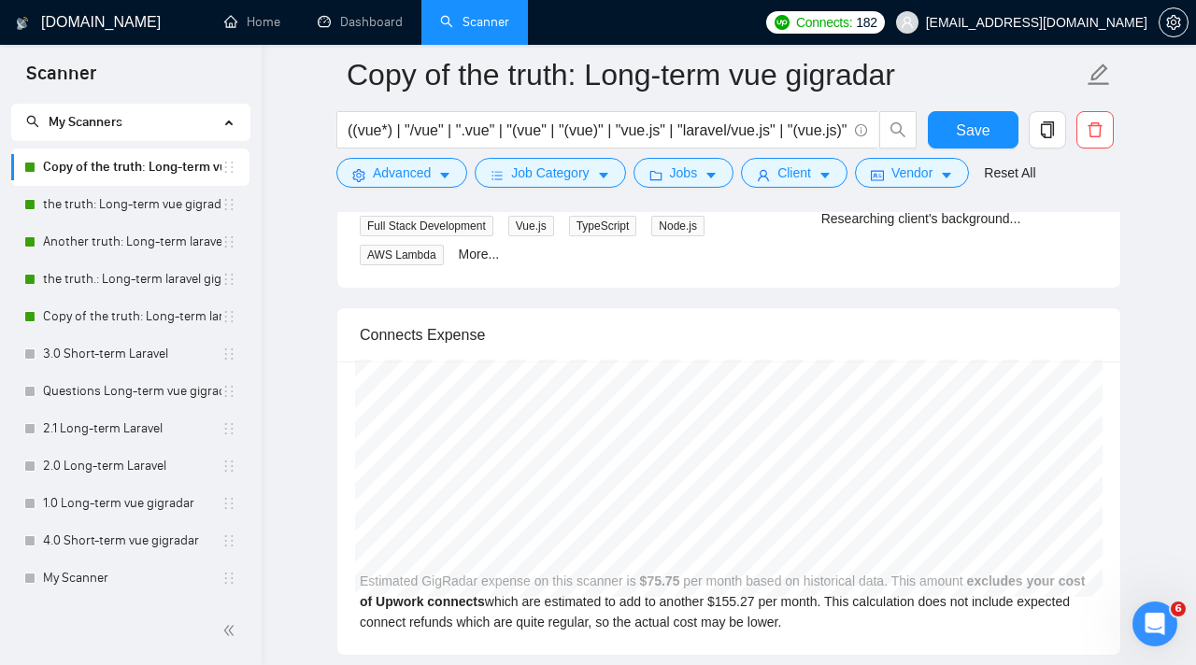
scroll to position [3954, 0]
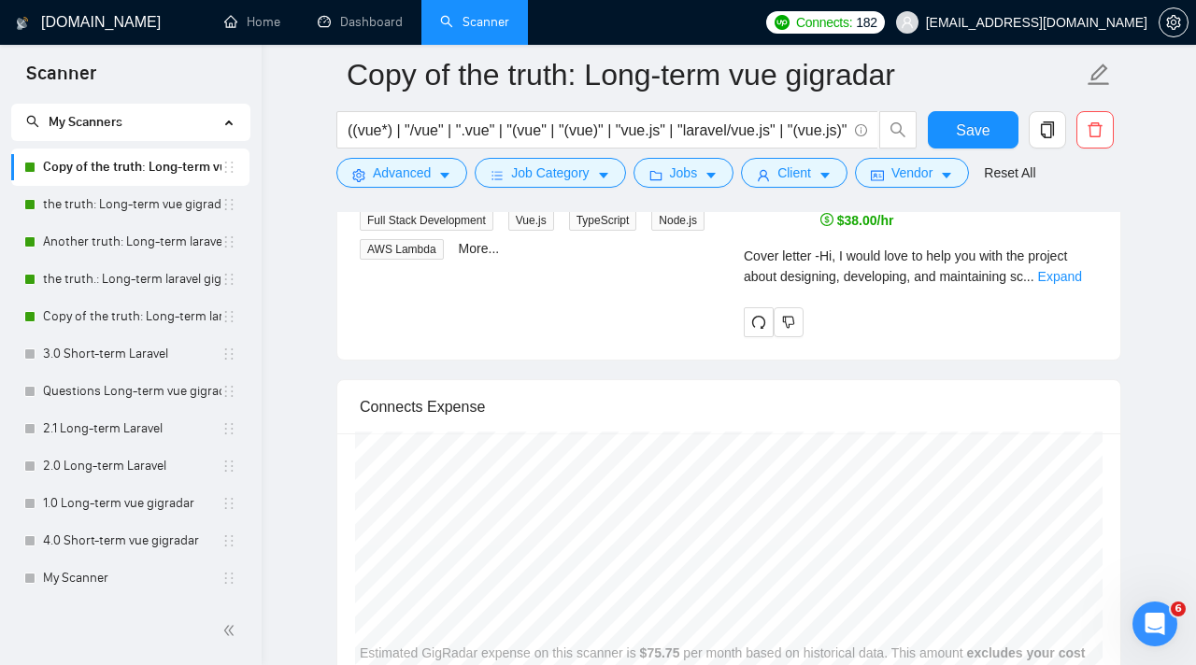
scroll to position [3726, 0]
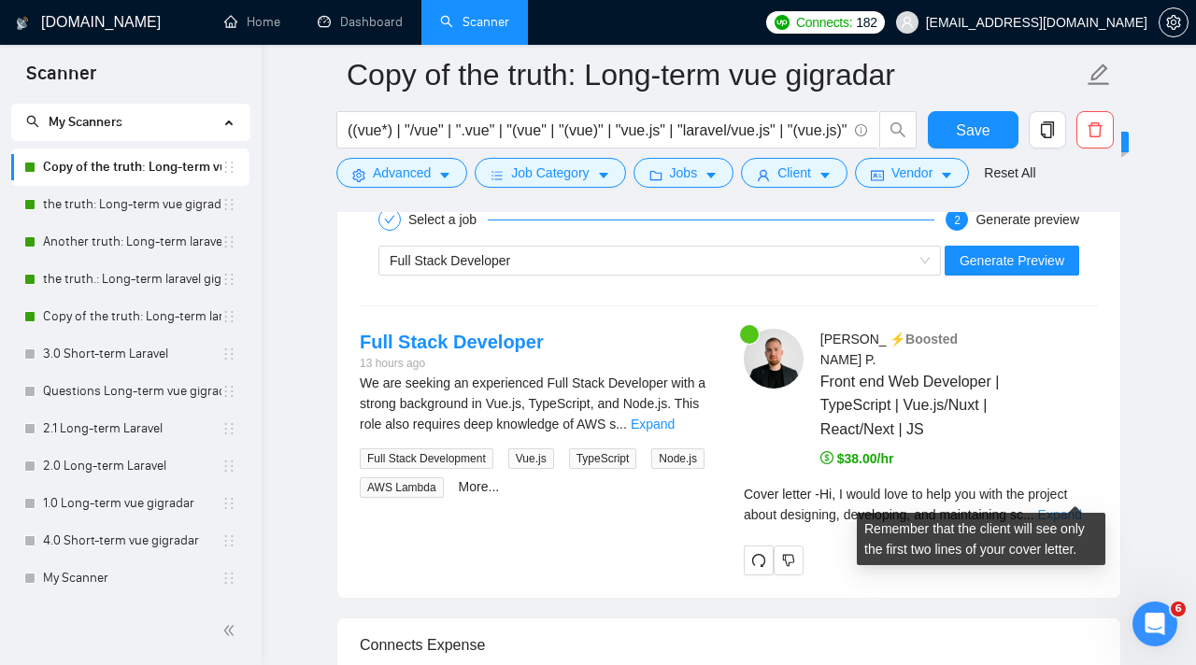
click at [1060, 507] on link "Expand" at bounding box center [1060, 514] width 44 height 15
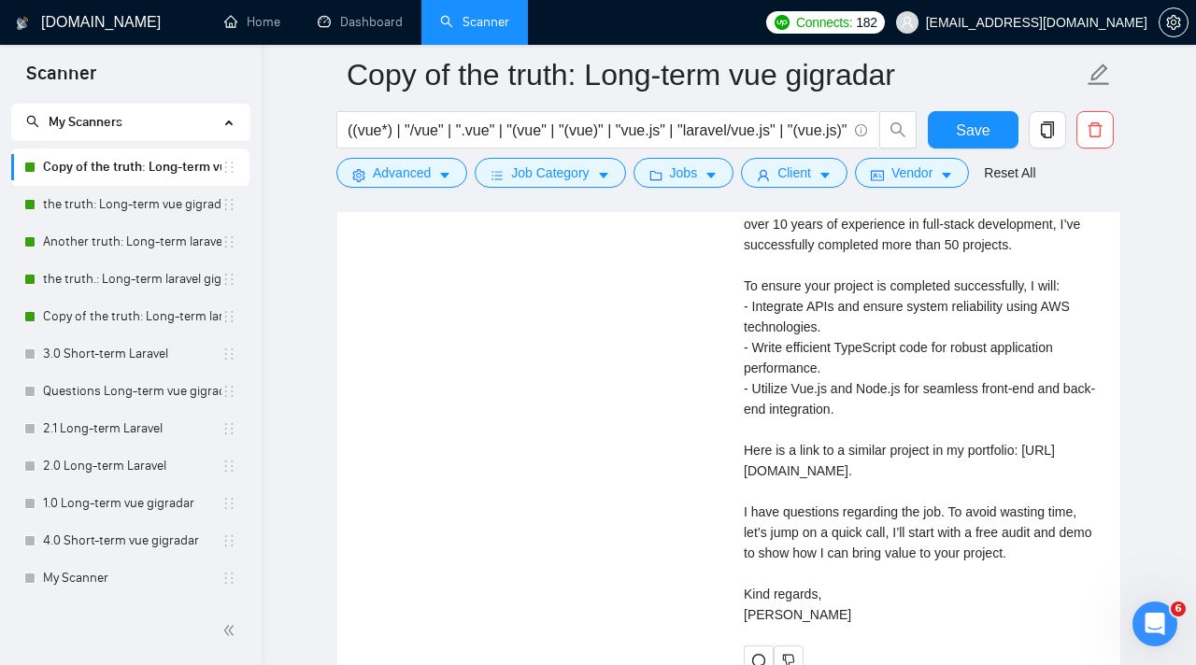
scroll to position [4153, 0]
click at [975, 134] on span "Save" at bounding box center [973, 130] width 34 height 23
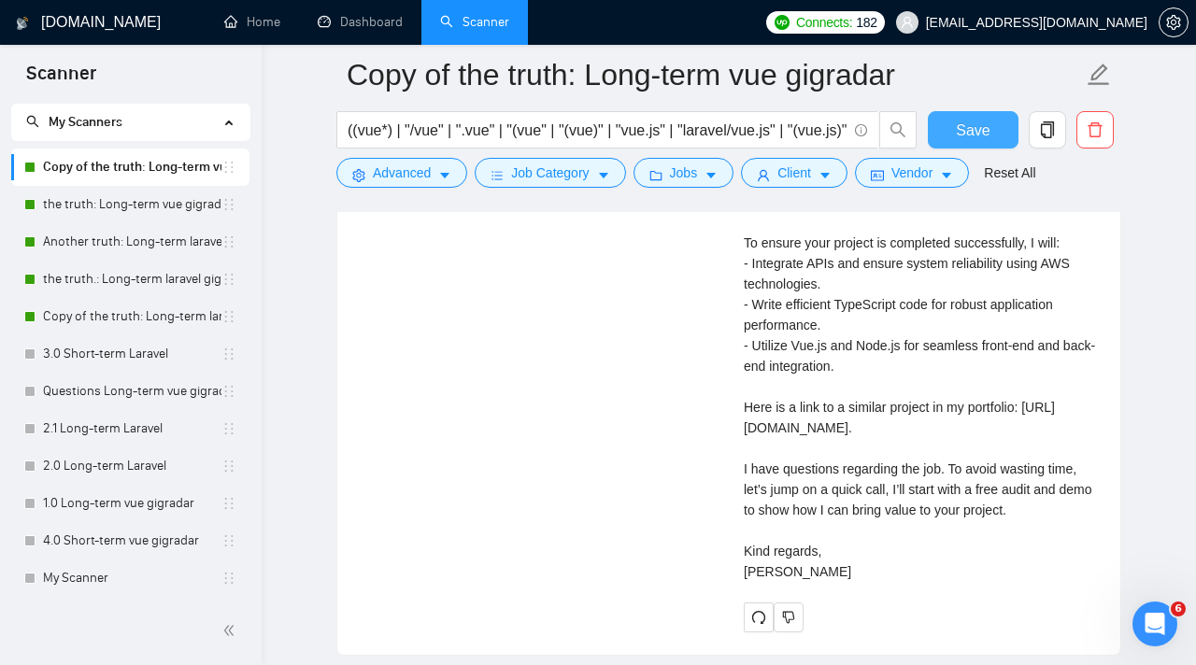
scroll to position [4198, 0]
click at [125, 243] on link "Another truth: Long-term laravel gigradar" at bounding box center [132, 241] width 178 height 37
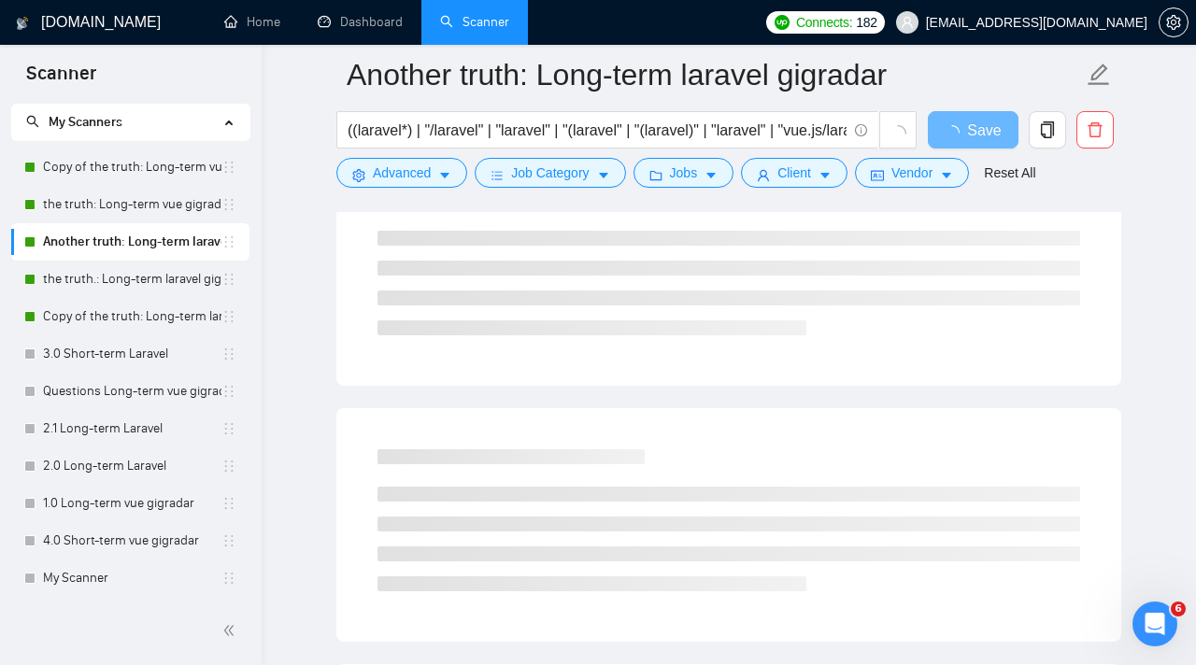
scroll to position [776, 0]
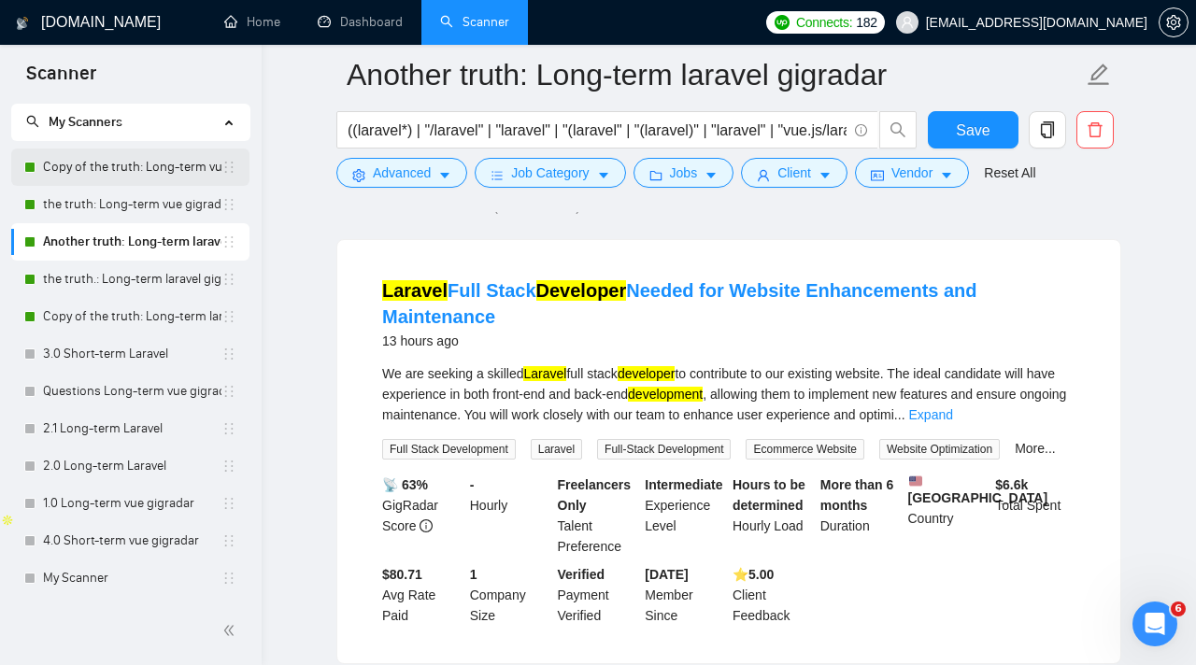
click at [113, 171] on link "Copy of the truth: Long-term vue gigradar" at bounding box center [132, 167] width 178 height 37
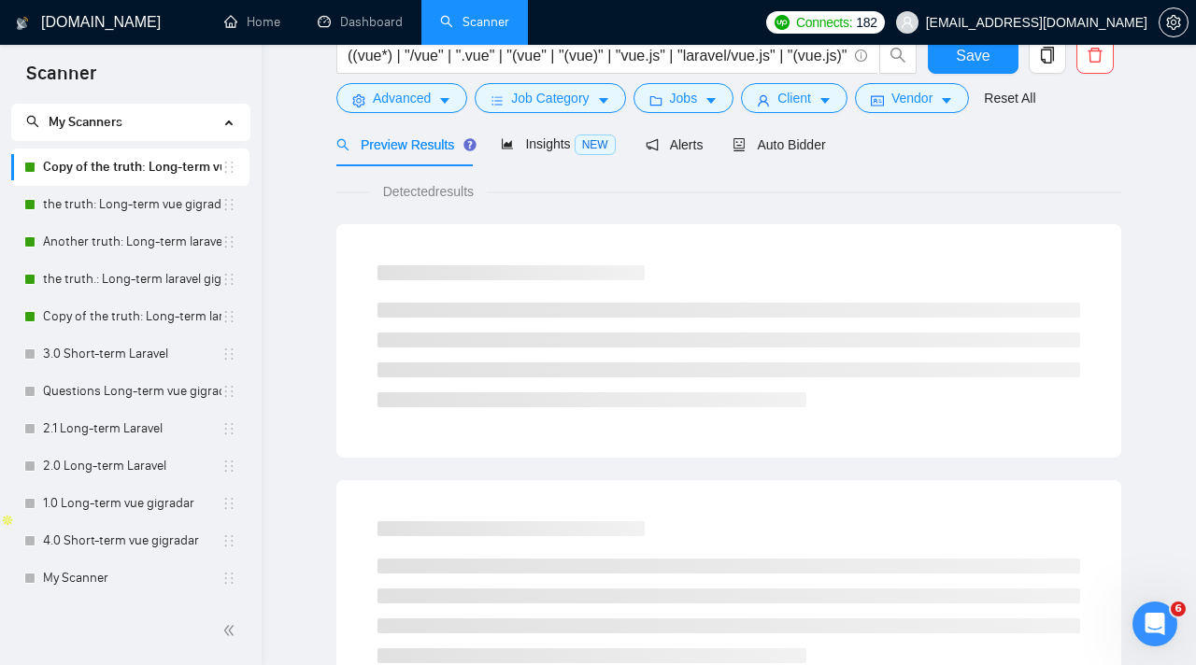
scroll to position [17, 0]
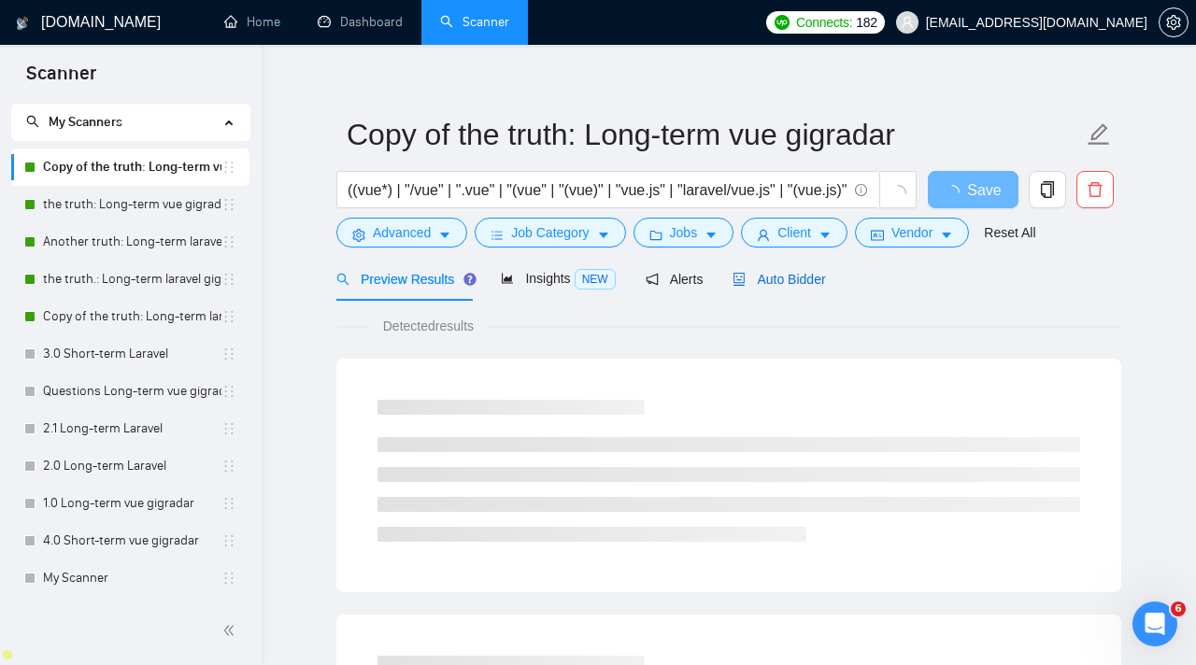
click at [774, 287] on div "Auto Bidder" at bounding box center [778, 279] width 92 height 21
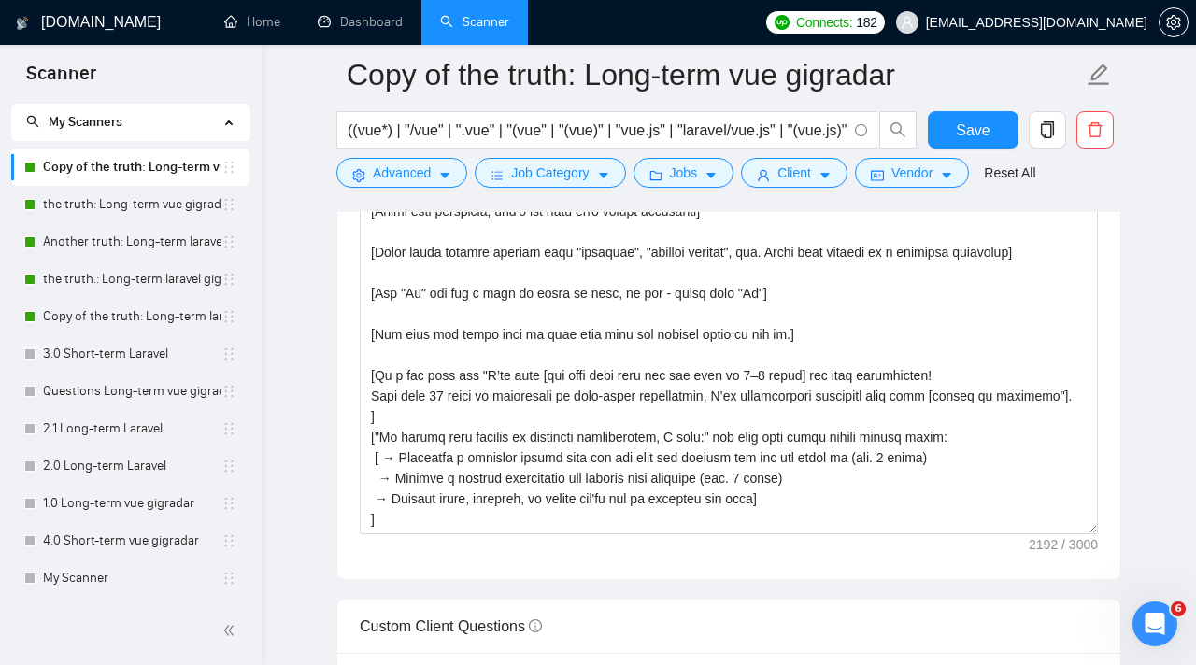
scroll to position [2179, 0]
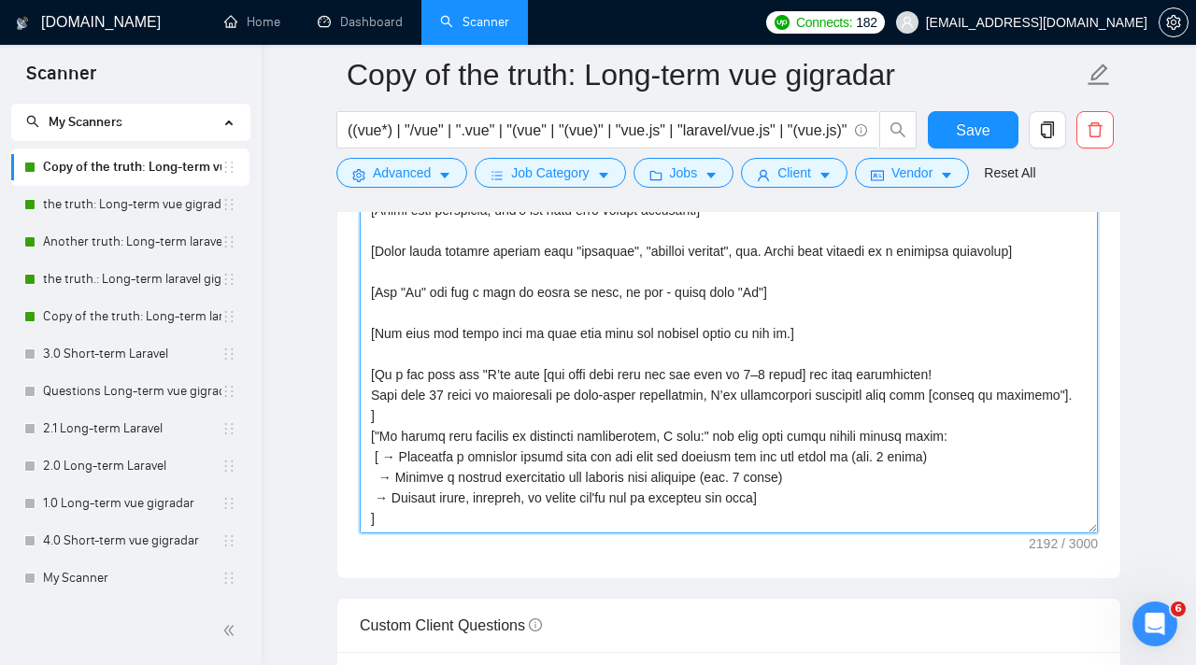
click at [953, 376] on textarea "Cover letter template:" at bounding box center [729, 323] width 738 height 420
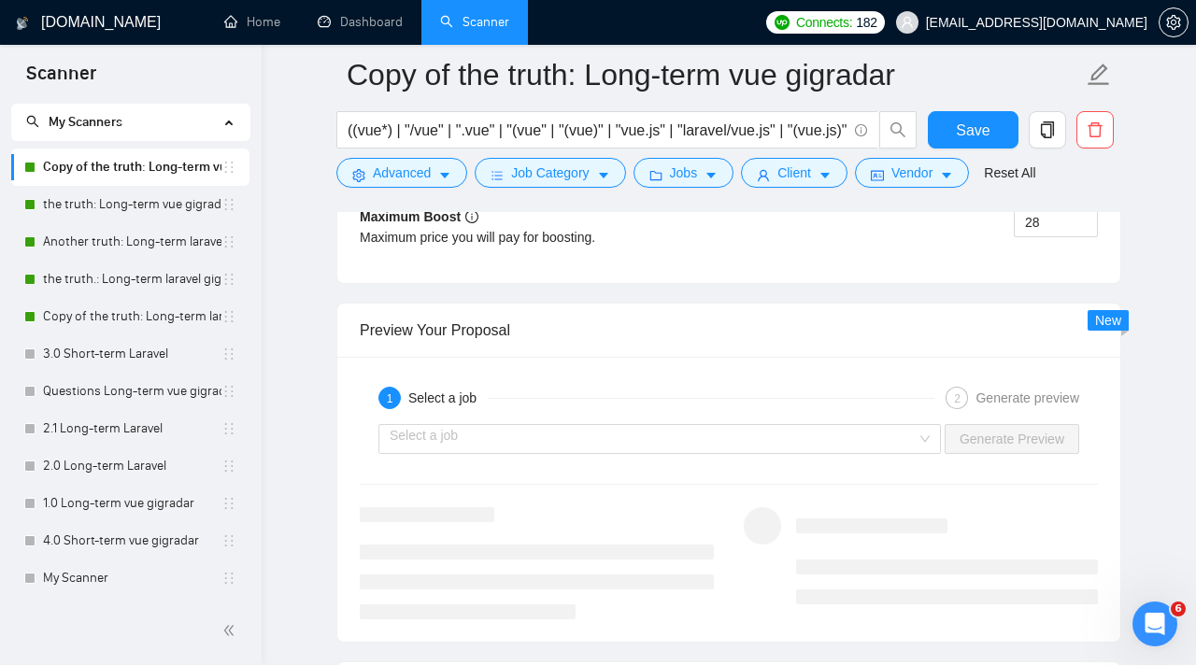
scroll to position [3566, 0]
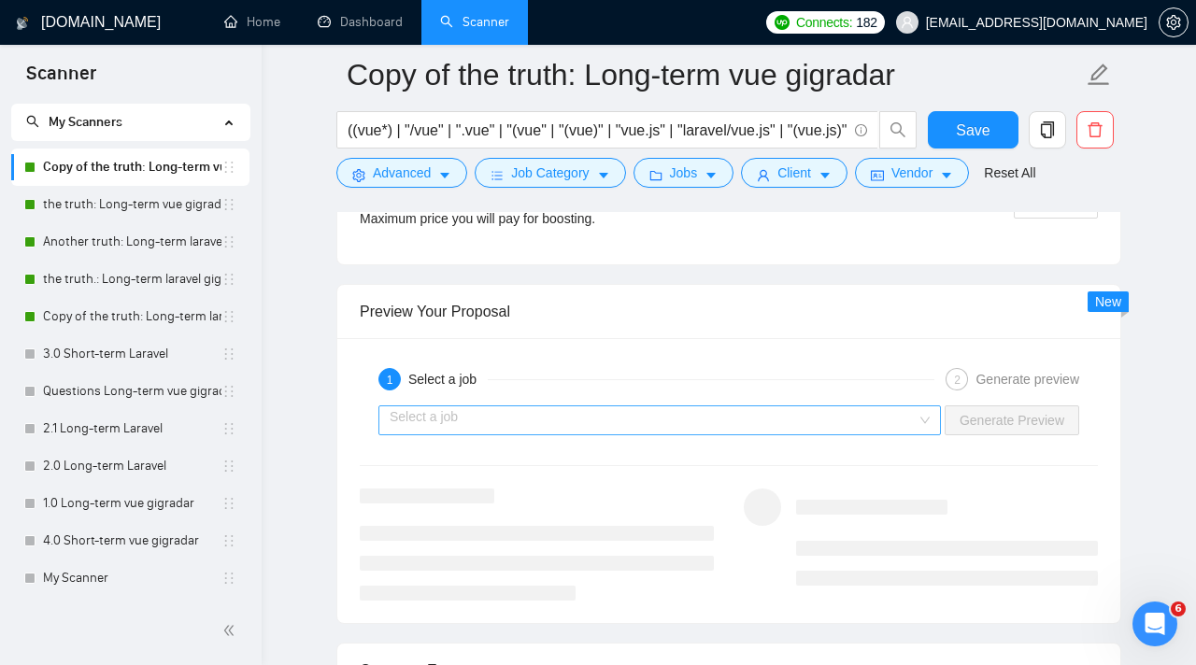
click at [932, 421] on div "Select a job" at bounding box center [659, 420] width 562 height 30
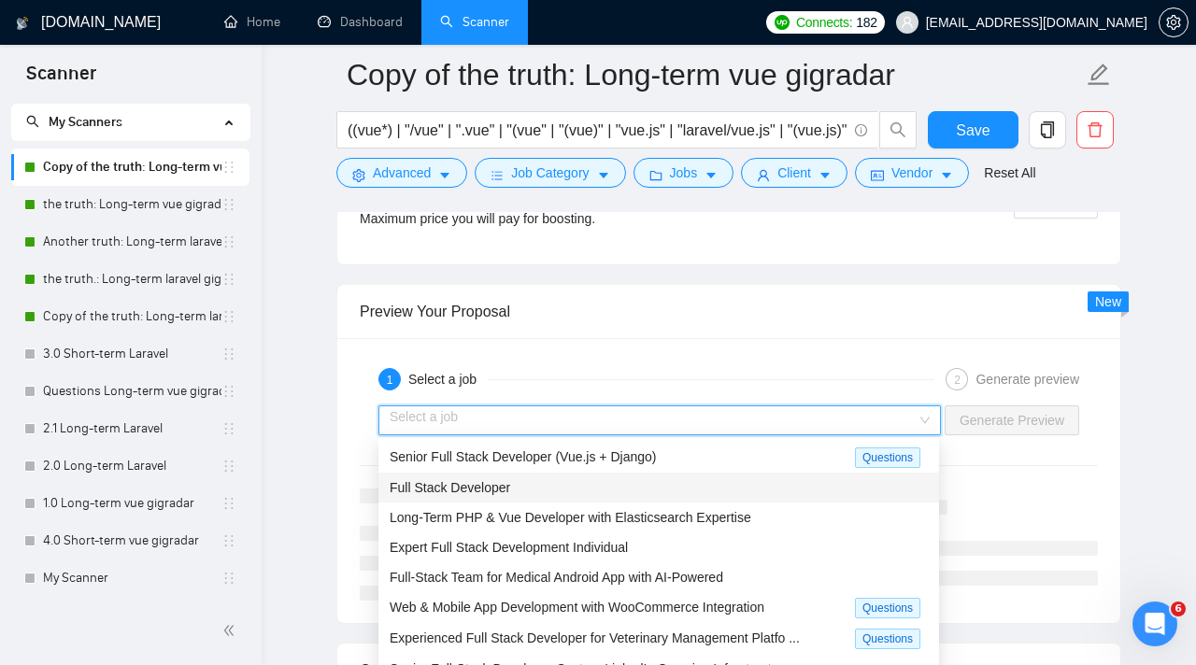
click at [688, 494] on div "Full Stack Developer" at bounding box center [659, 487] width 538 height 21
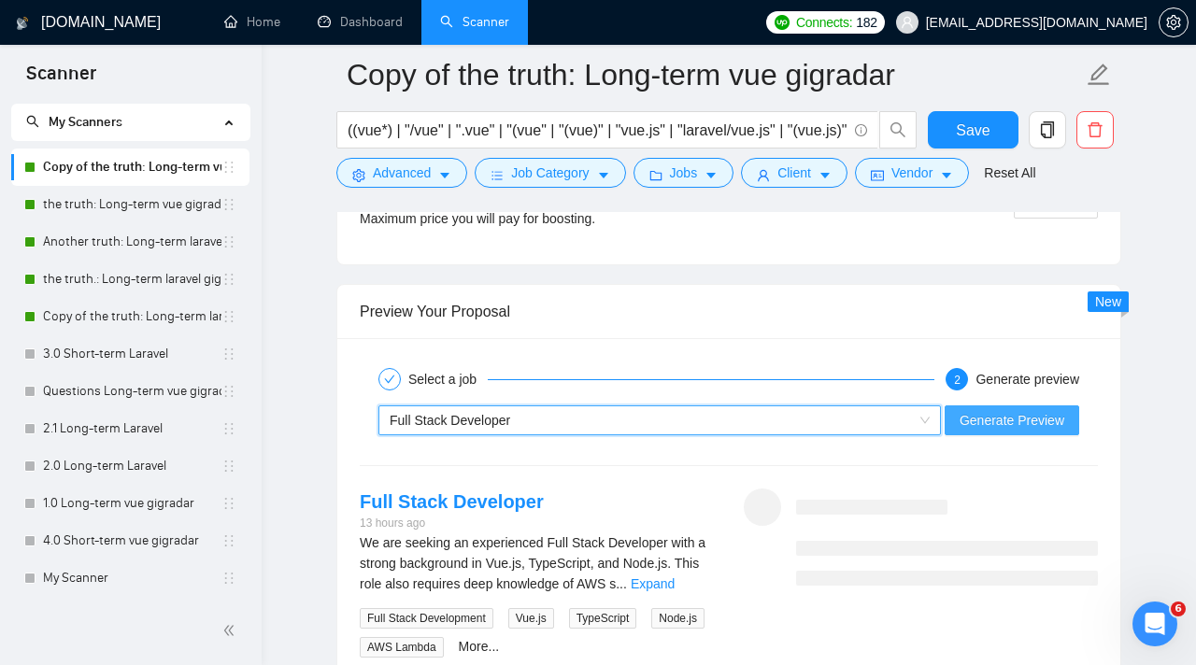
click at [955, 420] on button "Generate Preview" at bounding box center [1012, 420] width 135 height 30
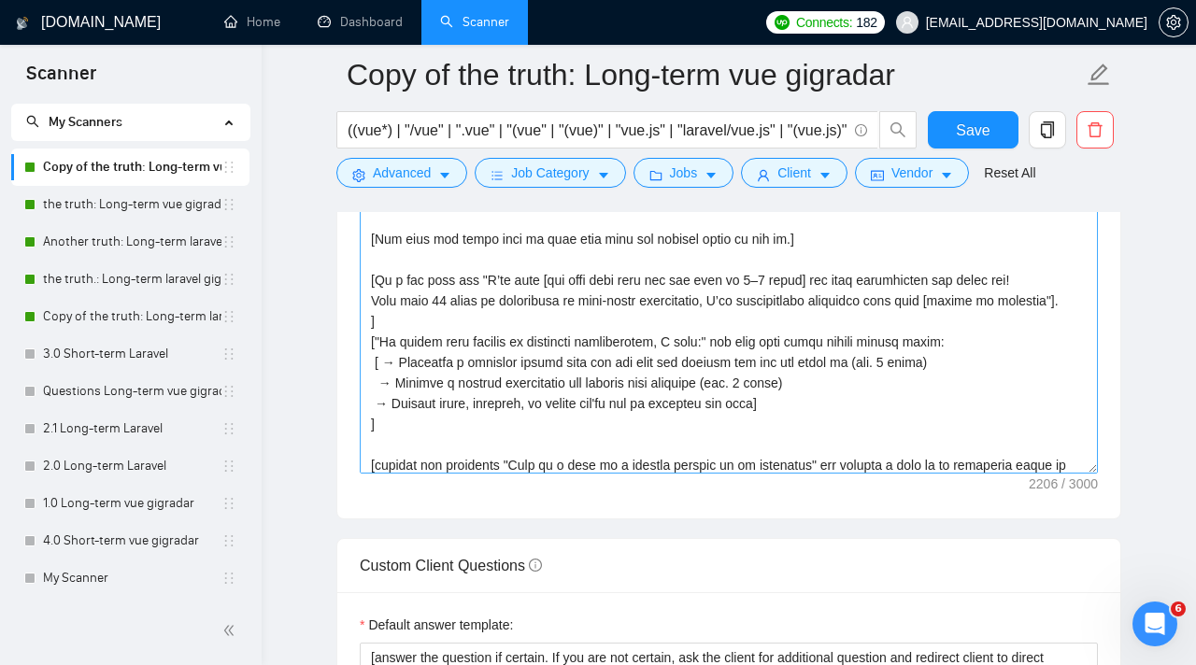
scroll to position [32, 0]
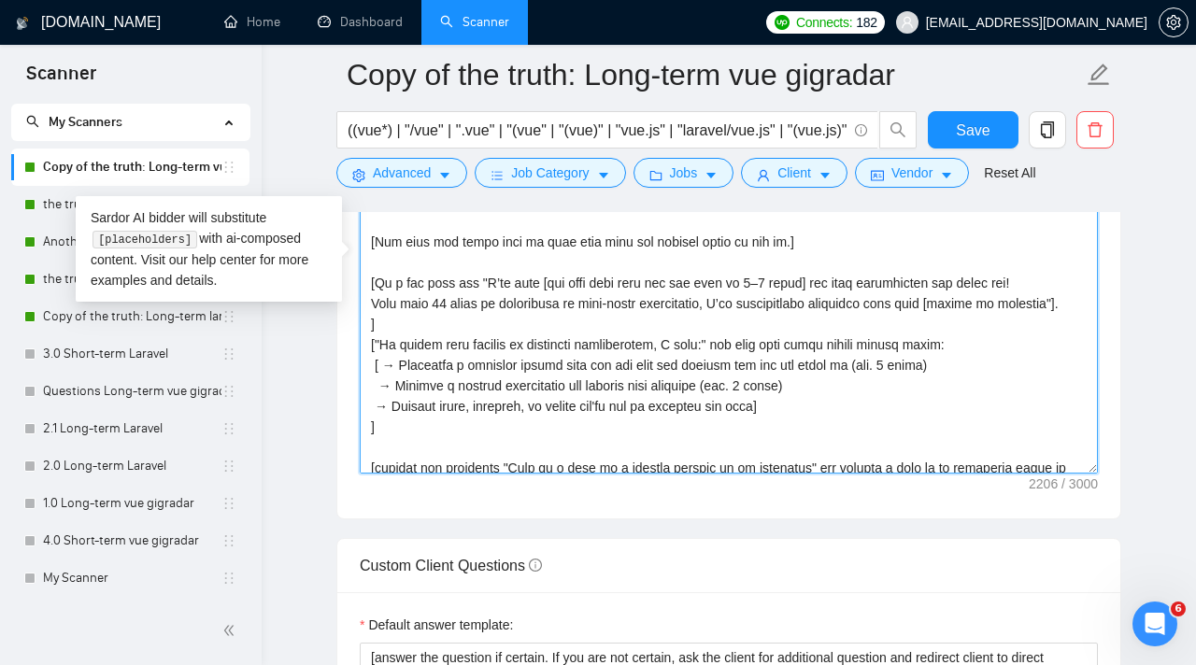
drag, startPoint x: 493, startPoint y: 283, endPoint x: 544, endPoint y: 284, distance: 50.5
click at [544, 284] on textarea "Cover letter template:" at bounding box center [729, 263] width 738 height 420
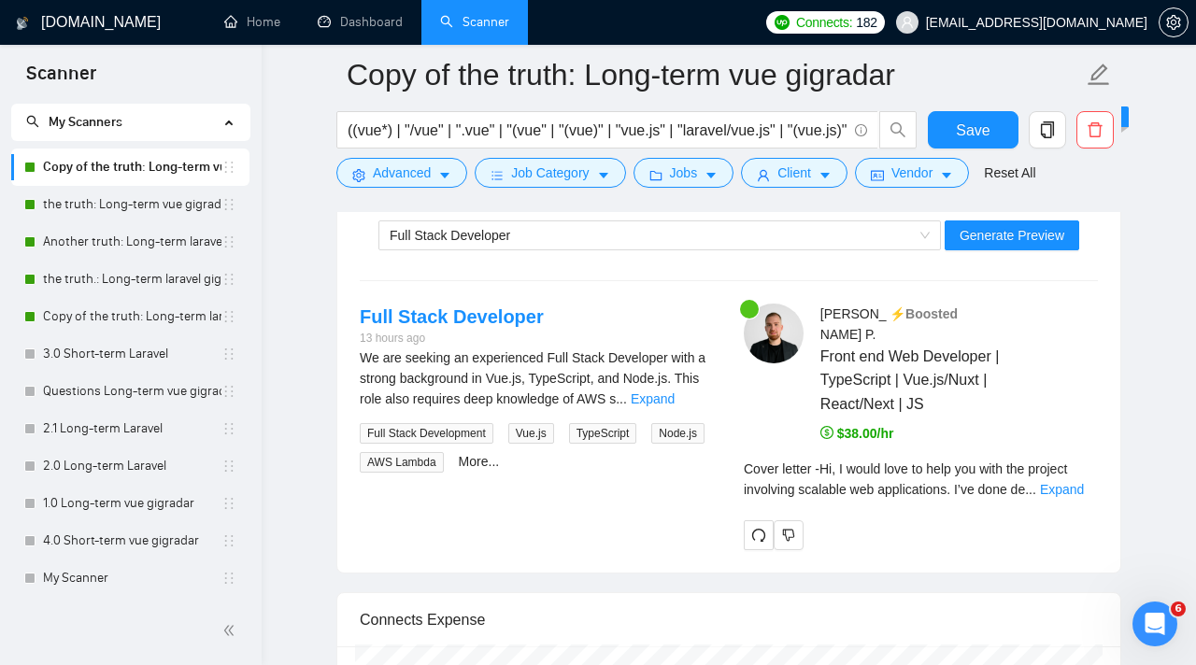
scroll to position [3686, 0]
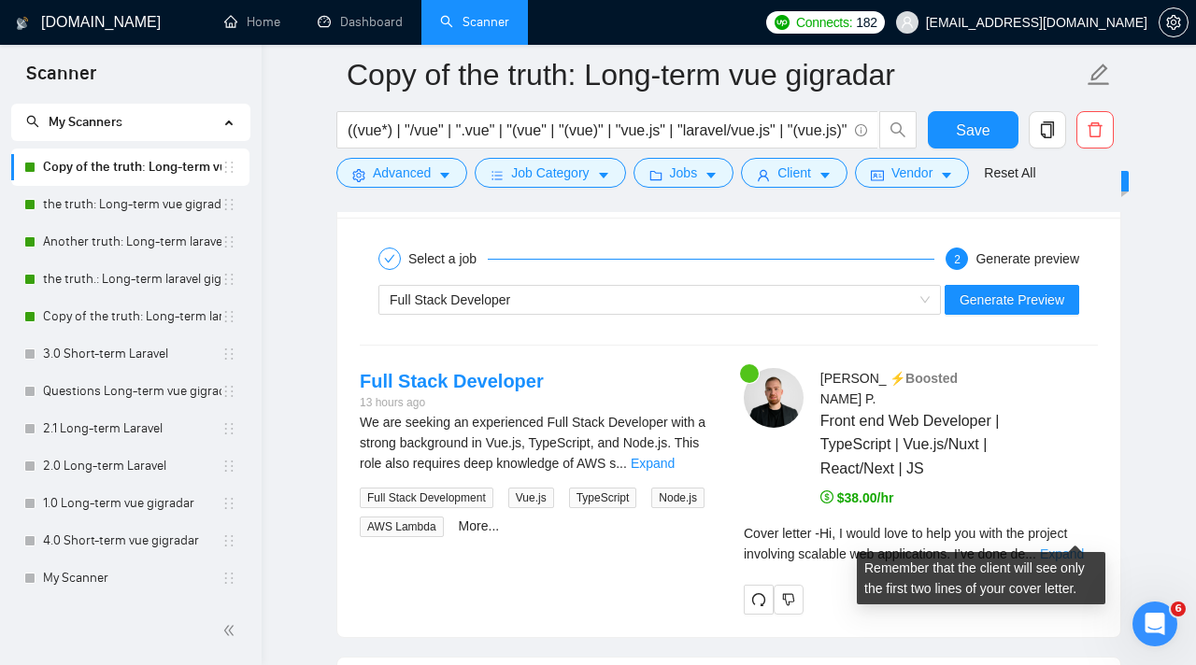
click at [1070, 547] on link "Expand" at bounding box center [1062, 554] width 44 height 15
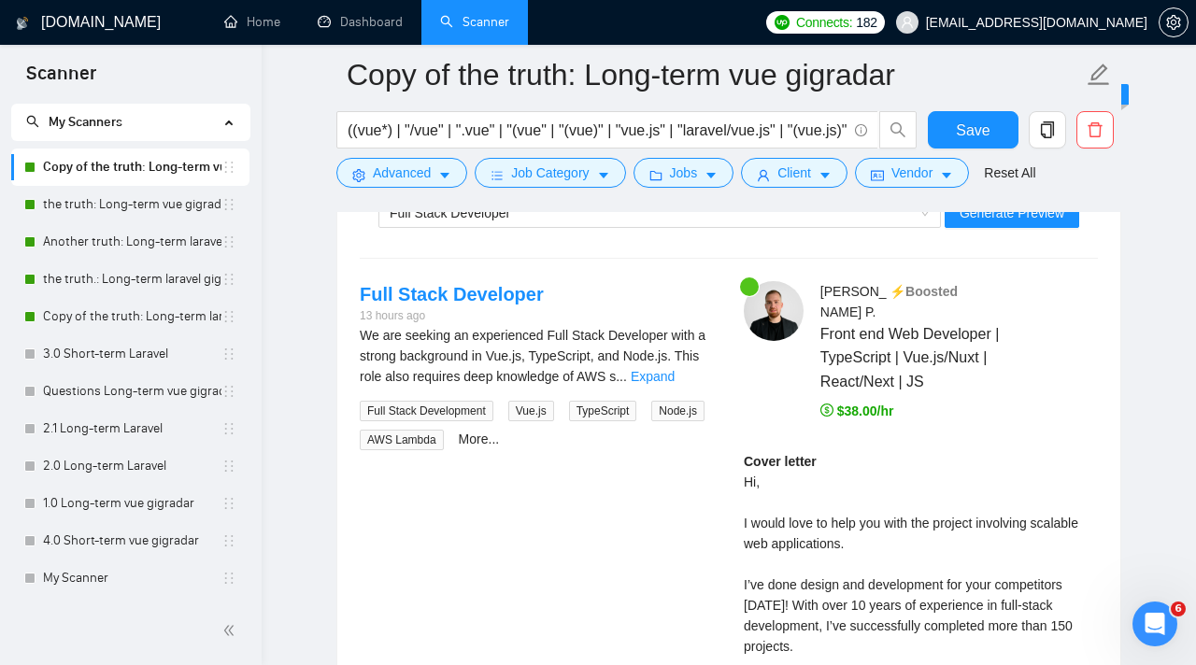
scroll to position [3729, 0]
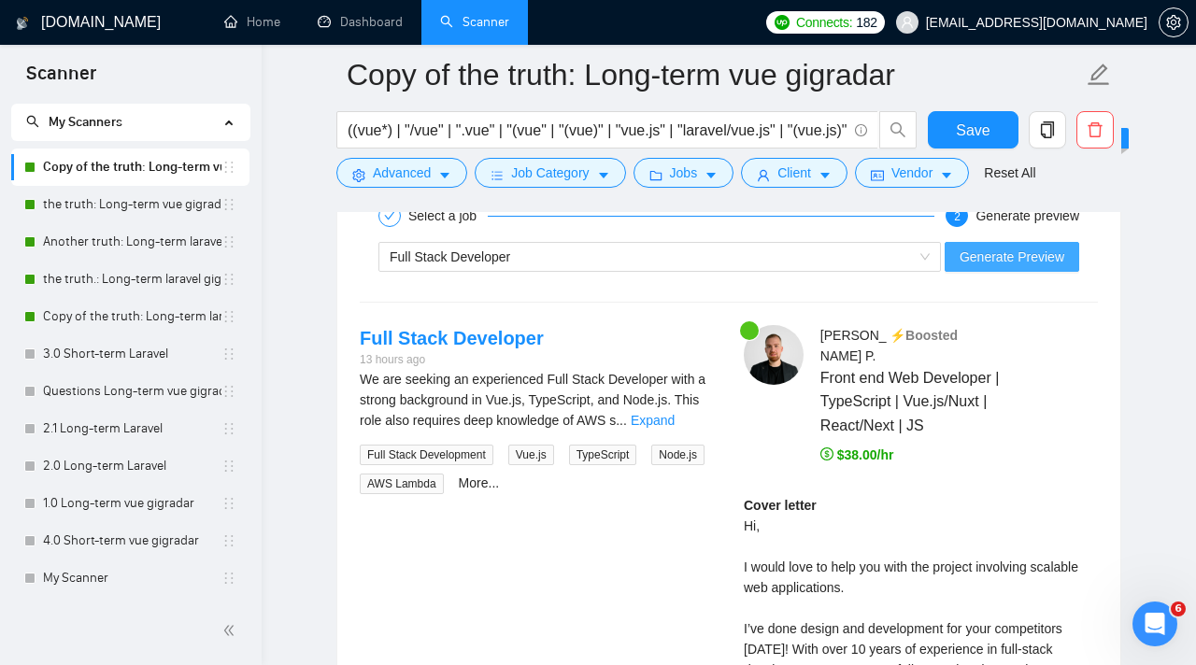
click at [1012, 255] on span "Generate Preview" at bounding box center [1011, 257] width 105 height 21
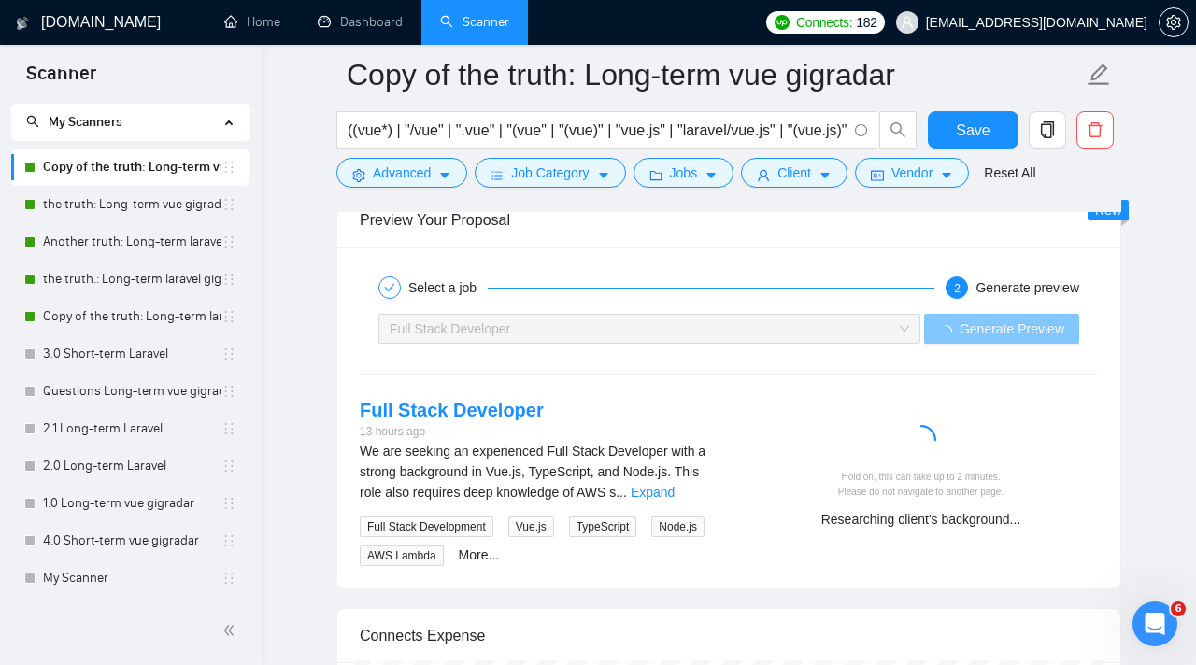
scroll to position [3660, 0]
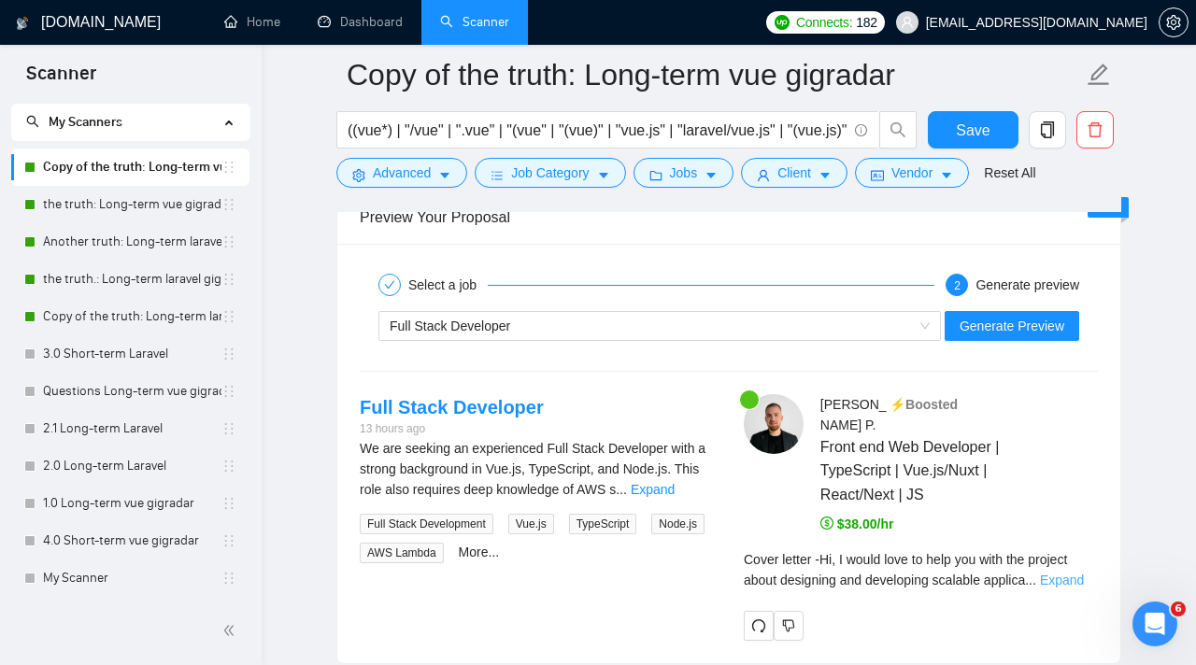
click at [1068, 573] on link "Expand" at bounding box center [1062, 580] width 44 height 15
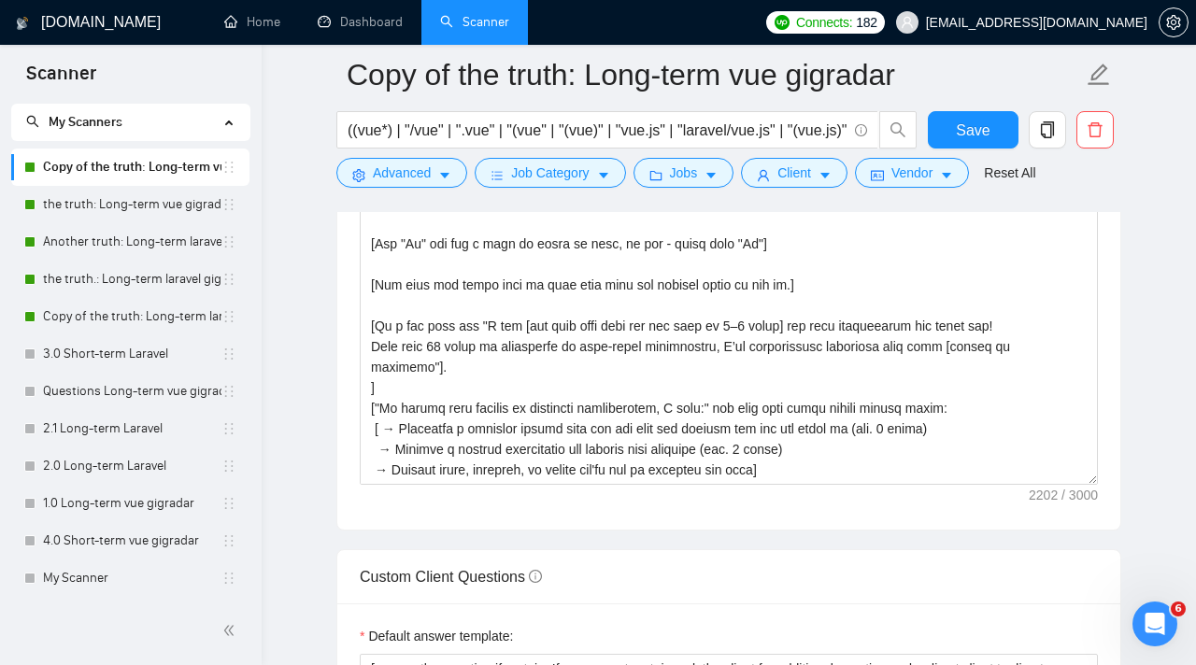
scroll to position [2231, 0]
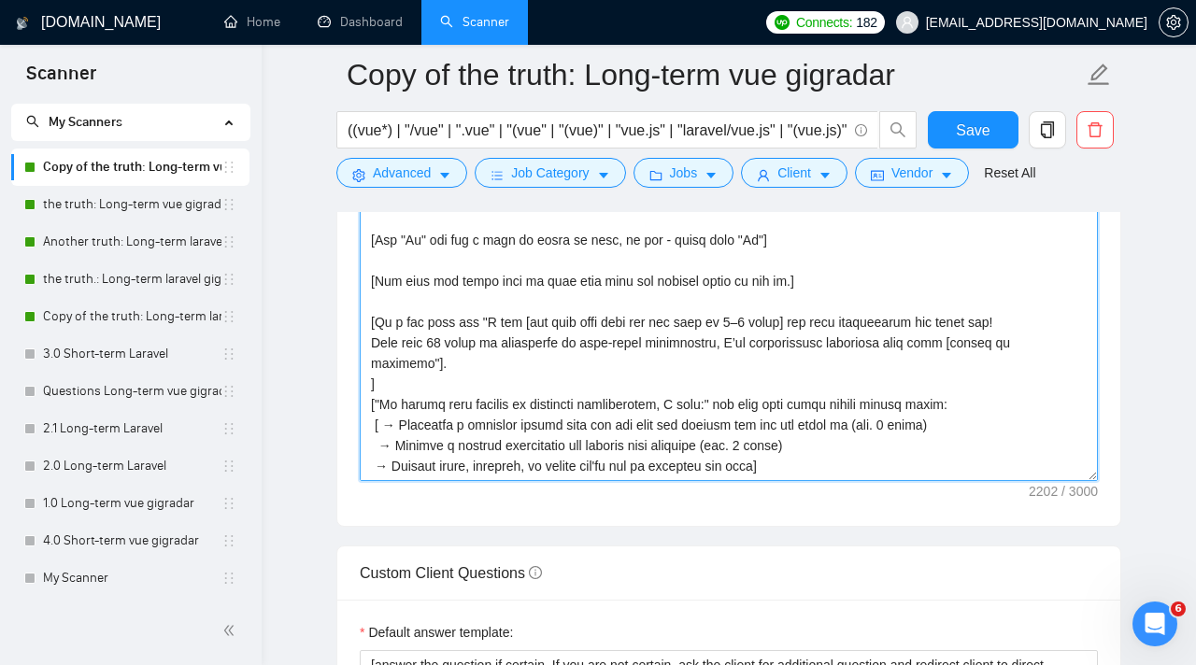
click at [507, 324] on textarea "Cover letter template:" at bounding box center [729, 271] width 738 height 420
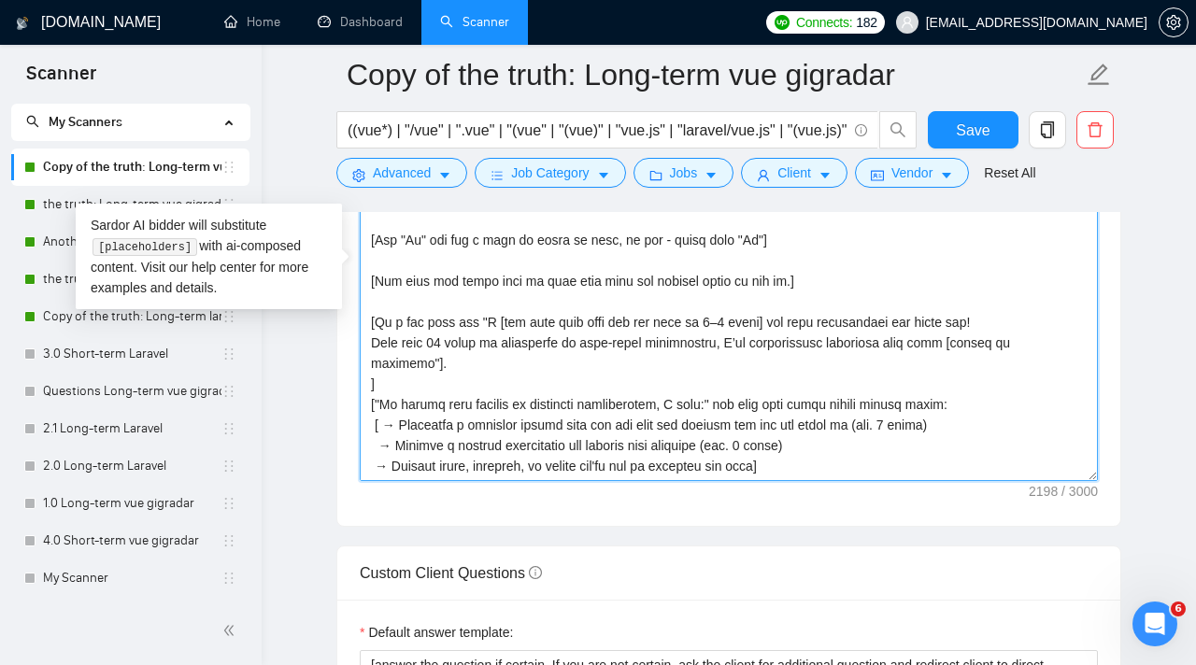
click at [502, 318] on textarea "Cover letter template:" at bounding box center [729, 271] width 738 height 420
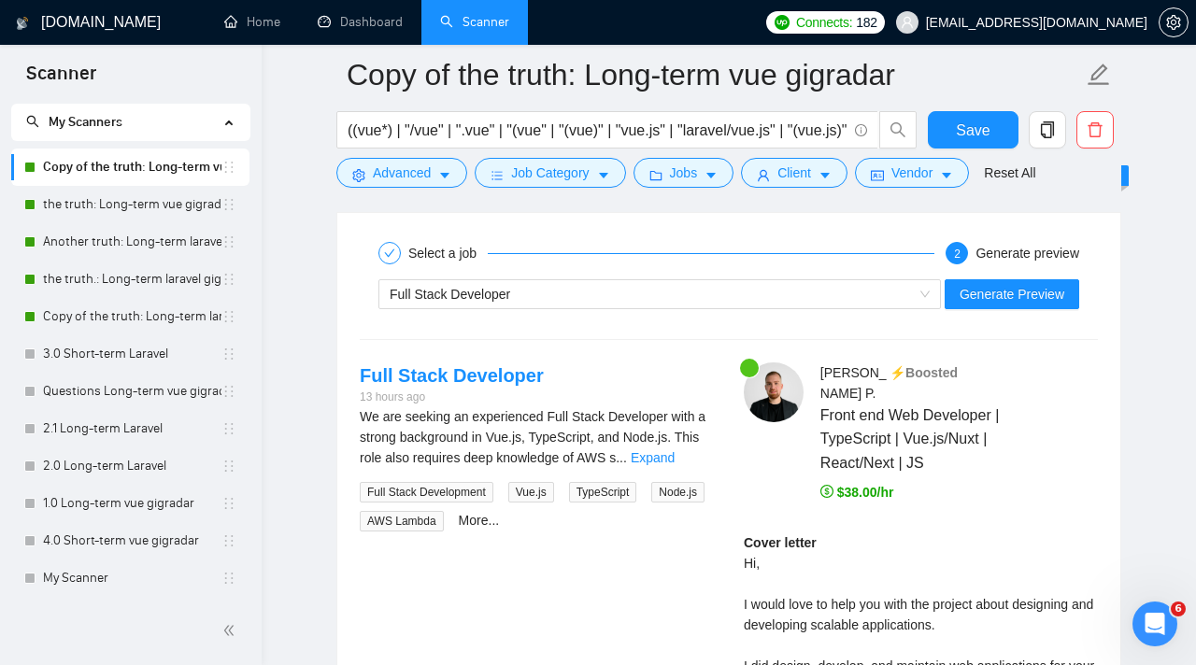
scroll to position [3637, 0]
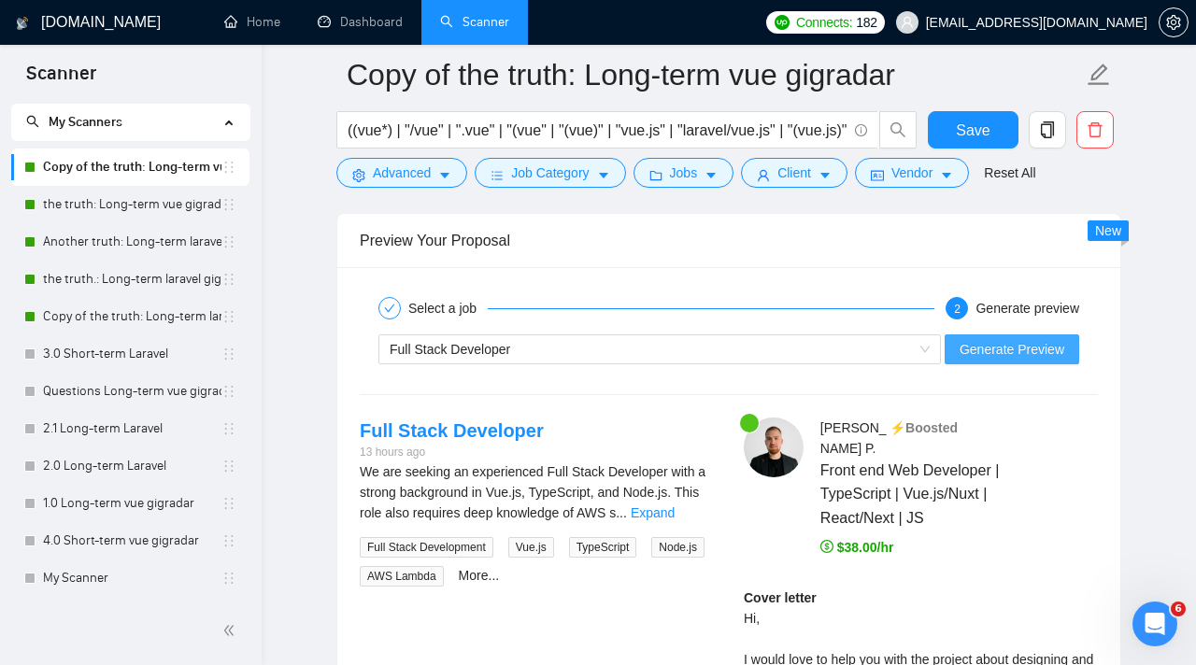
click at [992, 357] on span "Generate Preview" at bounding box center [1011, 349] width 105 height 21
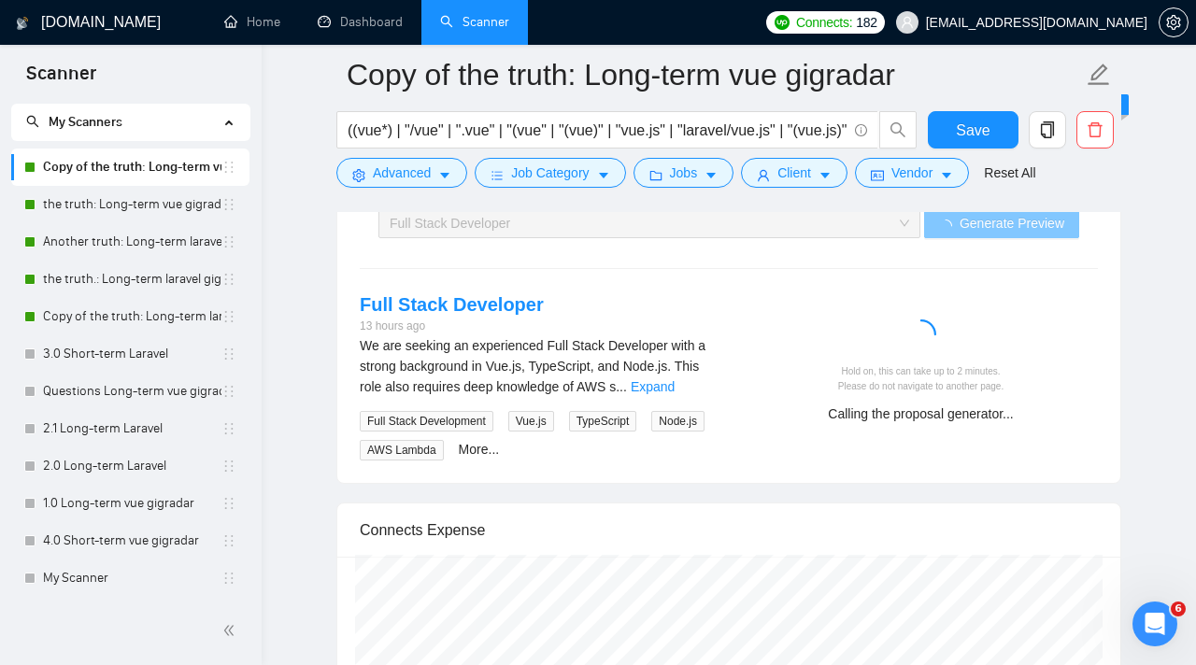
scroll to position [3762, 0]
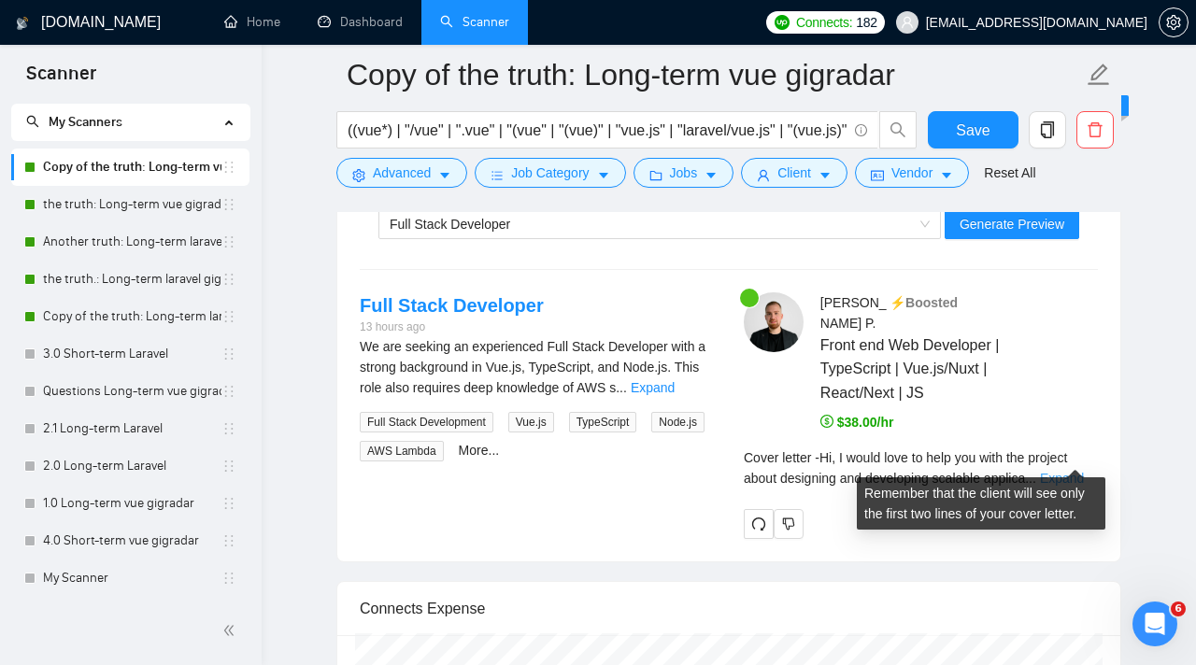
click at [1071, 471] on link "Expand" at bounding box center [1062, 478] width 44 height 15
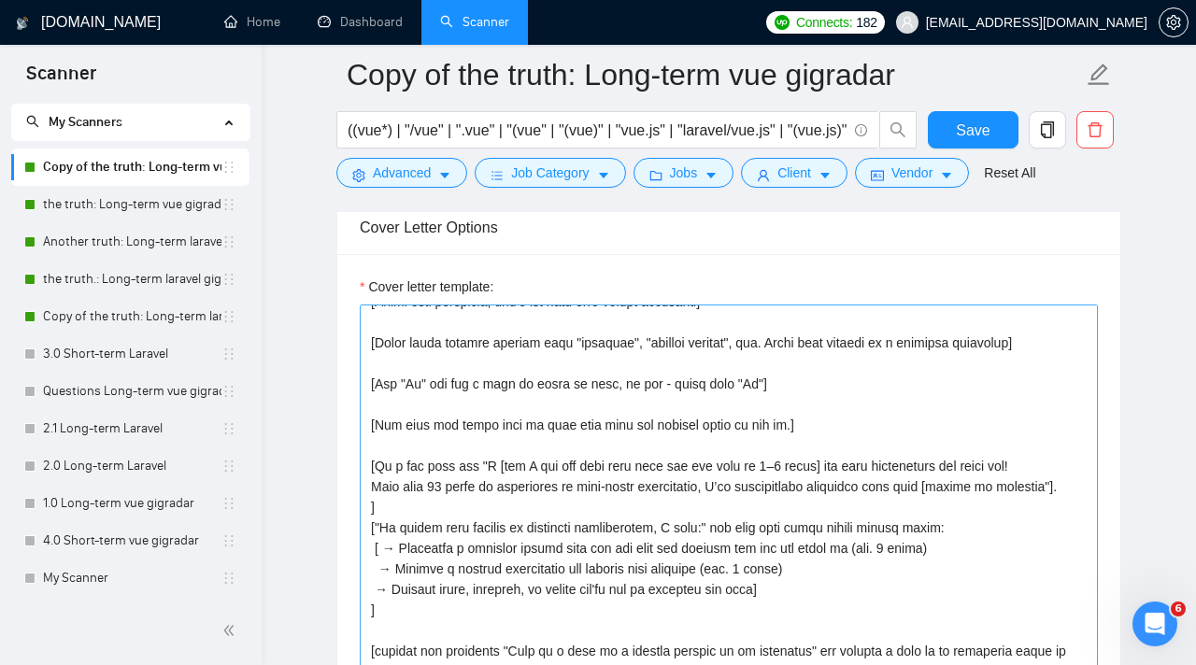
scroll to position [143, 0]
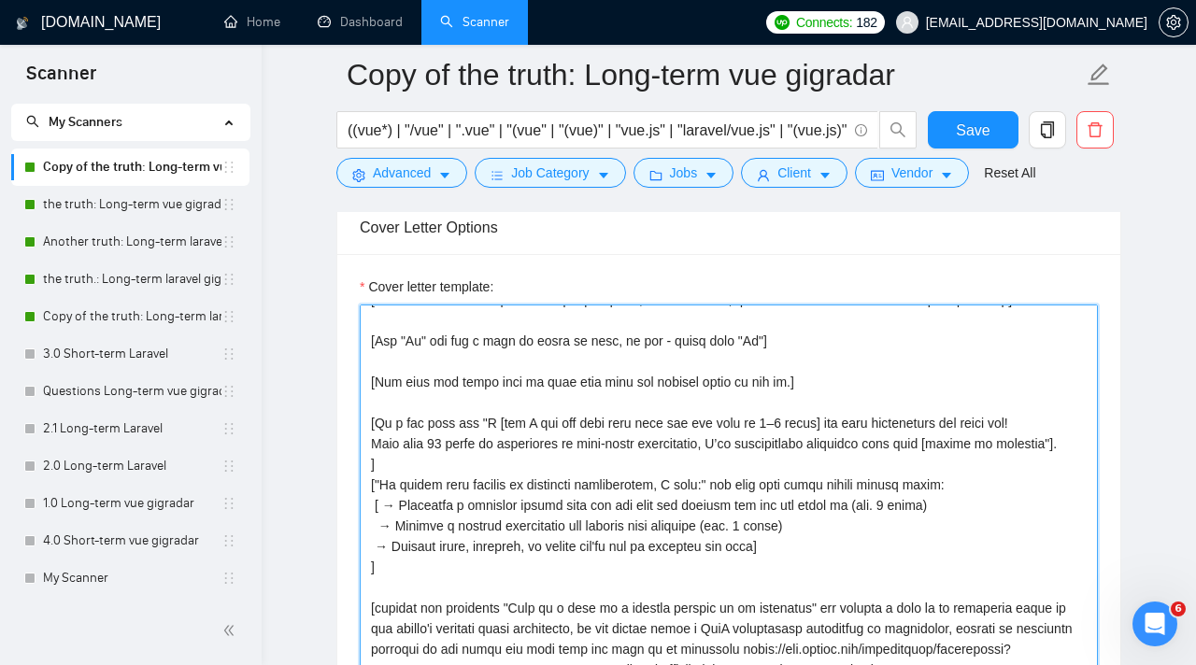
click at [424, 386] on textarea "Cover letter template:" at bounding box center [729, 515] width 738 height 420
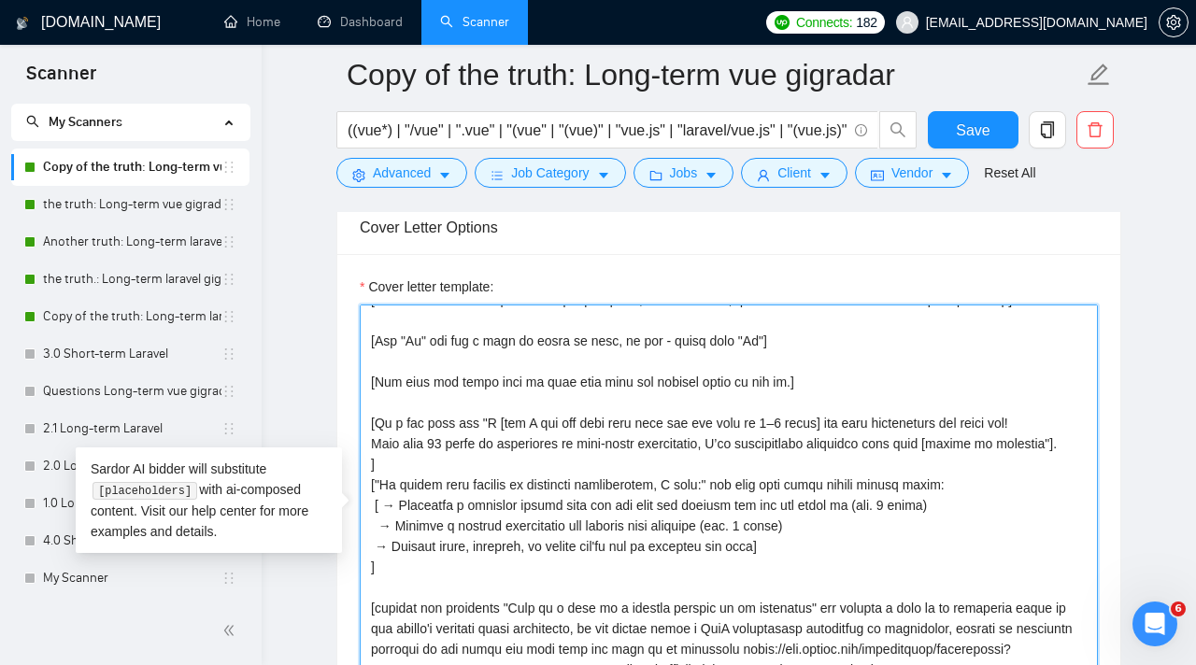
click at [424, 386] on textarea "Cover letter template:" at bounding box center [729, 515] width 738 height 420
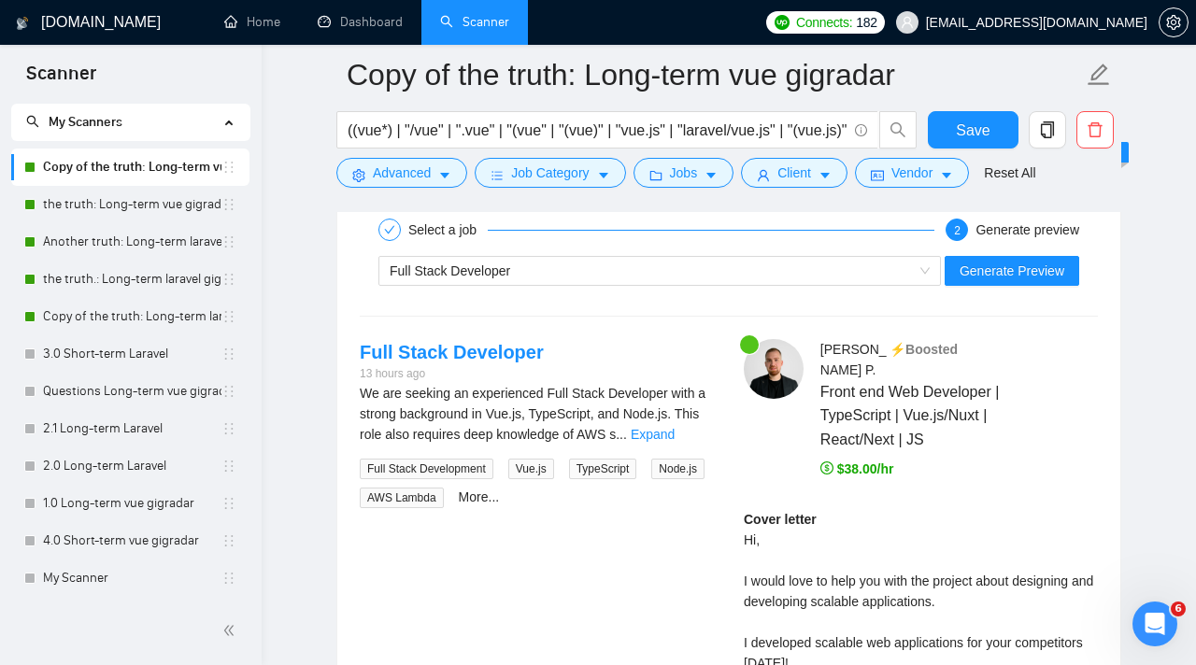
scroll to position [3434, 0]
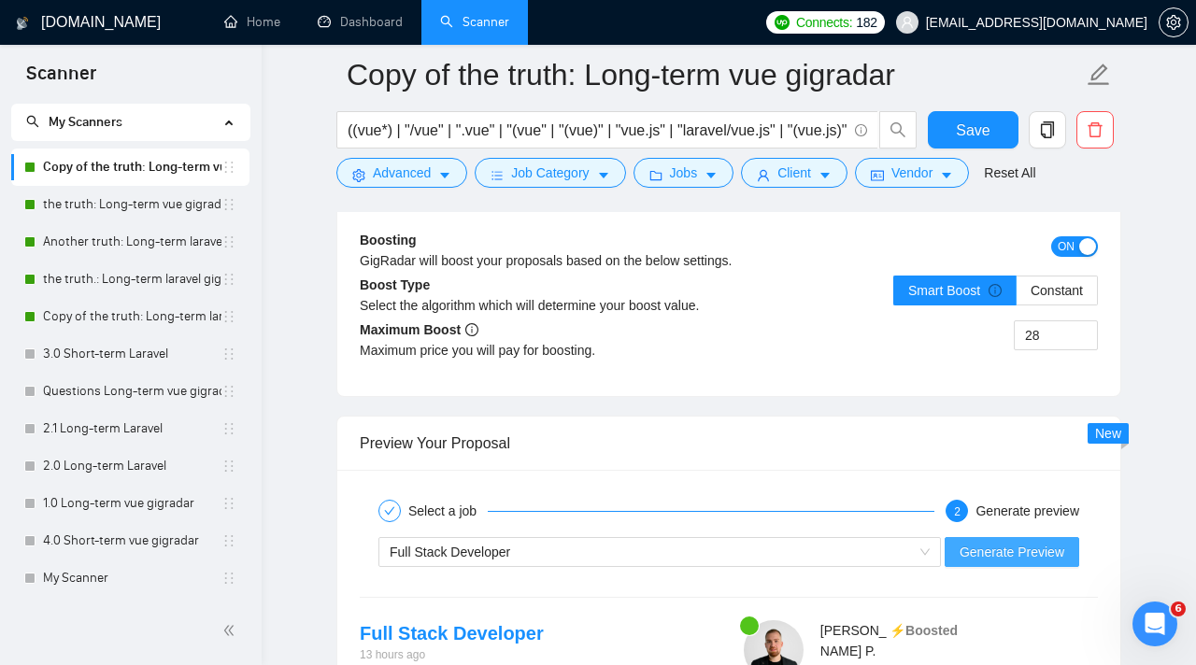
type textarea "[Write a cover letter in a natural, human-like manner, avoiding bullet points.]…"
click at [1074, 548] on button "Generate Preview" at bounding box center [1012, 552] width 135 height 30
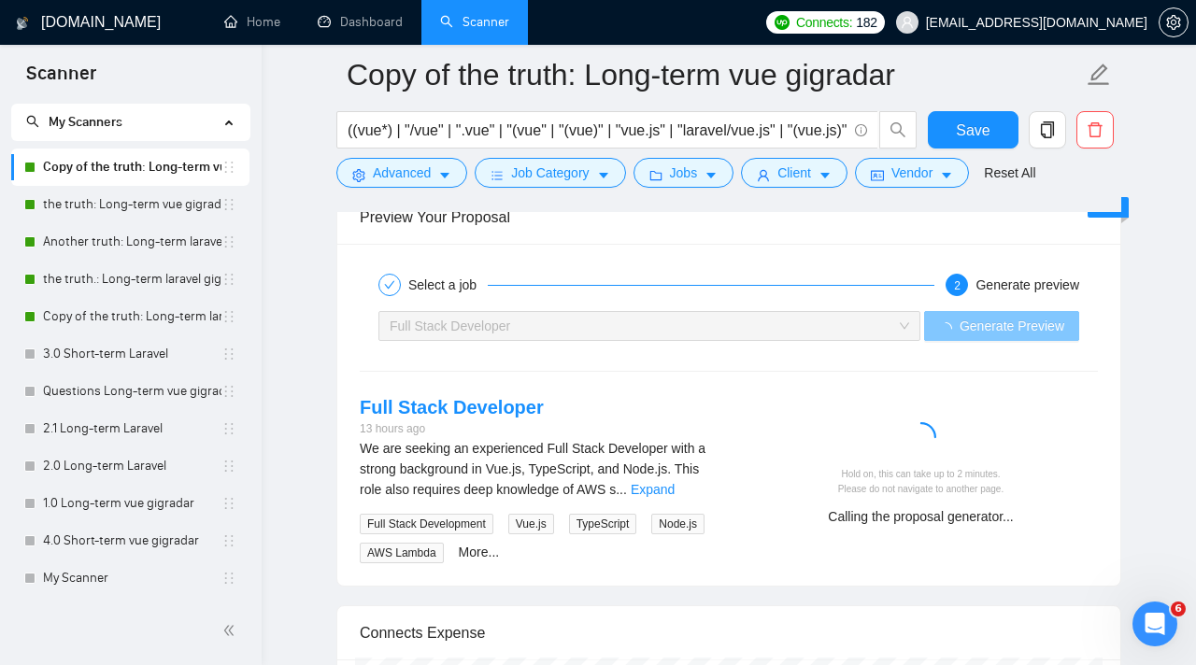
scroll to position [3706, 0]
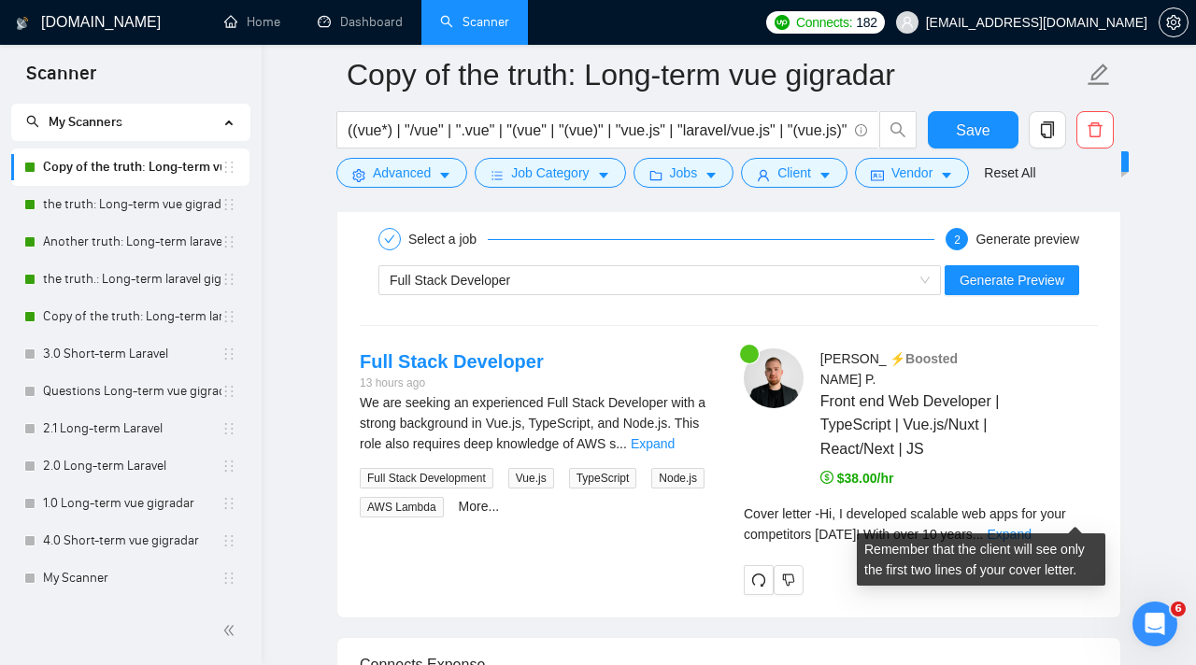
click at [1084, 523] on div "Cover letter - Hi, I developed scalable web apps for your competitors two weeks…" at bounding box center [921, 531] width 354 height 54
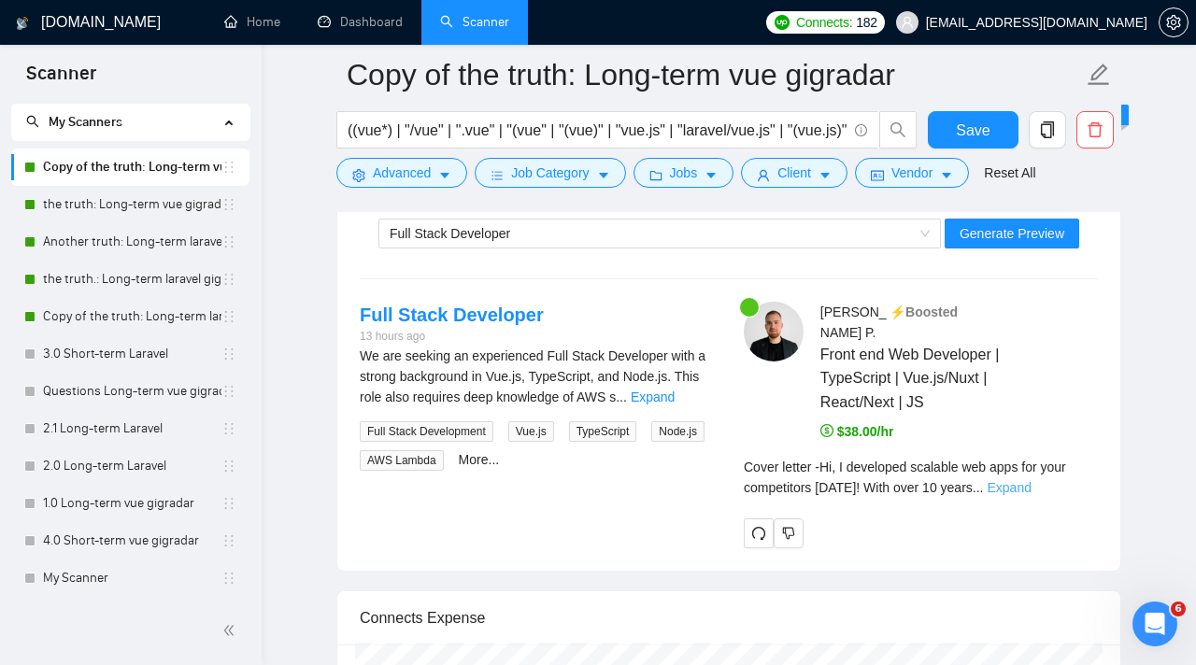
click at [1031, 480] on link "Expand" at bounding box center [1009, 487] width 44 height 15
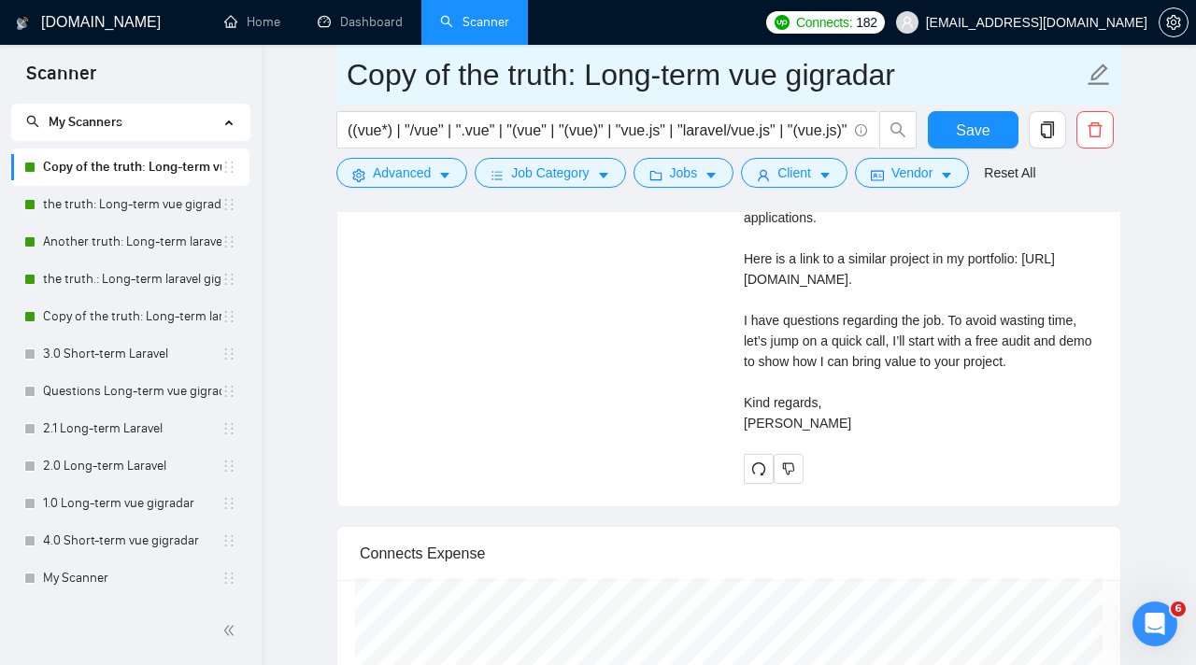
scroll to position [4296, 0]
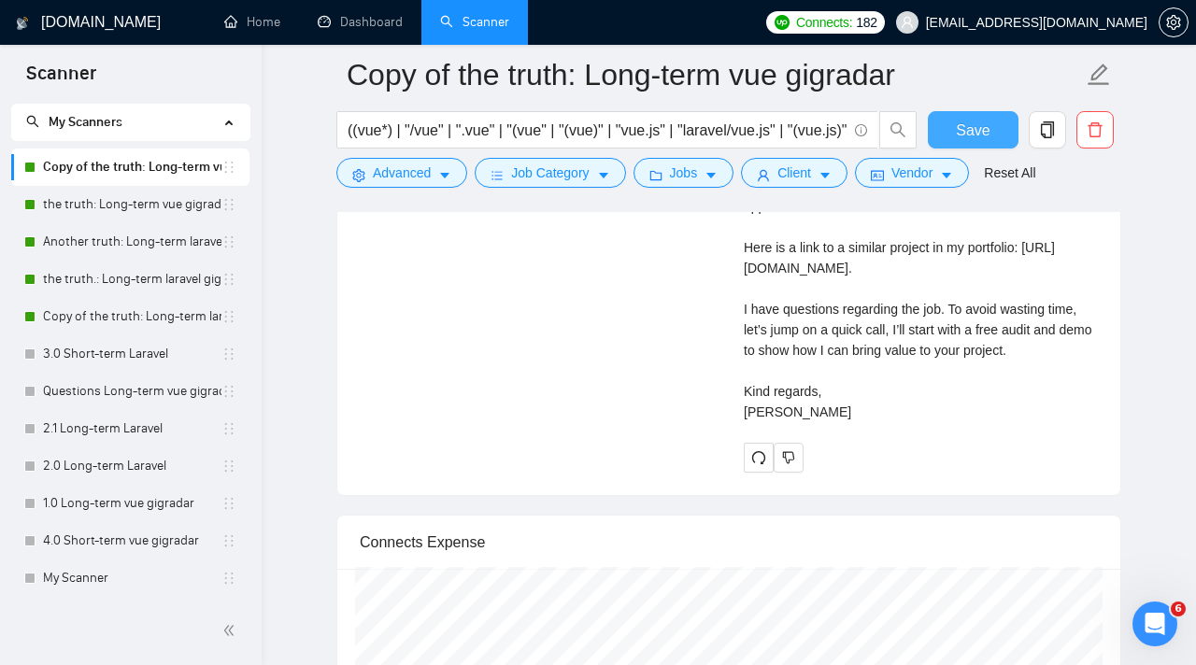
click at [977, 146] on button "Save" at bounding box center [973, 129] width 91 height 37
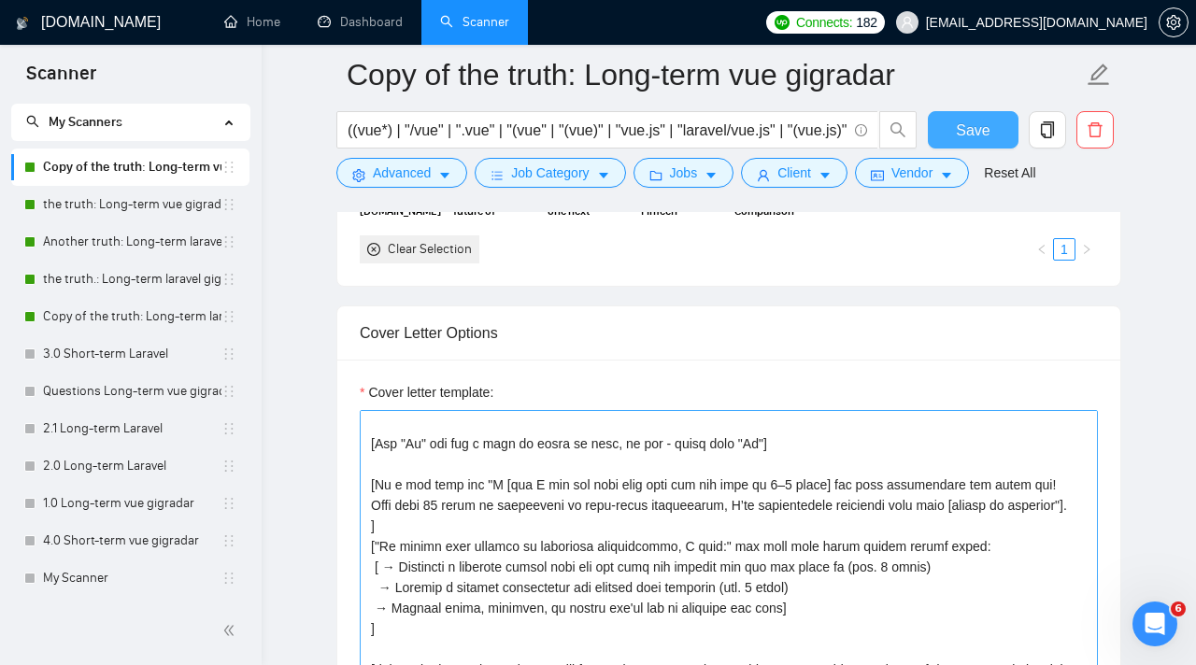
scroll to position [144, 0]
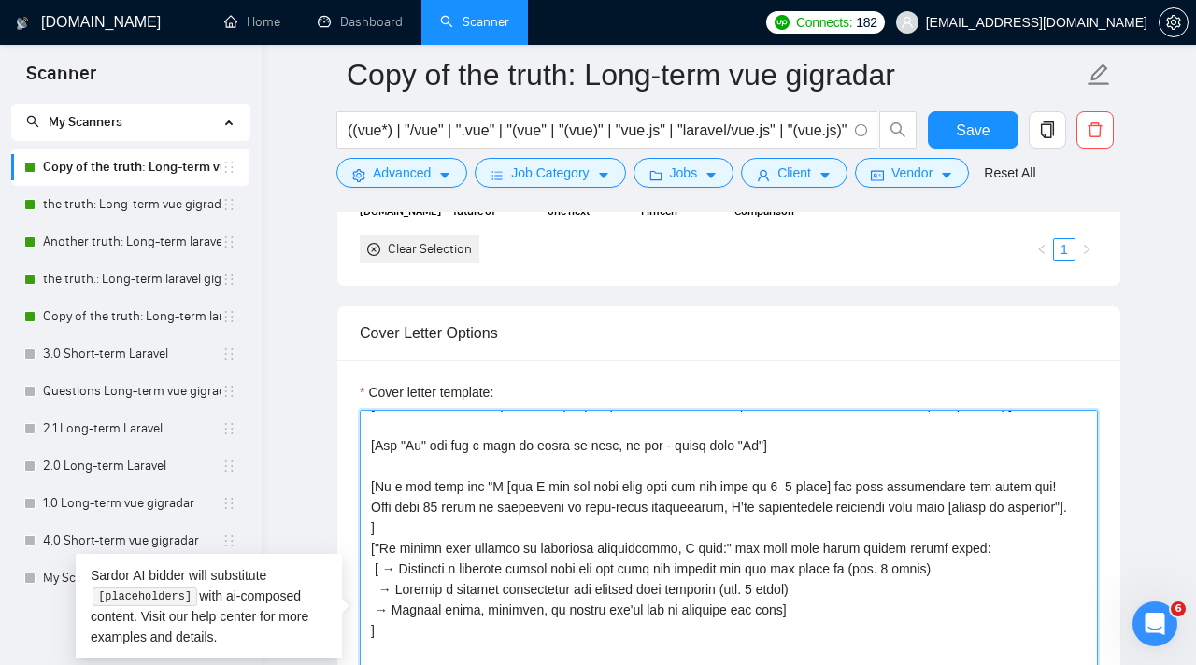
drag, startPoint x: 372, startPoint y: 508, endPoint x: 419, endPoint y: 522, distance: 48.8
click at [419, 522] on textarea "Cover letter template:" at bounding box center [729, 620] width 738 height 420
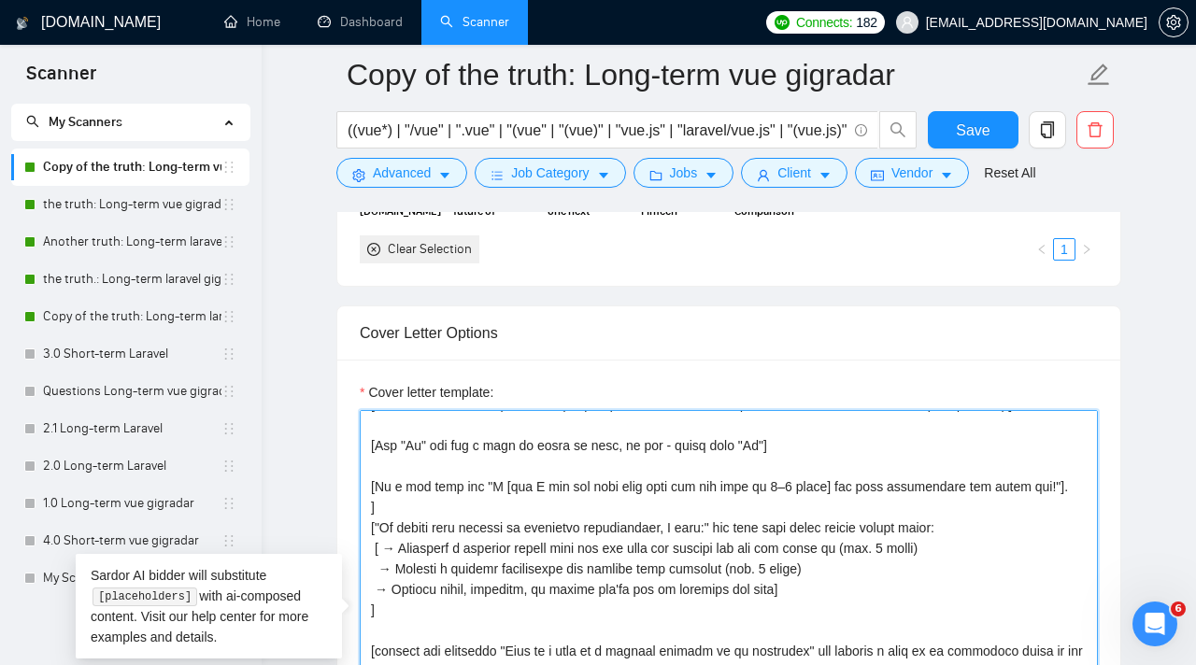
click at [394, 508] on textarea "Cover letter template:" at bounding box center [729, 620] width 738 height 420
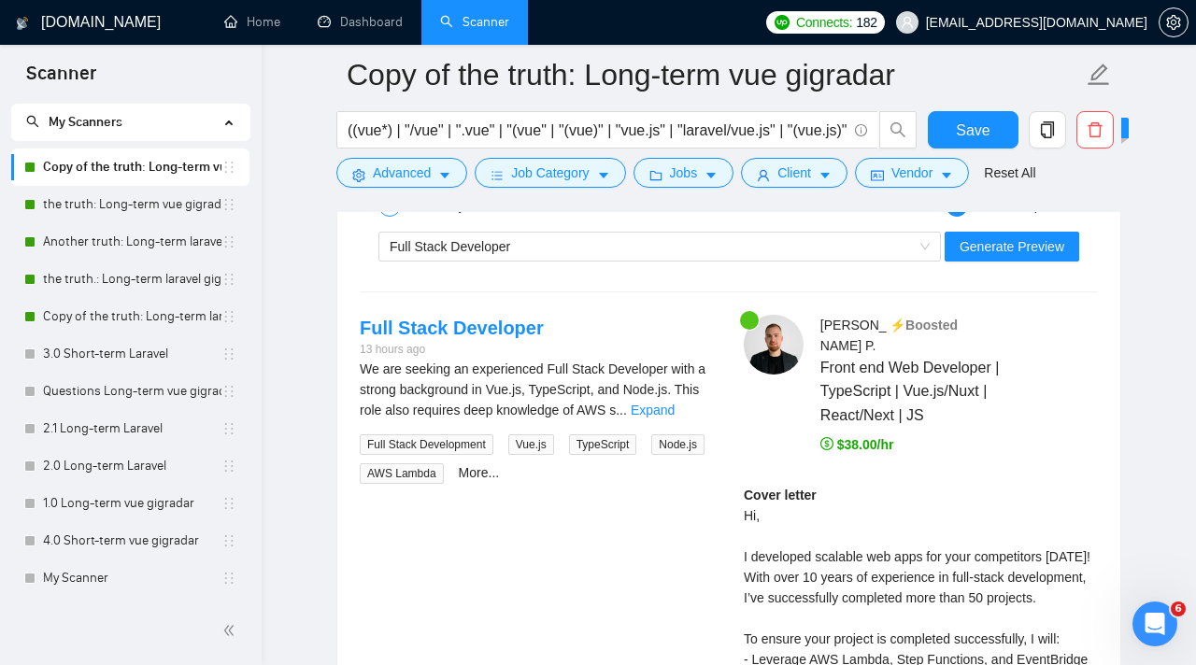
scroll to position [3728, 0]
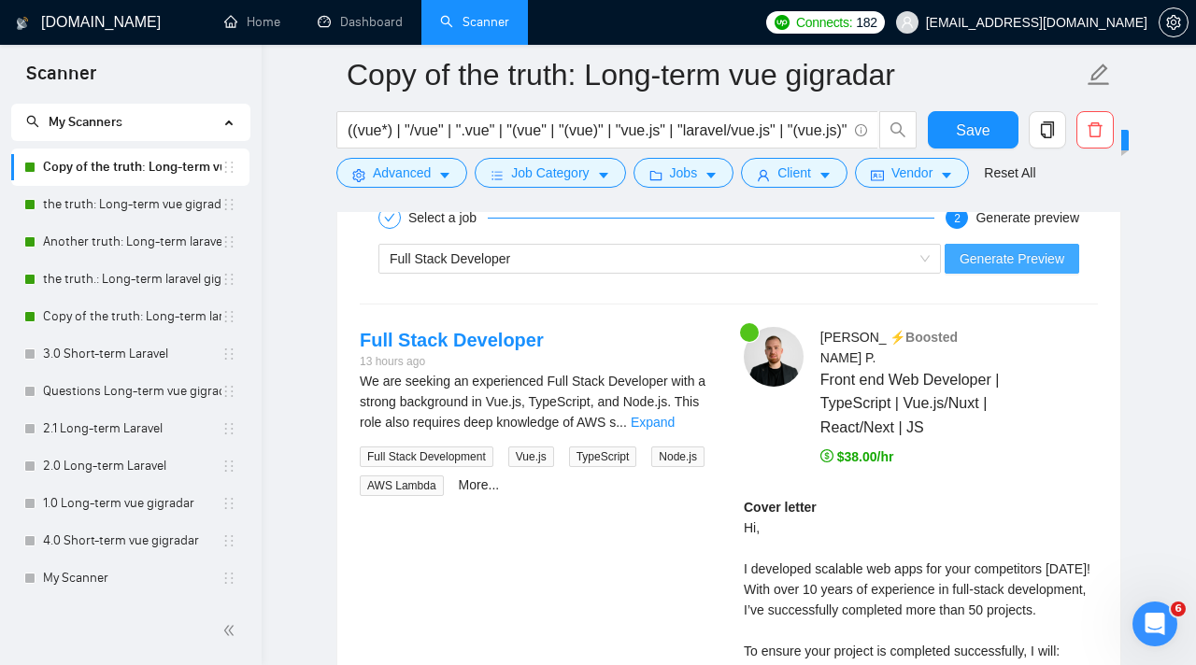
type textarea "[Write a cover letter in a natural, human-like manner, avoiding bullet points.]…"
click at [1063, 245] on button "Generate Preview" at bounding box center [1012, 259] width 135 height 30
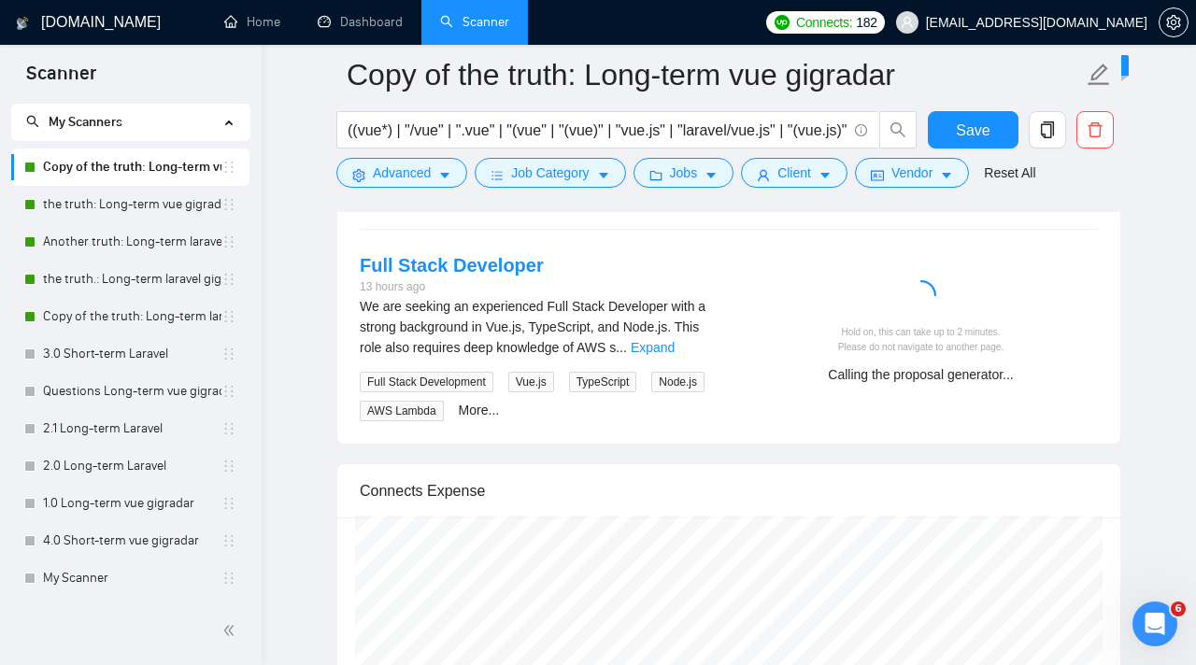
scroll to position [3815, 0]
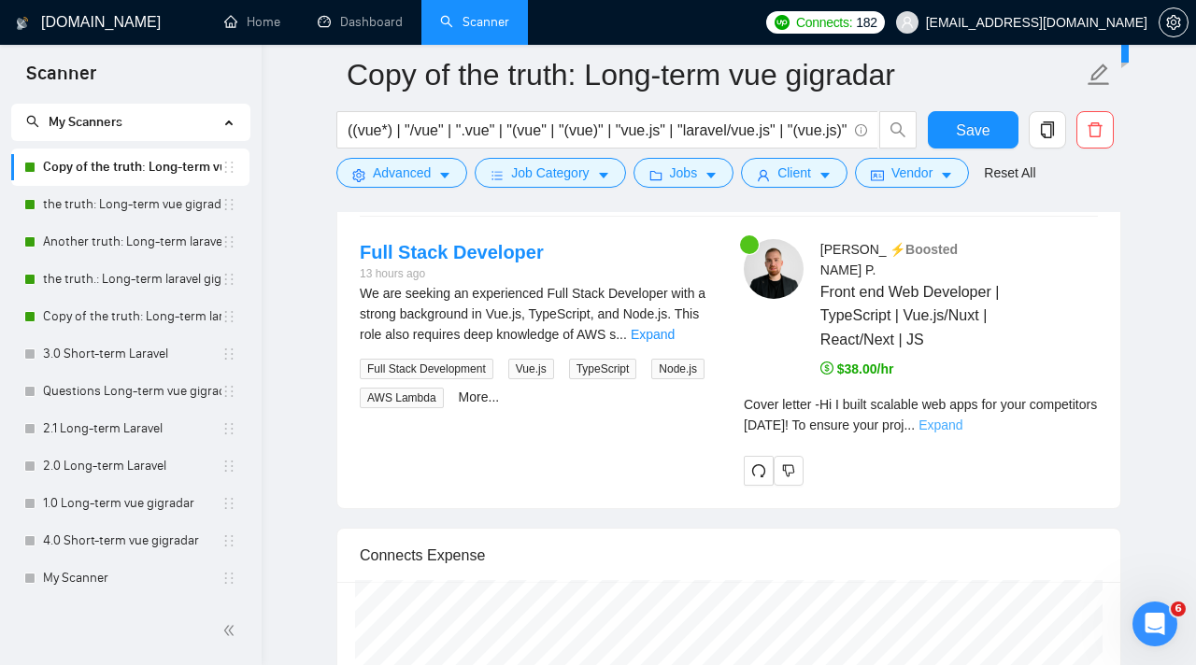
click at [962, 418] on link "Expand" at bounding box center [940, 425] width 44 height 15
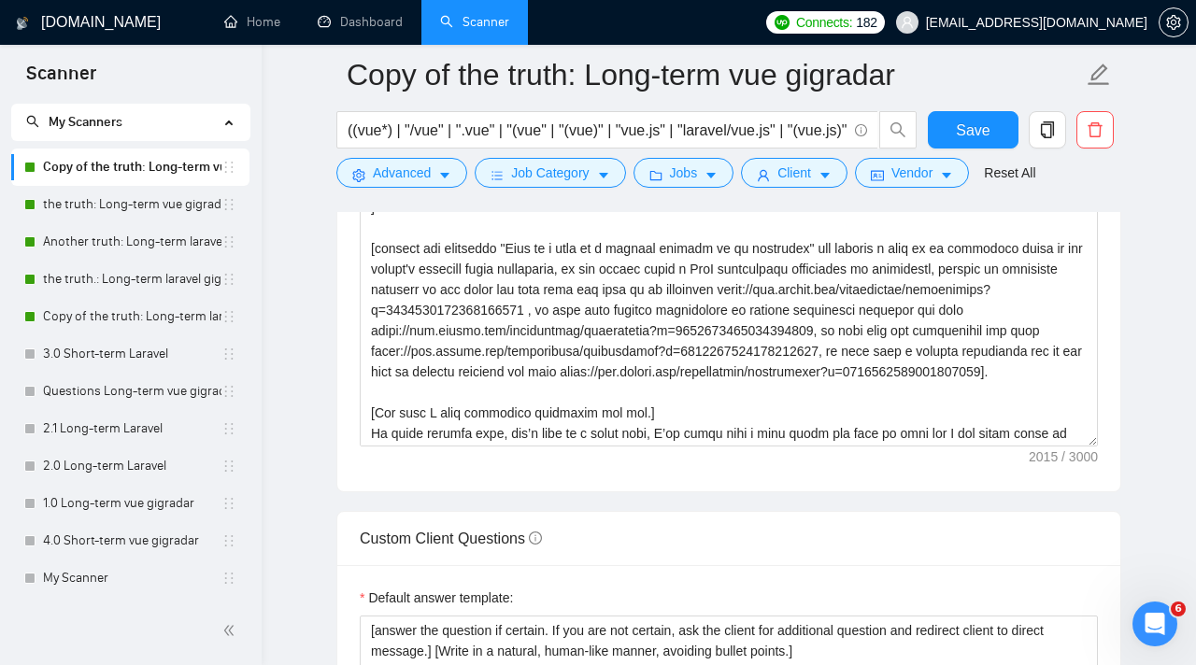
scroll to position [160, 0]
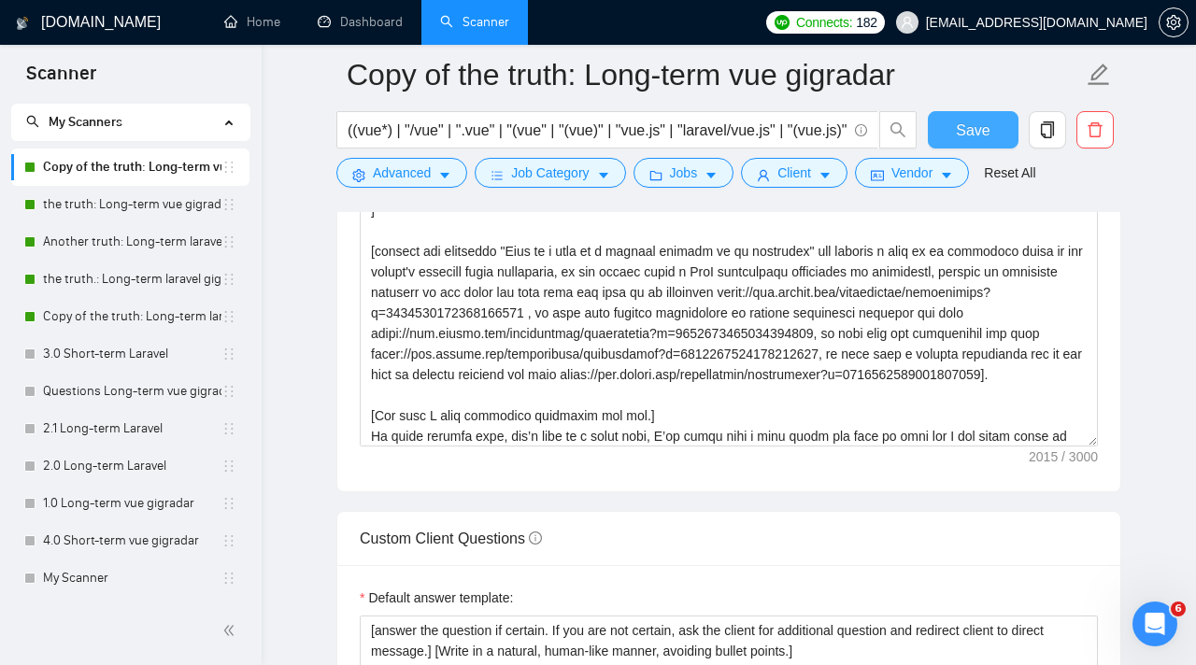
click at [976, 128] on span "Save" at bounding box center [973, 130] width 34 height 23
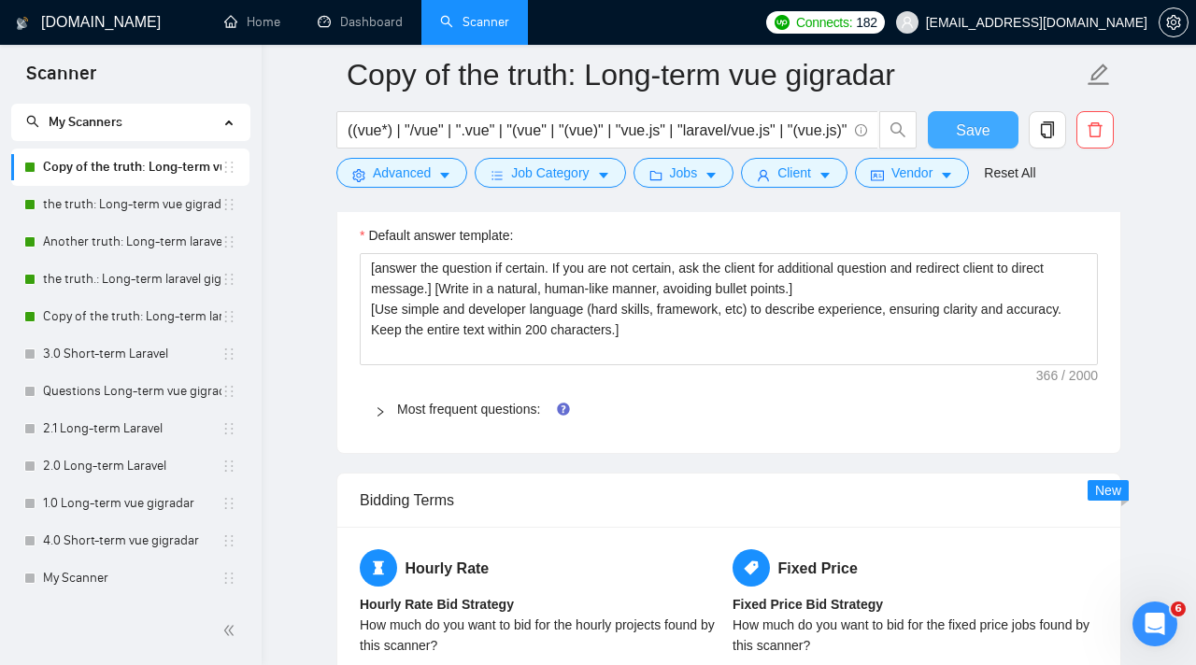
scroll to position [2663, 0]
